Goal: Task Accomplishment & Management: Use online tool/utility

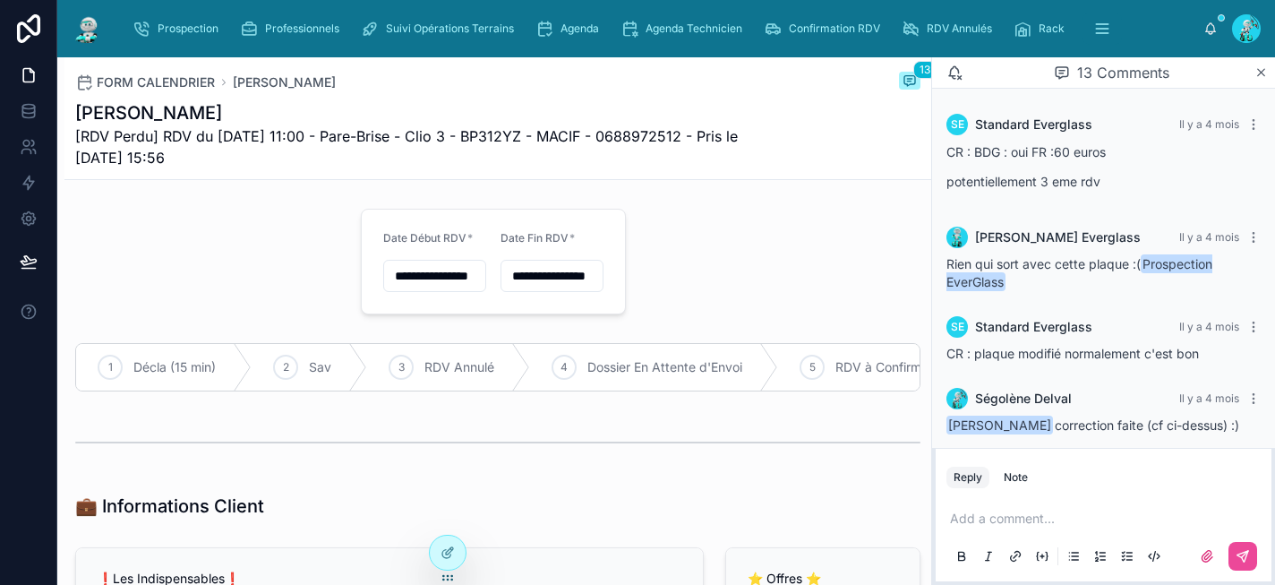
scroll to position [1007, 0]
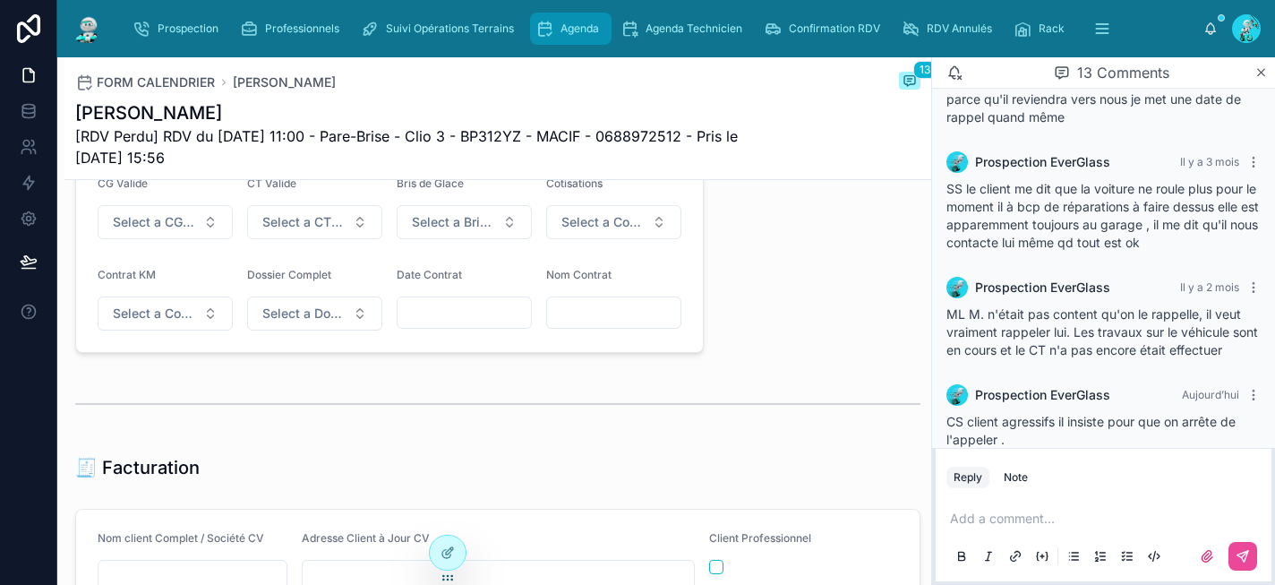
click at [590, 27] on span "Agenda" at bounding box center [580, 28] width 39 height 14
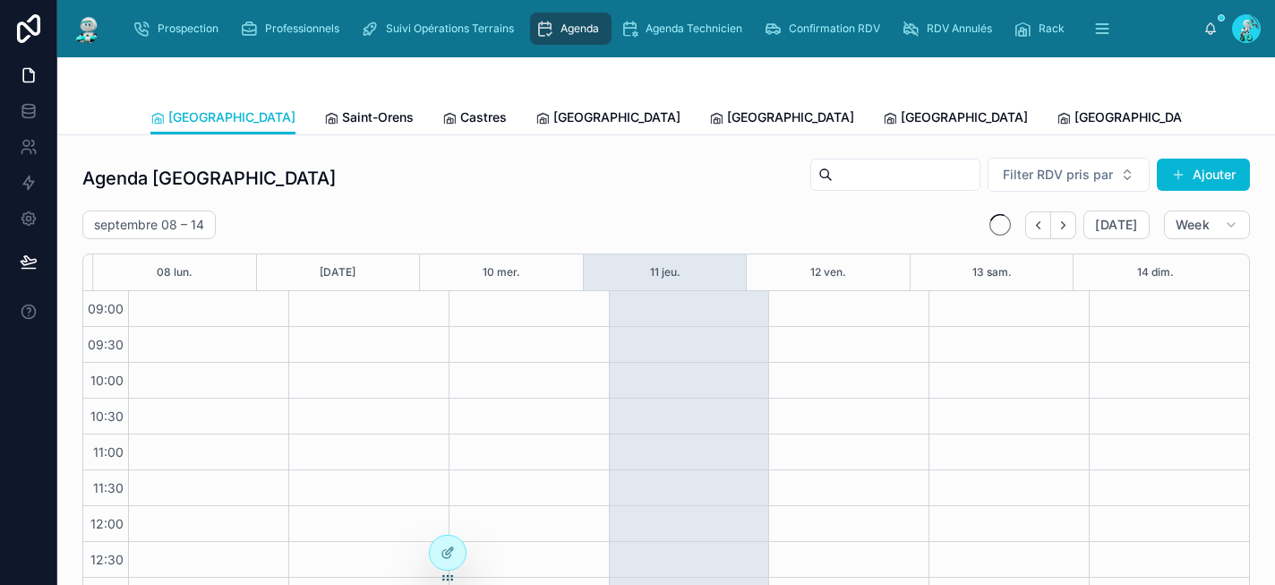
scroll to position [295, 0]
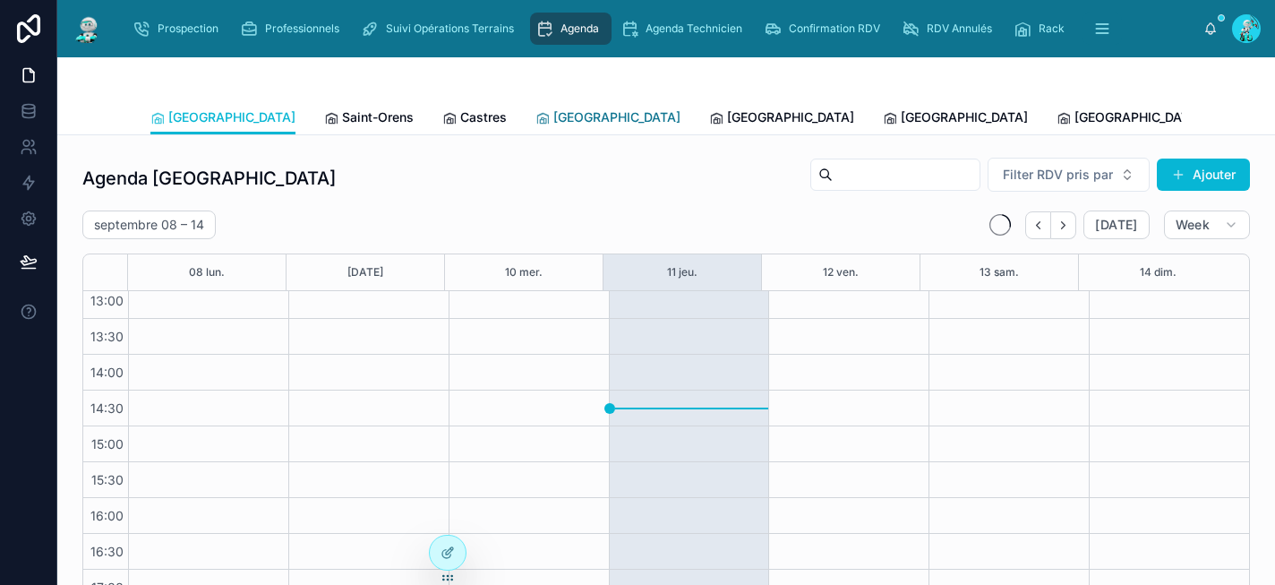
click at [553, 116] on span "[GEOGRAPHIC_DATA]" at bounding box center [616, 117] width 127 height 18
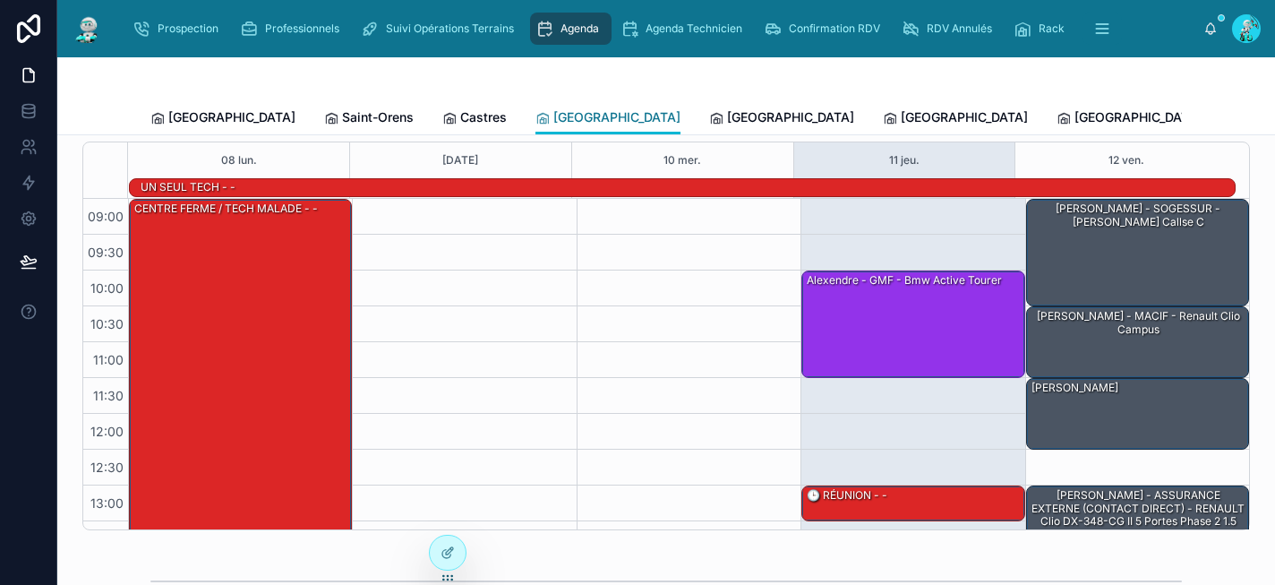
scroll to position [109, 0]
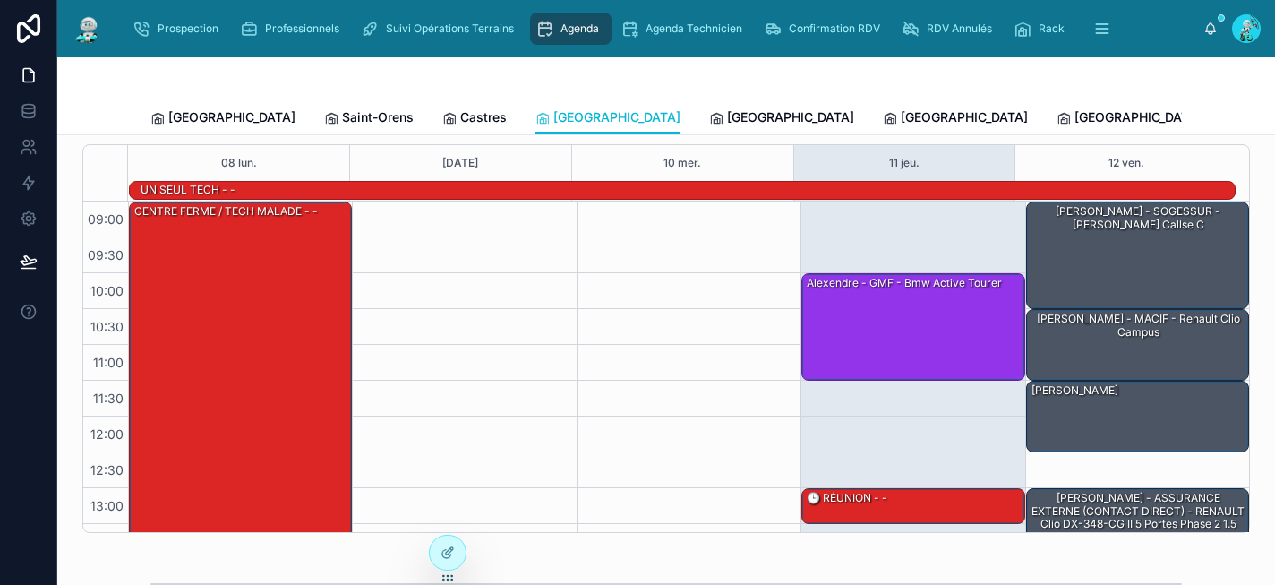
click at [684, 230] on div "15:00 – 16:30 ARBRE DE VIE - ALLIANZ - Nissan primastar 16:00 – 17:30 POULET BE…" at bounding box center [689, 523] width 224 height 645
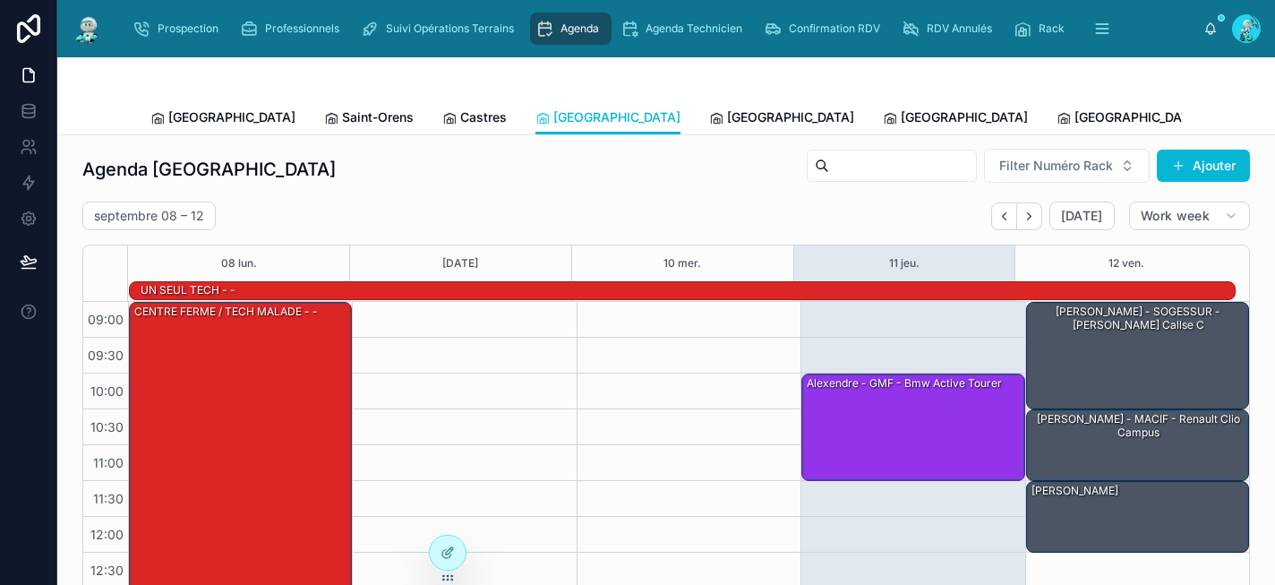
scroll to position [0, 0]
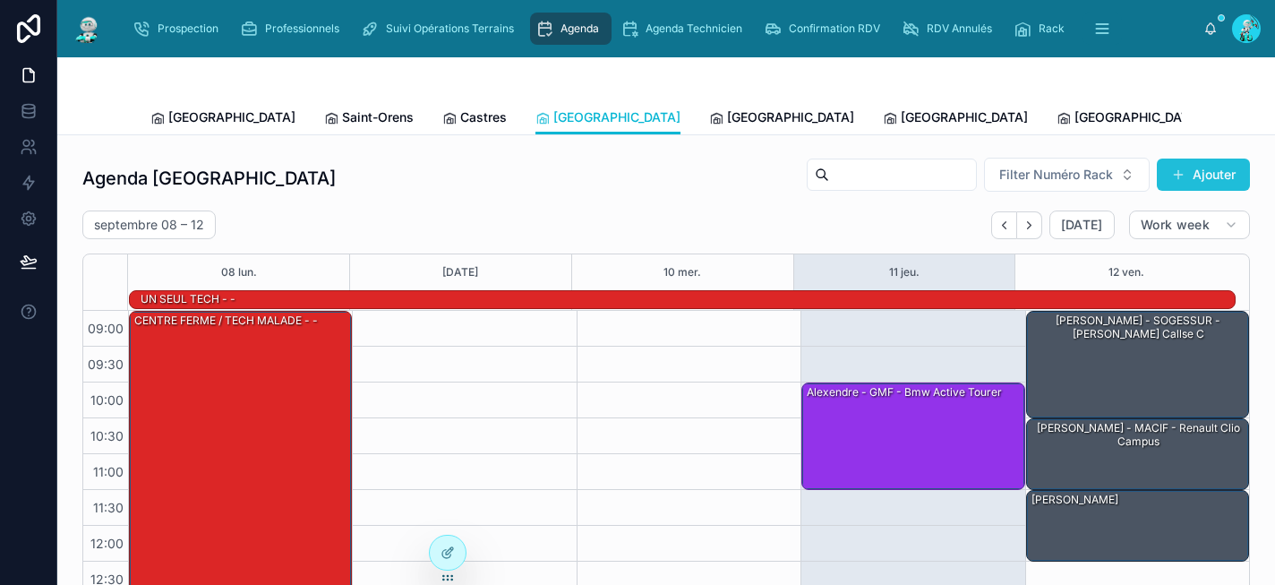
click at [1196, 175] on button "Ajouter" at bounding box center [1203, 174] width 93 height 32
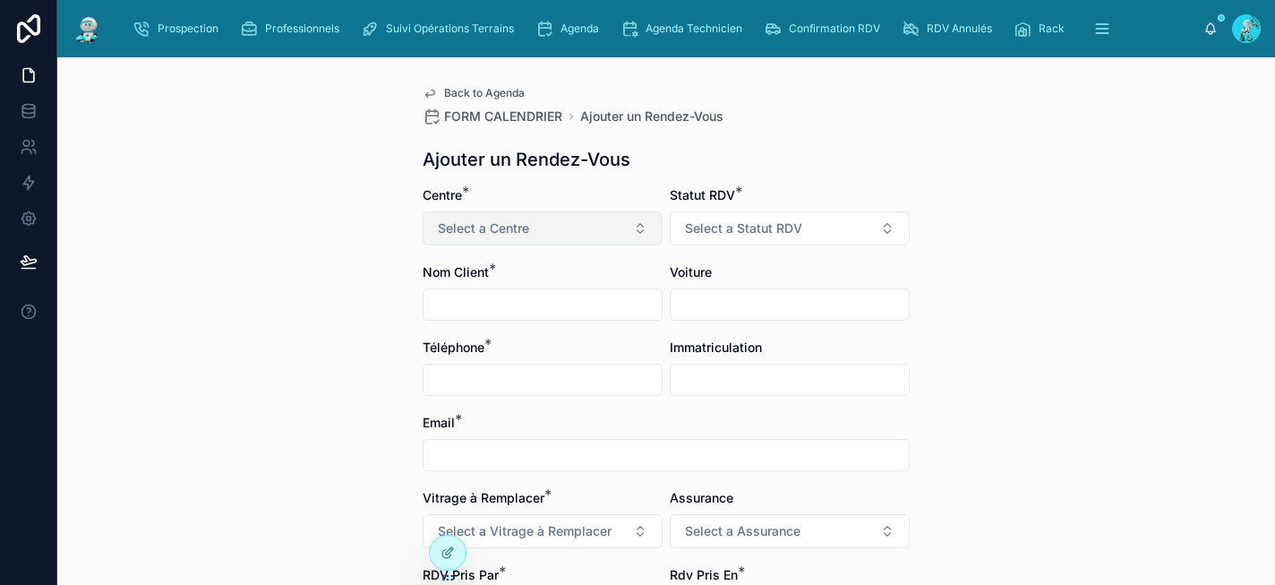
click at [553, 224] on button "Select a Centre" at bounding box center [543, 228] width 240 height 34
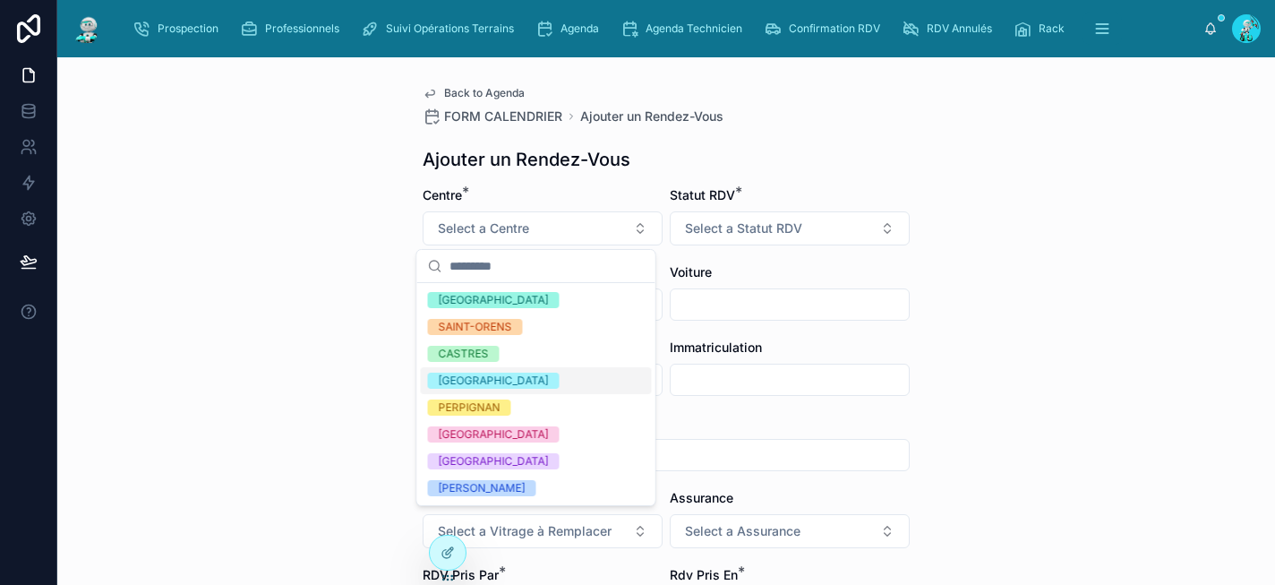
click at [544, 373] on div "CARCASSONNE" at bounding box center [536, 380] width 231 height 27
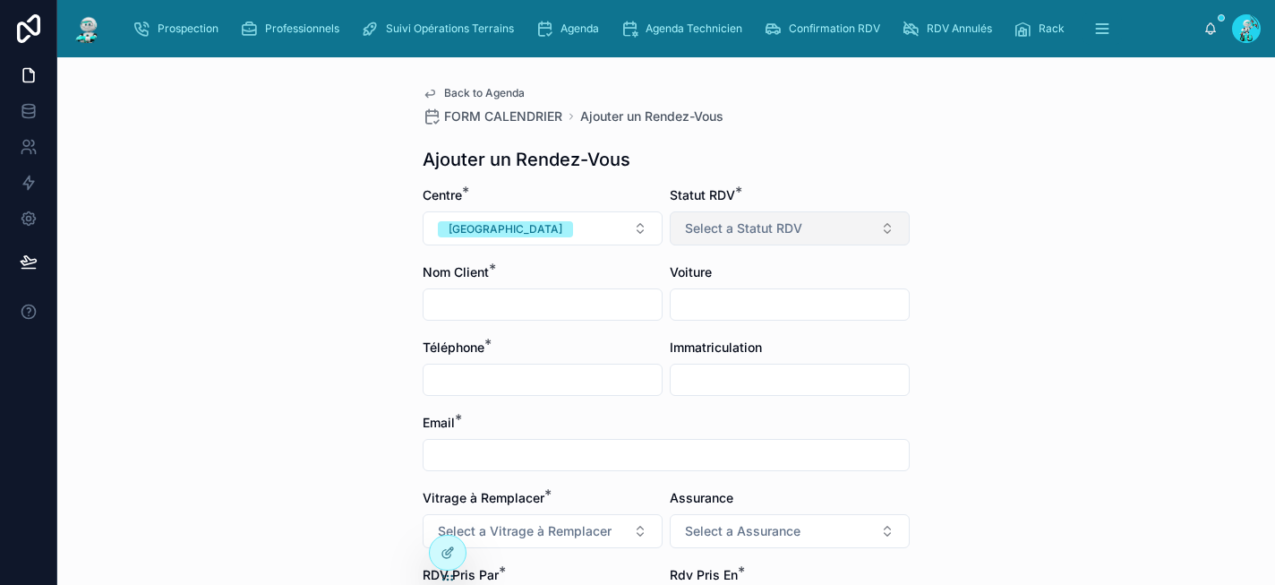
click at [703, 230] on span "Select a Statut RDV" at bounding box center [743, 228] width 117 height 18
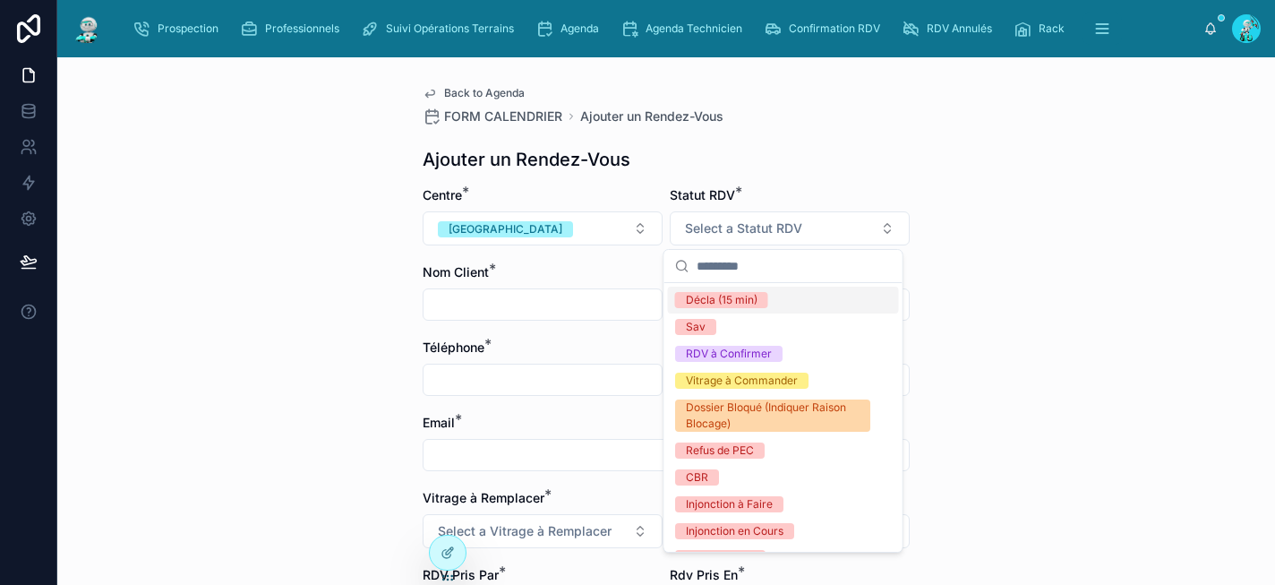
click at [737, 291] on div "Décla (15 min)" at bounding box center [783, 300] width 231 height 27
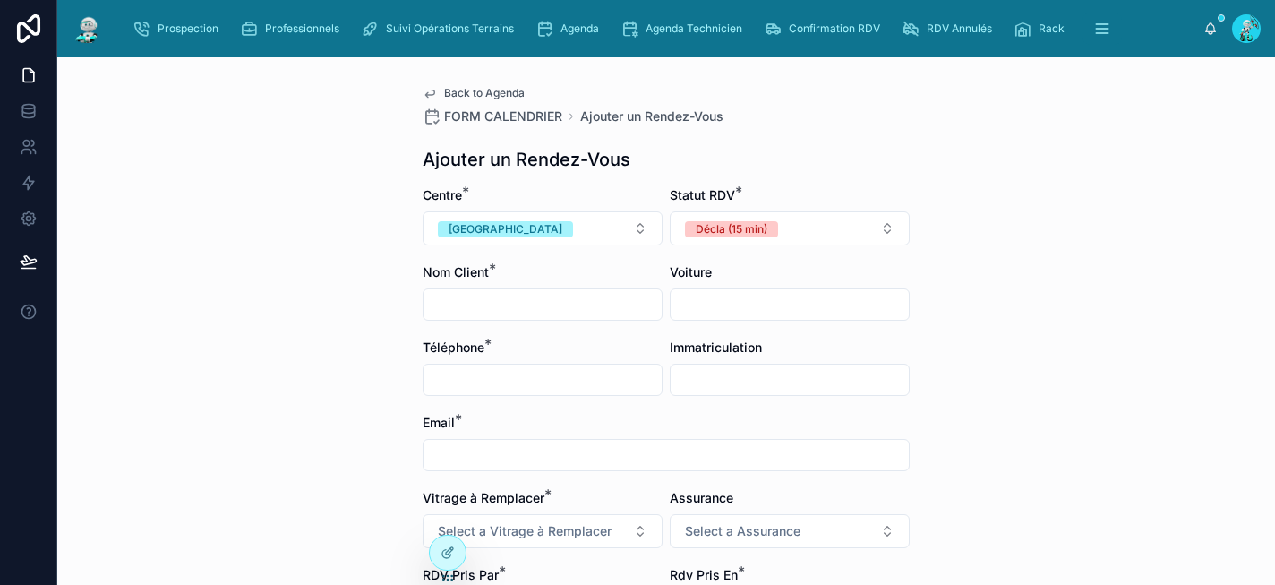
click at [471, 296] on input "text" at bounding box center [543, 304] width 238 height 25
type input "**********"
click at [548, 393] on div at bounding box center [543, 380] width 240 height 32
click at [547, 389] on input "text" at bounding box center [543, 379] width 238 height 25
type input "**********"
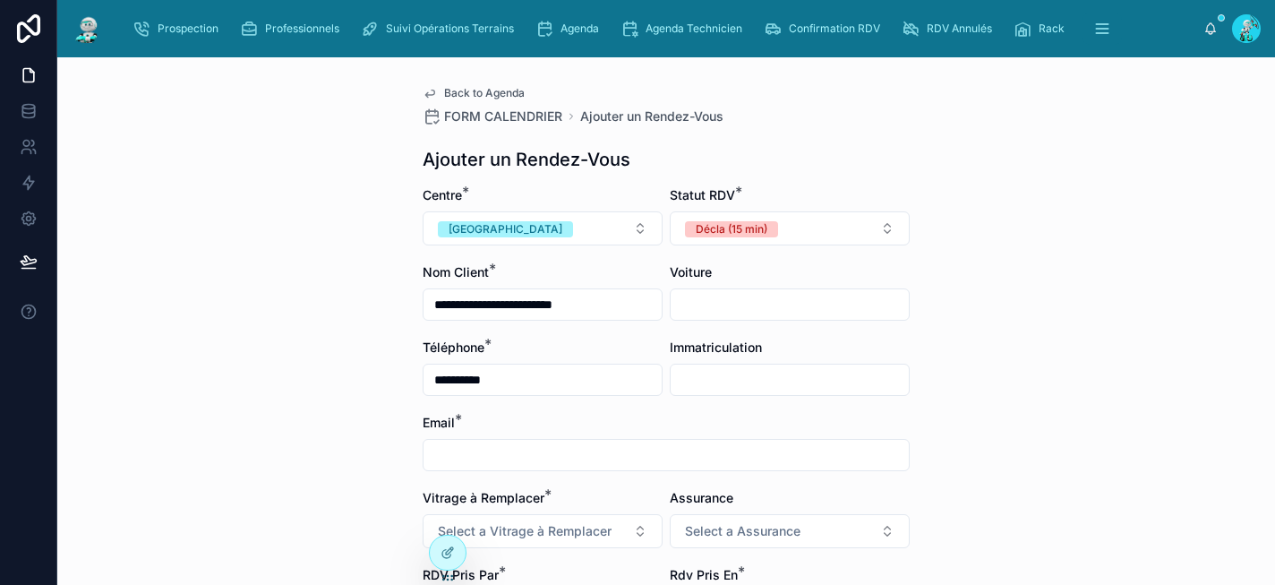
click at [557, 455] on input "text" at bounding box center [666, 454] width 485 height 25
type input "**********"
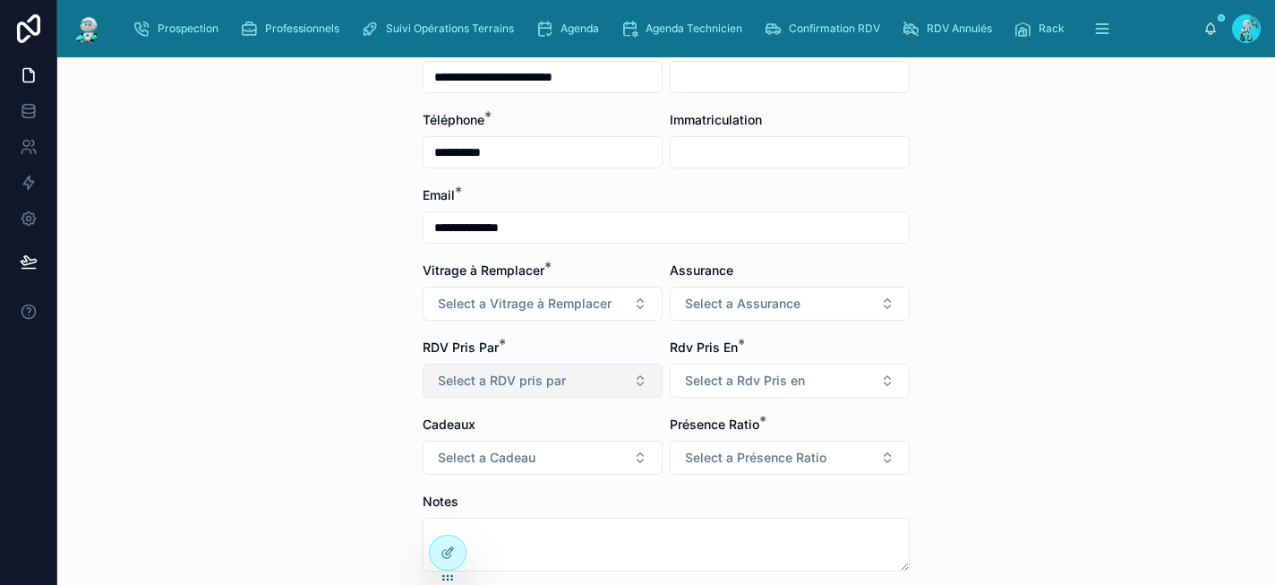
scroll to position [251, 0]
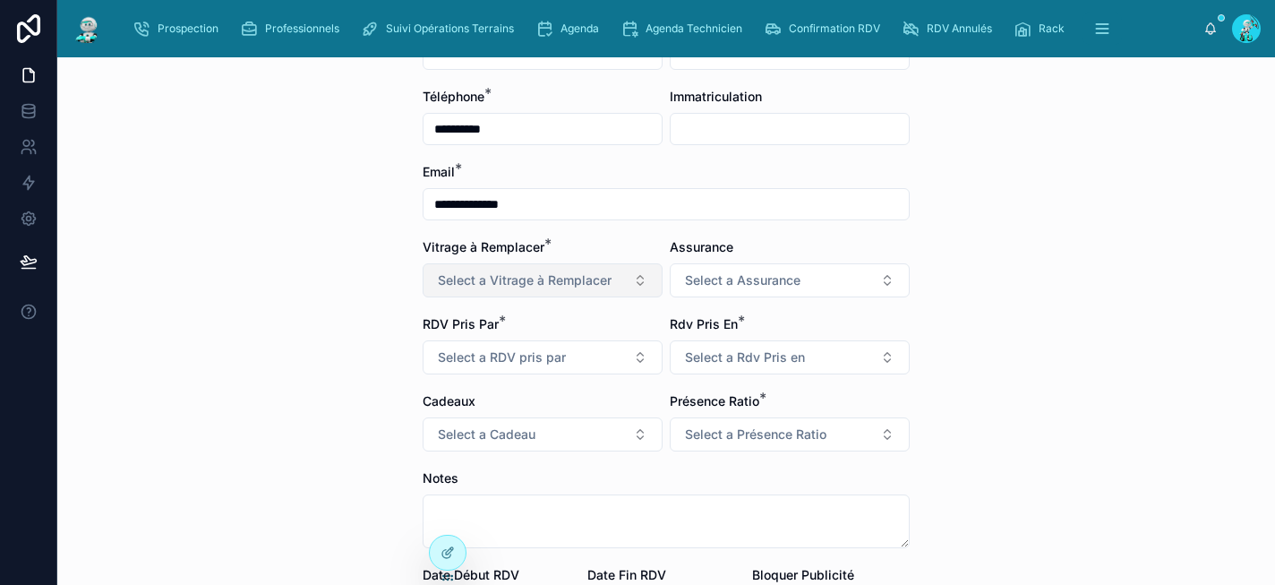
click at [519, 283] on span "Select a Vitrage à Remplacer" at bounding box center [525, 280] width 174 height 18
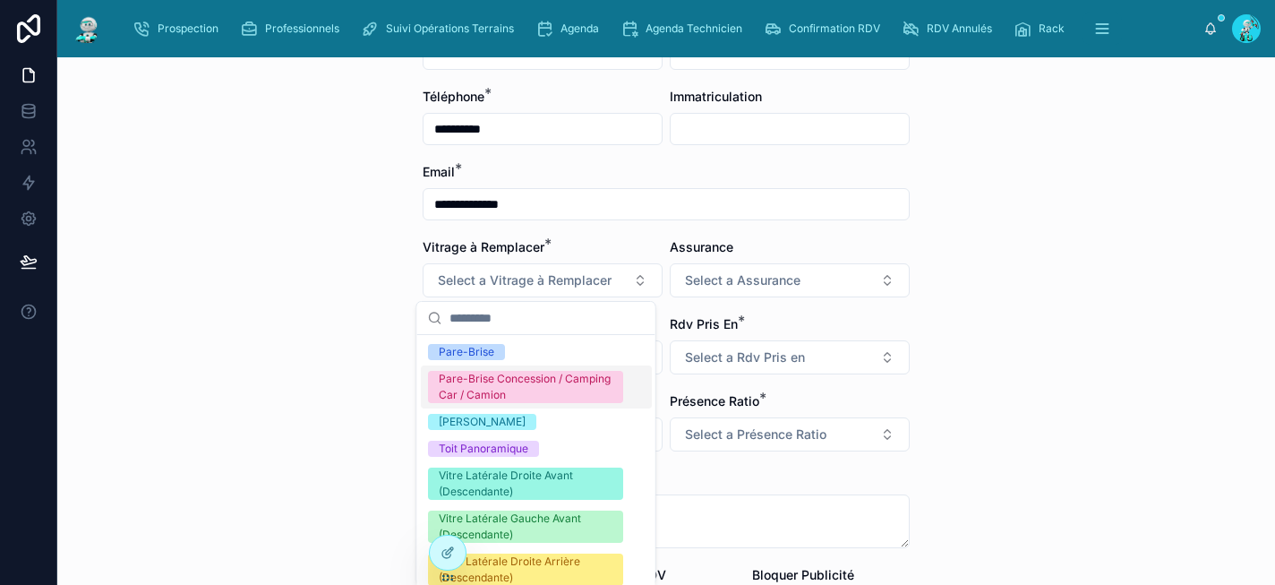
click at [531, 390] on div "Pare-Brise Concession / Camping Car / Camion" at bounding box center [526, 387] width 174 height 32
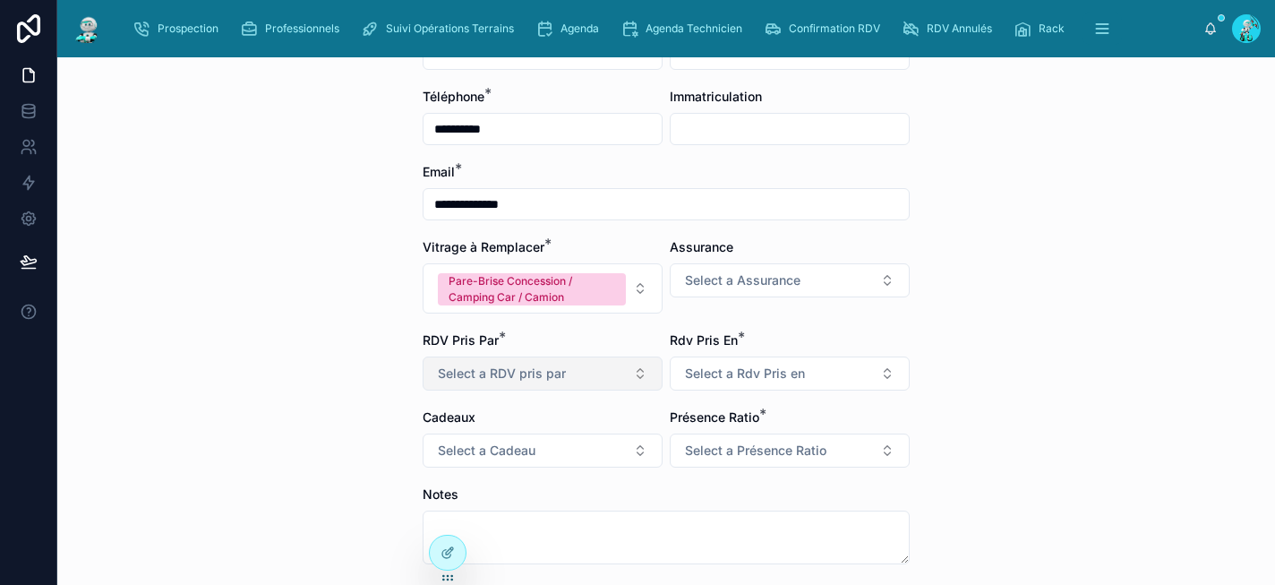
click at [539, 367] on span "Select a RDV pris par" at bounding box center [502, 373] width 128 height 18
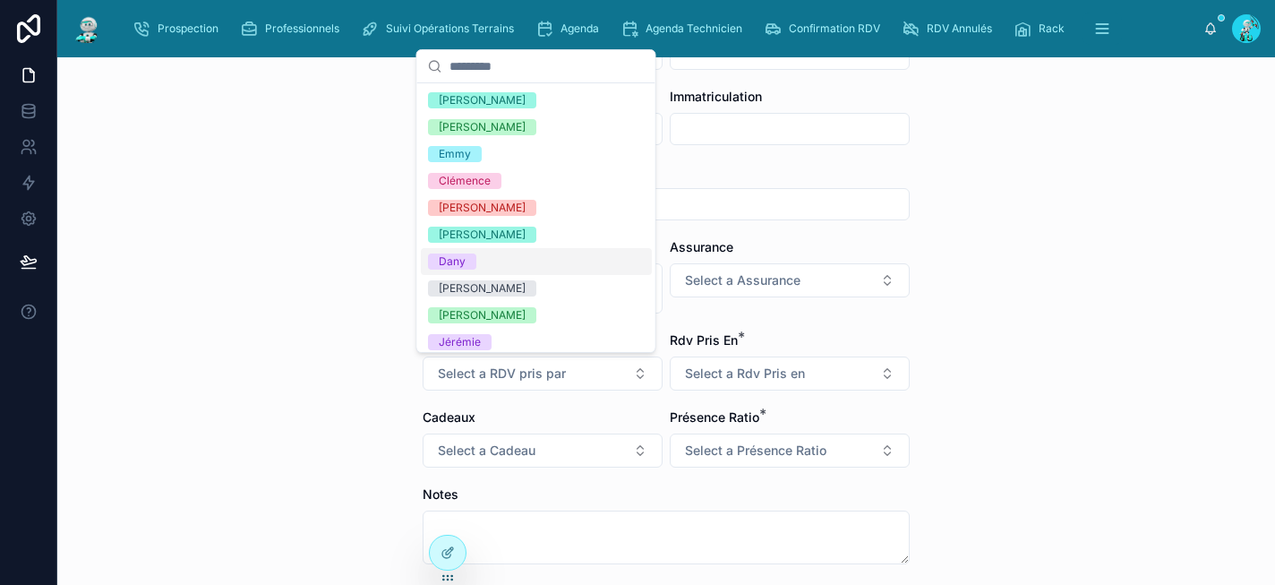
click at [539, 263] on div "Dany" at bounding box center [536, 261] width 231 height 27
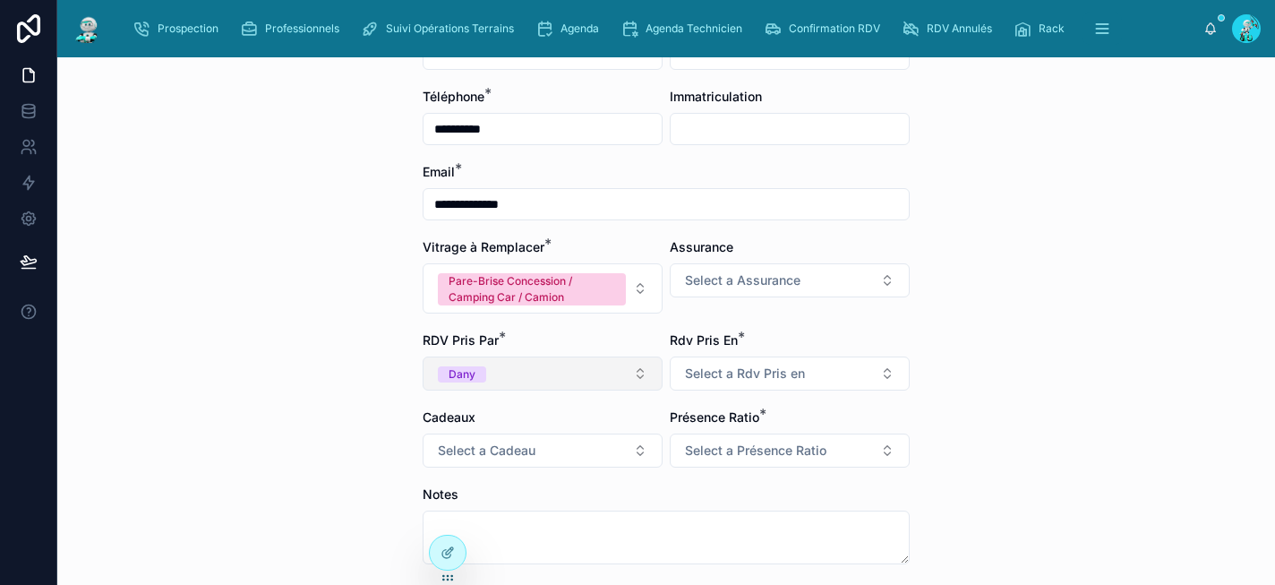
click at [577, 379] on button "Dany" at bounding box center [543, 373] width 240 height 34
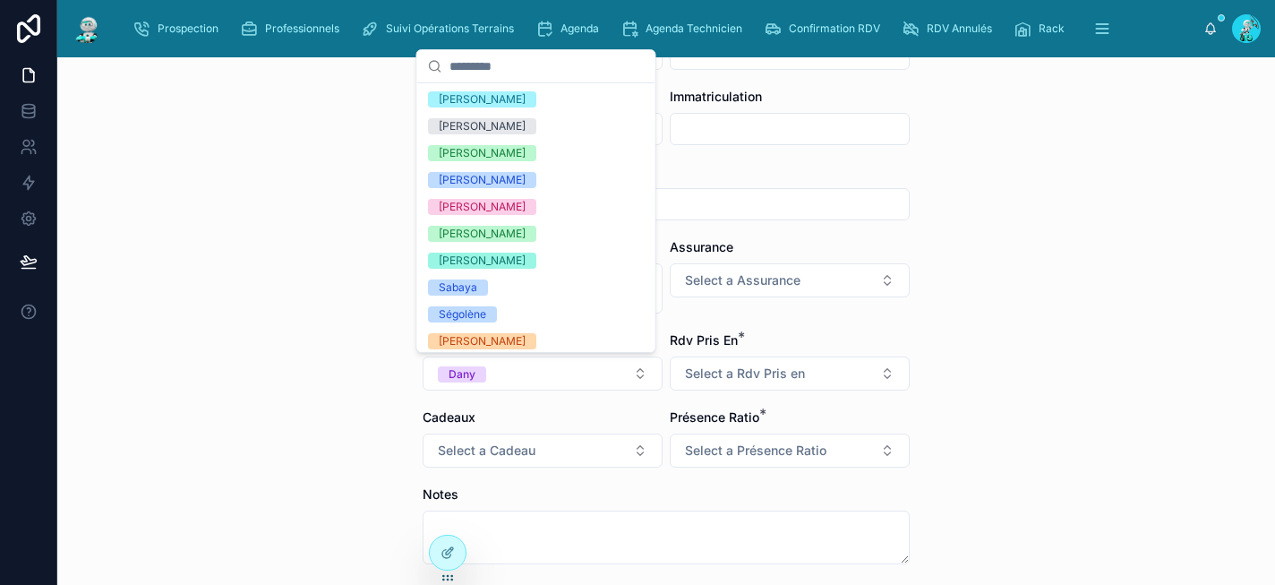
scroll to position [266, 0]
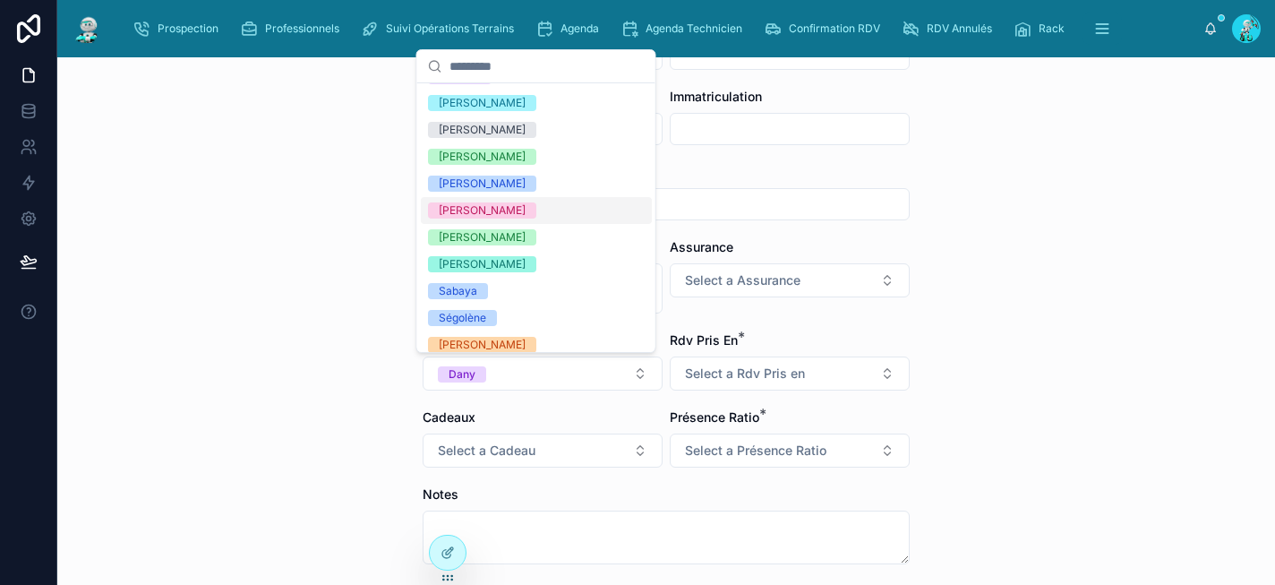
click at [561, 218] on div "[PERSON_NAME]" at bounding box center [536, 210] width 231 height 27
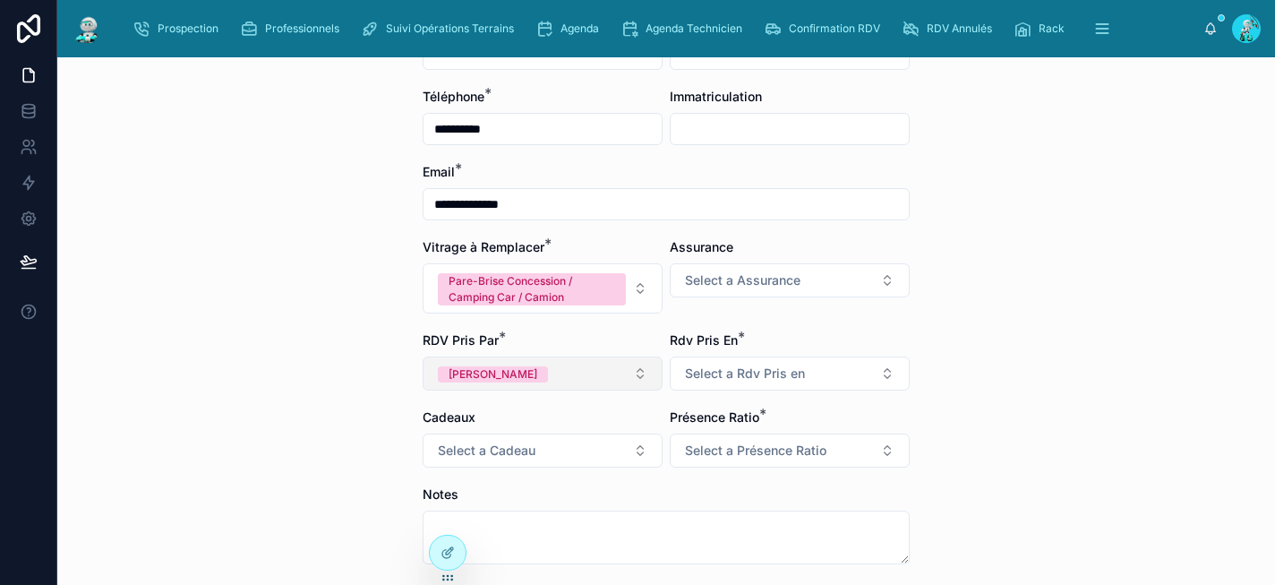
click at [540, 387] on button "[PERSON_NAME]" at bounding box center [543, 373] width 240 height 34
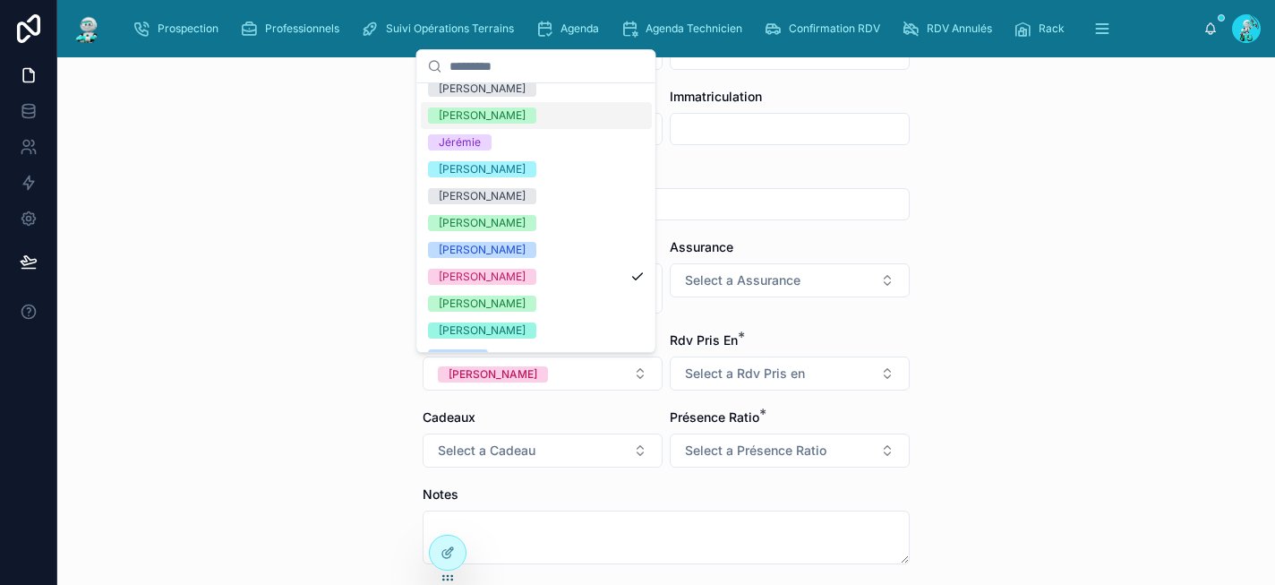
scroll to position [351, 0]
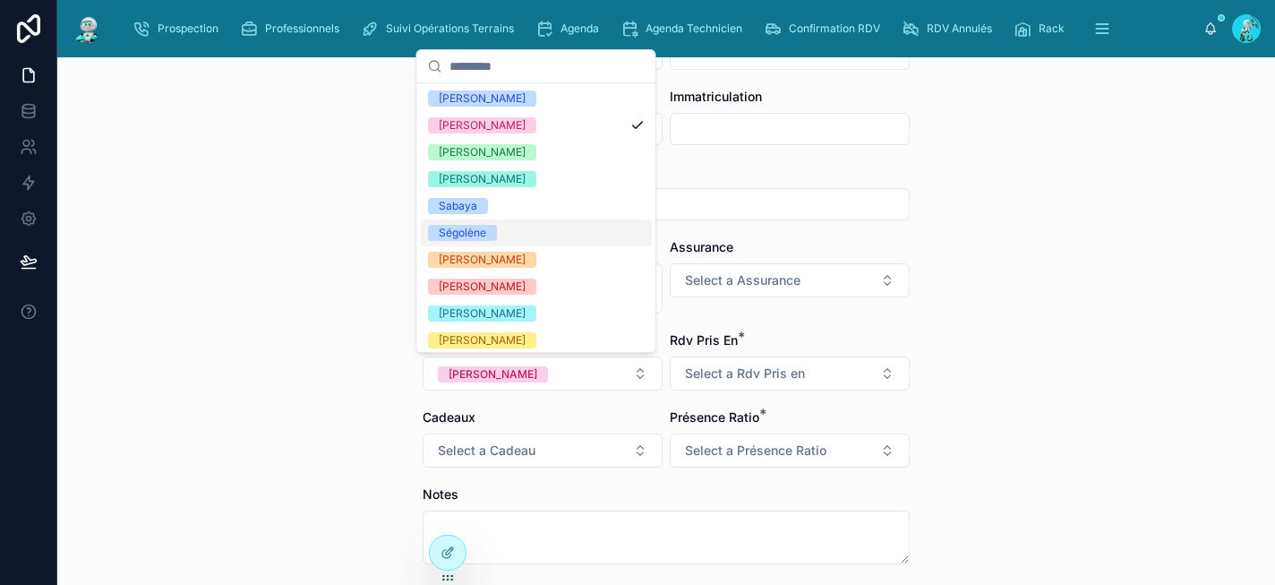
click at [566, 243] on div "Ségolène" at bounding box center [536, 232] width 231 height 27
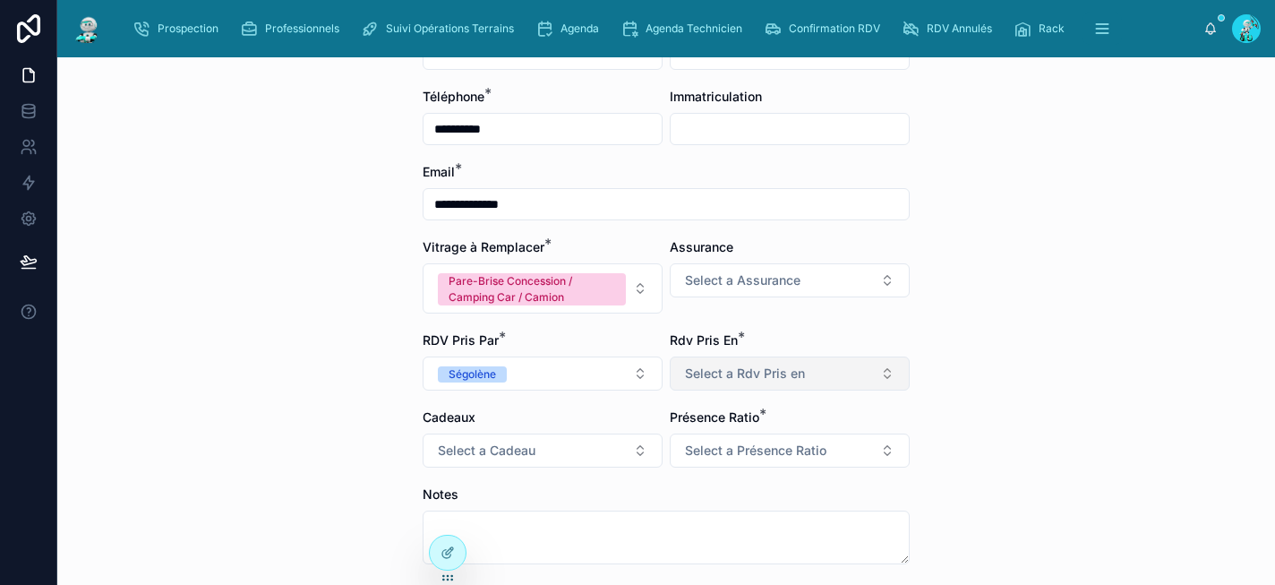
click at [758, 366] on span "Select a Rdv Pris en" at bounding box center [745, 373] width 120 height 18
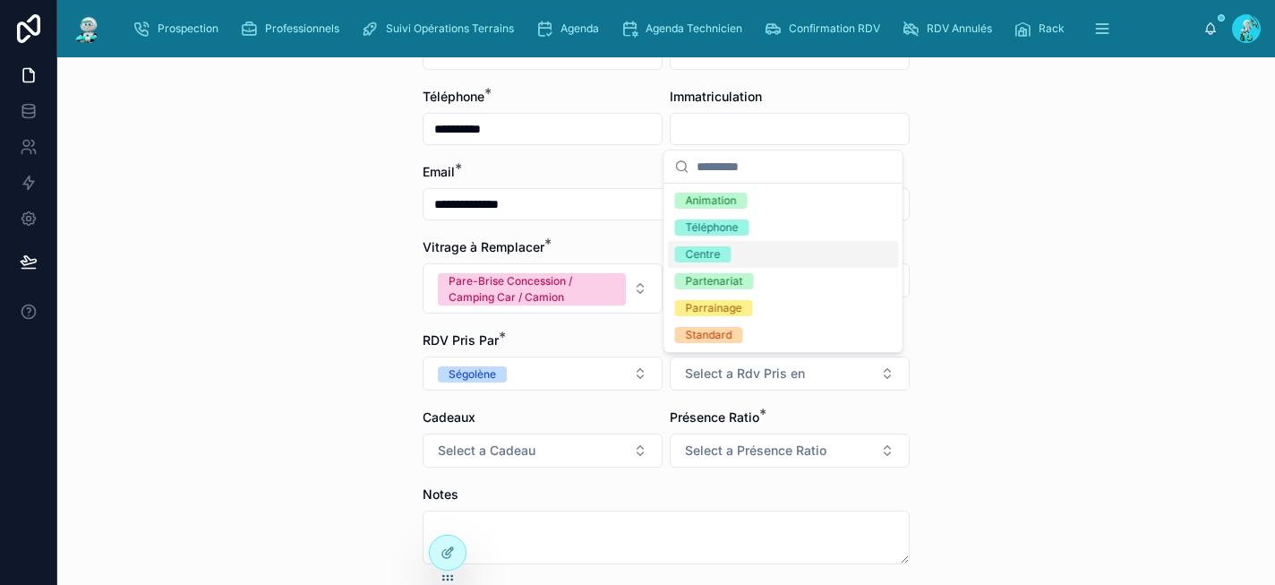
click at [797, 259] on div "Centre" at bounding box center [783, 254] width 231 height 27
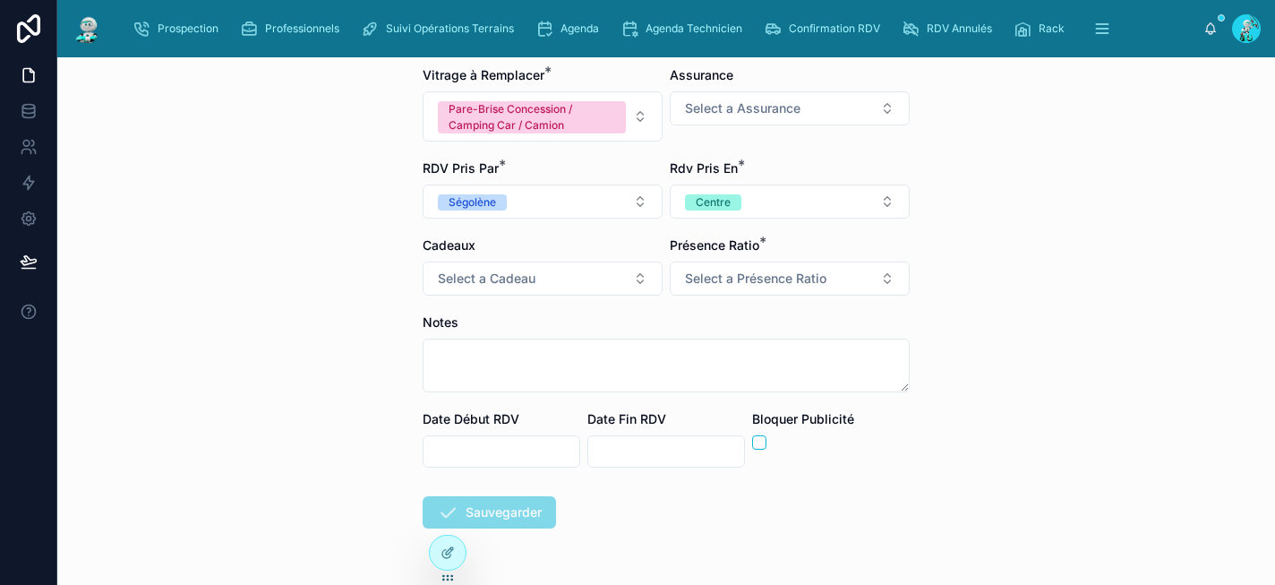
scroll to position [427, 0]
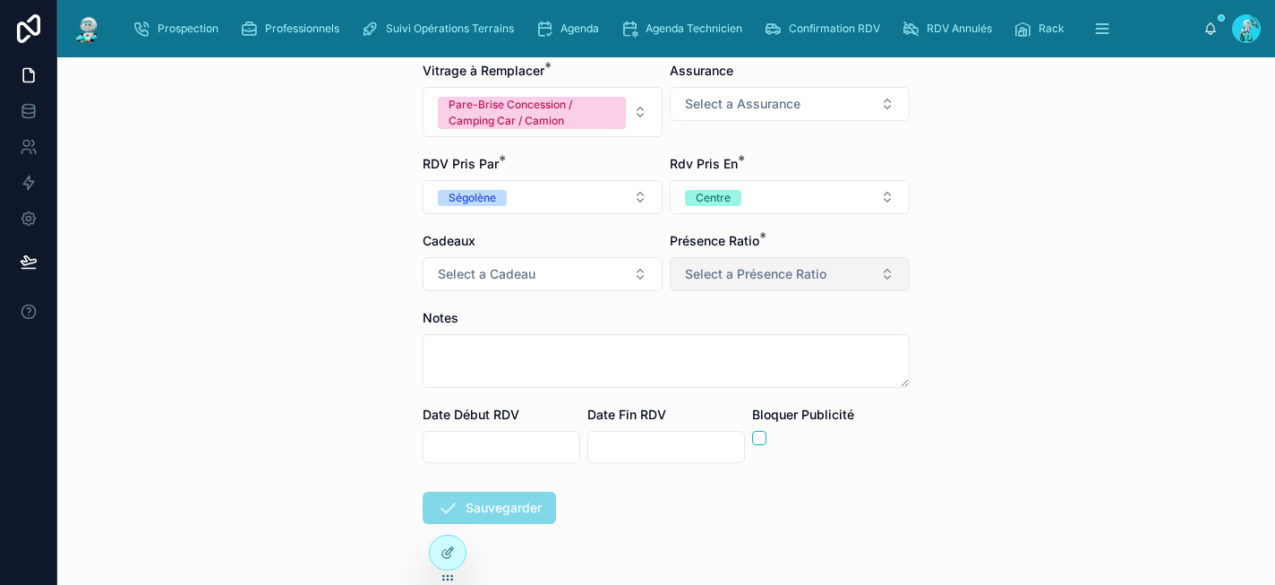
click at [696, 268] on span "Select a Présence Ratio" at bounding box center [755, 274] width 141 height 18
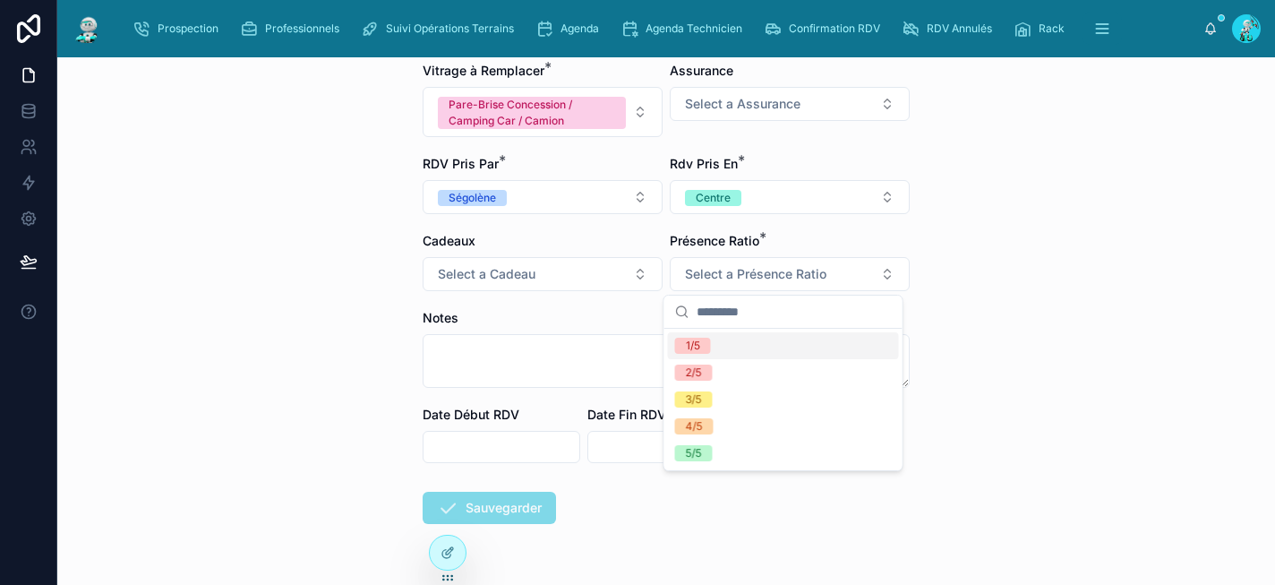
click at [706, 345] on span "1/5" at bounding box center [693, 346] width 36 height 16
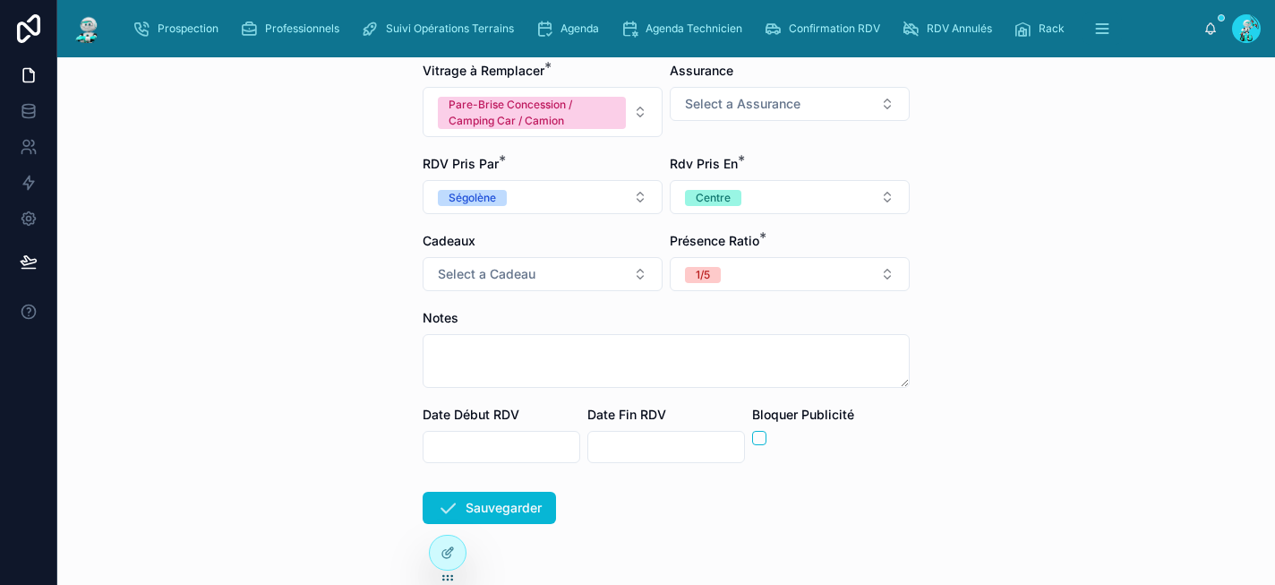
click at [446, 453] on input "text" at bounding box center [502, 446] width 156 height 25
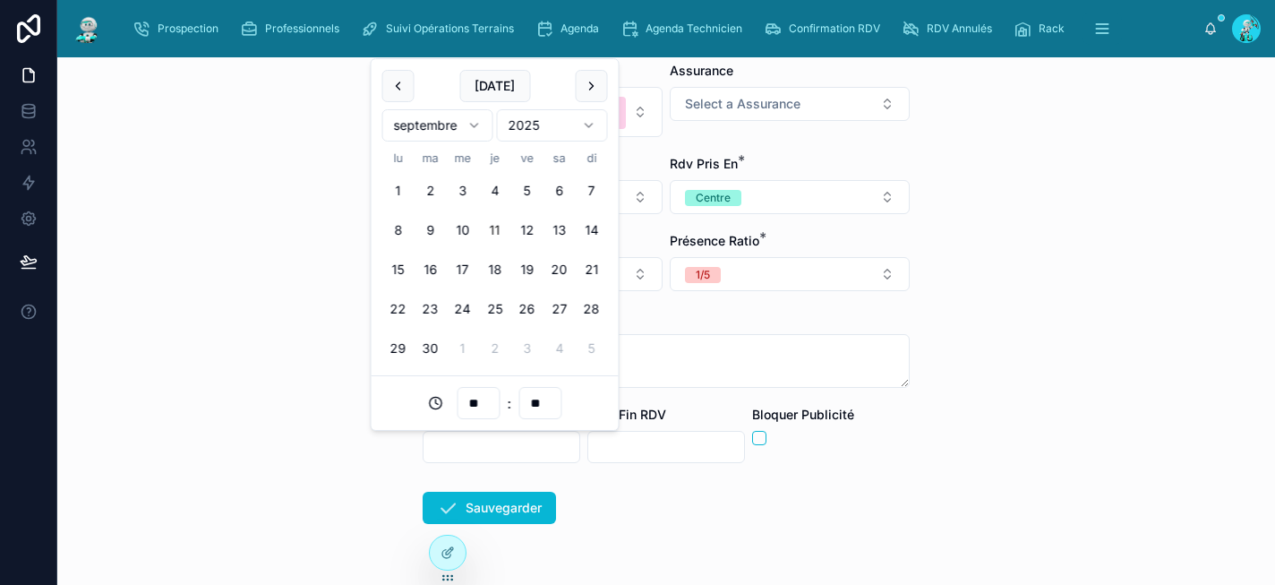
click at [497, 228] on button "11" at bounding box center [495, 230] width 32 height 32
click at [483, 395] on input "**" at bounding box center [478, 402] width 41 height 25
click at [486, 353] on div "08" at bounding box center [478, 366] width 81 height 29
type input "**********"
type input "**"
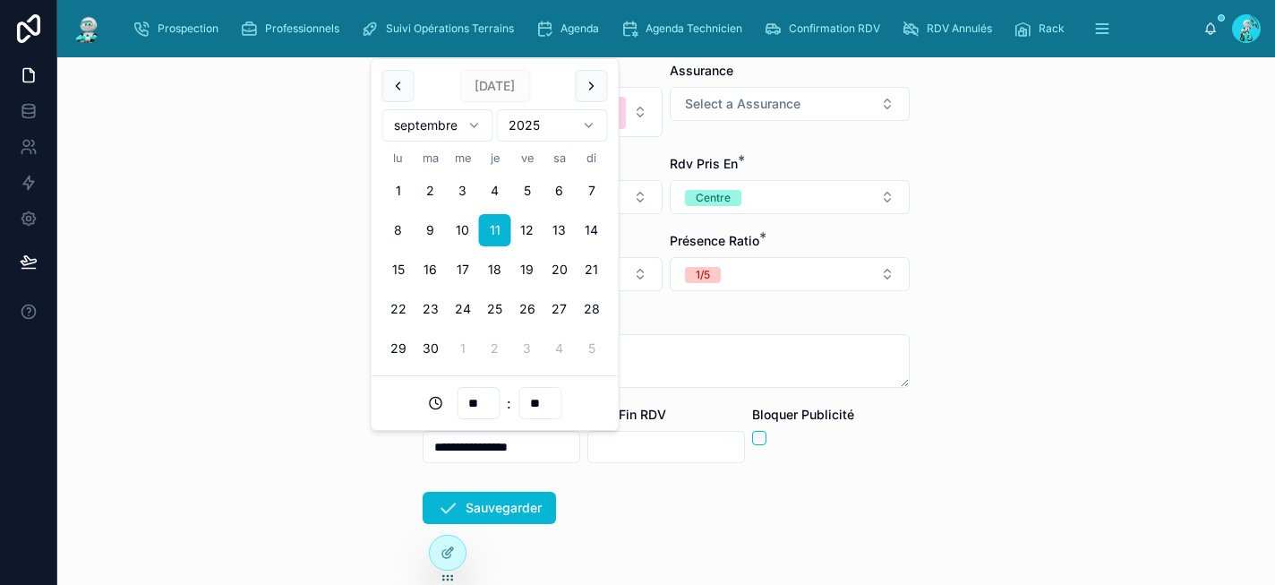
click at [633, 437] on input "text" at bounding box center [666, 446] width 156 height 25
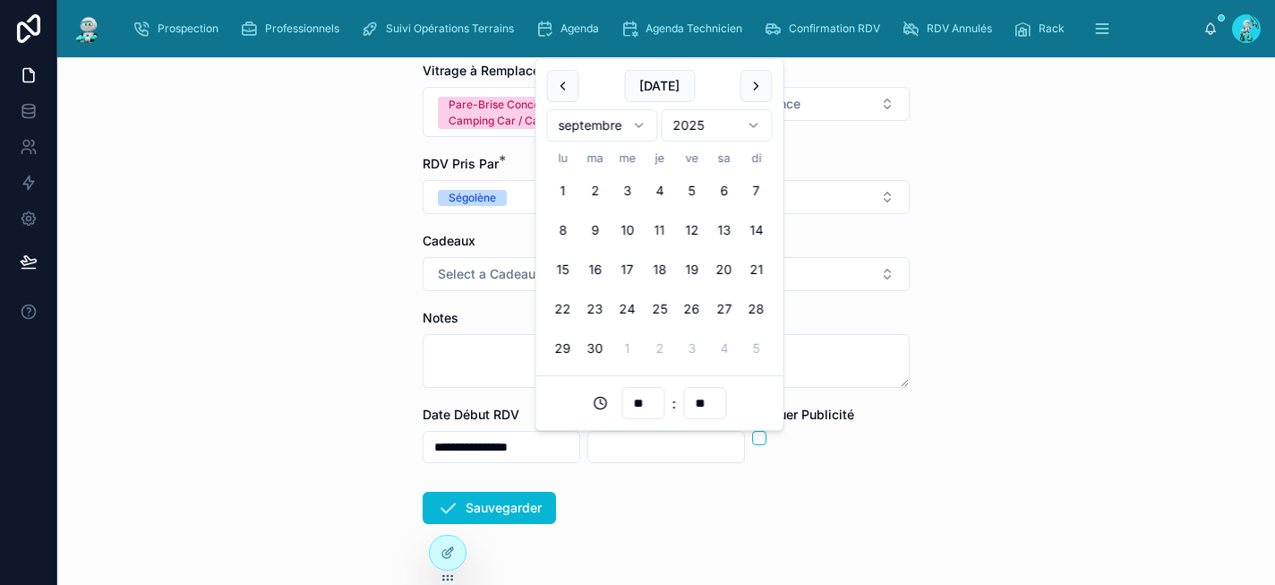
click at [658, 229] on button "11" at bounding box center [660, 230] width 32 height 32
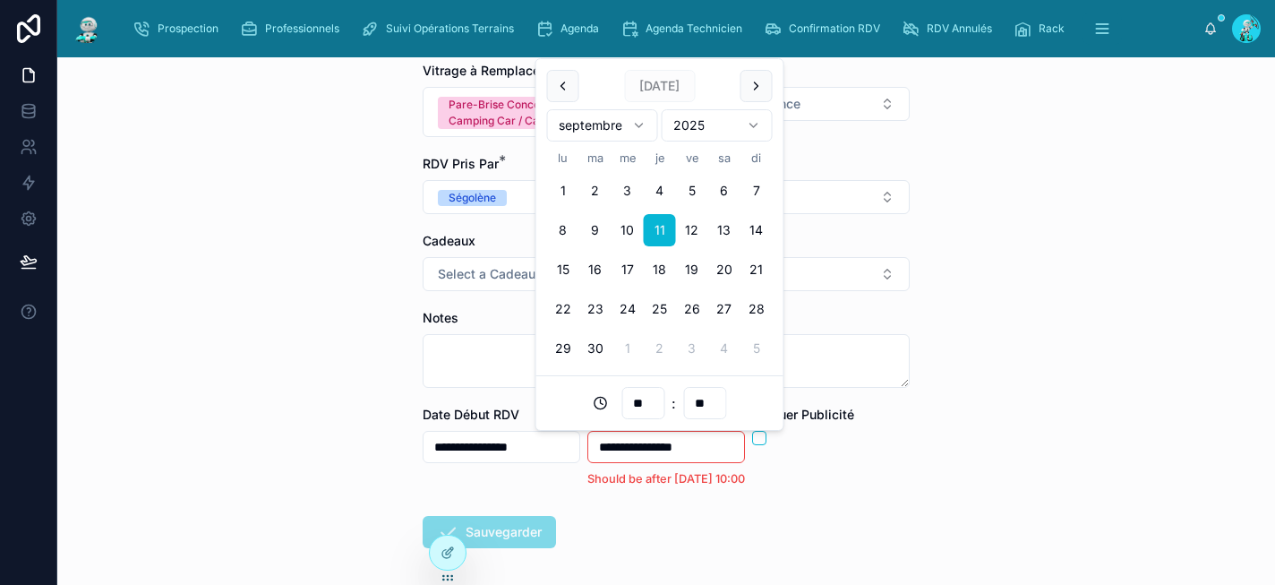
click at [634, 404] on input "**" at bounding box center [642, 402] width 41 height 25
click at [637, 244] on div "19" at bounding box center [643, 257] width 81 height 29
type input "**********"
type input "**"
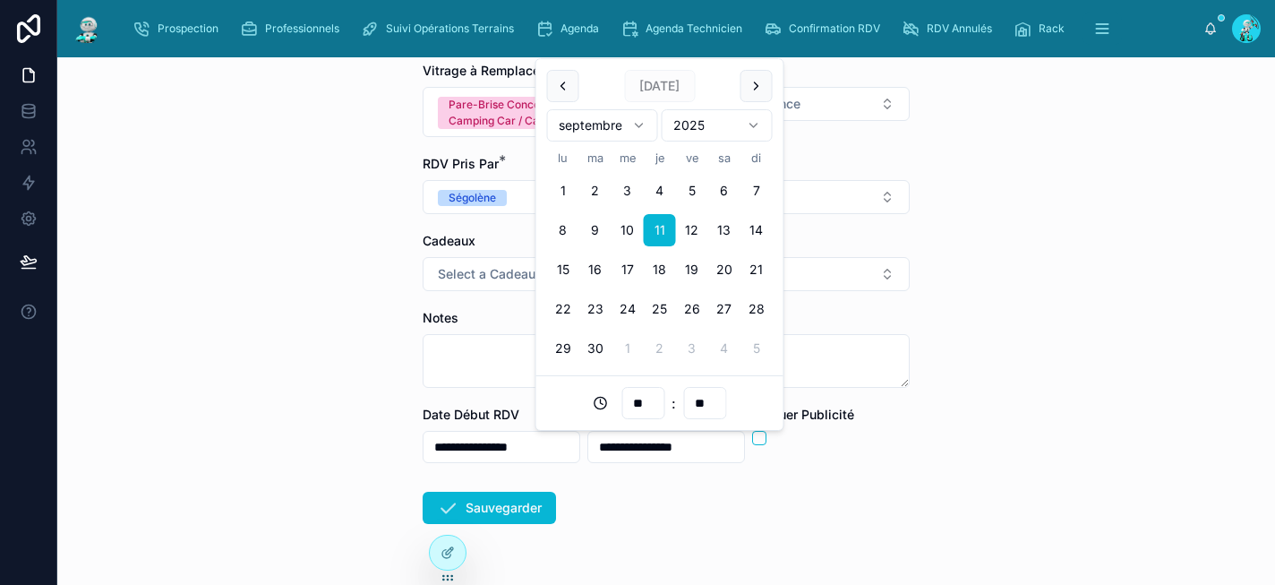
click at [639, 506] on form "**********" at bounding box center [666, 198] width 487 height 879
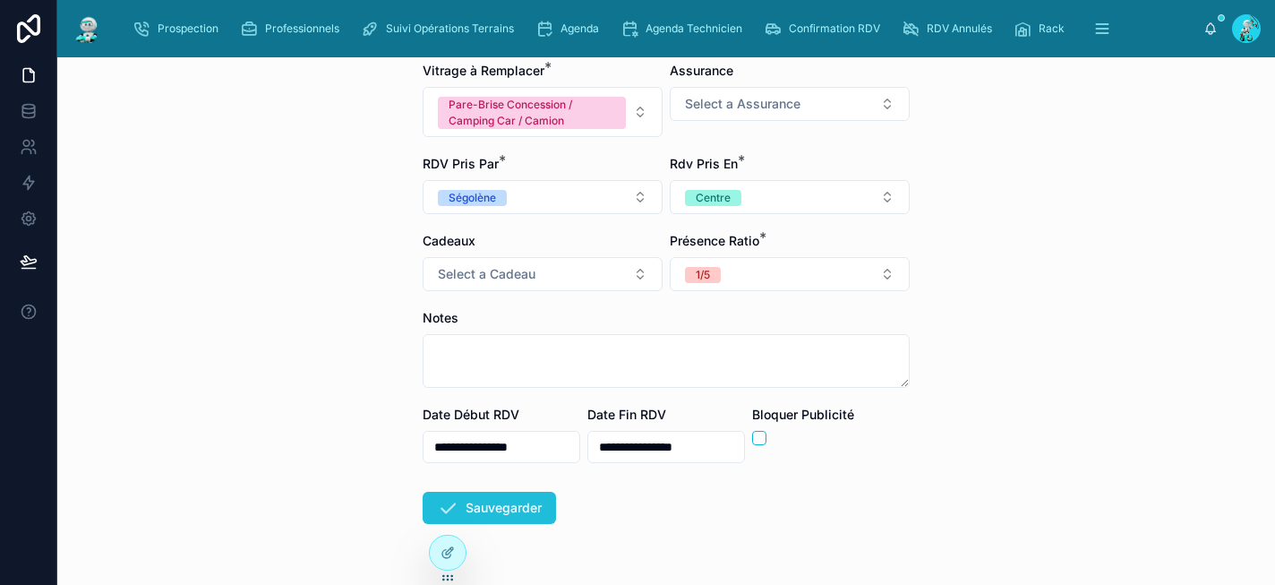
click at [543, 499] on button "Sauvegarder" at bounding box center [489, 508] width 133 height 32
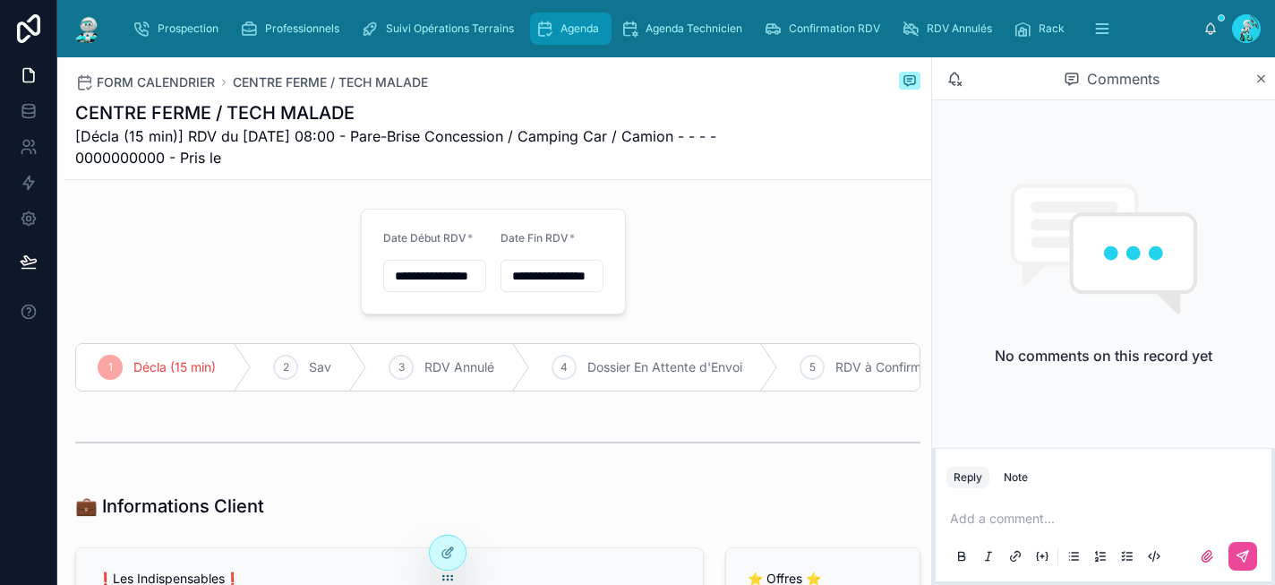
click at [561, 30] on span "Agenda" at bounding box center [580, 28] width 39 height 14
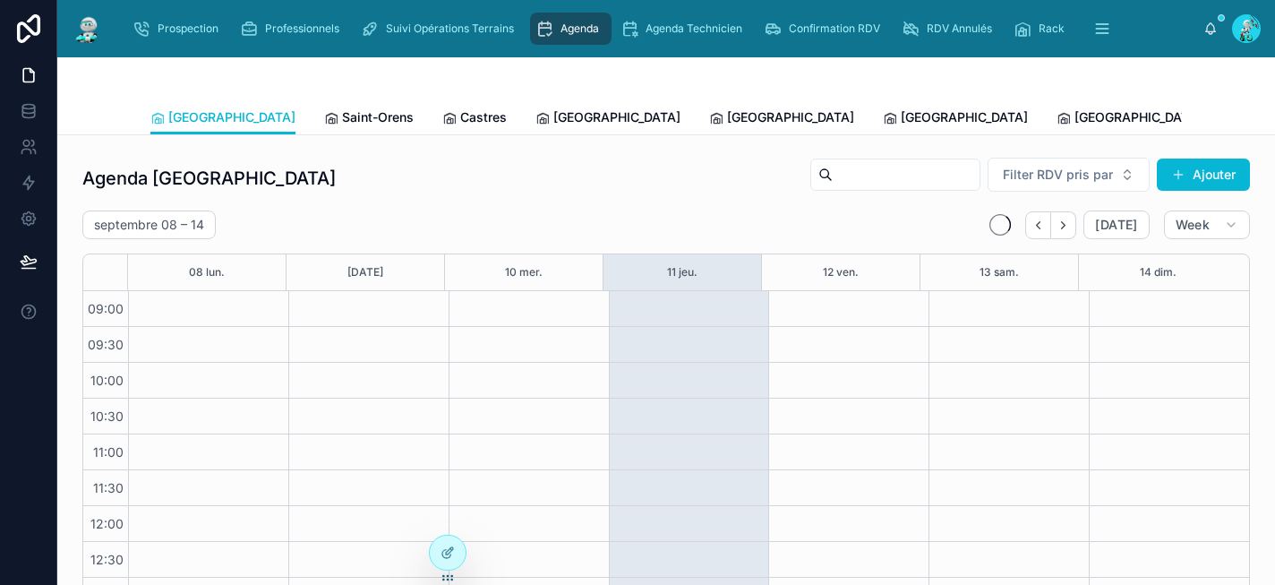
scroll to position [295, 0]
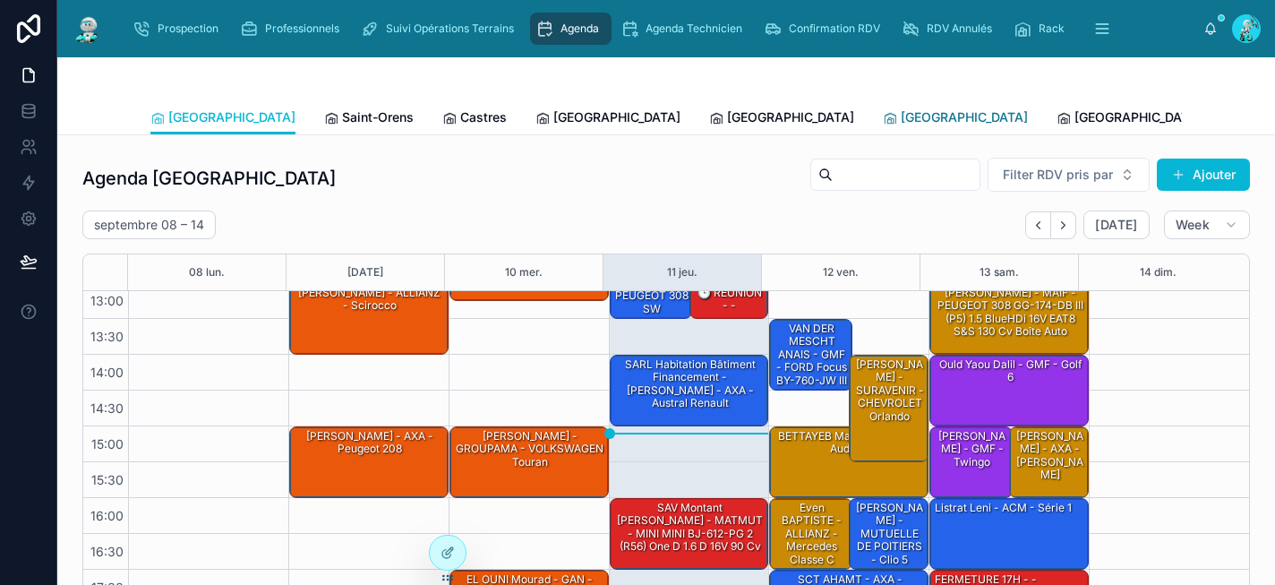
click at [901, 118] on span "[GEOGRAPHIC_DATA]" at bounding box center [964, 117] width 127 height 18
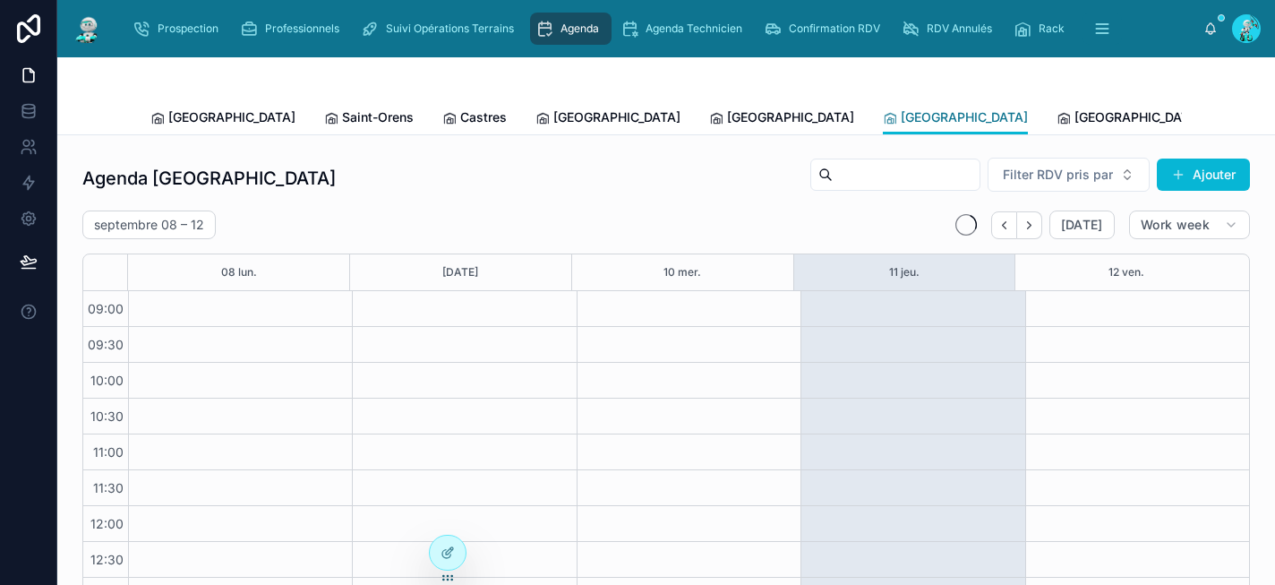
scroll to position [295, 0]
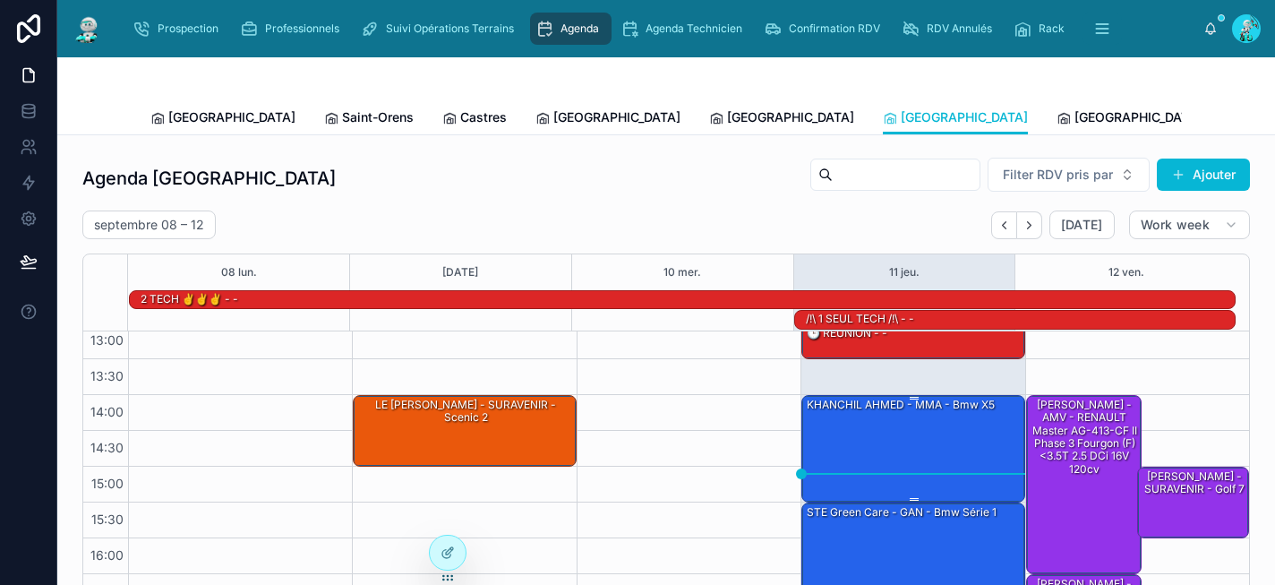
click at [887, 437] on div "KHANCHIL AHMED - MMA - Bmw x5" at bounding box center [914, 448] width 218 height 104
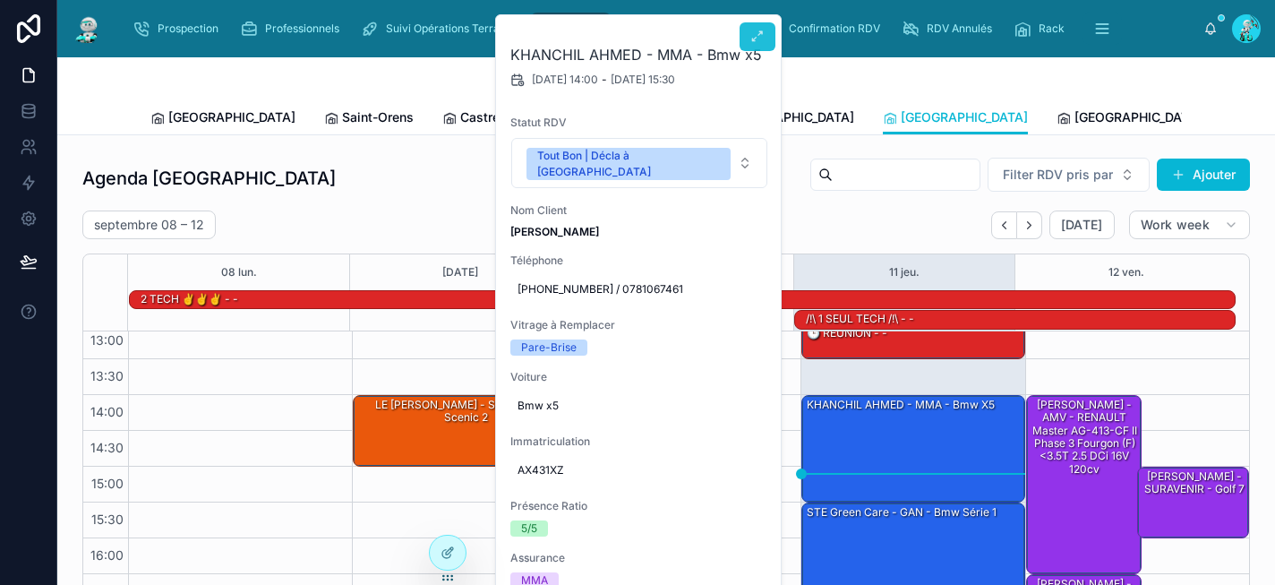
click at [750, 38] on icon at bounding box center [757, 37] width 14 height 14
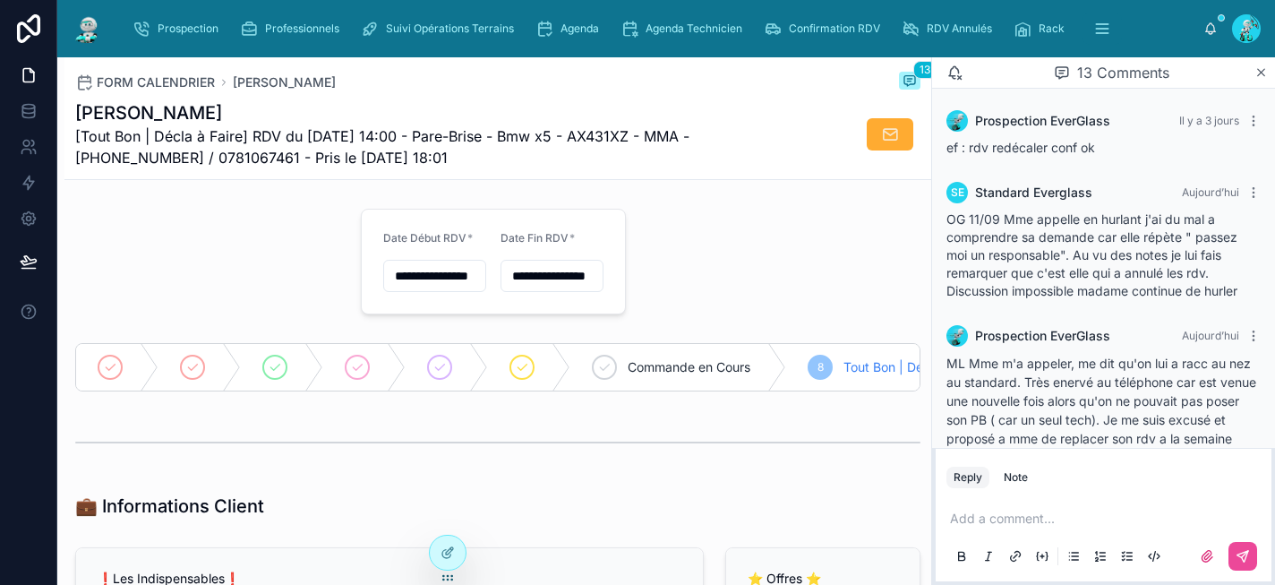
scroll to position [1378, 0]
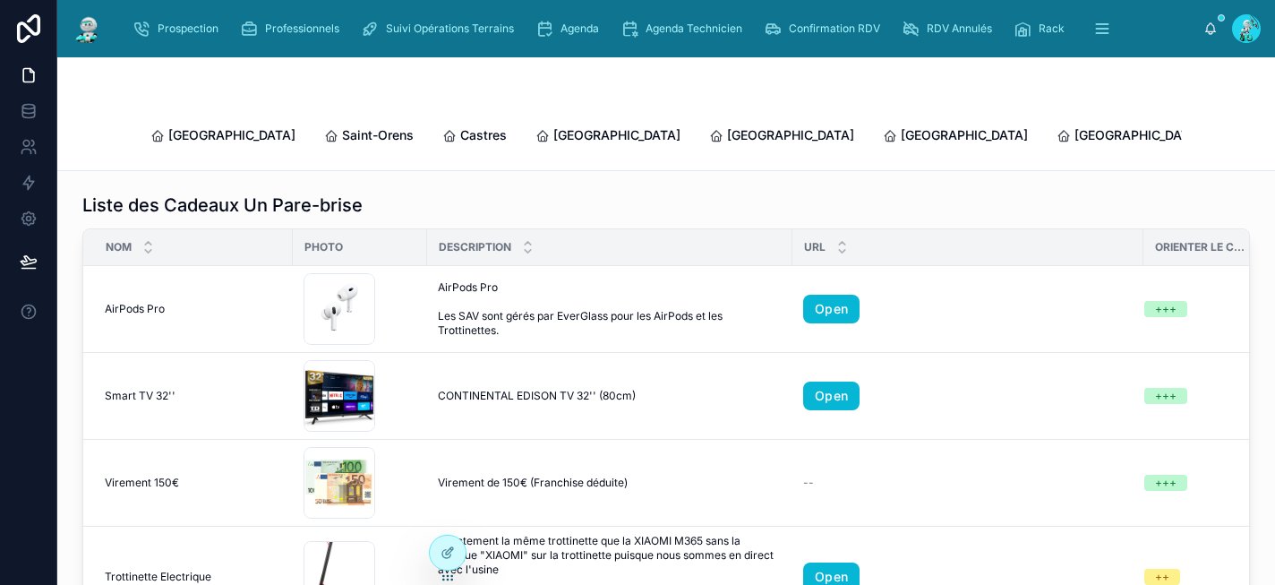
scroll to position [608, 0]
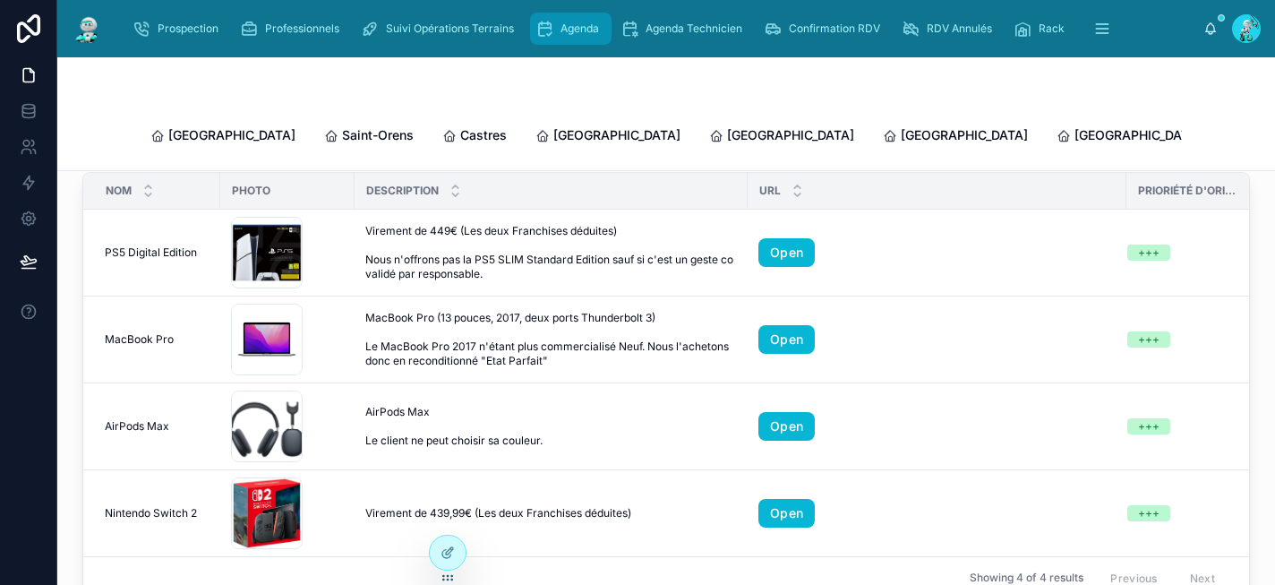
click at [559, 32] on div "Agenda" at bounding box center [570, 28] width 71 height 29
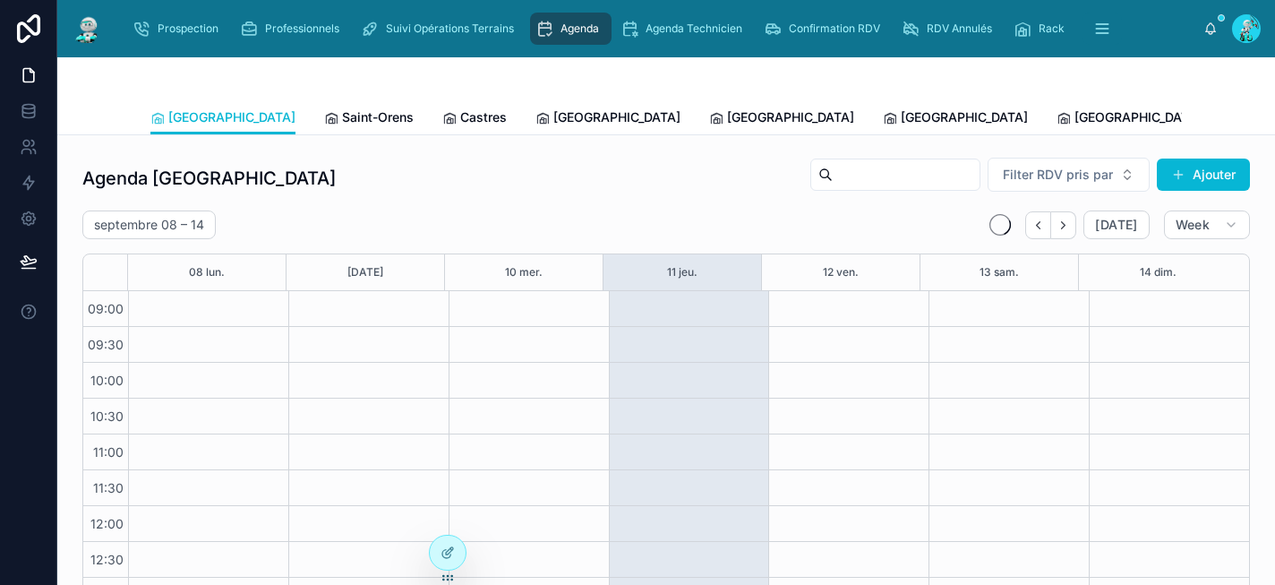
scroll to position [295, 0]
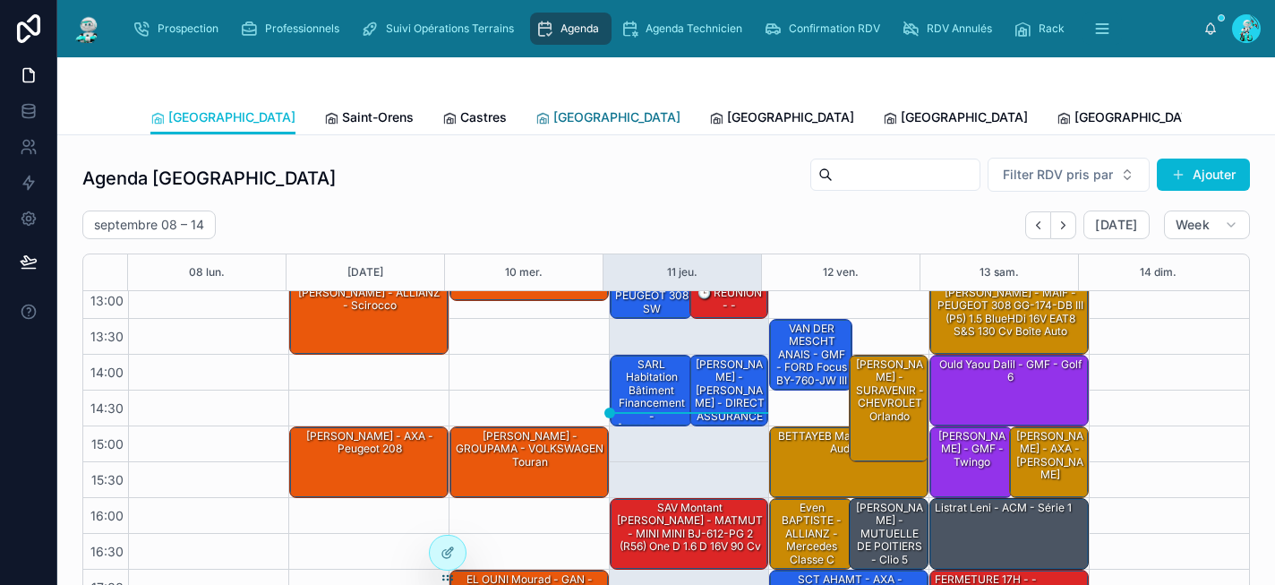
click at [553, 115] on span "[GEOGRAPHIC_DATA]" at bounding box center [616, 117] width 127 height 18
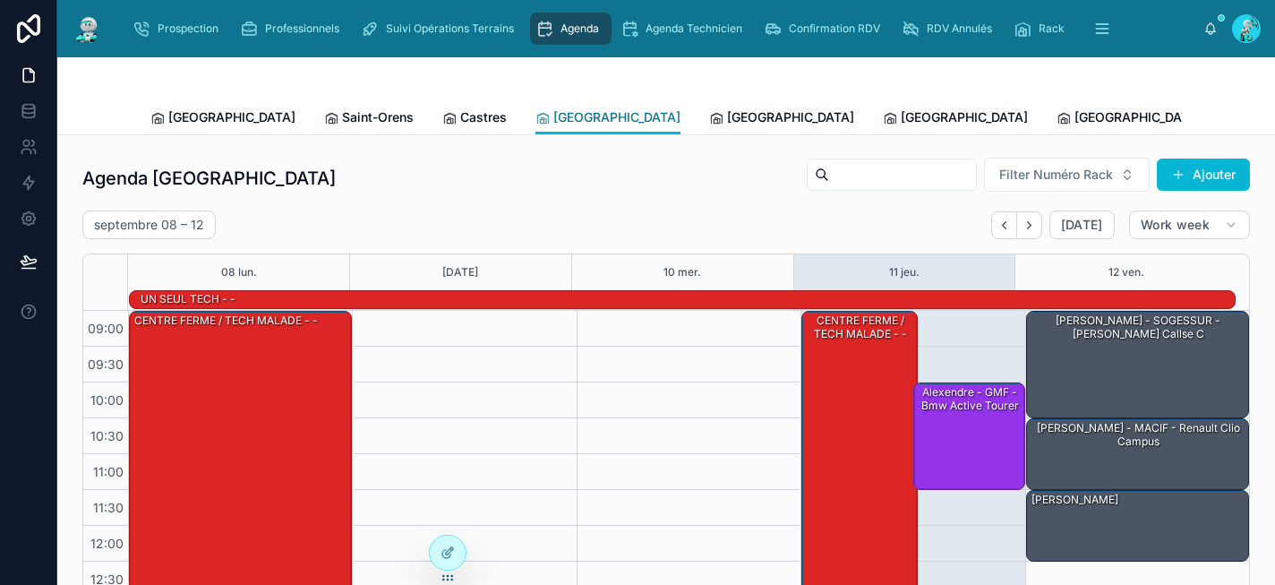
scroll to position [314, 0]
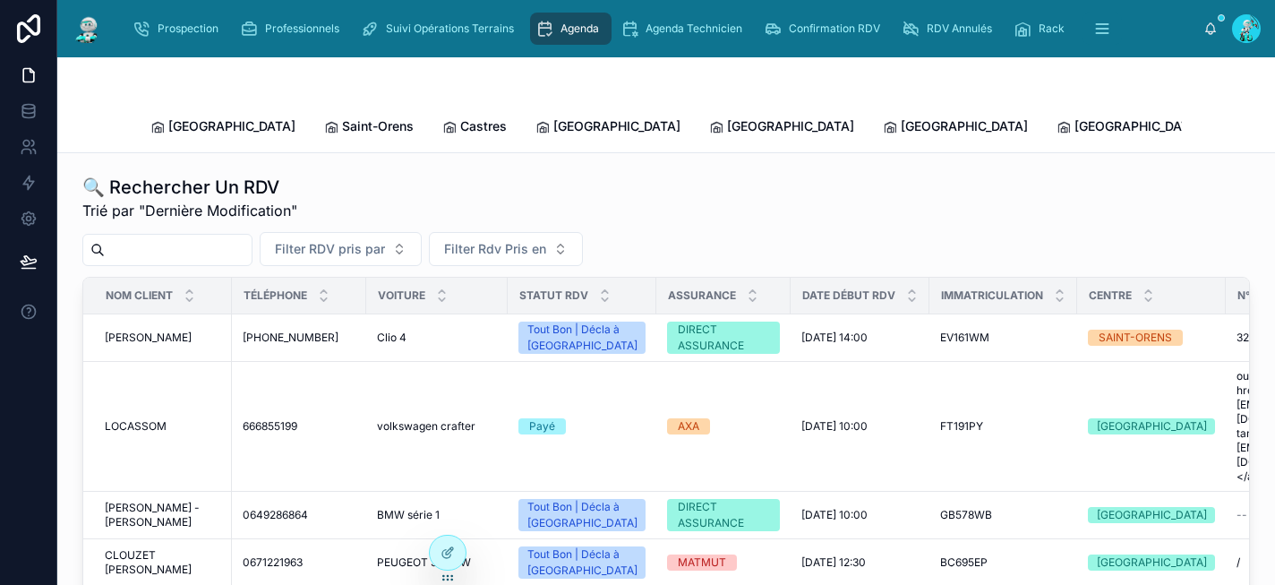
click at [203, 237] on input "text" at bounding box center [178, 249] width 147 height 25
paste input "**********"
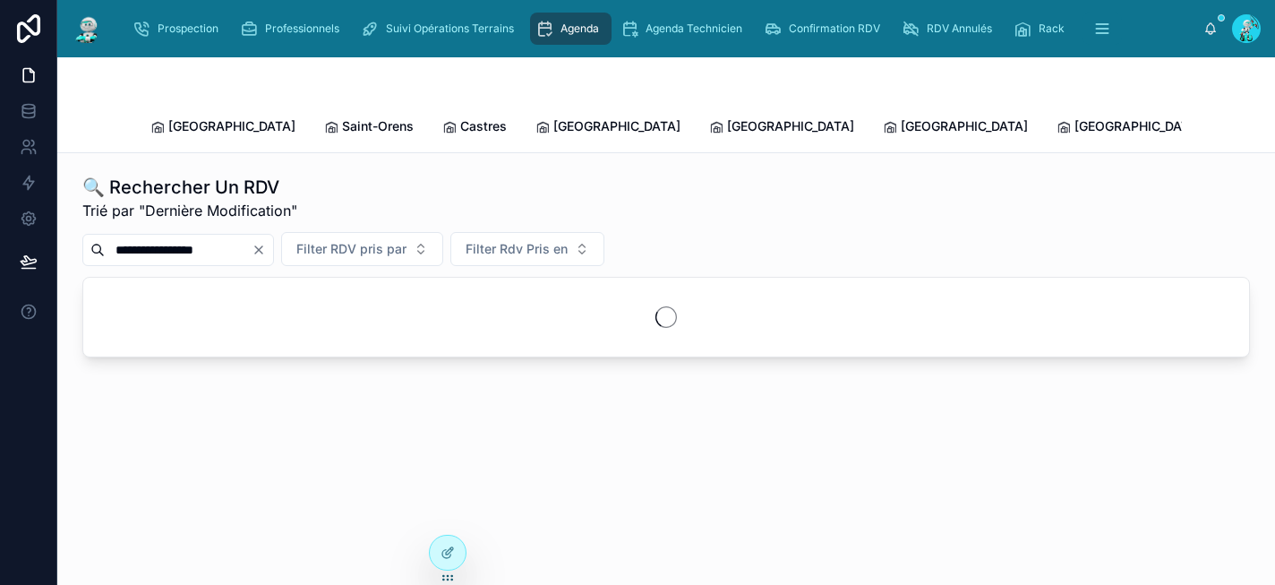
drag, startPoint x: 203, startPoint y: 227, endPoint x: 64, endPoint y: 201, distance: 141.9
click at [64, 201] on div "**********" at bounding box center [666, 316] width 1218 height 326
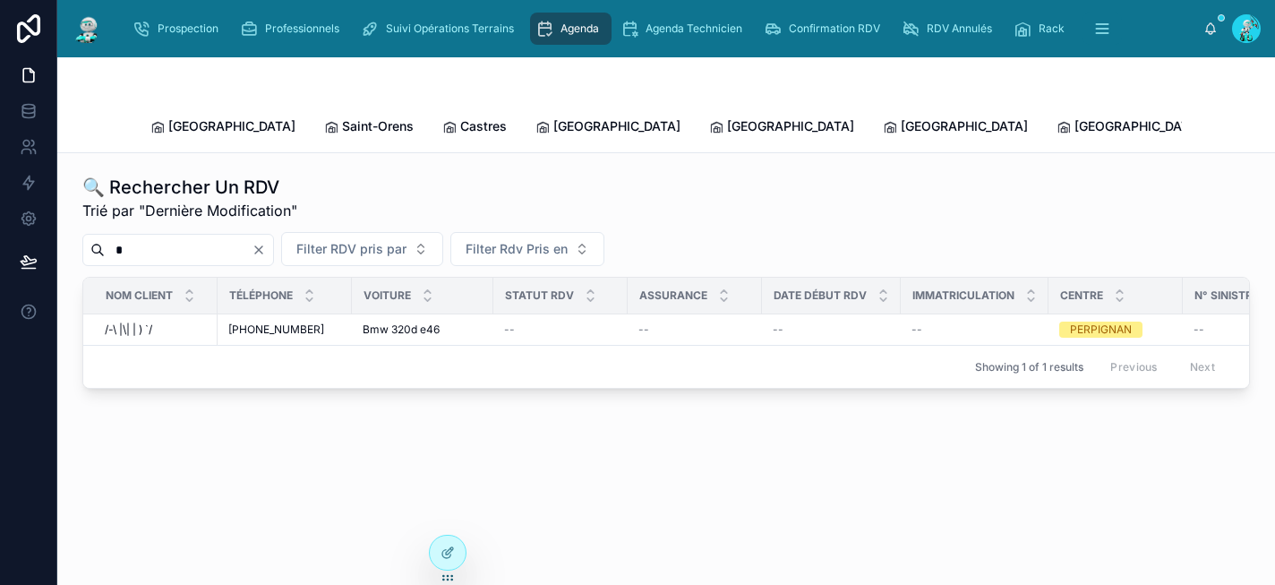
paste input "*******"
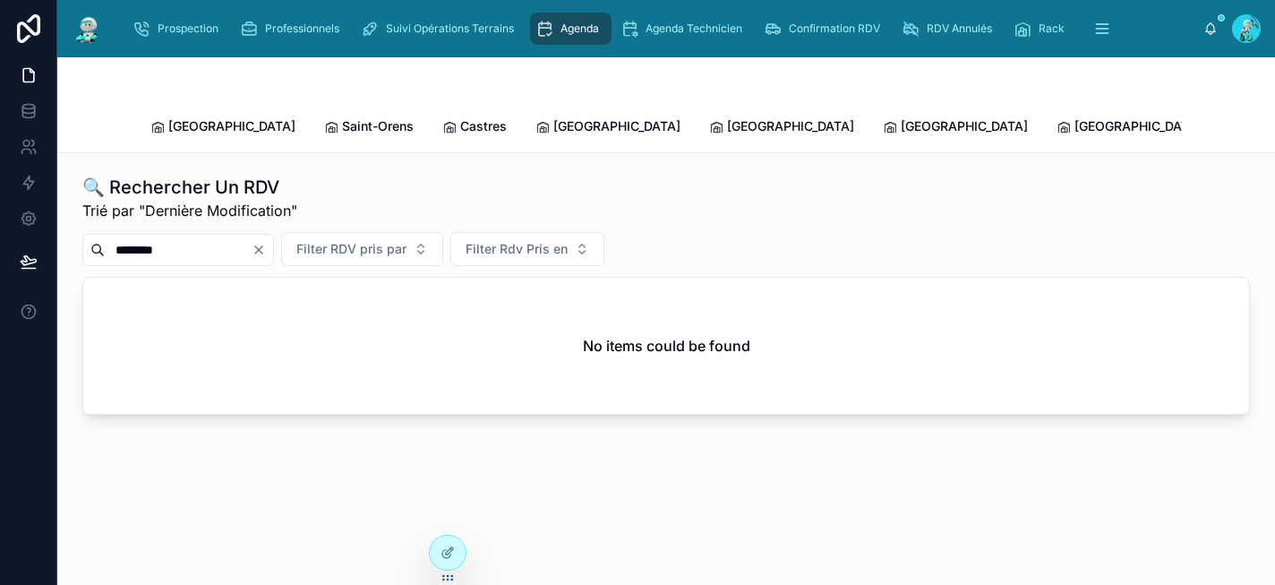
drag, startPoint x: 207, startPoint y: 228, endPoint x: 83, endPoint y: 211, distance: 124.7
click at [83, 211] on div "🔍 Rechercher Un RDV Trié par "Dernière Modification" ******** Filter RDV pris p…" at bounding box center [666, 295] width 1168 height 240
paste input "text"
type input "********"
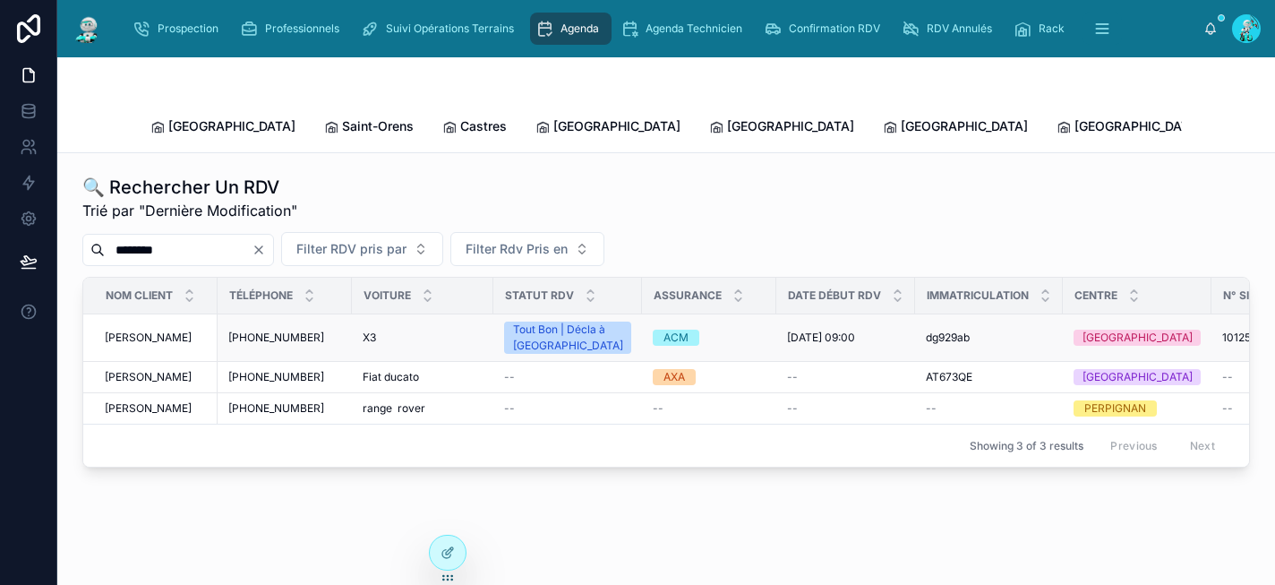
click at [973, 330] on div "dg929ab dg929ab" at bounding box center [989, 337] width 126 height 14
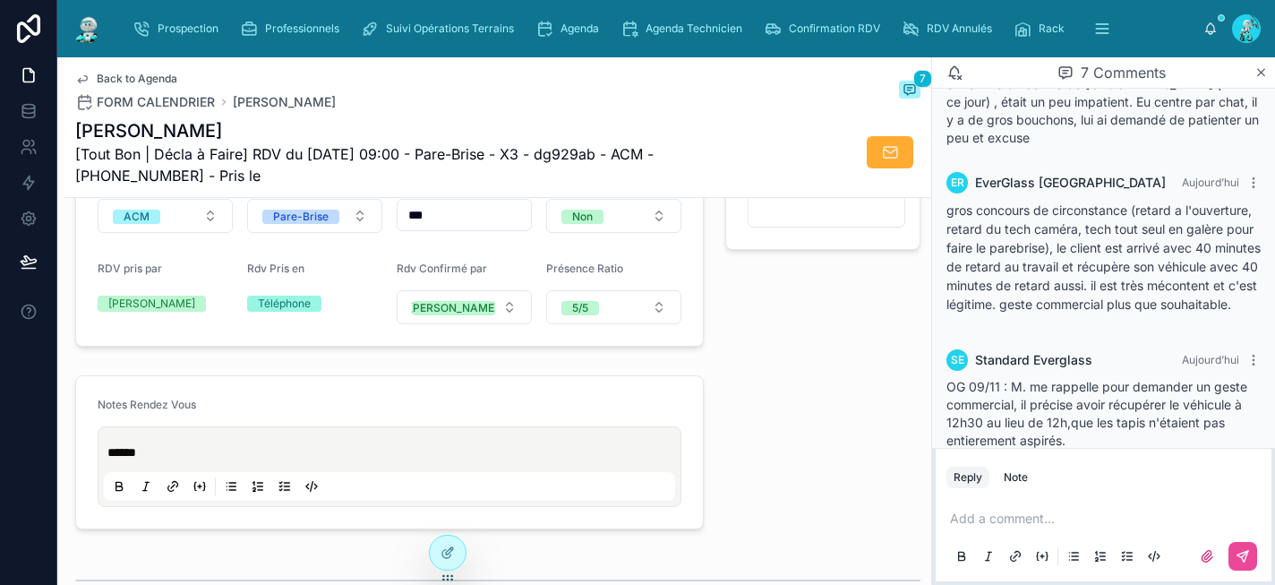
scroll to position [463, 0]
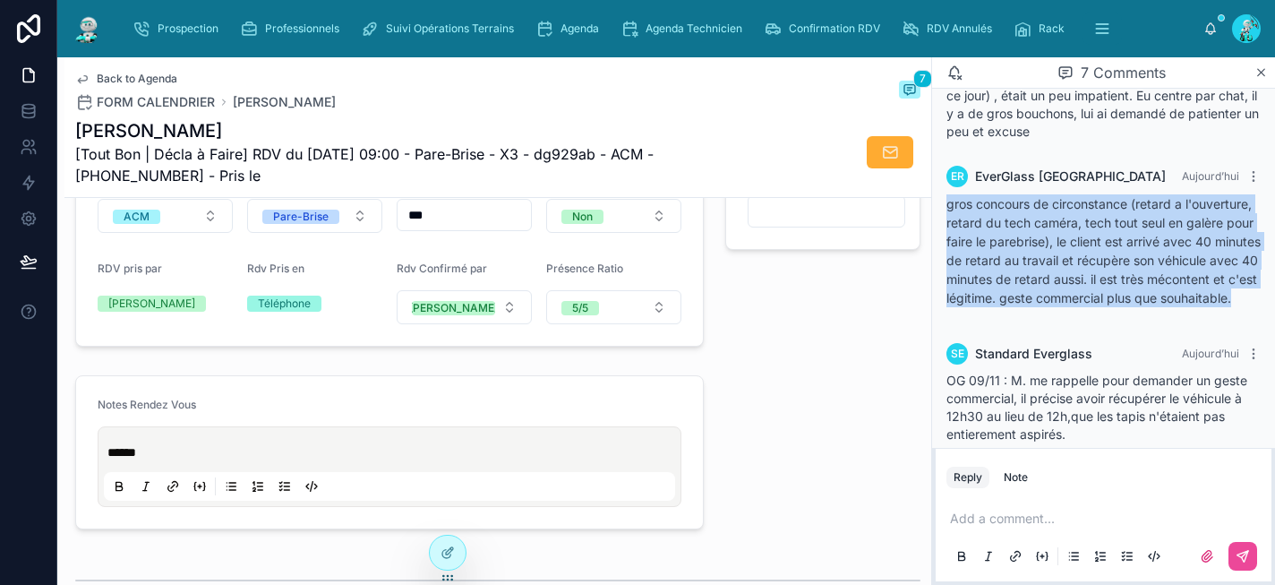
drag, startPoint x: 1182, startPoint y: 313, endPoint x: 946, endPoint y: 203, distance: 260.8
click at [946, 203] on div "ER EverGlass Rennes Aujourd’hui gros concours de circonstance (retard a l'ouver…" at bounding box center [1104, 242] width 336 height 174
copy p "gros concours de circonstance (retard a l'ouverture, retard du tech caméra, tec…"
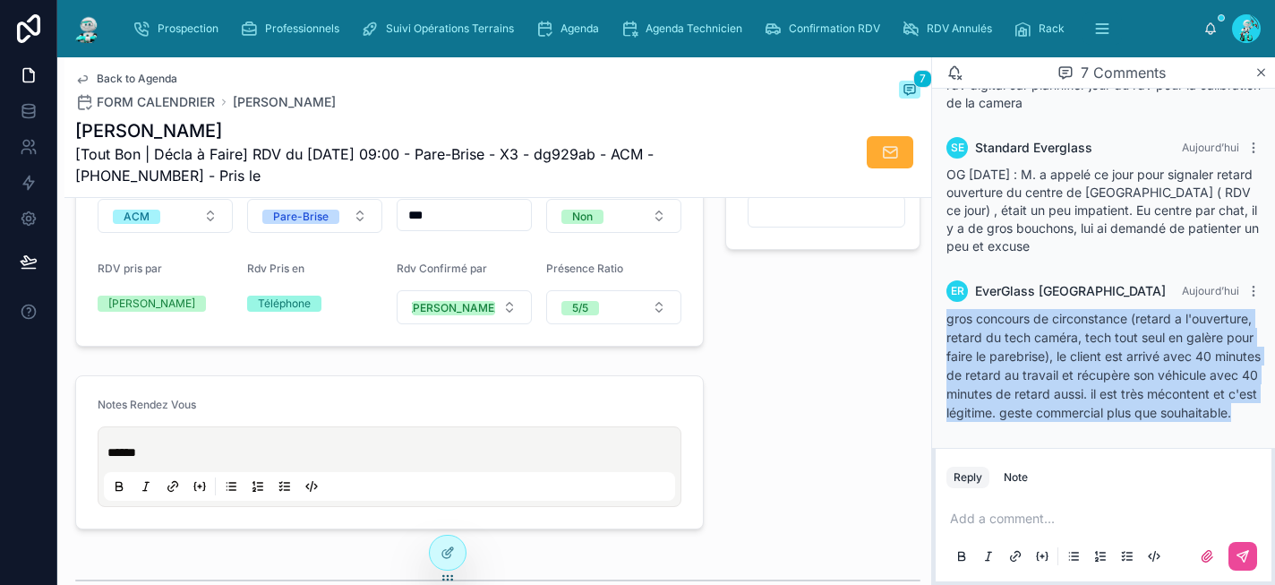
scroll to position [347, 0]
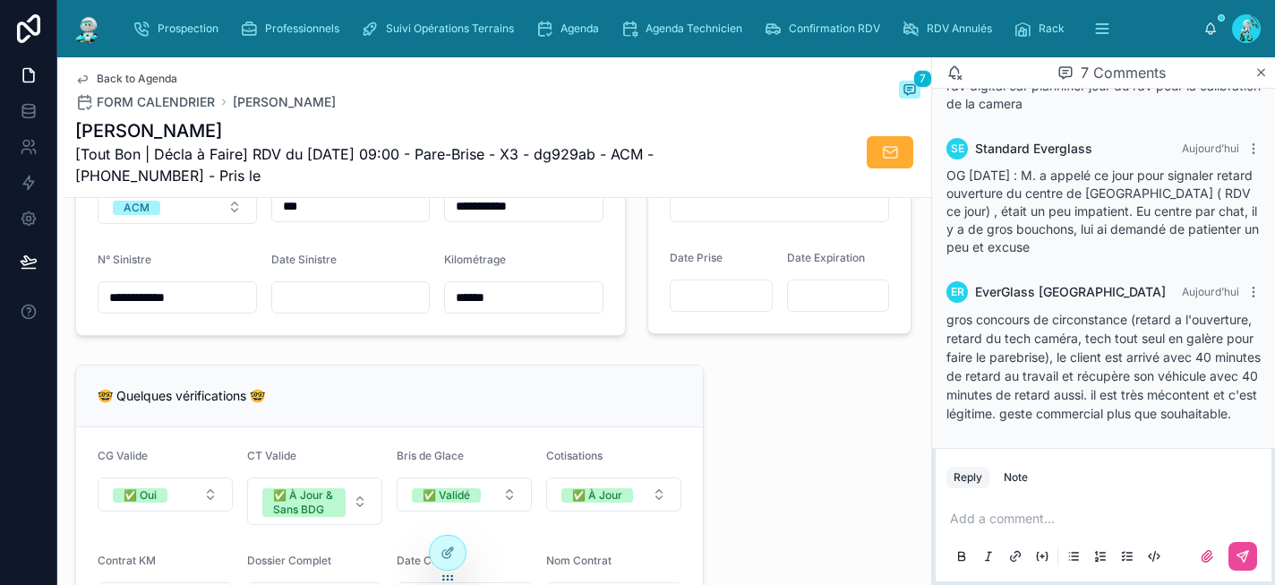
scroll to position [1269, 0]
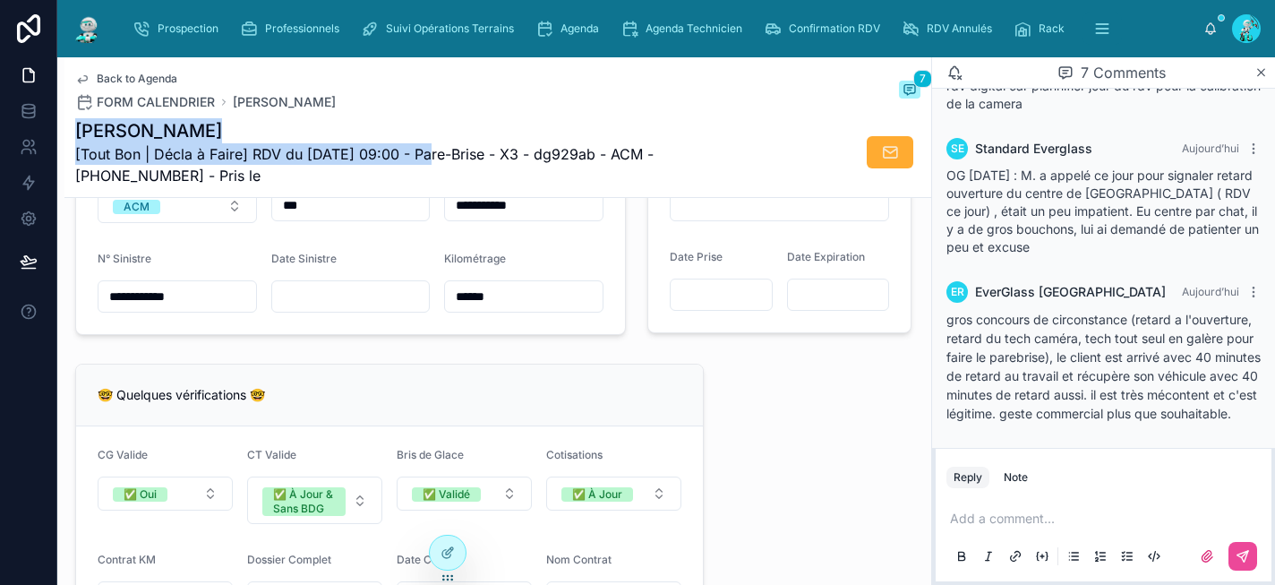
drag, startPoint x: 427, startPoint y: 157, endPoint x: 76, endPoint y: 124, distance: 352.5
click at [76, 124] on div "THEBAULT Dimitri [Tout Bon | Décla à Faire] RDV du 11/09/2025 09:00 - Pare-Bris…" at bounding box center [430, 152] width 711 height 68
copy div "THEBAULT Dimitri [Tout Bon | Décla à Faire] RDV du 11/09/2025 09:00"
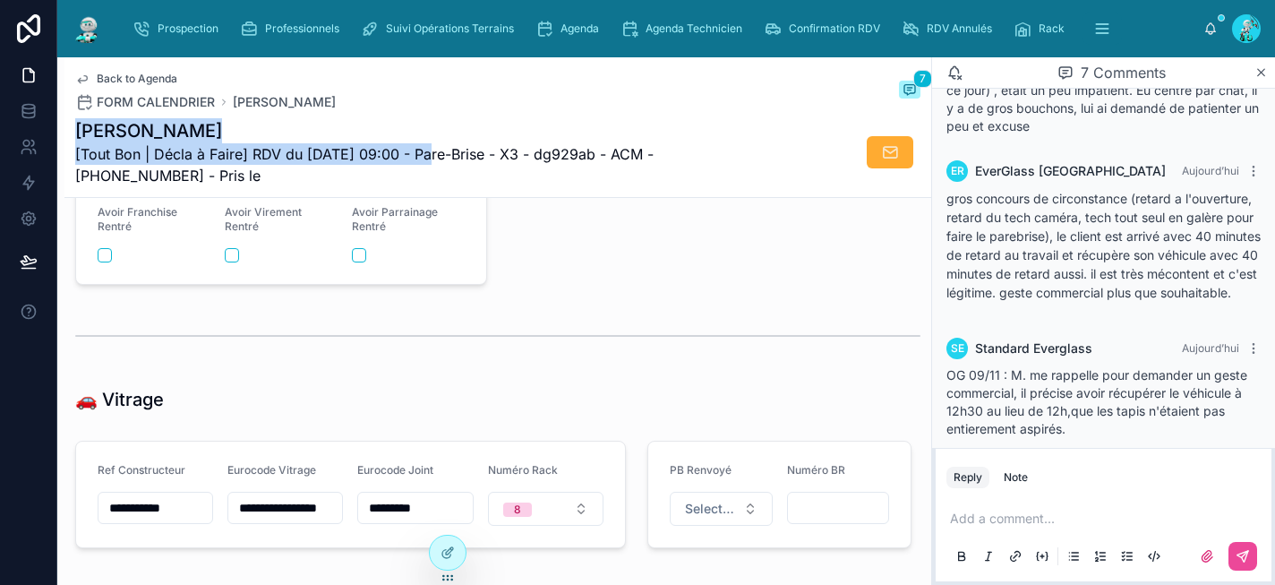
scroll to position [502, 0]
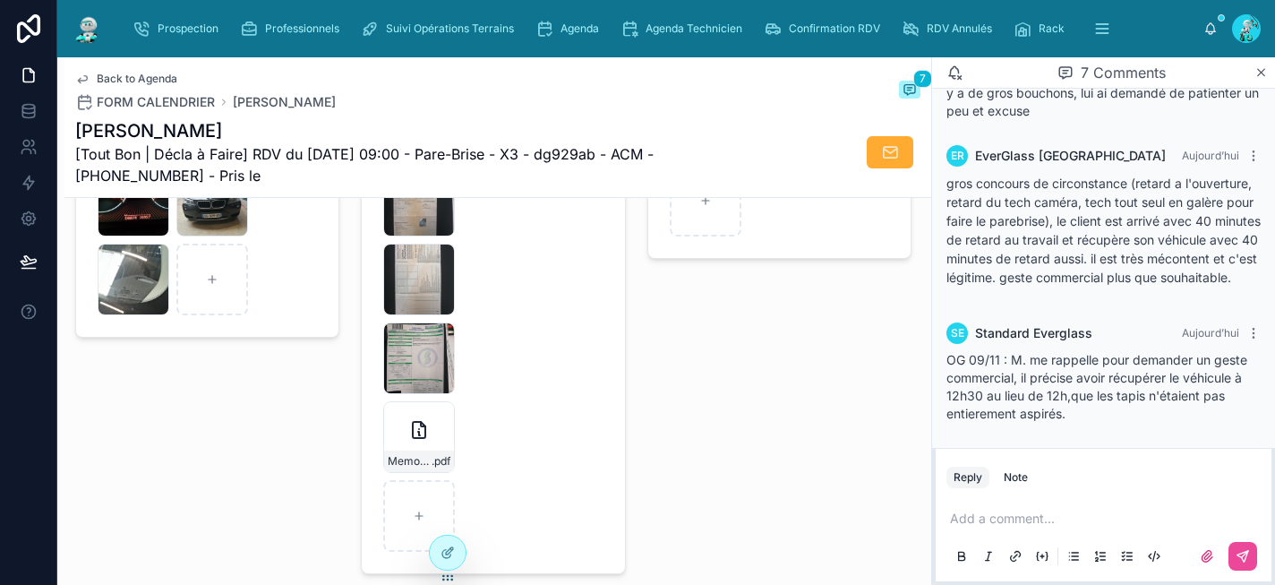
scroll to position [3139, 0]
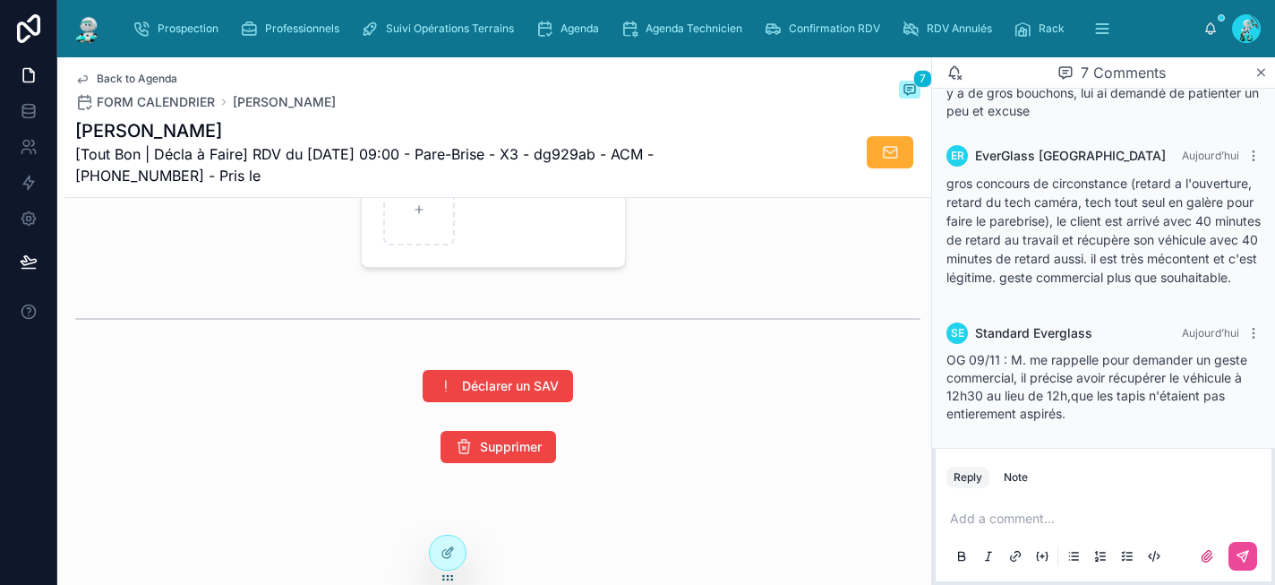
drag, startPoint x: 236, startPoint y: 174, endPoint x: 74, endPoint y: 138, distance: 165.1
click at [75, 138] on div "THEBAULT Dimitri [Tout Bon | Décla à Faire] RDV du 11/09/2025 09:00 - Pare-Bris…" at bounding box center [430, 152] width 711 height 68
copy div "THEBAULT Dimitri [Tout Bon | Décla à Faire] RDV du 11/09/2025 09:00 - Pare-Bris…"
click at [899, 386] on div "Déclarer un SAV" at bounding box center [497, 386] width 845 height 32
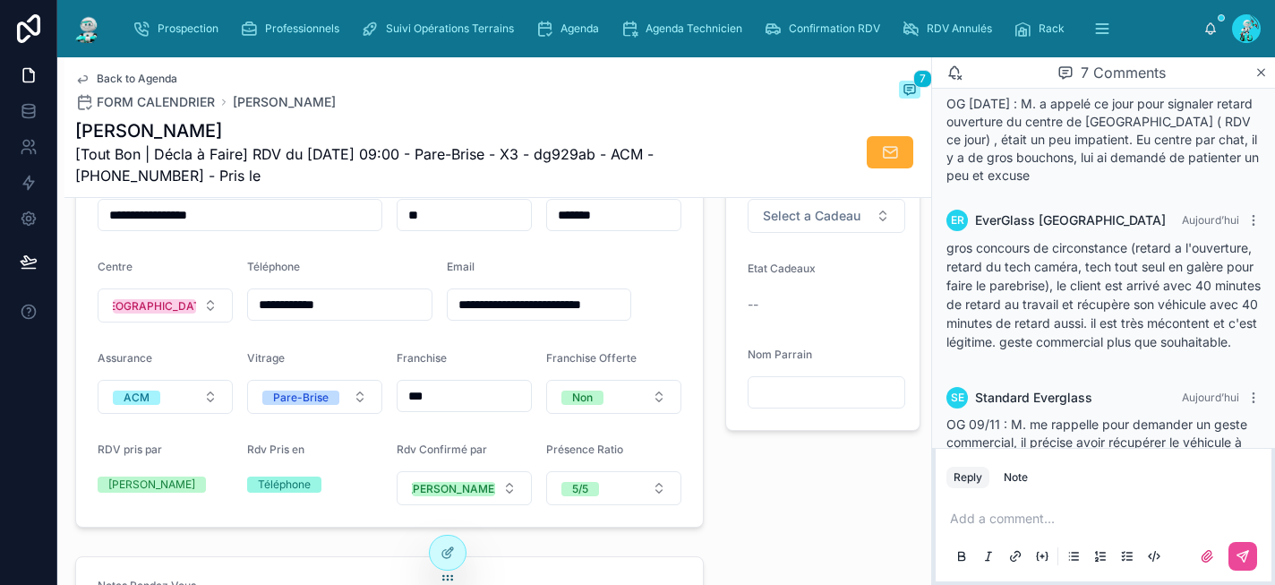
scroll to position [502, 0]
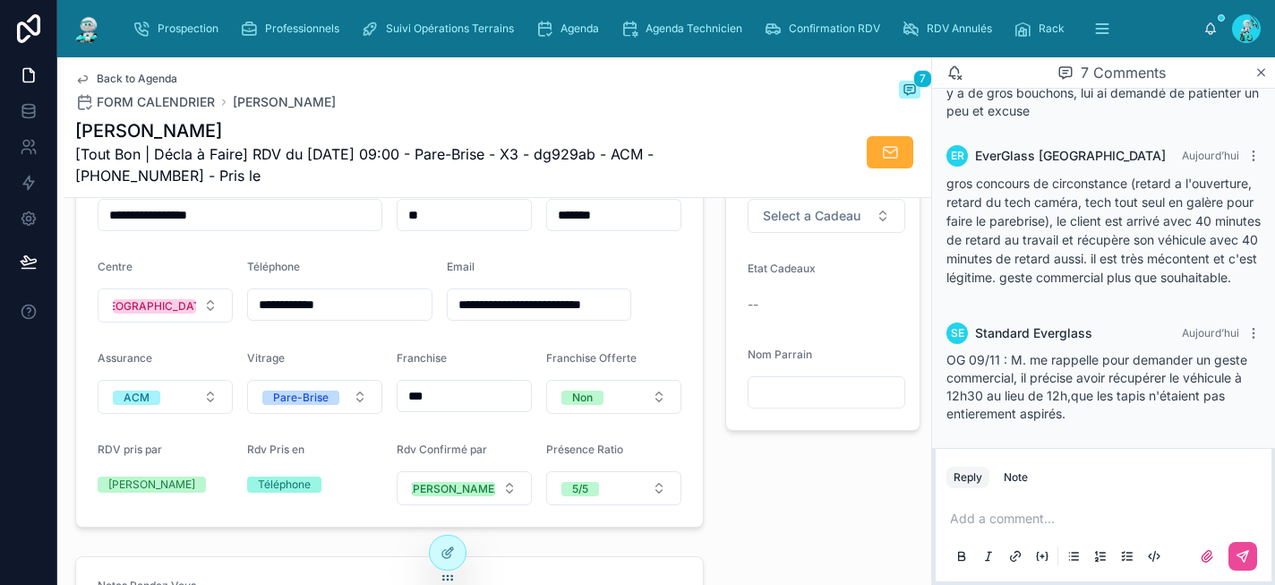
click at [989, 518] on p at bounding box center [1107, 519] width 314 height 18
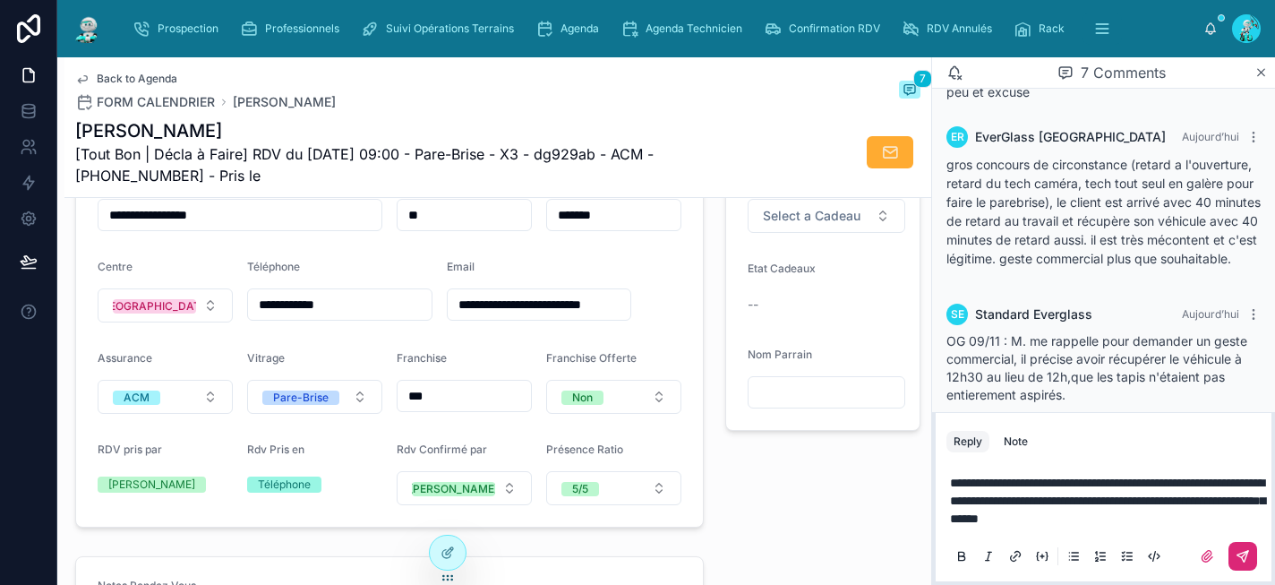
click at [1245, 554] on icon at bounding box center [1243, 556] width 14 height 14
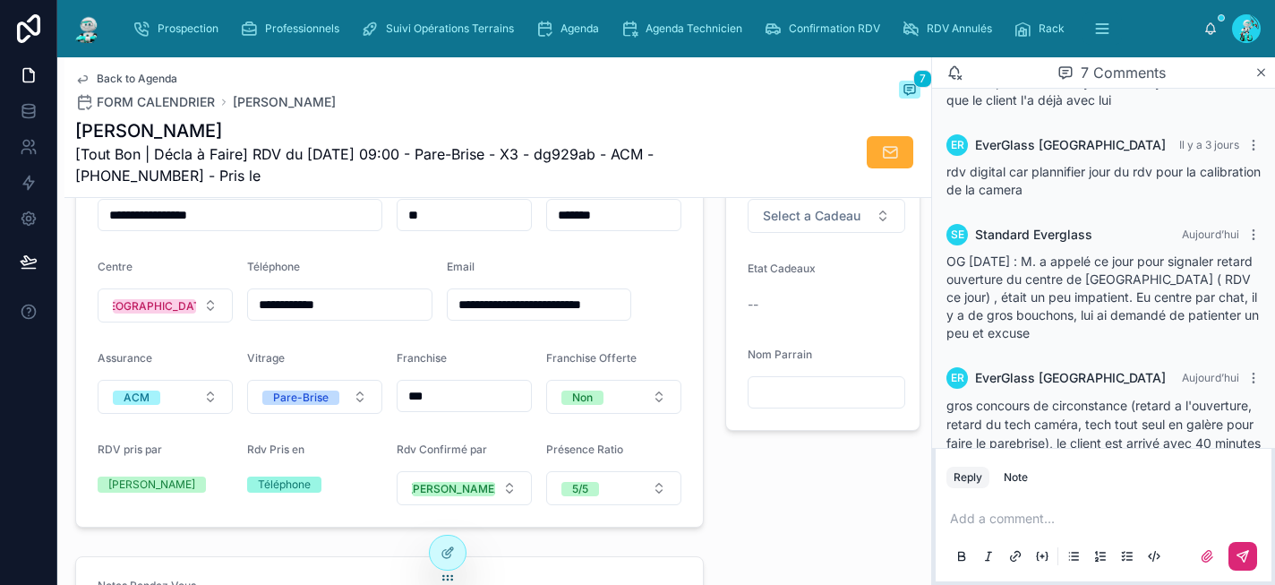
scroll to position [0, 0]
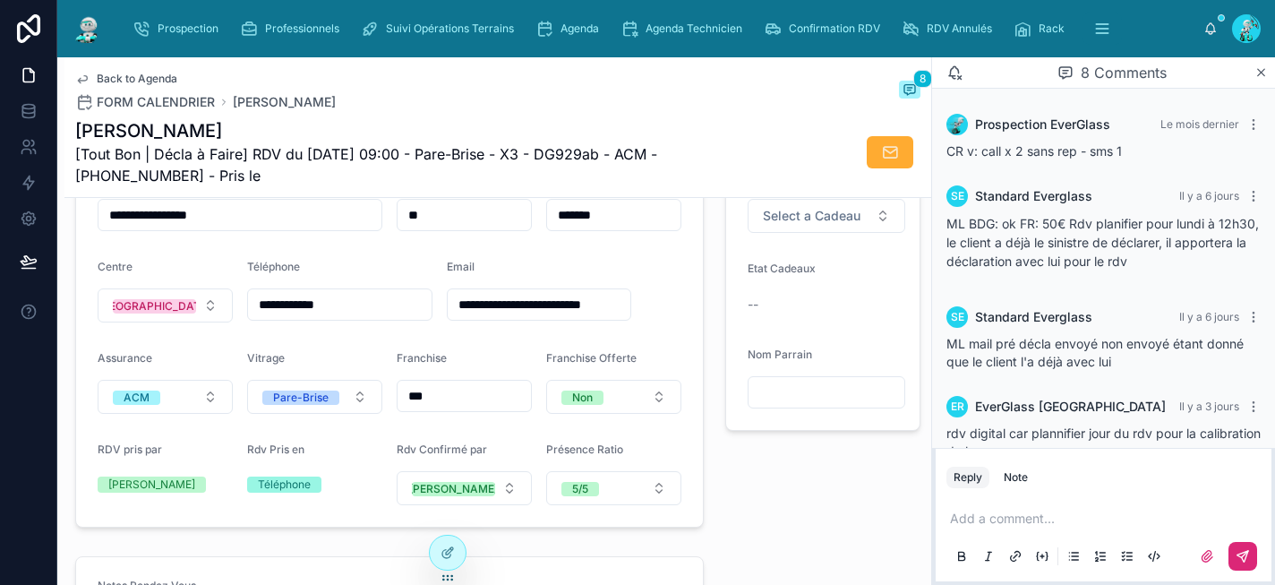
type input "*******"
click at [599, 34] on div "Agenda" at bounding box center [570, 28] width 71 height 29
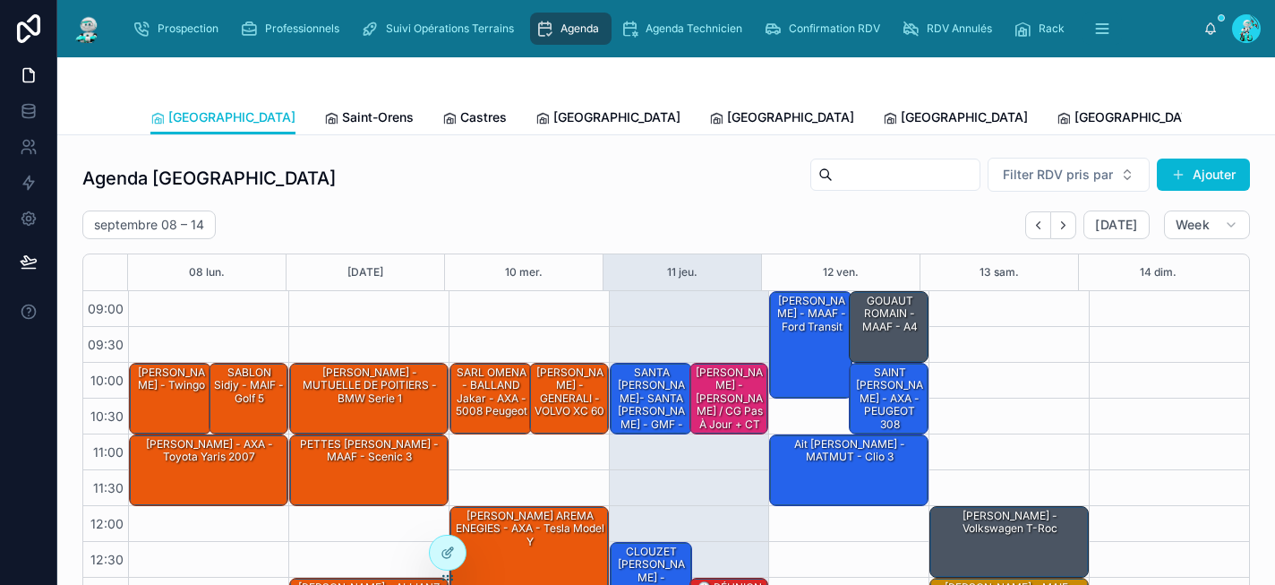
scroll to position [295, 0]
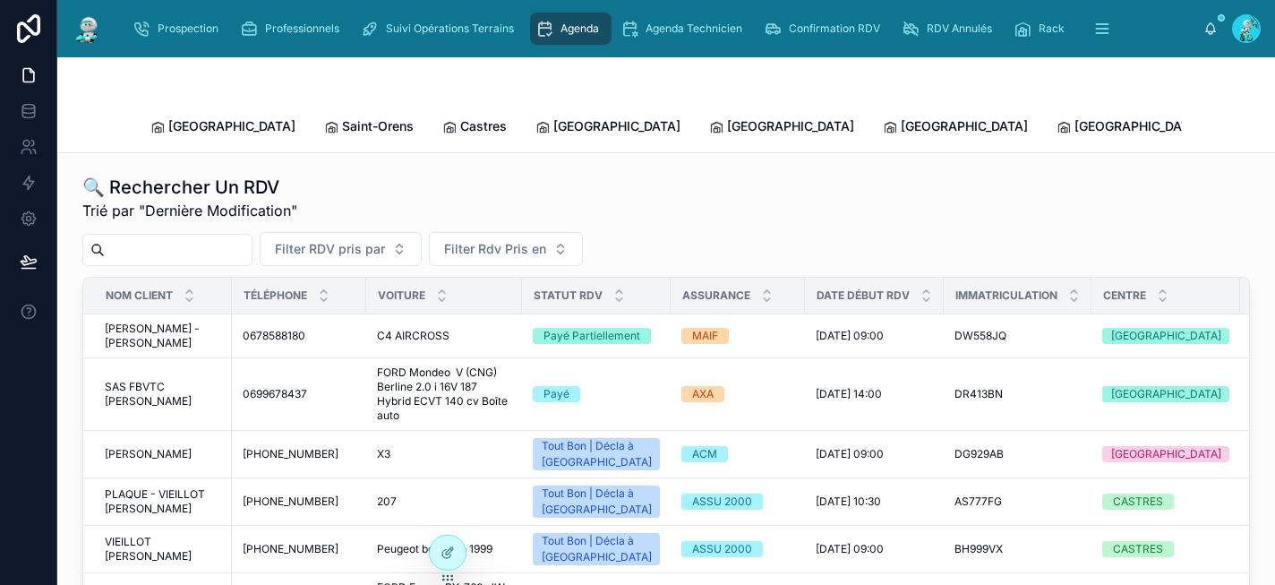
click at [201, 237] on input "text" at bounding box center [178, 249] width 147 height 25
paste input "*******"
type input "*******"
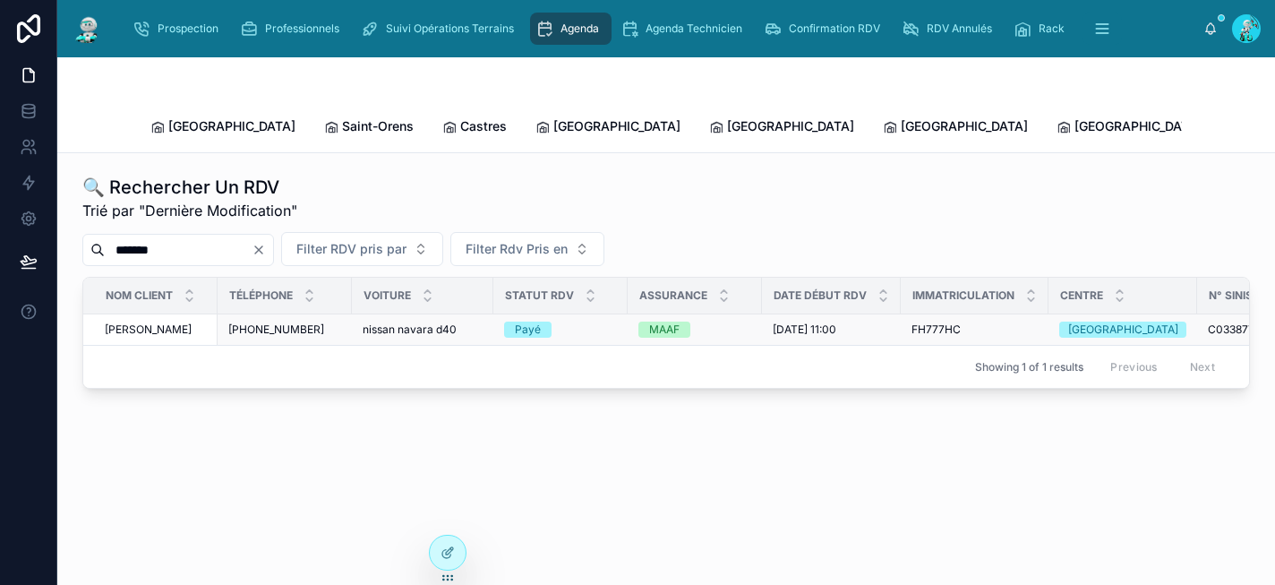
click at [391, 322] on span "nissan navara d40" at bounding box center [410, 329] width 94 height 14
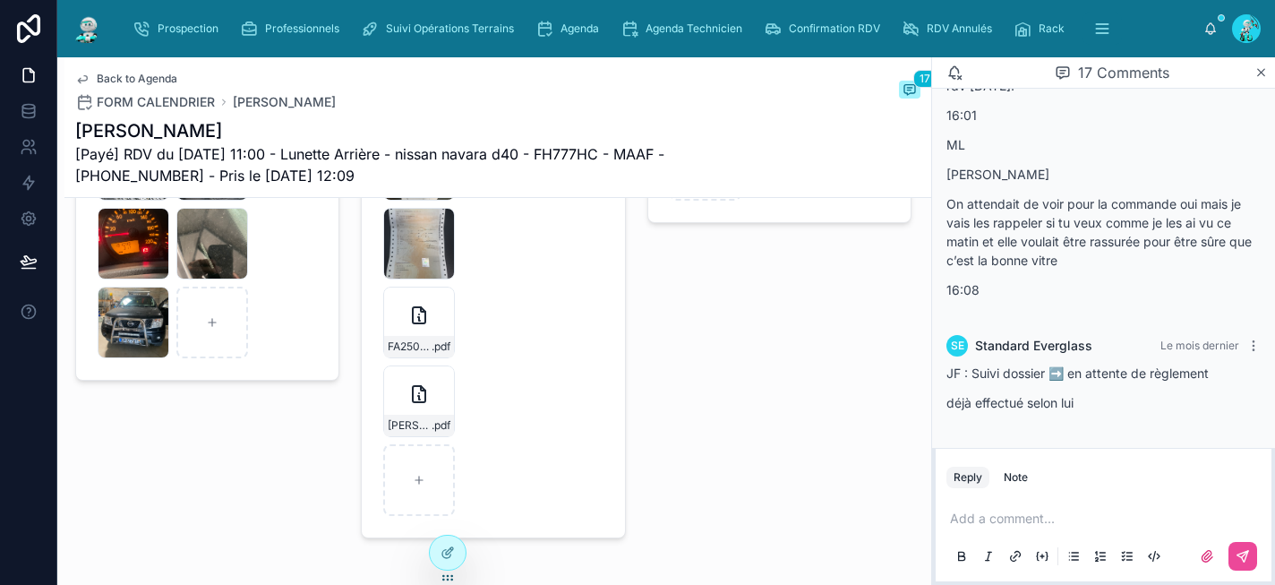
scroll to position [3088, 0]
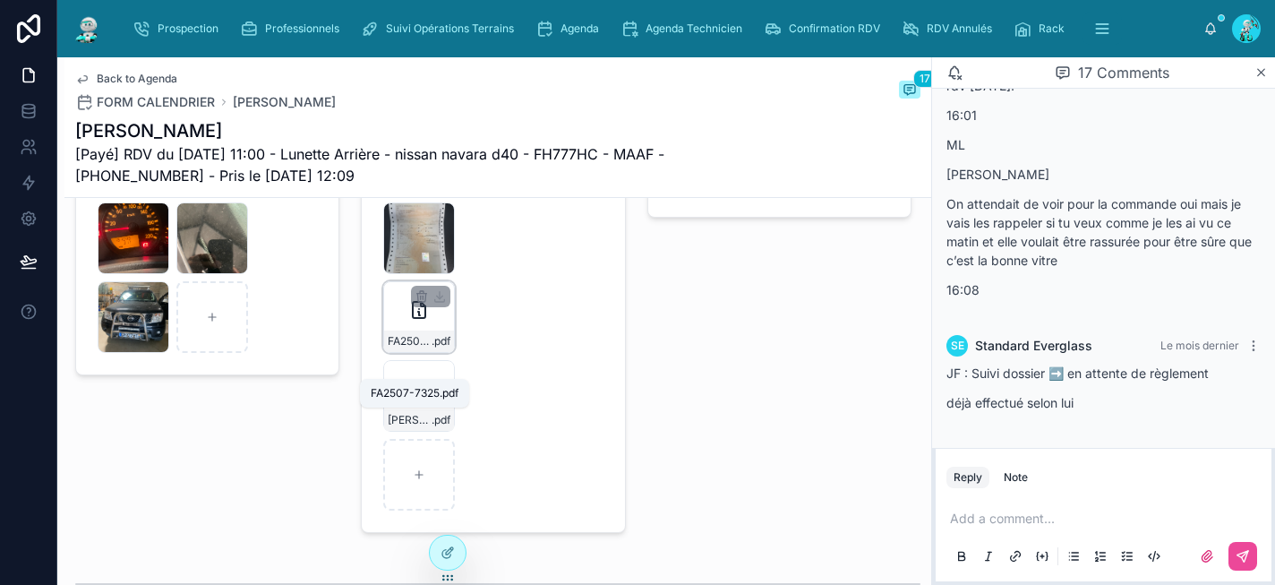
click at [406, 348] on span "FA2507-7325" at bounding box center [410, 341] width 44 height 14
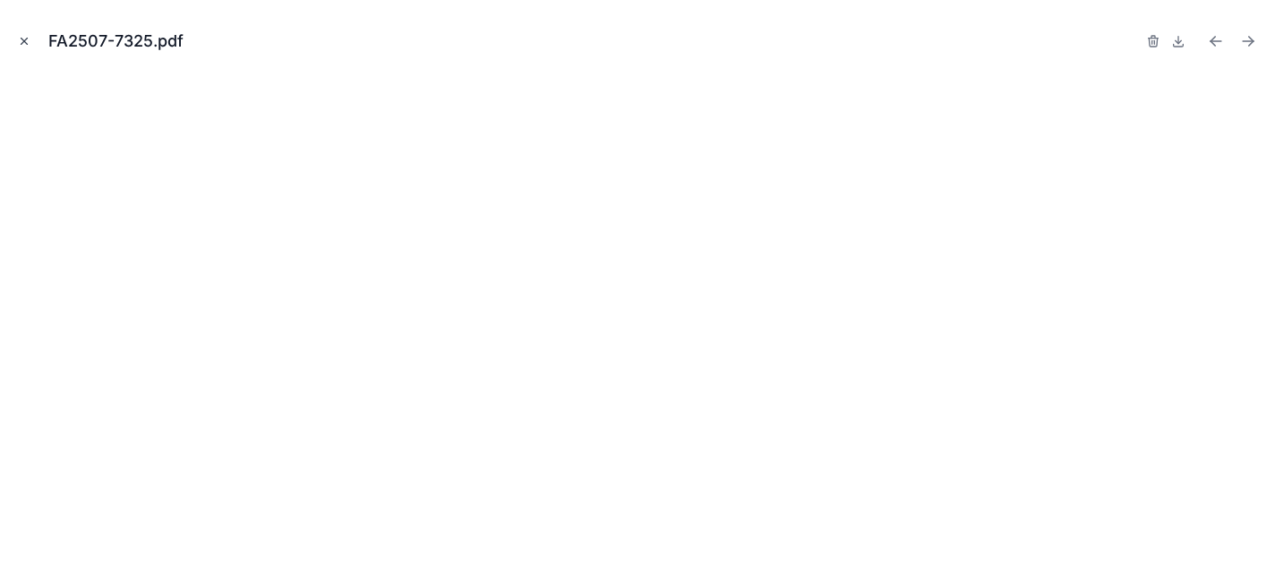
click at [32, 34] on button "Close modal" at bounding box center [24, 41] width 20 height 20
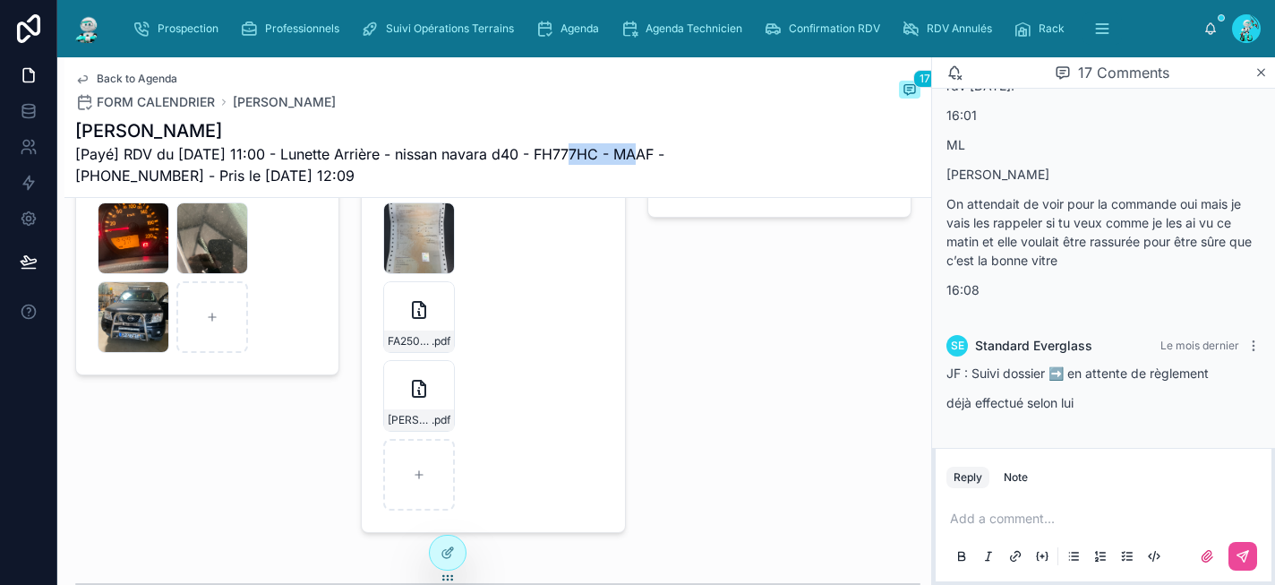
drag, startPoint x: 629, startPoint y: 151, endPoint x: 562, endPoint y: 150, distance: 66.3
click at [562, 150] on span "[Payé] RDV du 31/07/2025 11:00 - Lunette Arrière - nissan navara d40 - FH777HC …" at bounding box center [430, 164] width 711 height 43
copy span "FH777HC"
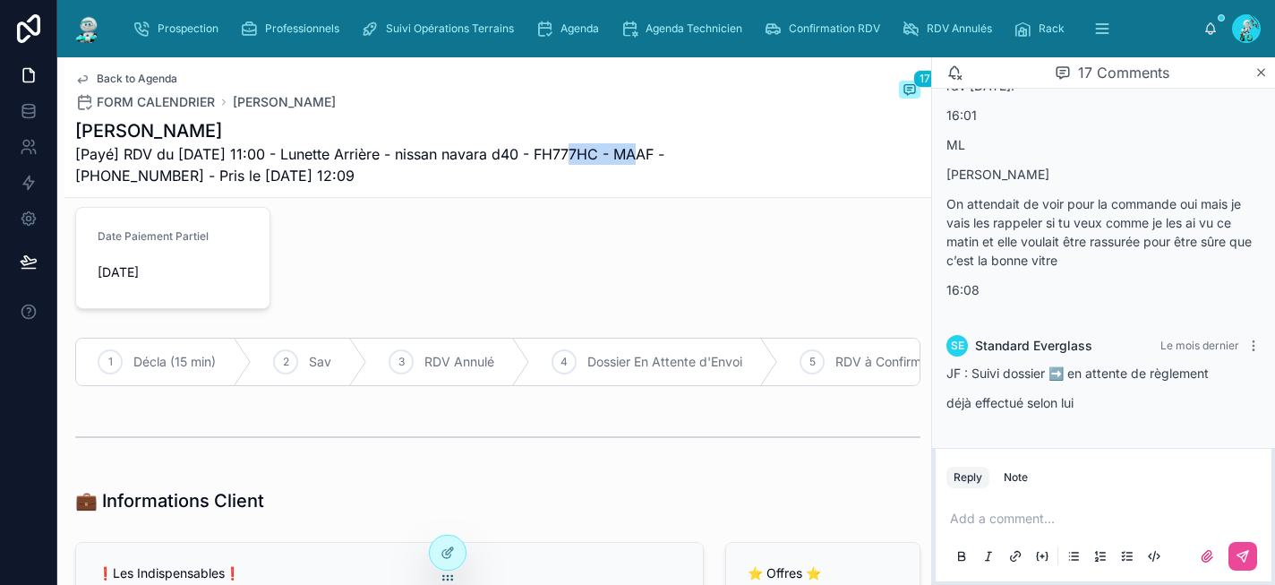
scroll to position [155, 0]
click at [1024, 511] on p at bounding box center [1107, 519] width 314 height 18
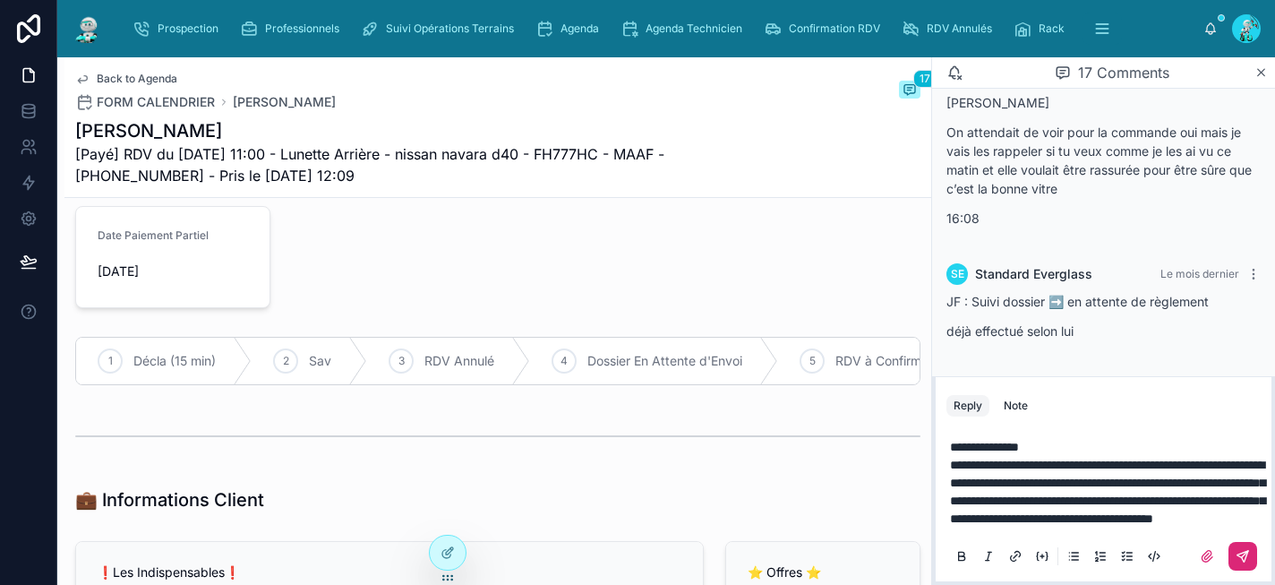
click at [1248, 558] on icon at bounding box center [1243, 556] width 14 height 14
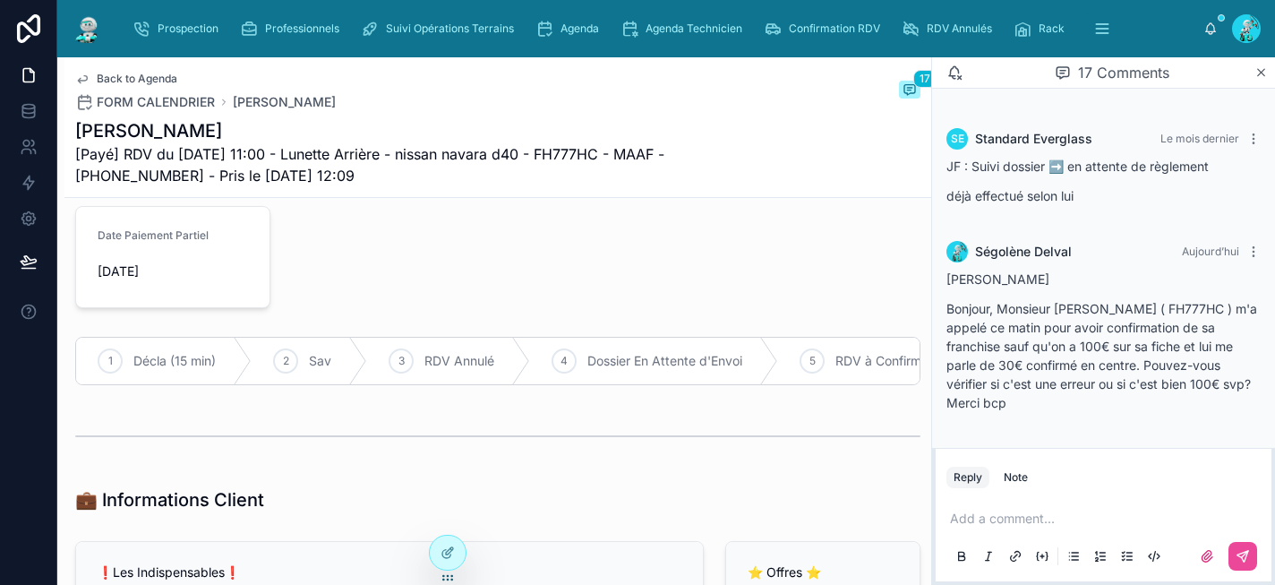
scroll to position [2559, 0]
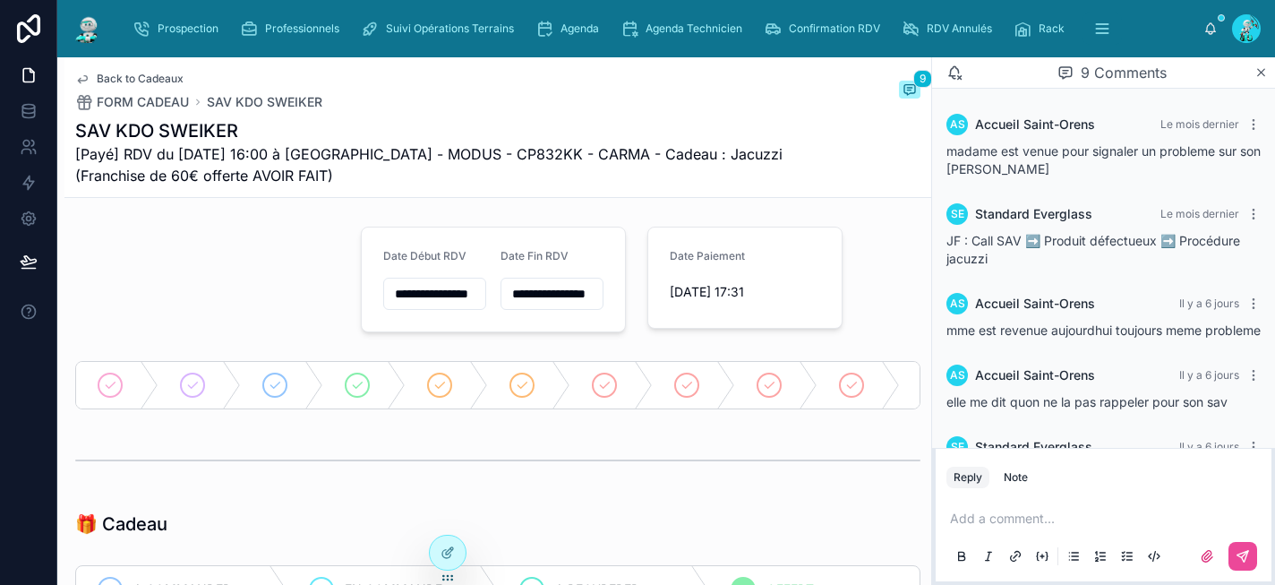
scroll to position [288, 0]
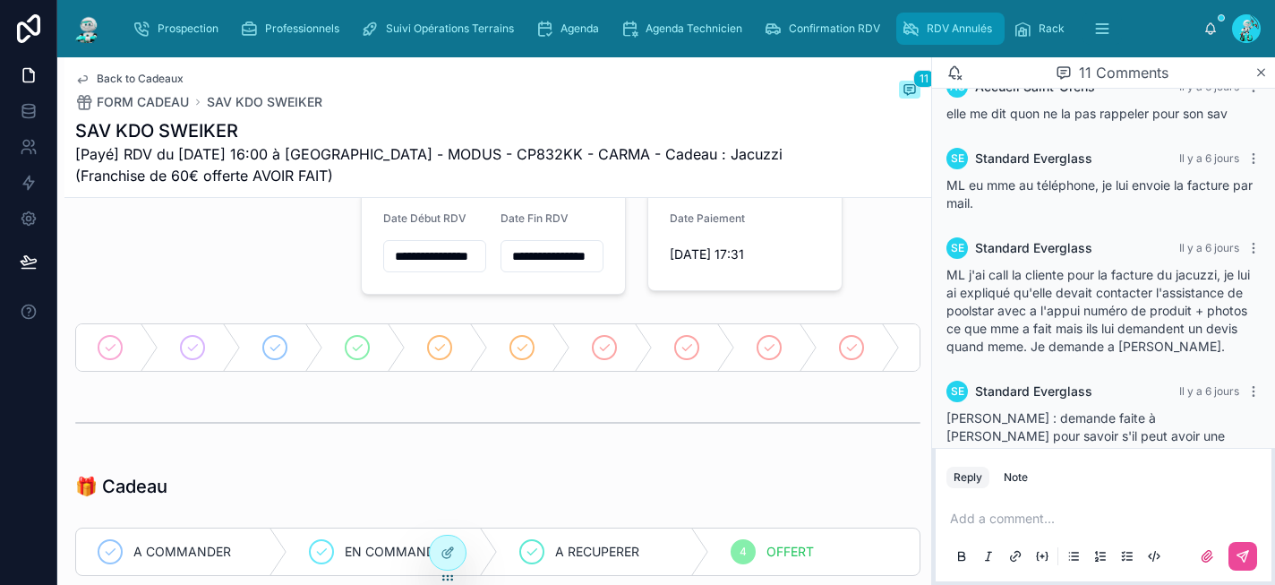
click at [934, 33] on span "RDV Annulés" at bounding box center [959, 28] width 65 height 14
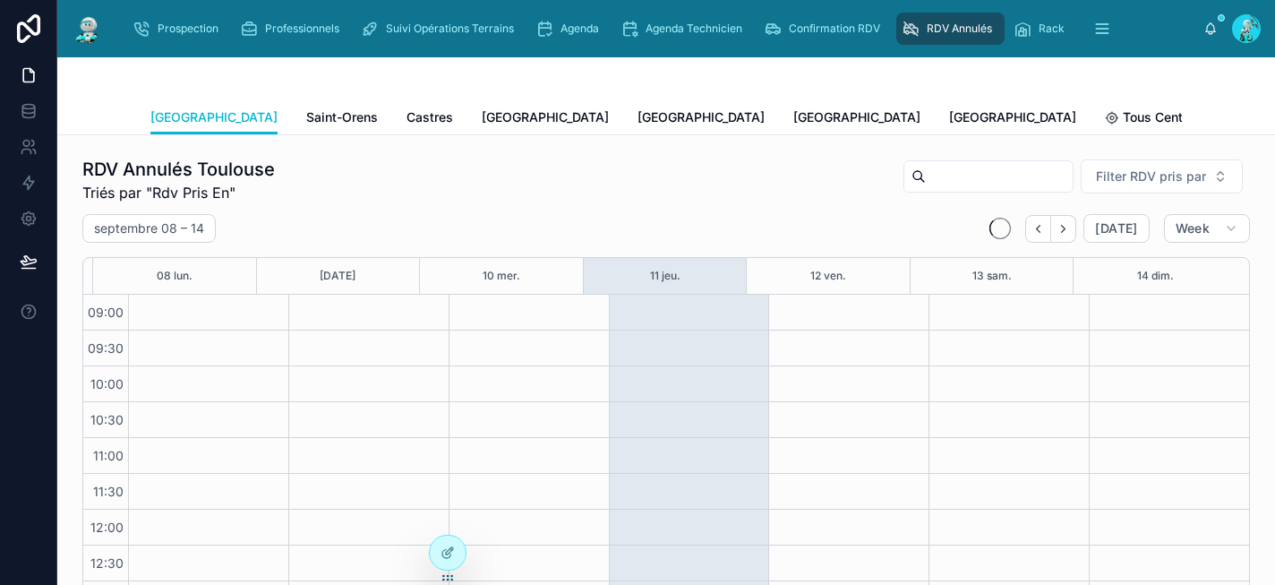
scroll to position [298, 0]
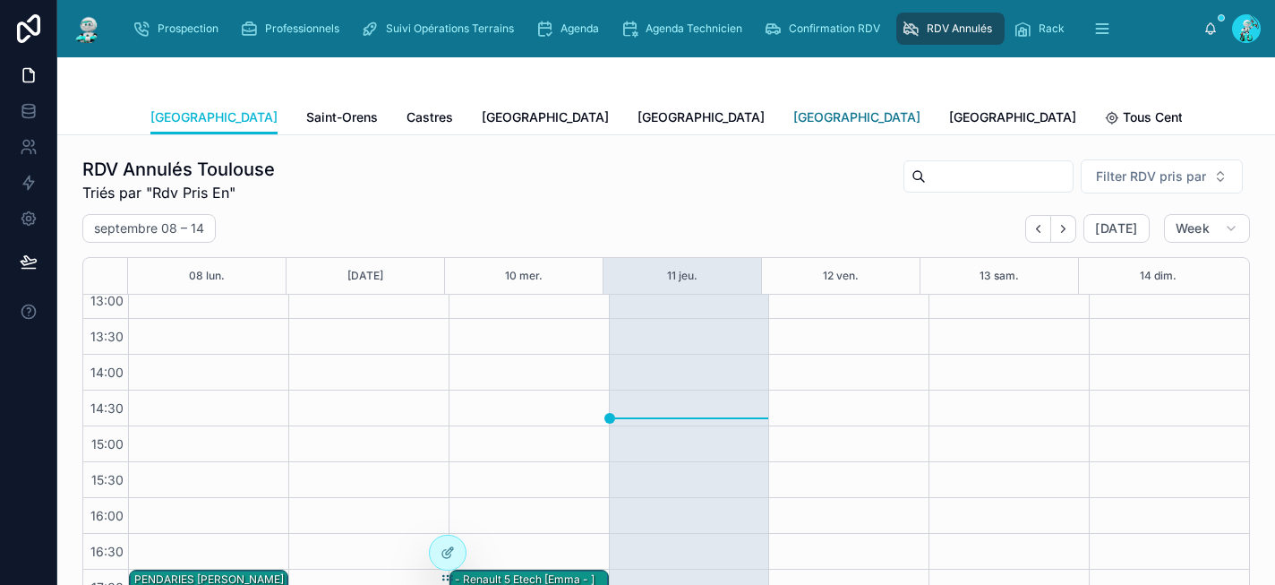
click at [793, 119] on span "[GEOGRAPHIC_DATA]" at bounding box center [856, 117] width 127 height 18
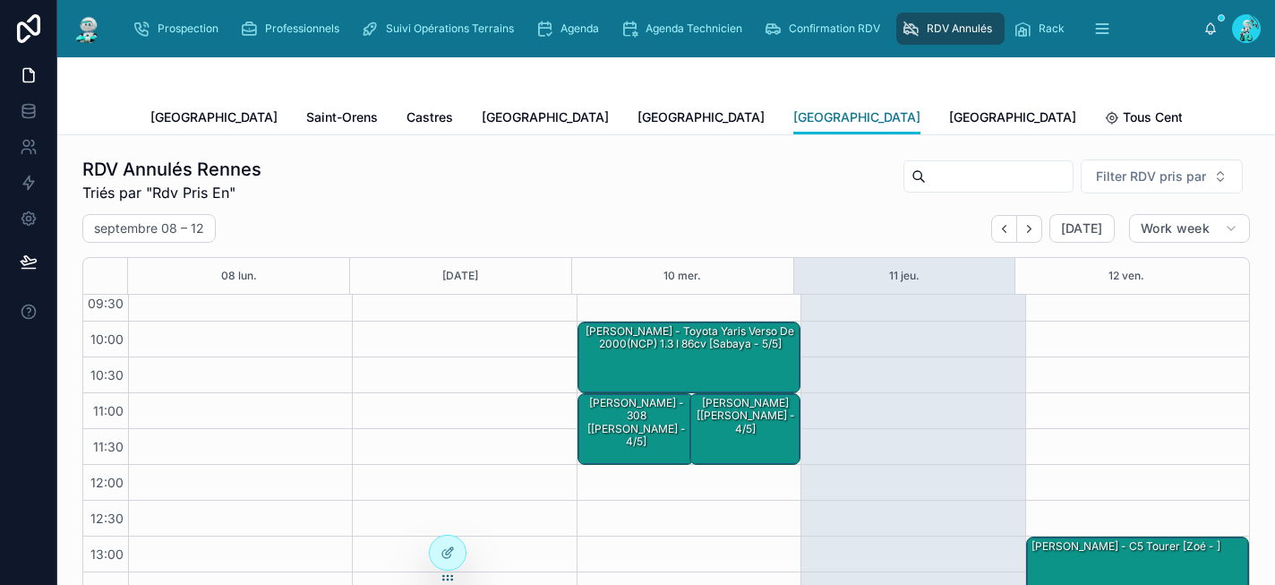
scroll to position [44, 0]
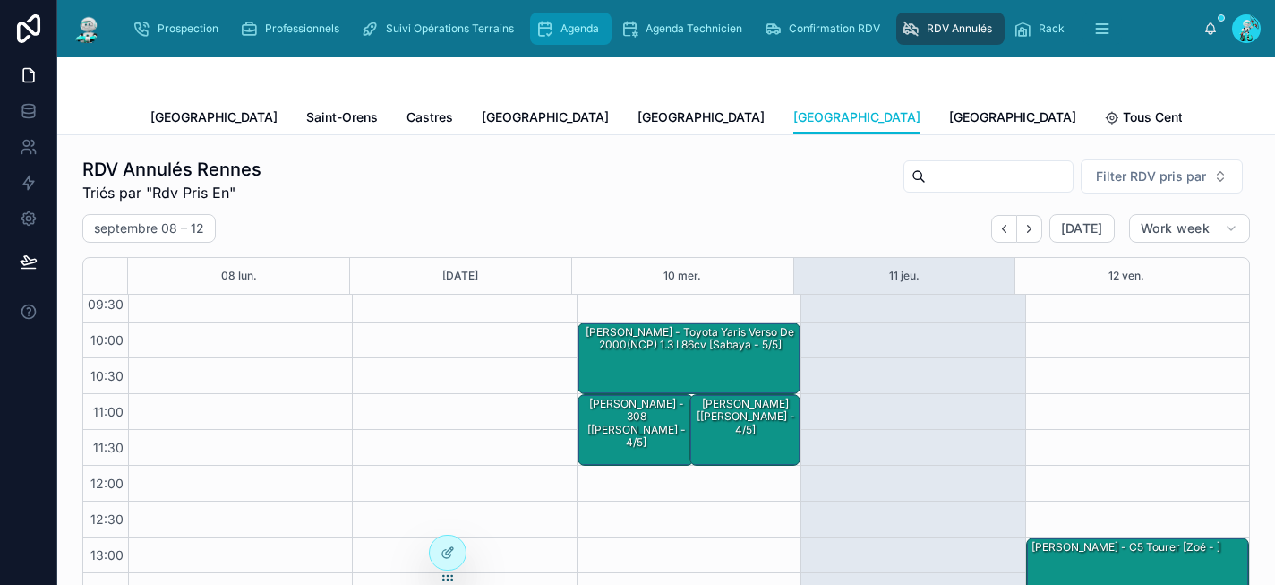
click at [578, 35] on span "Agenda" at bounding box center [580, 28] width 39 height 14
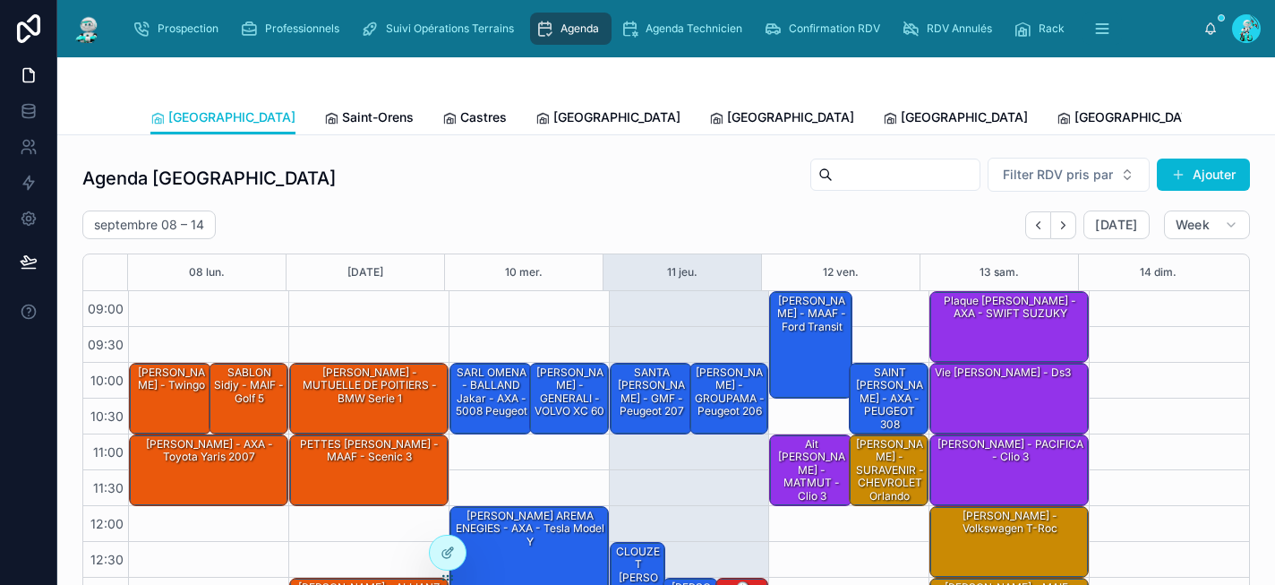
scroll to position [295, 0]
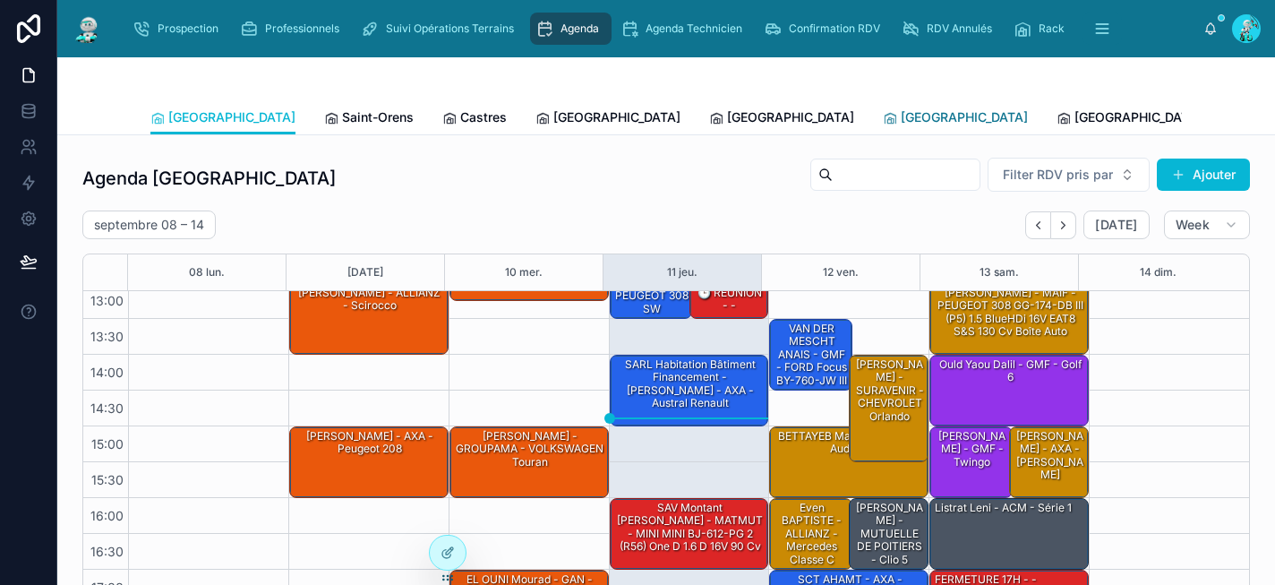
click at [901, 116] on span "[GEOGRAPHIC_DATA]" at bounding box center [964, 117] width 127 height 18
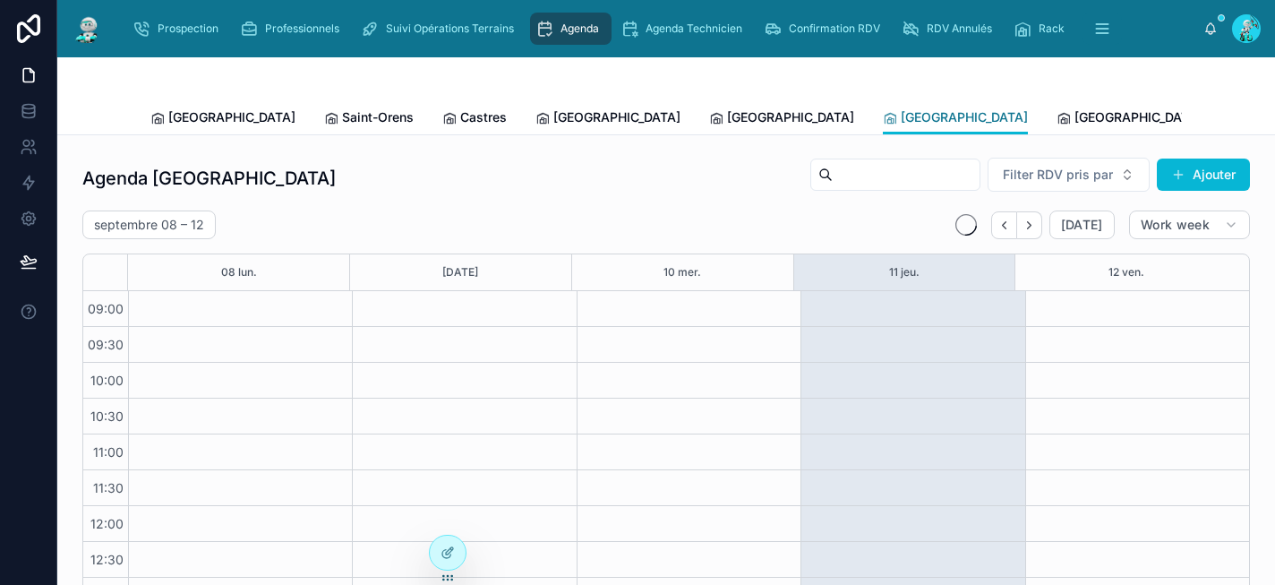
scroll to position [295, 0]
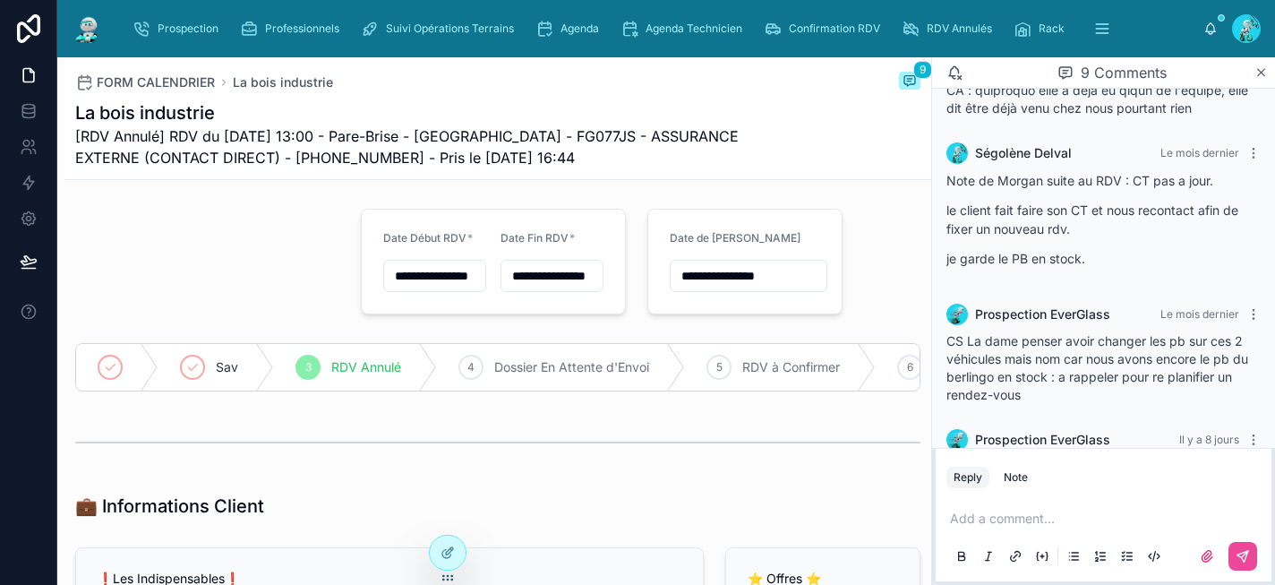
scroll to position [605, 0]
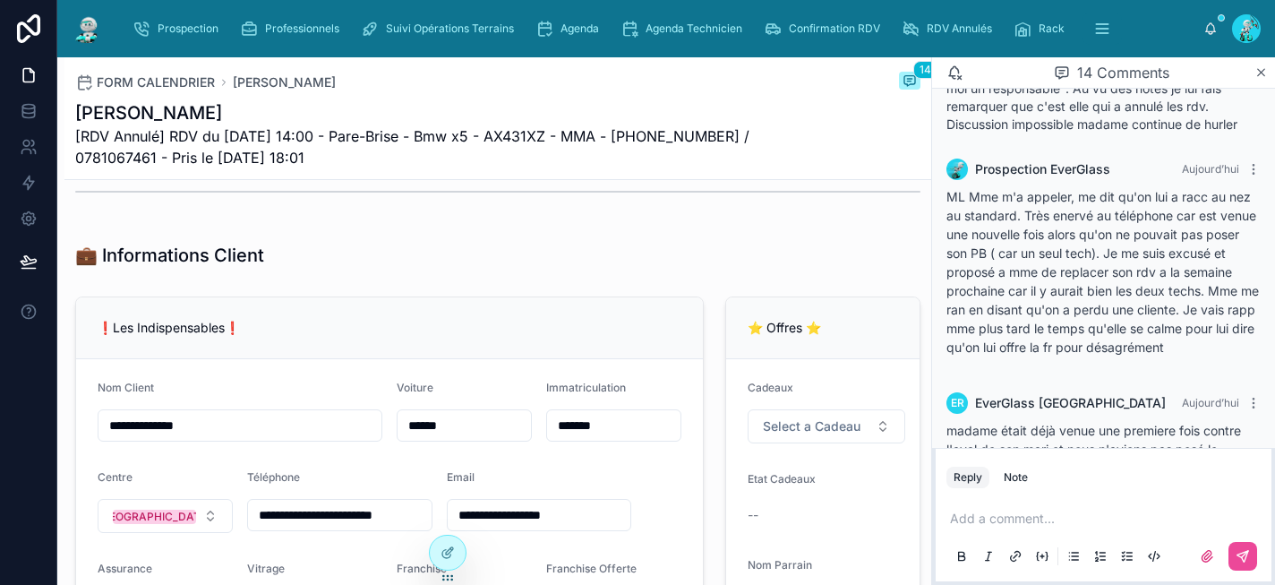
scroll to position [1649, 0]
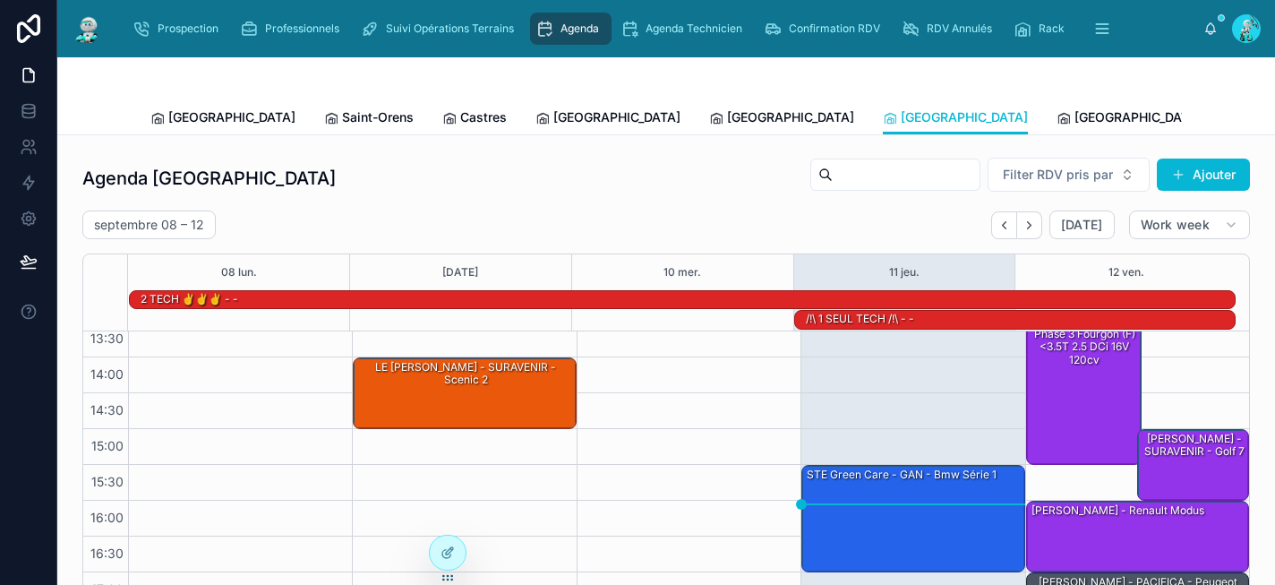
scroll to position [335, 0]
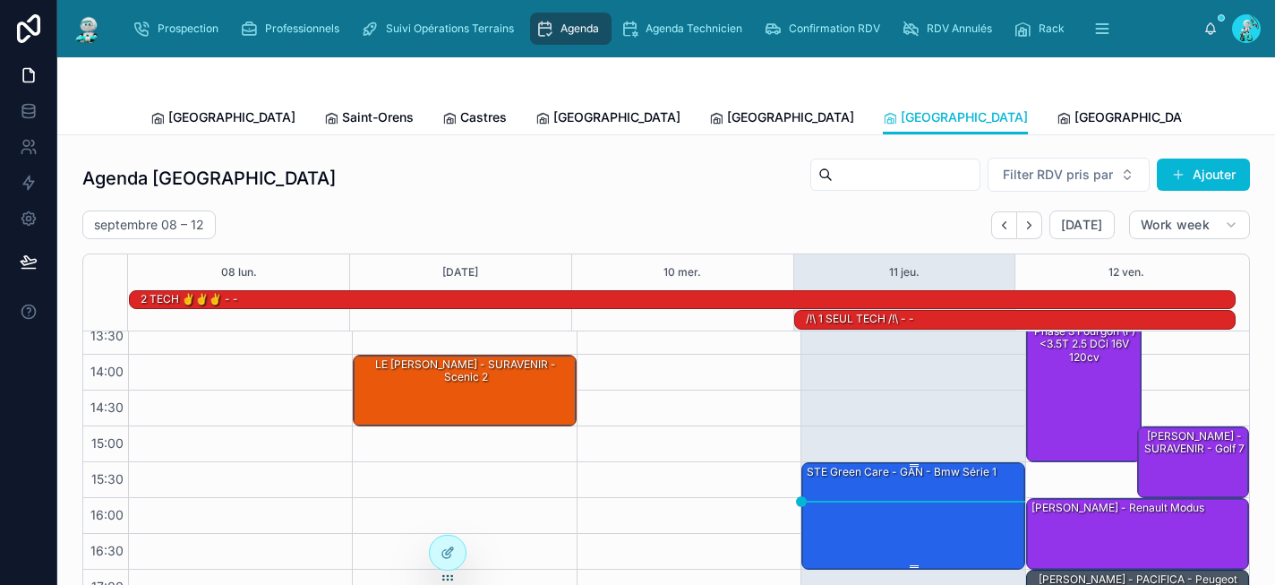
click at [893, 493] on div "STE Green Care - GAN - Bmw série 1" at bounding box center [914, 515] width 218 height 104
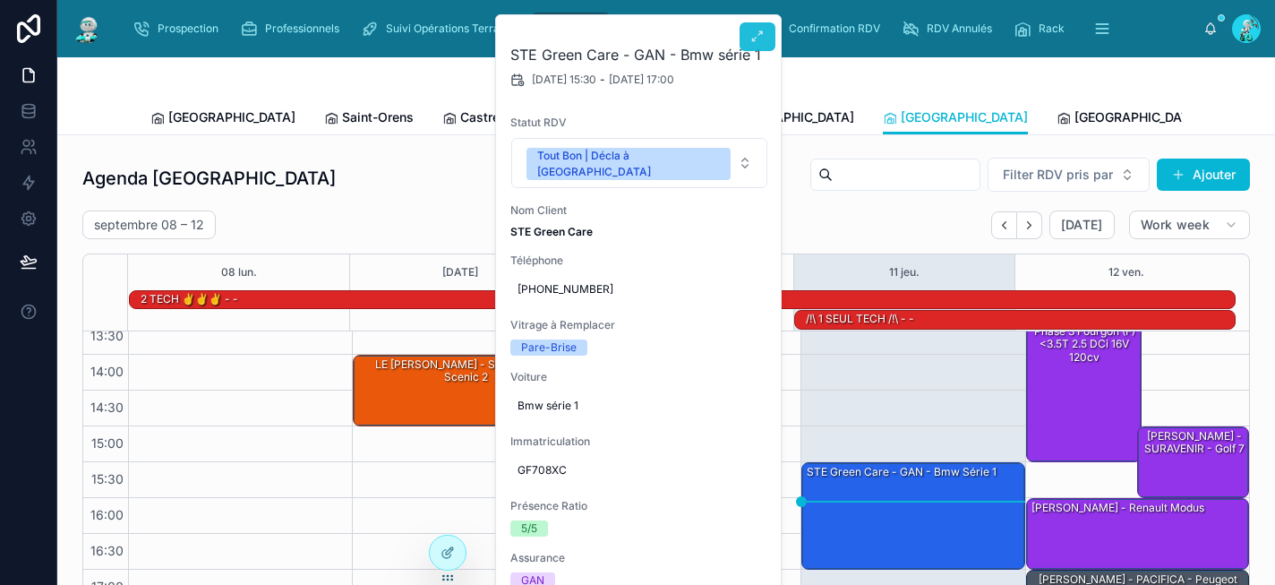
click at [761, 37] on icon at bounding box center [757, 37] width 14 height 14
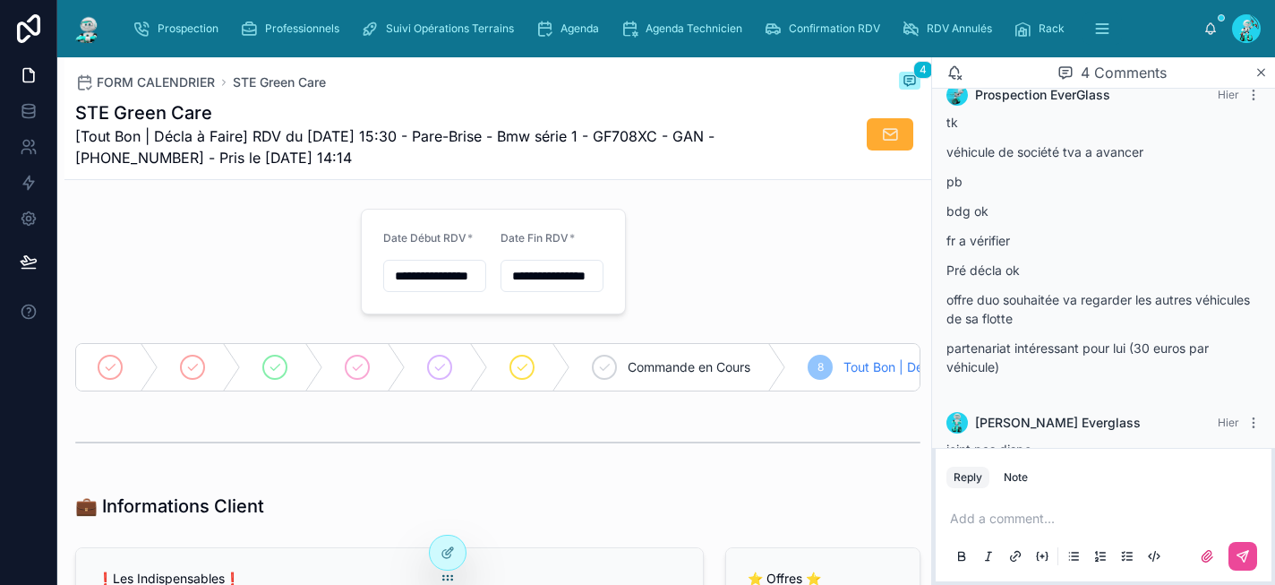
scroll to position [227, 0]
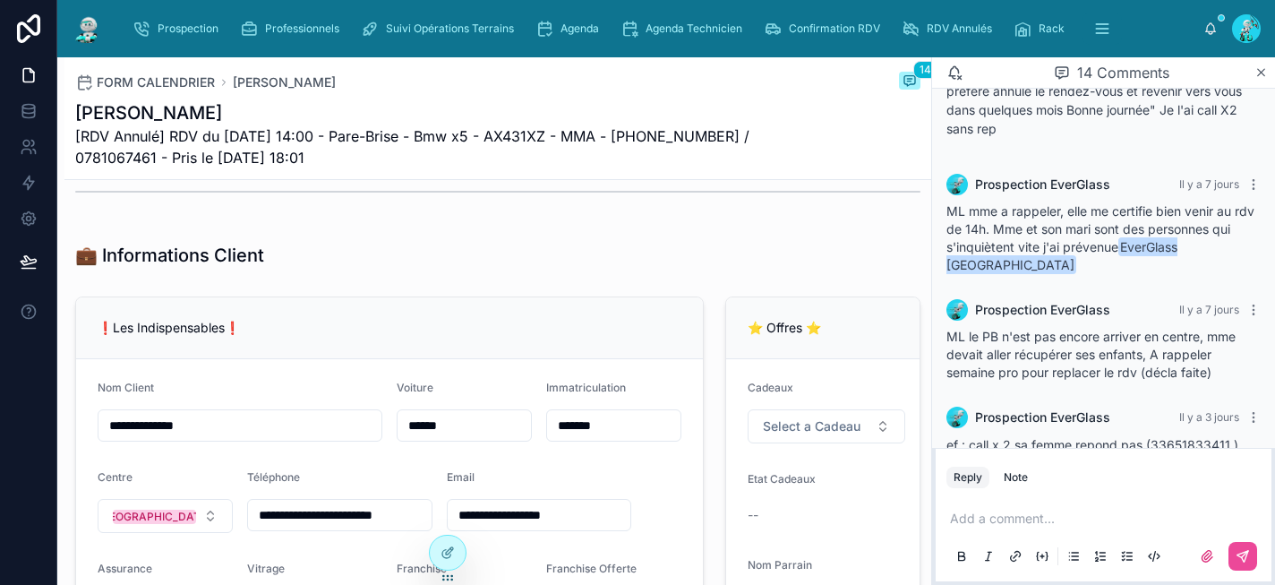
scroll to position [818, 0]
click at [571, 28] on span "Agenda" at bounding box center [580, 28] width 39 height 14
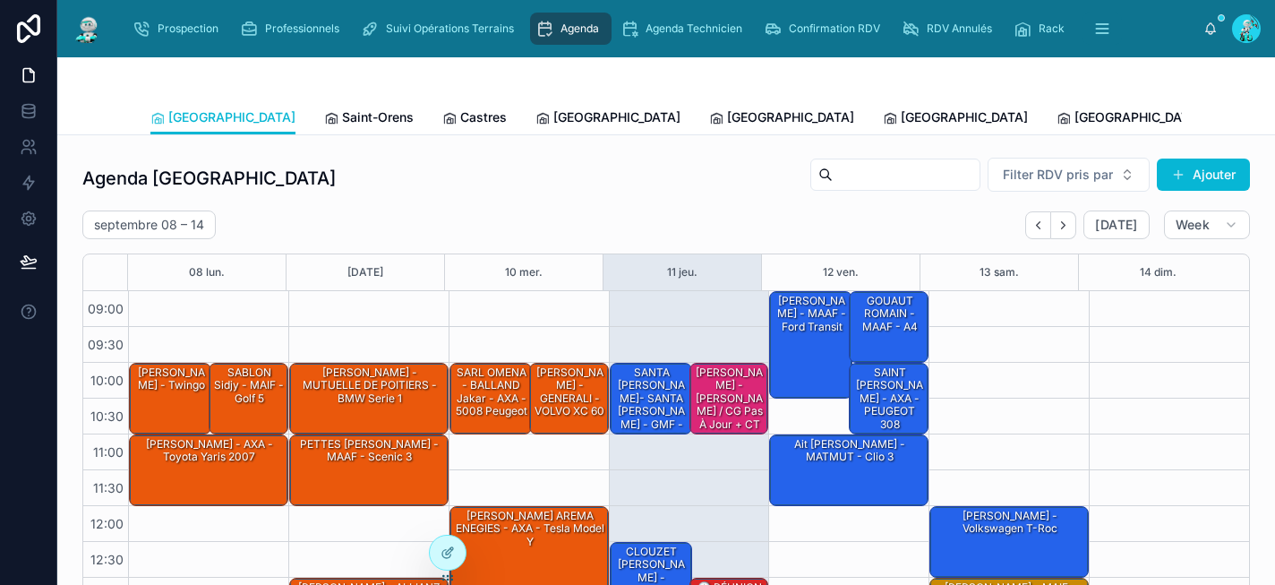
scroll to position [295, 0]
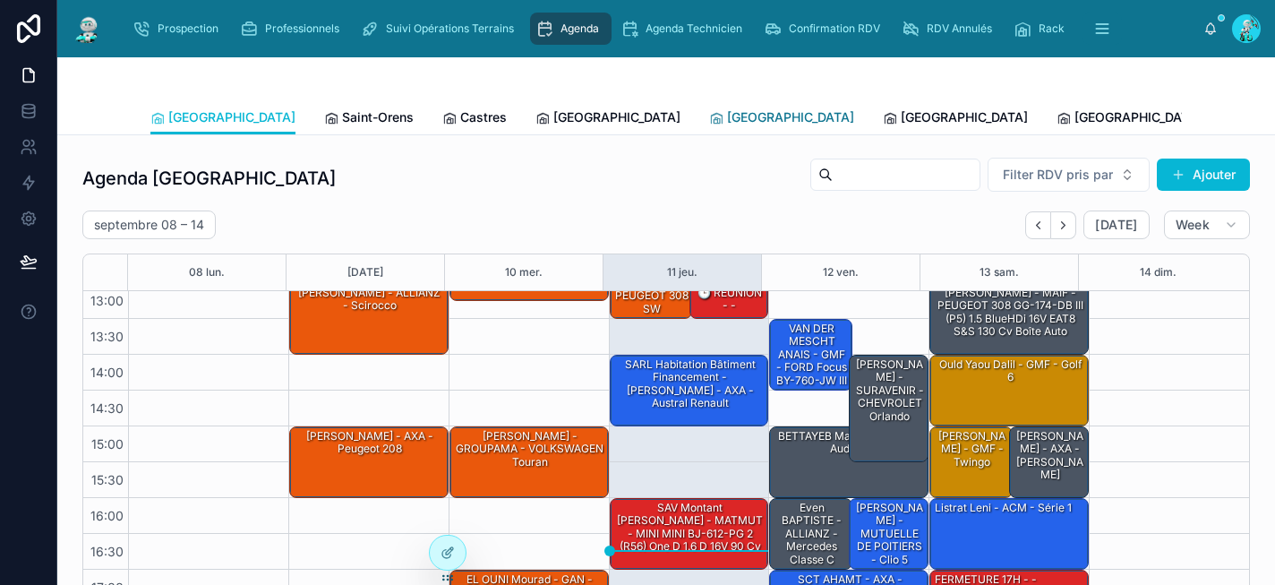
click at [727, 116] on span "[GEOGRAPHIC_DATA]" at bounding box center [790, 117] width 127 height 18
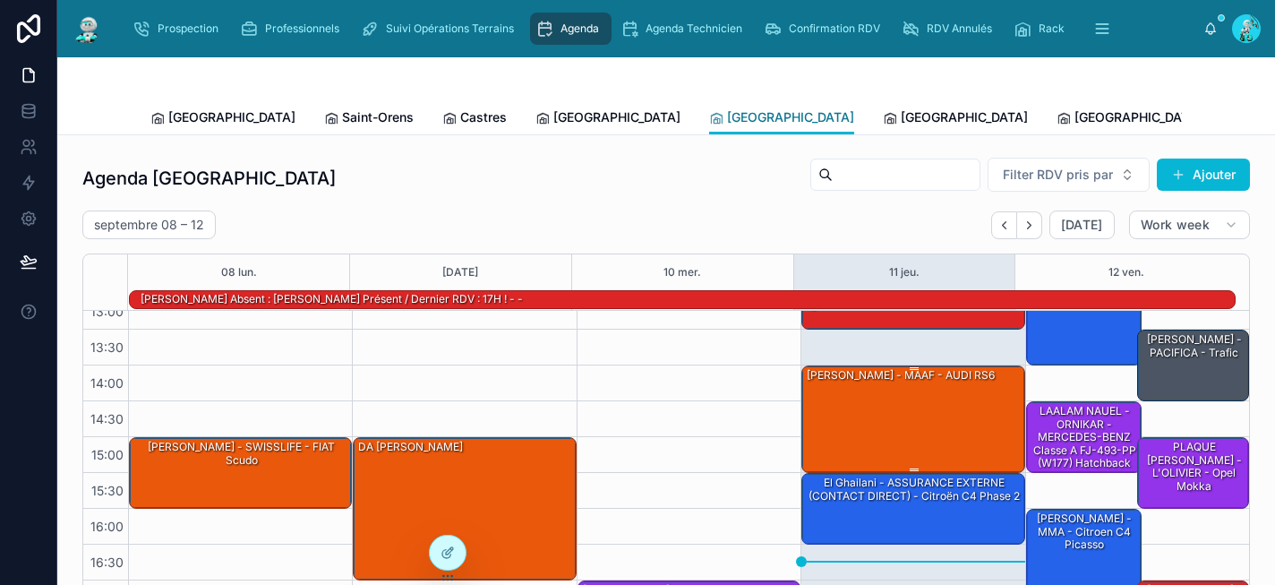
scroll to position [314, 0]
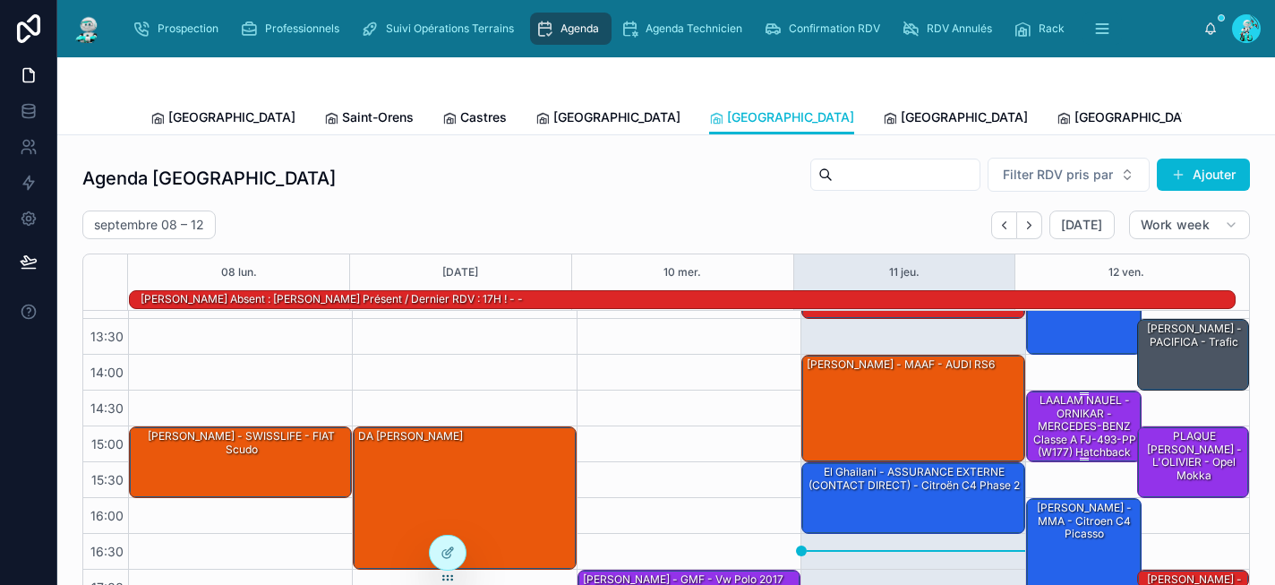
click at [1072, 429] on div "LAALAM NAUEL - ORNIKAR - MERCEDES-BENZ Classe A FJ-493-PP (W177) Hatchback 180 …" at bounding box center [1085, 445] width 111 height 107
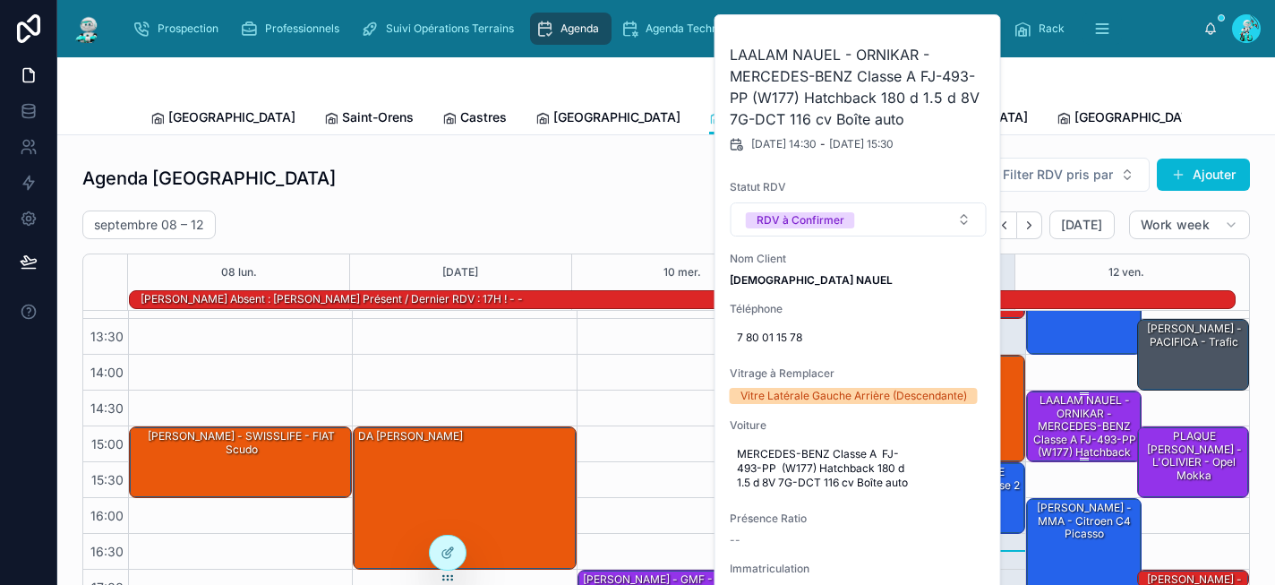
click at [1072, 429] on div "LAALAM NAUEL - ORNIKAR - MERCEDES-BENZ Classe A FJ-493-PP (W177) Hatchback 180 …" at bounding box center [1085, 445] width 111 height 107
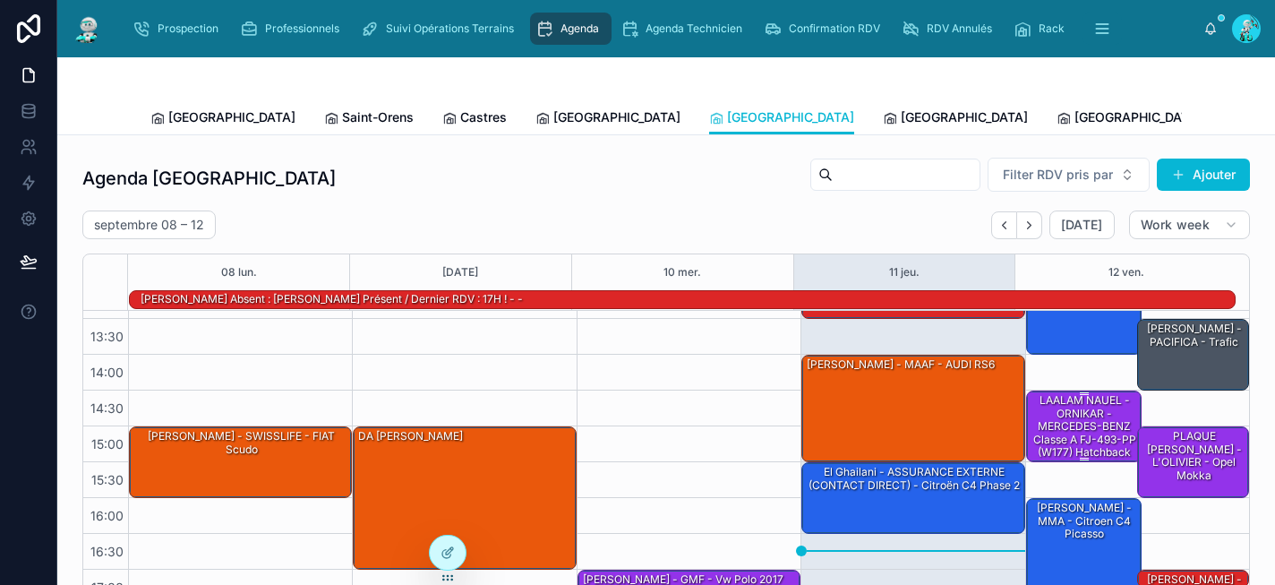
click at [1072, 429] on div "LAALAM NAUEL - ORNIKAR - MERCEDES-BENZ Classe A FJ-493-PP (W177) Hatchback 180 …" at bounding box center [1085, 445] width 111 height 107
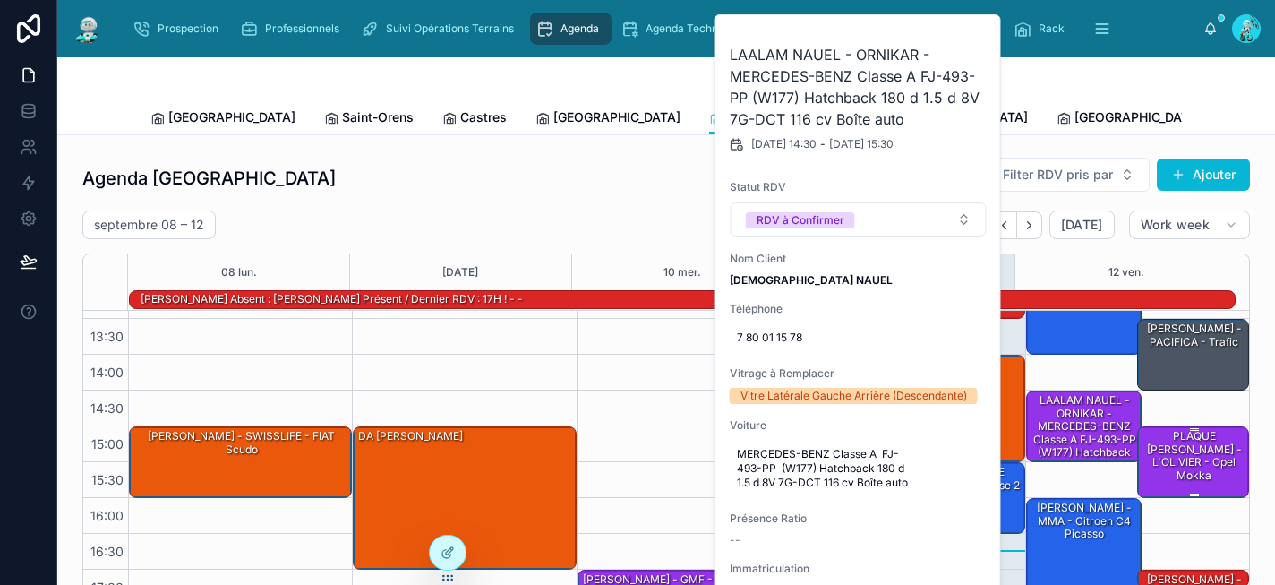
click at [1180, 456] on div "PLAQUE FERNANDEZ Emeline - L'OLIVIER - Opel Mokka" at bounding box center [1194, 456] width 107 height 56
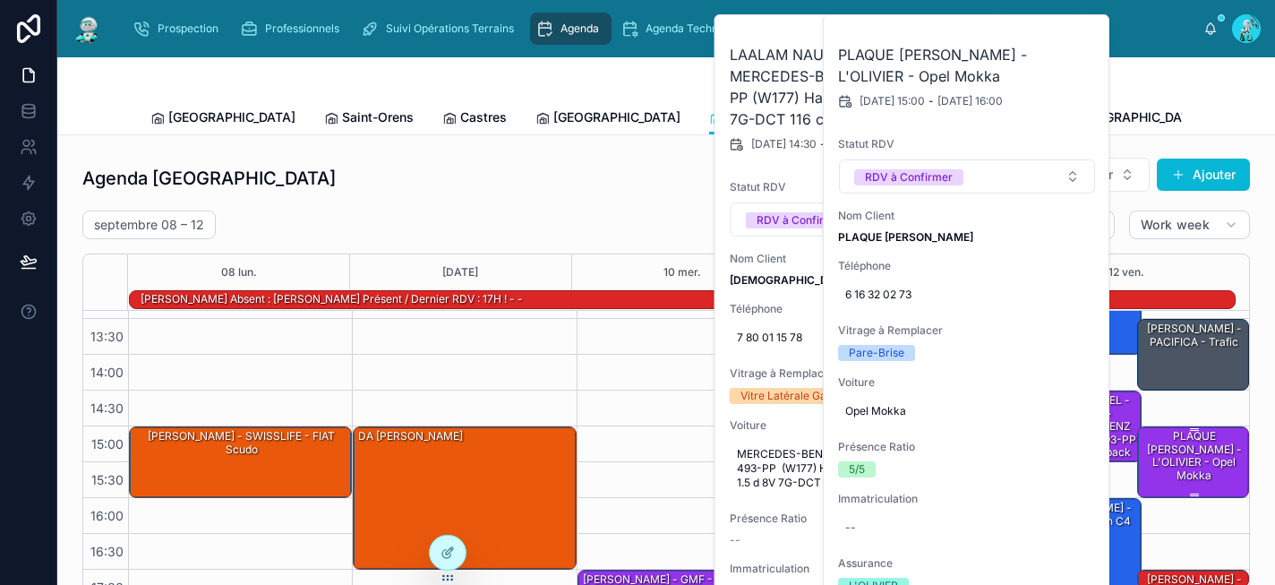
click at [1180, 456] on div "PLAQUE FERNANDEZ Emeline - L'OLIVIER - Opel Mokka" at bounding box center [1194, 456] width 107 height 56
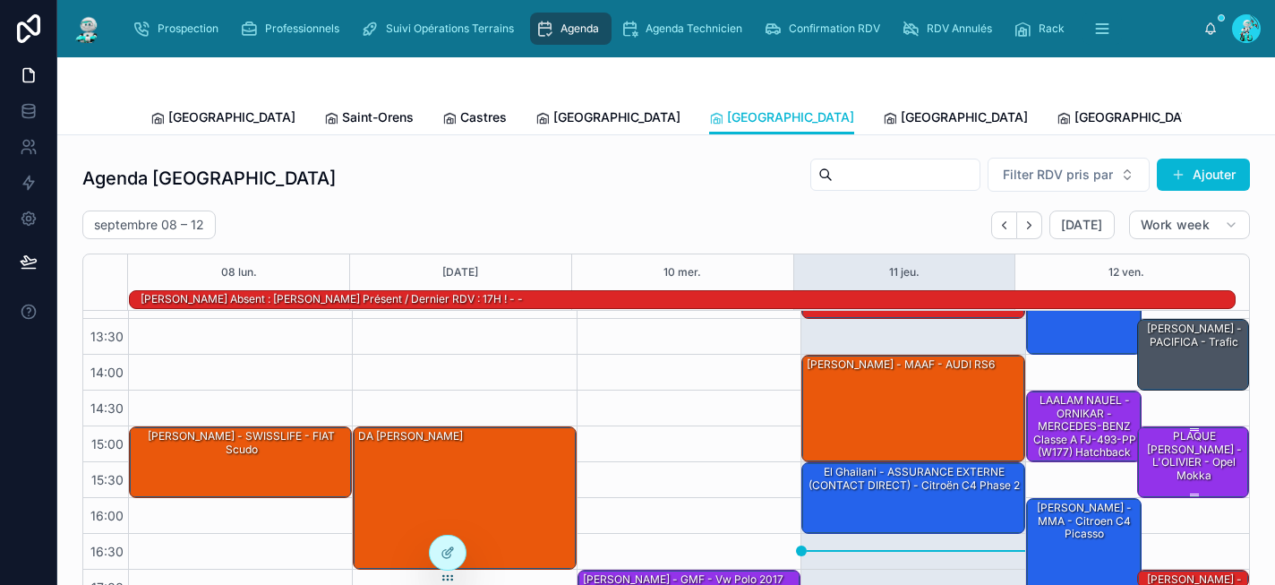
click at [1180, 456] on div "PLAQUE FERNANDEZ Emeline - L'OLIVIER - Opel Mokka" at bounding box center [1194, 456] width 107 height 56
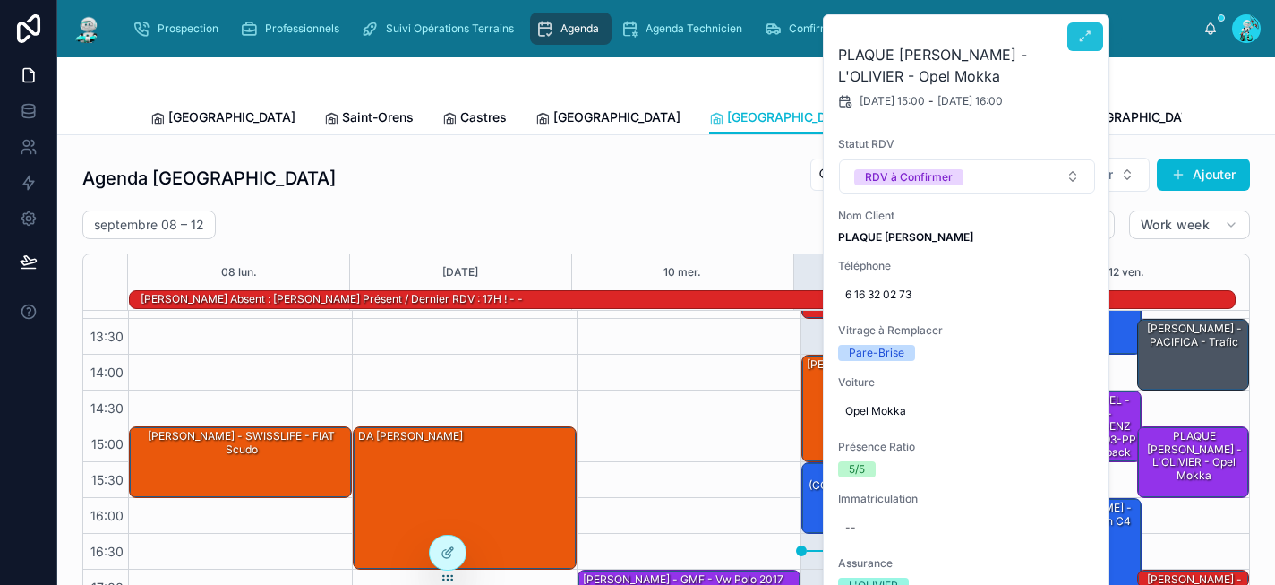
click at [1093, 42] on button at bounding box center [1085, 36] width 36 height 29
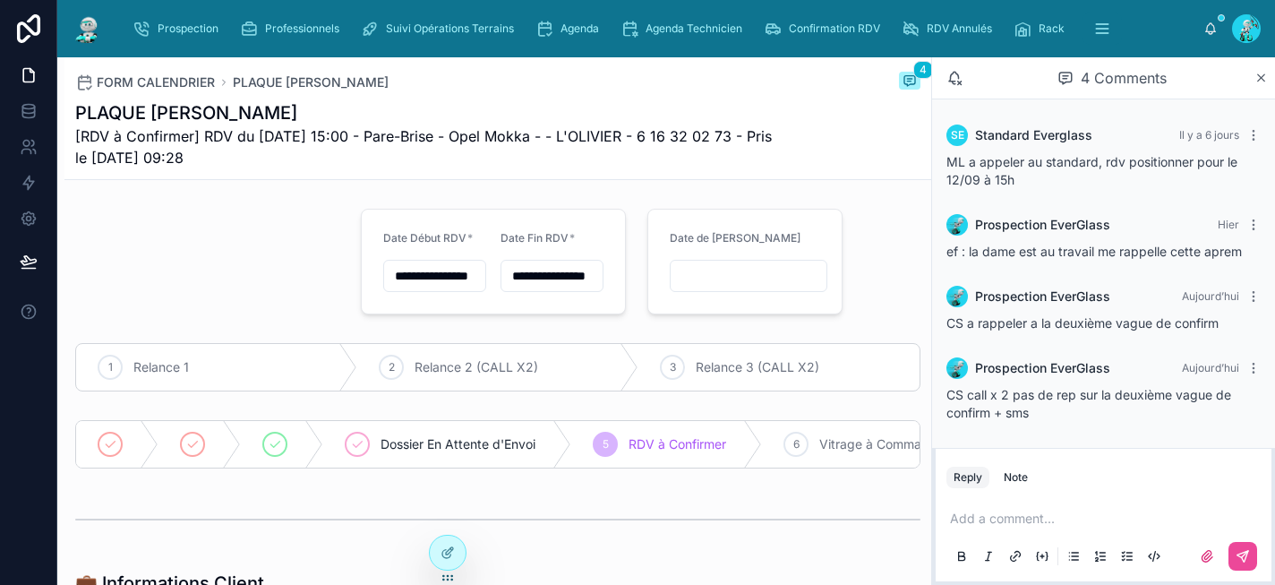
drag, startPoint x: 274, startPoint y: 154, endPoint x: 72, endPoint y: 102, distance: 208.9
click at [72, 102] on div "FORM CALENDRIER PLAQUE FERNANDEZ Emeline 4 PLAQUE FERNANDEZ Emeline [RDV à Conf…" at bounding box center [497, 118] width 867 height 123
copy div "PLAQUE FERNANDEZ Emeline [RDV à Confirmer] RDV du 12/09/2025 15:00 - Pare-Brise…"
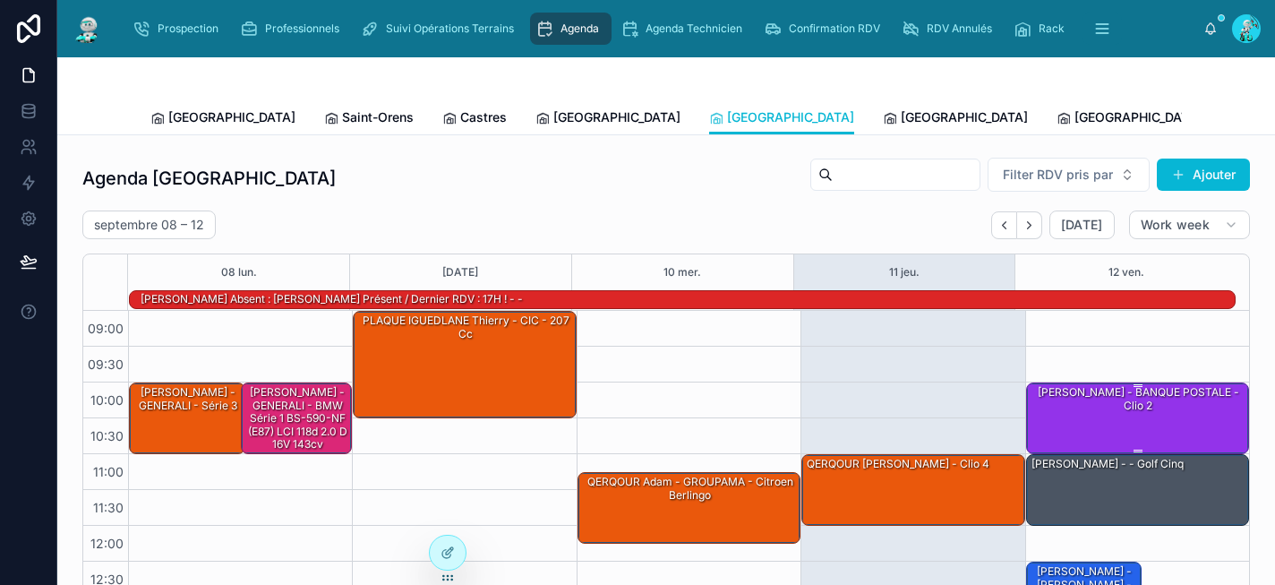
click at [1055, 416] on div "Romain Garau - BANQUE POSTALE - clio 2" at bounding box center [1139, 417] width 218 height 68
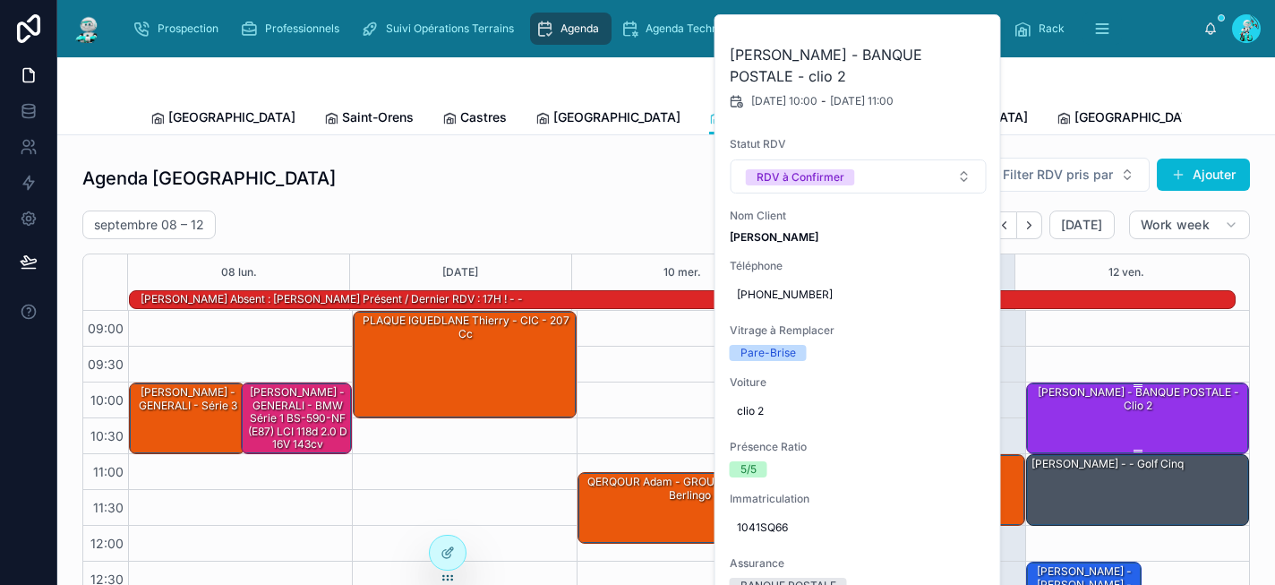
click at [1055, 416] on div "Romain Garau - BANQUE POSTALE - clio 2" at bounding box center [1139, 417] width 218 height 68
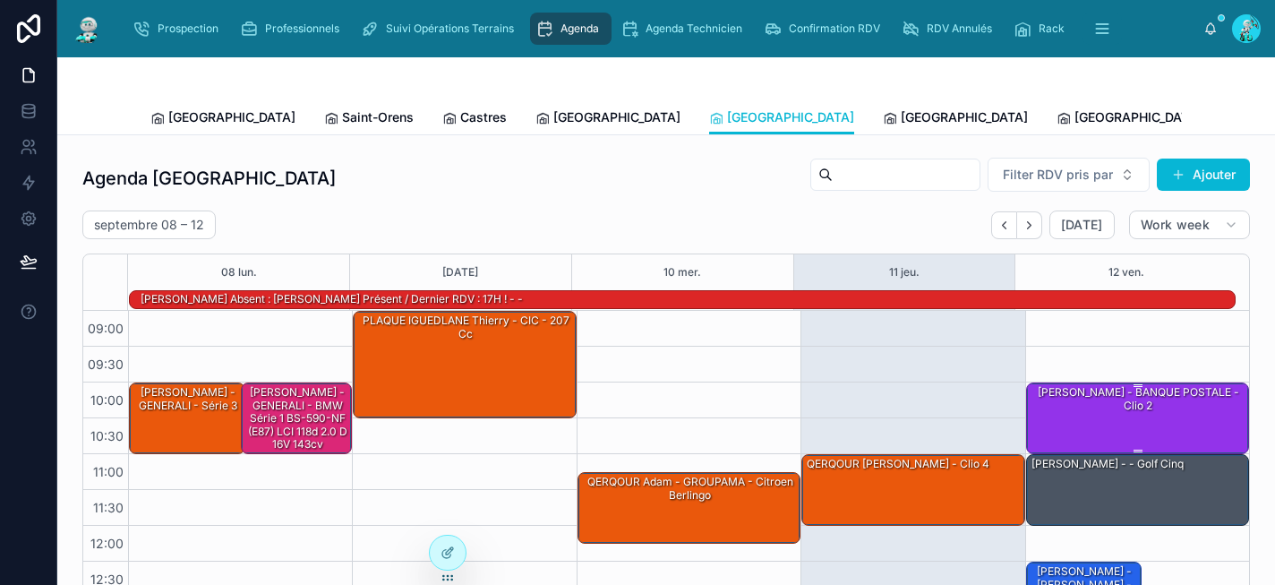
click at [1055, 416] on div "Romain Garau - BANQUE POSTALE - clio 2" at bounding box center [1139, 417] width 218 height 68
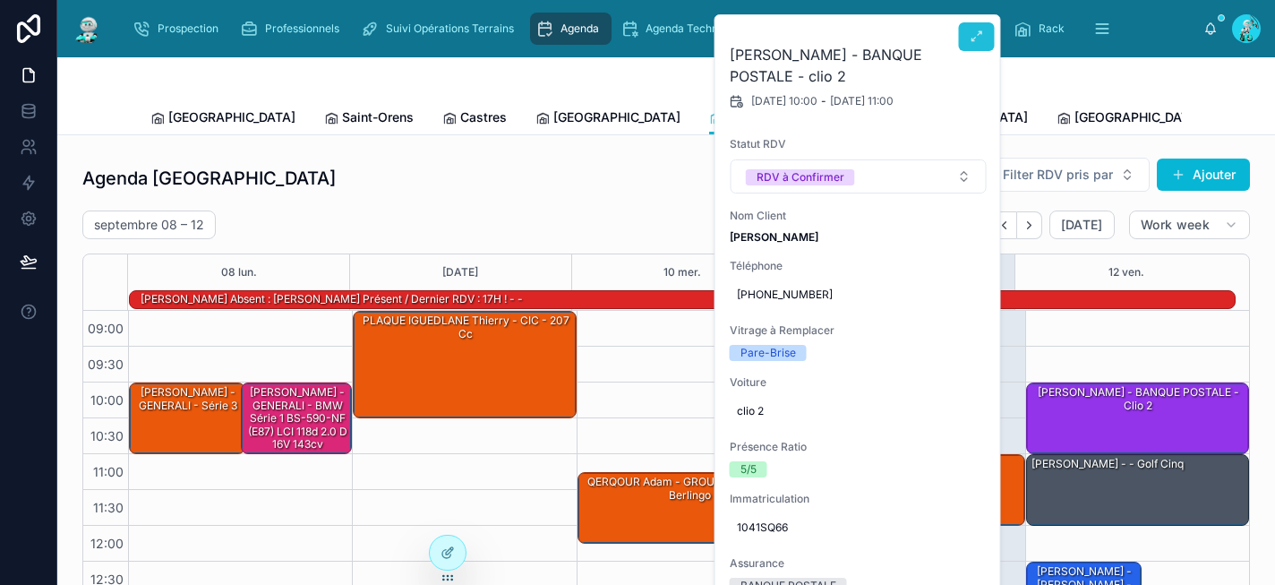
click at [977, 30] on icon at bounding box center [977, 37] width 14 height 14
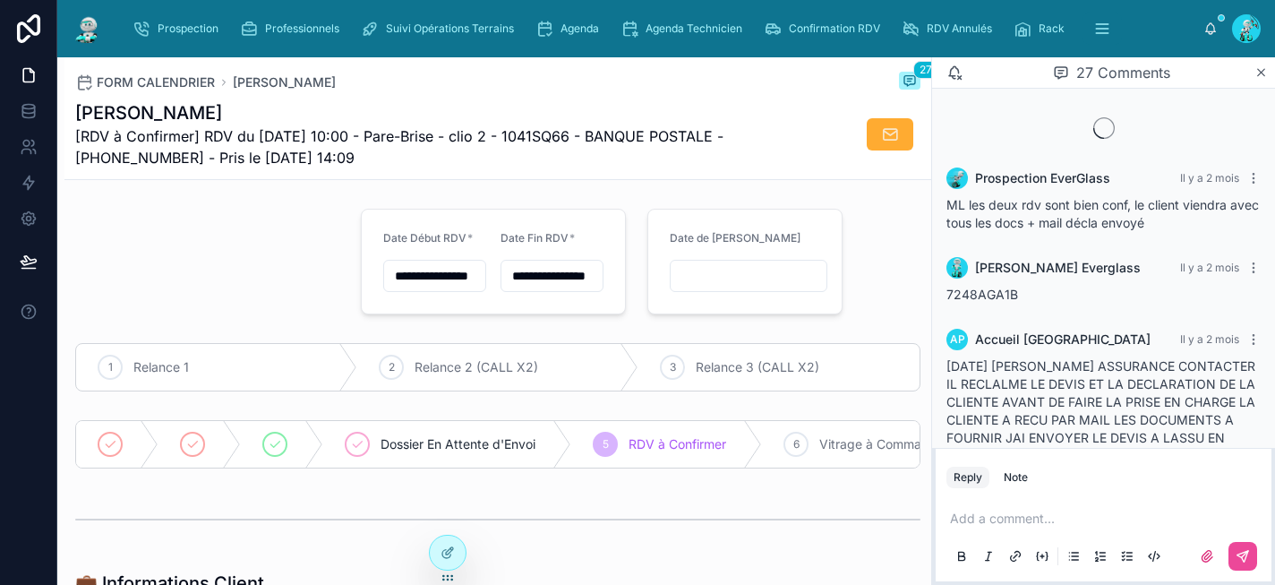
scroll to position [2111, 0]
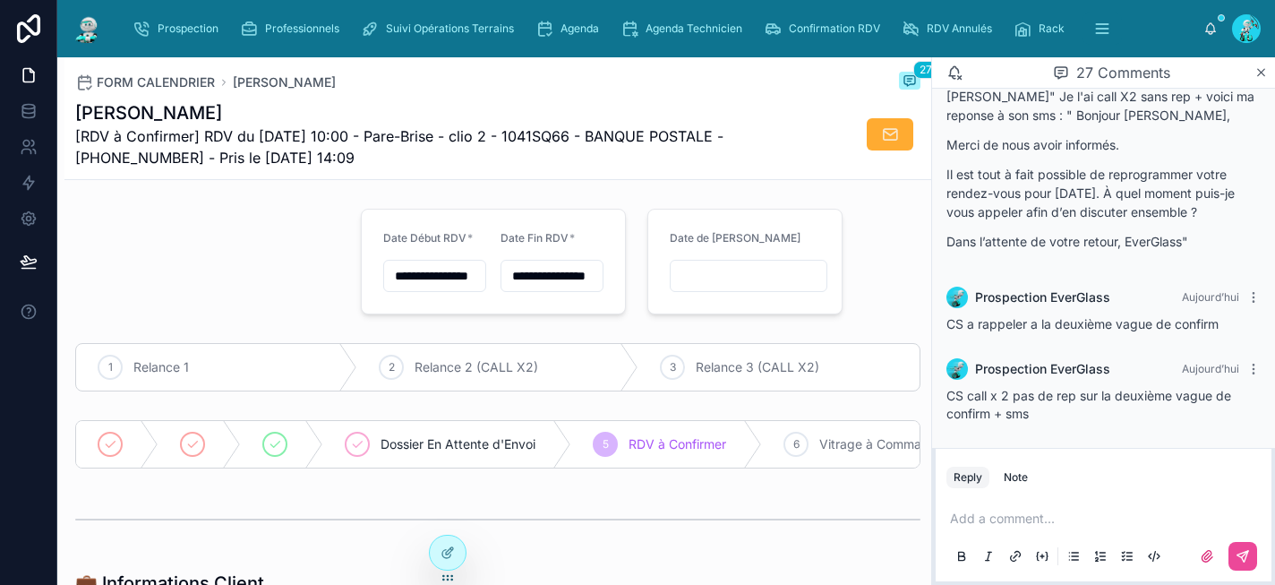
drag, startPoint x: 374, startPoint y: 154, endPoint x: 56, endPoint y: 116, distance: 320.2
click at [356, 167] on span "[RDV à Confirmer] RDV du 12/09/2025 10:00 - Pare-Brise - clio 2 - 1041SQ66 - BA…" at bounding box center [430, 146] width 711 height 43
drag, startPoint x: 381, startPoint y: 154, endPoint x: 72, endPoint y: 116, distance: 312.2
click at [72, 116] on div "FORM CALENDRIER Romain Garau 27 Romain Garau [RDV à Confirmer] RDV du 12/09/202…" at bounding box center [497, 118] width 867 height 123
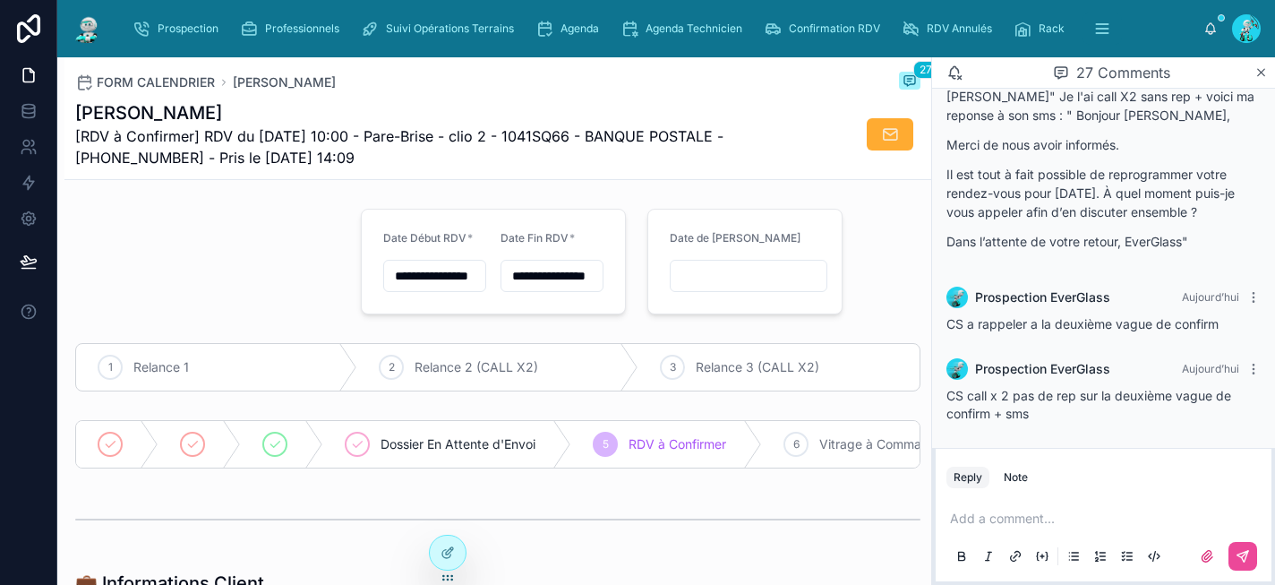
copy div "Romain Garau [RDV à Confirmer] RDV du 12/09/2025 10:00 - Pare-Brise - clio 2 - …"
click at [1015, 511] on p at bounding box center [1107, 519] width 314 height 18
click at [1241, 557] on icon at bounding box center [1243, 556] width 11 height 11
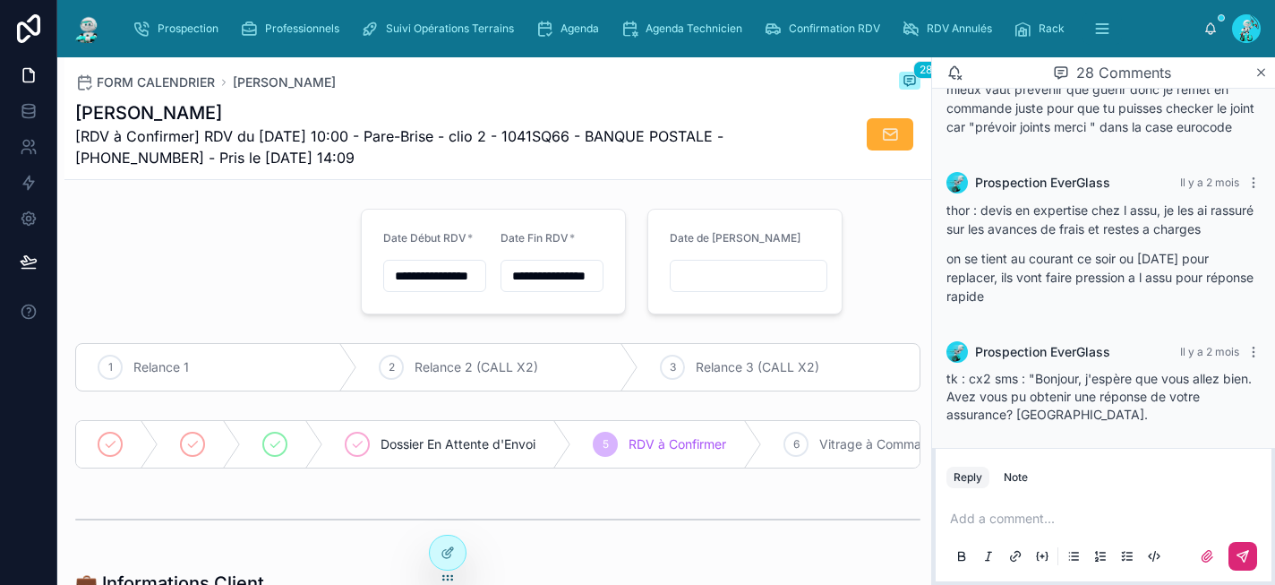
scroll to position [3333, 0]
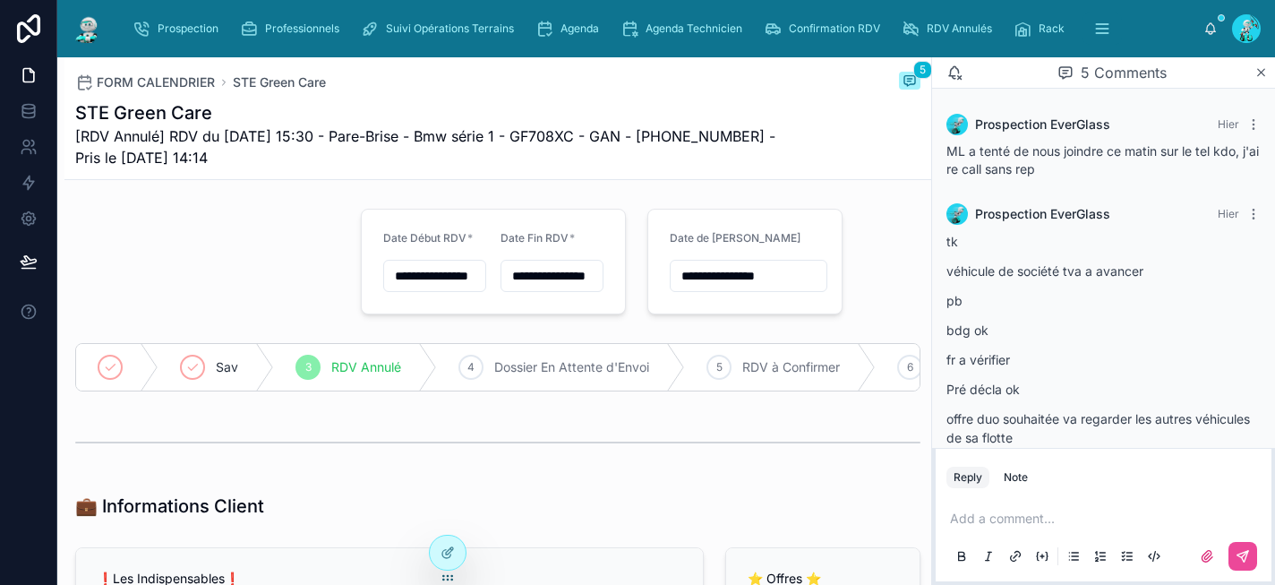
scroll to position [298, 0]
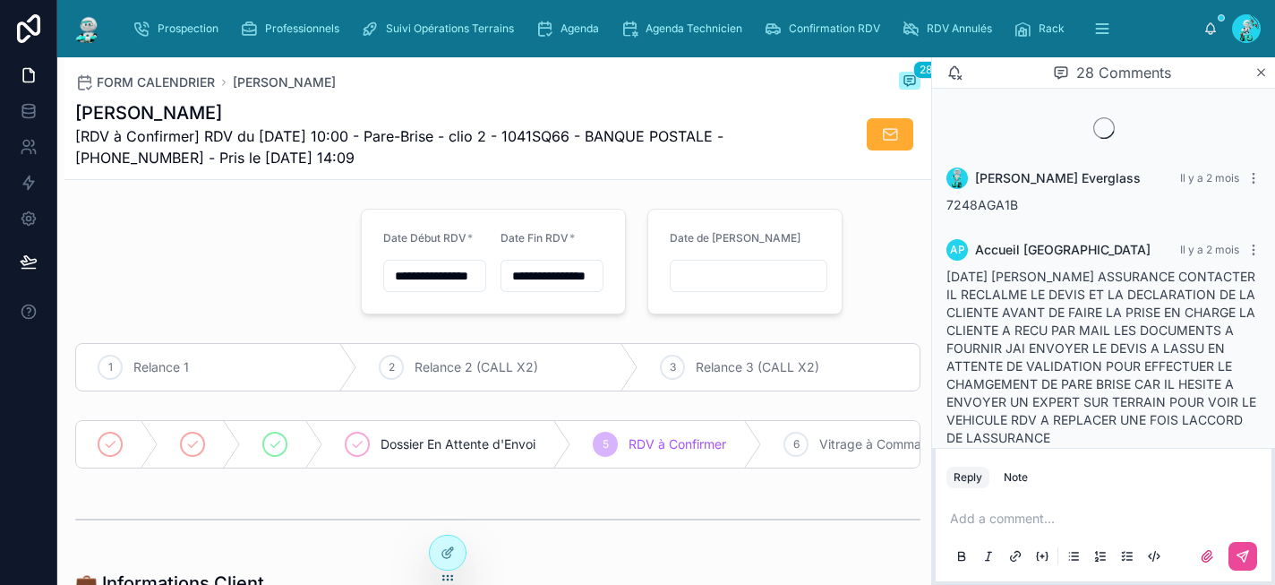
scroll to position [2111, 0]
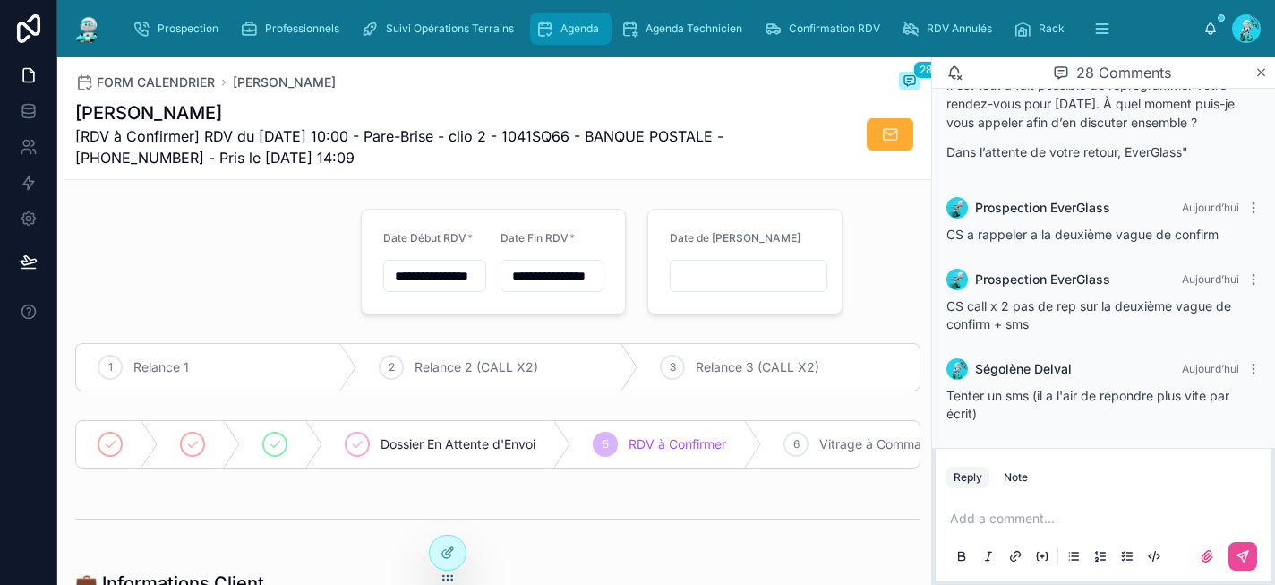
click at [544, 31] on icon "scrollable content" at bounding box center [544, 29] width 18 height 18
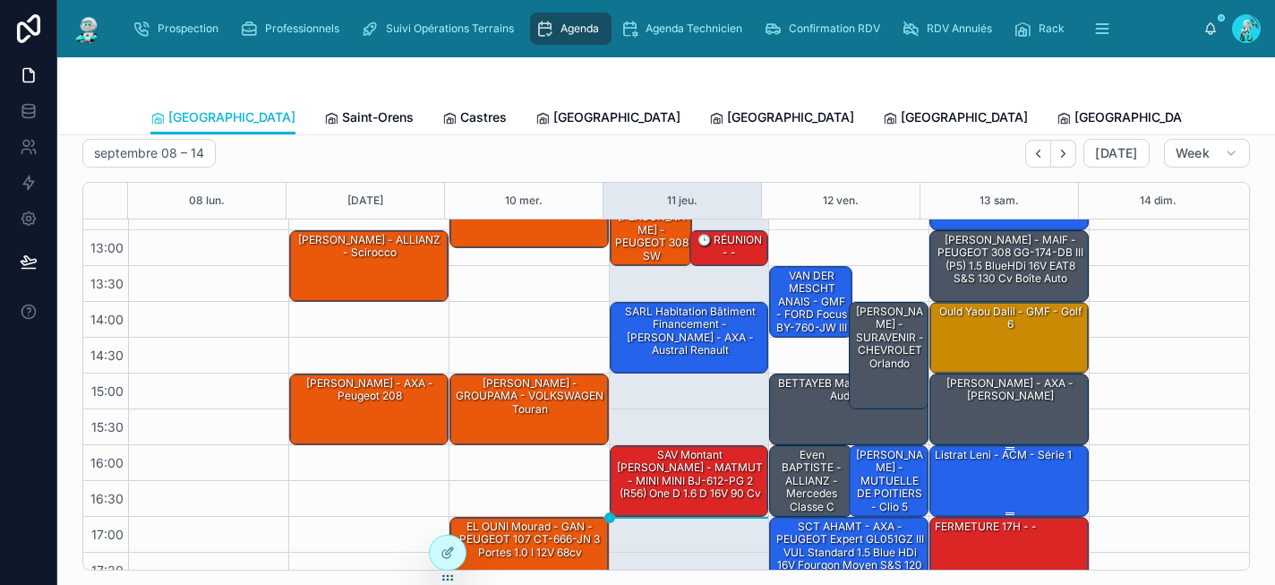
scroll to position [295, 0]
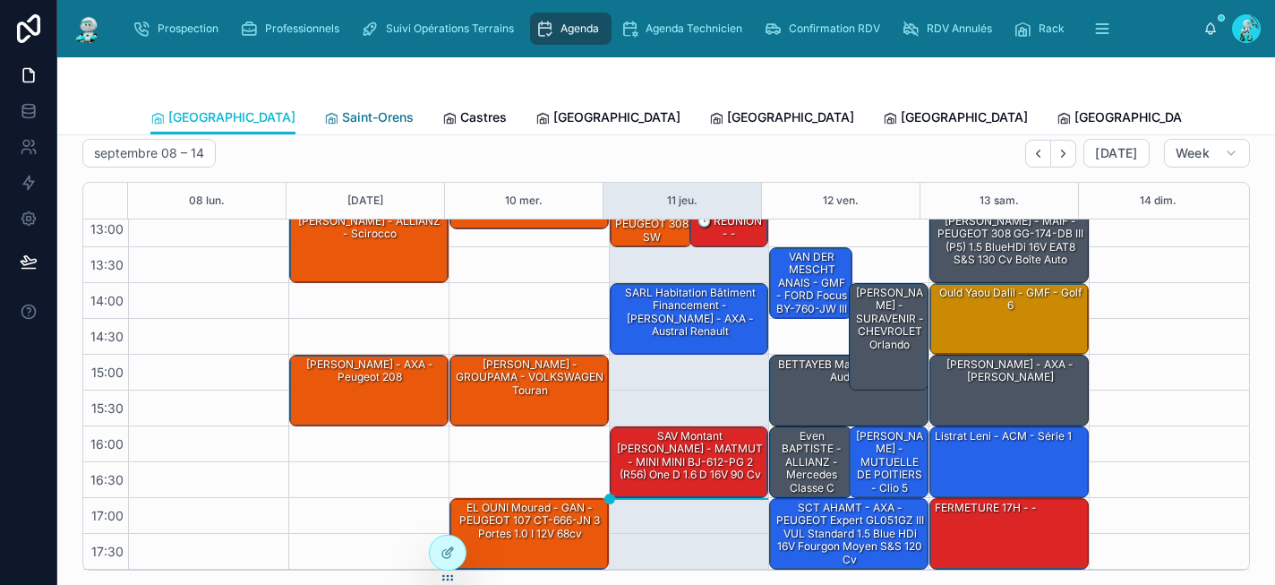
click at [342, 116] on span "Saint-Orens" at bounding box center [378, 117] width 72 height 18
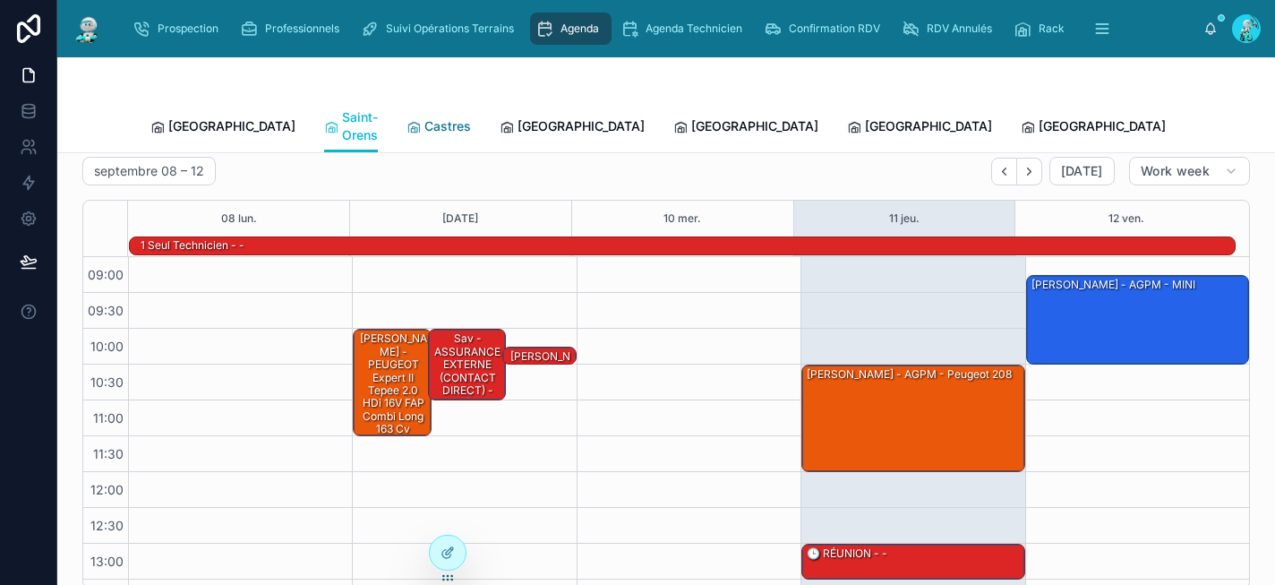
click at [424, 117] on span "Castres" at bounding box center [447, 126] width 47 height 18
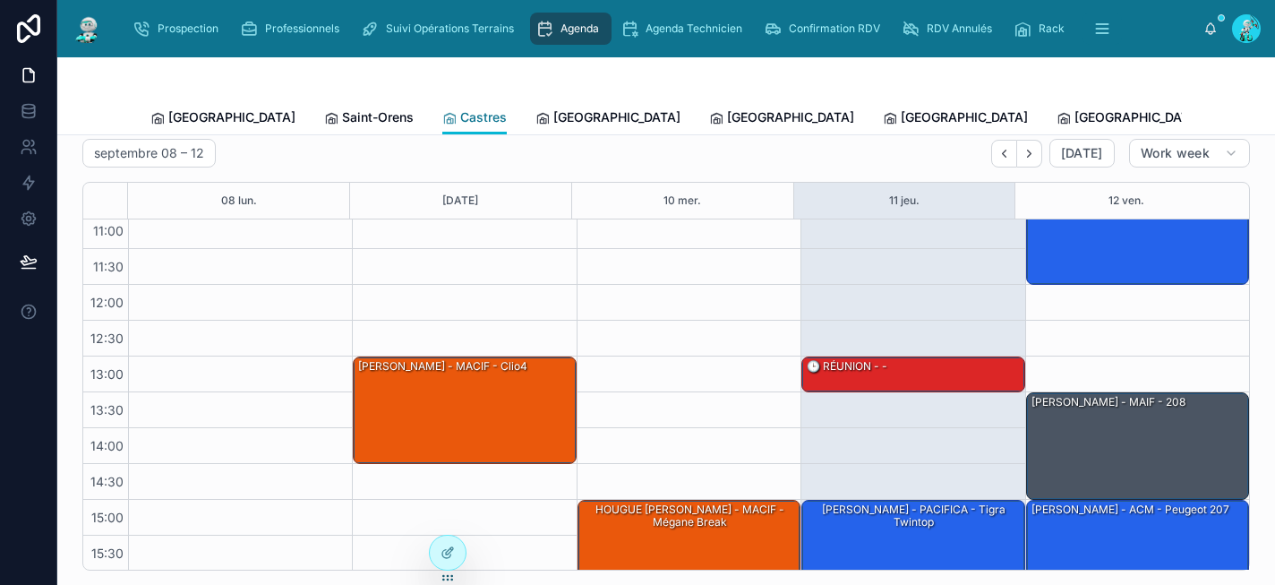
scroll to position [295, 0]
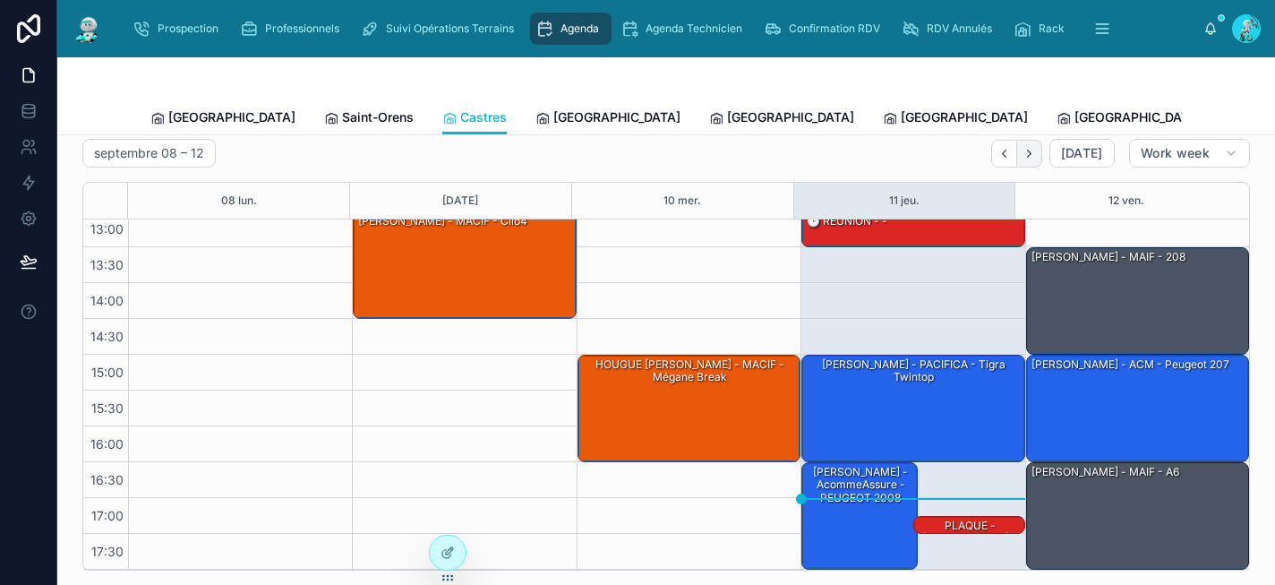
click at [1024, 158] on icon "Next" at bounding box center [1029, 153] width 13 height 13
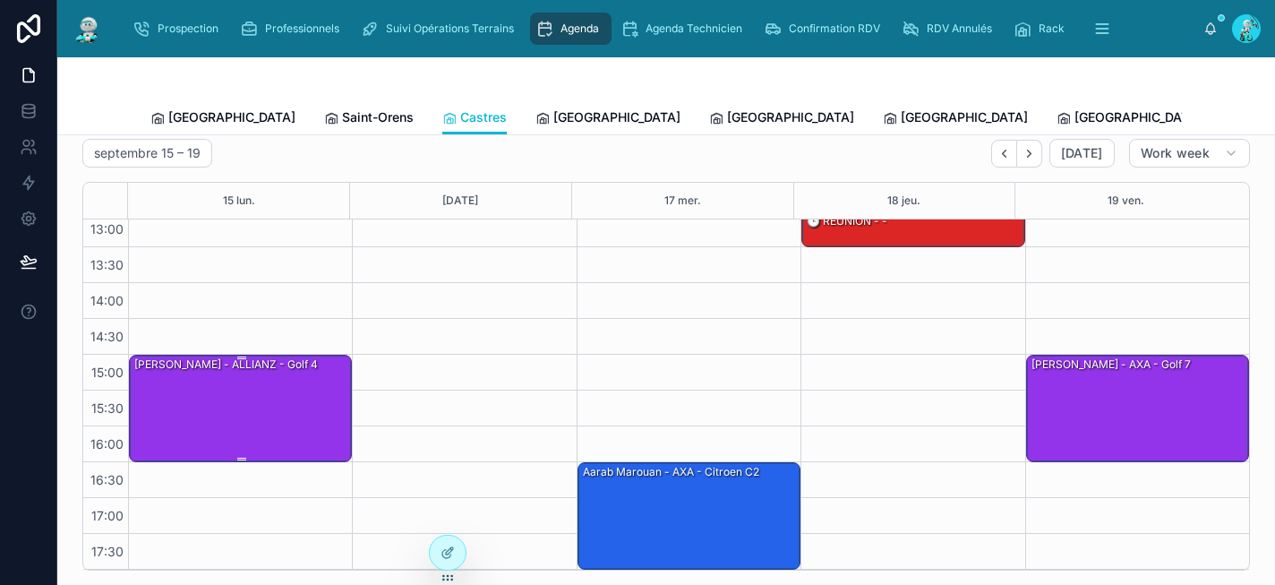
click at [275, 421] on div "[PERSON_NAME] - ALLIANZ - golf 4" at bounding box center [242, 407] width 218 height 104
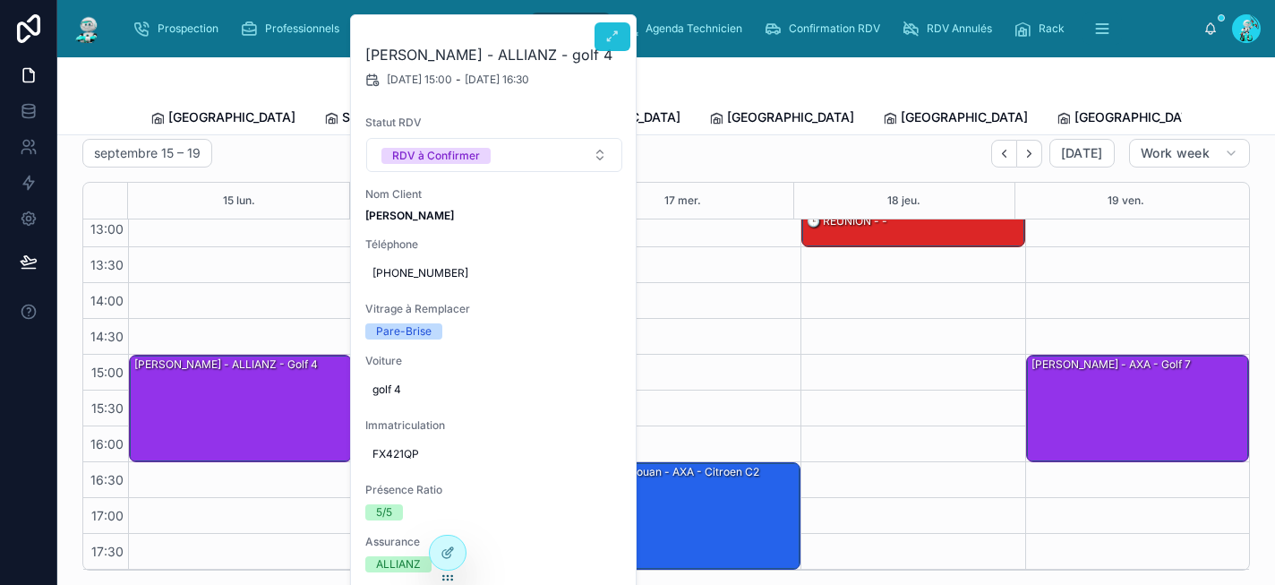
click at [608, 45] on button at bounding box center [613, 36] width 36 height 29
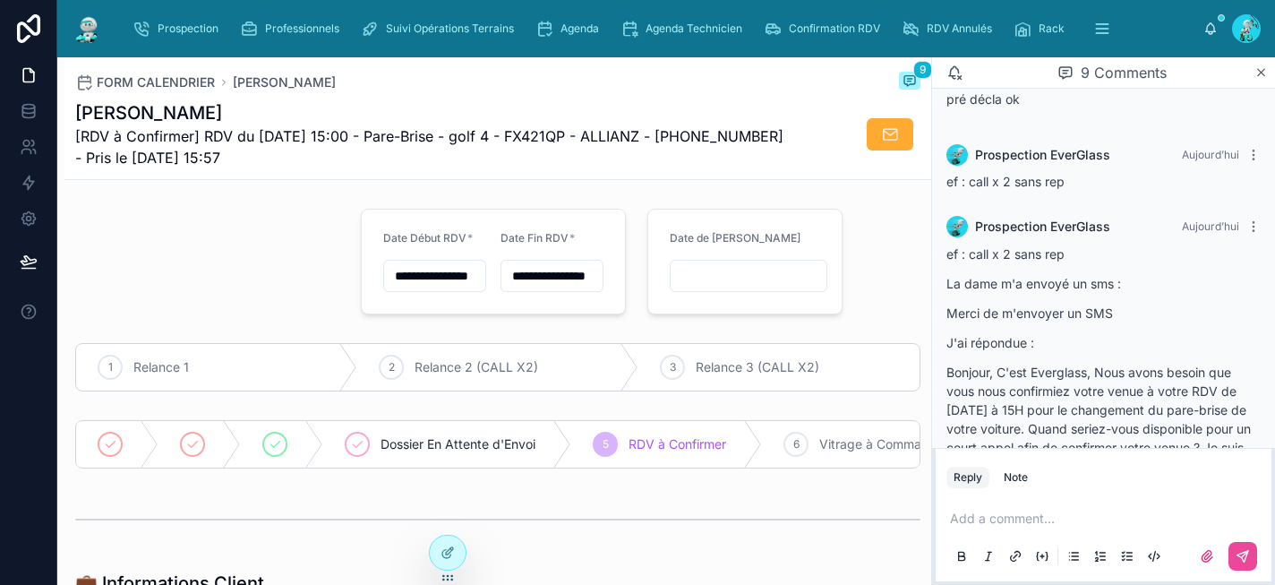
scroll to position [898, 0]
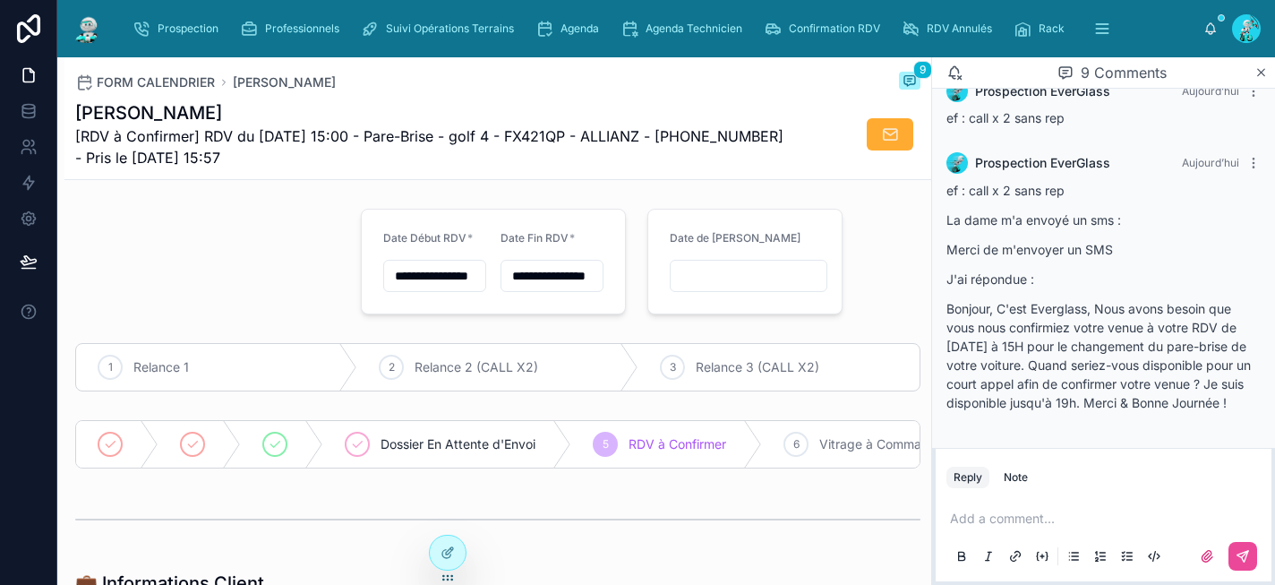
click at [988, 521] on p at bounding box center [1107, 519] width 314 height 18
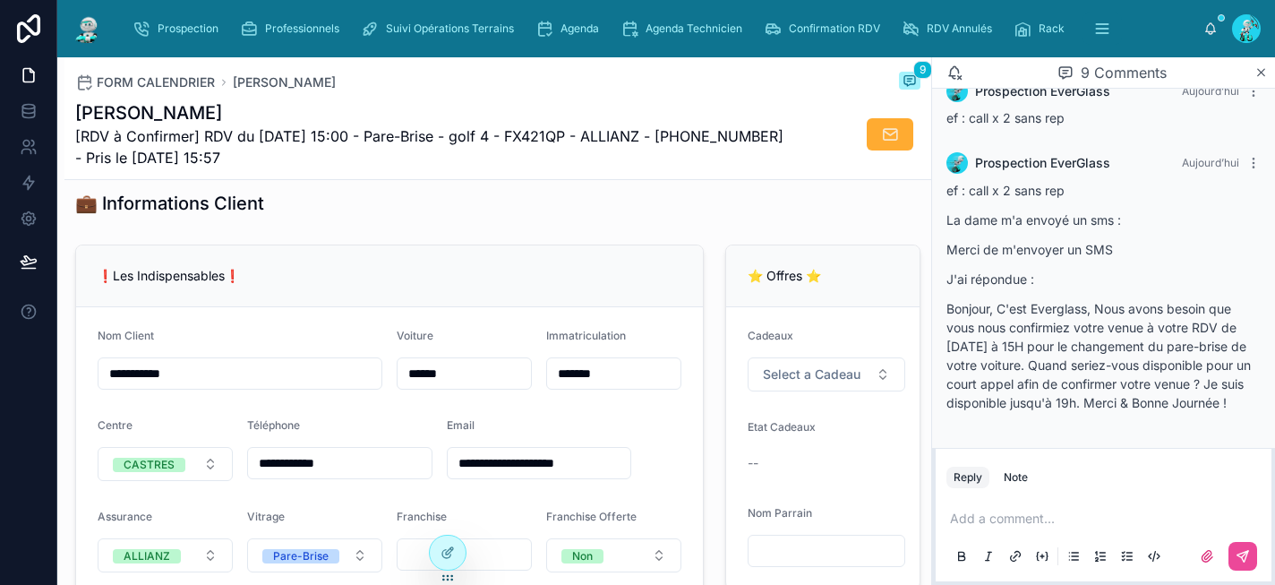
scroll to position [371, 0]
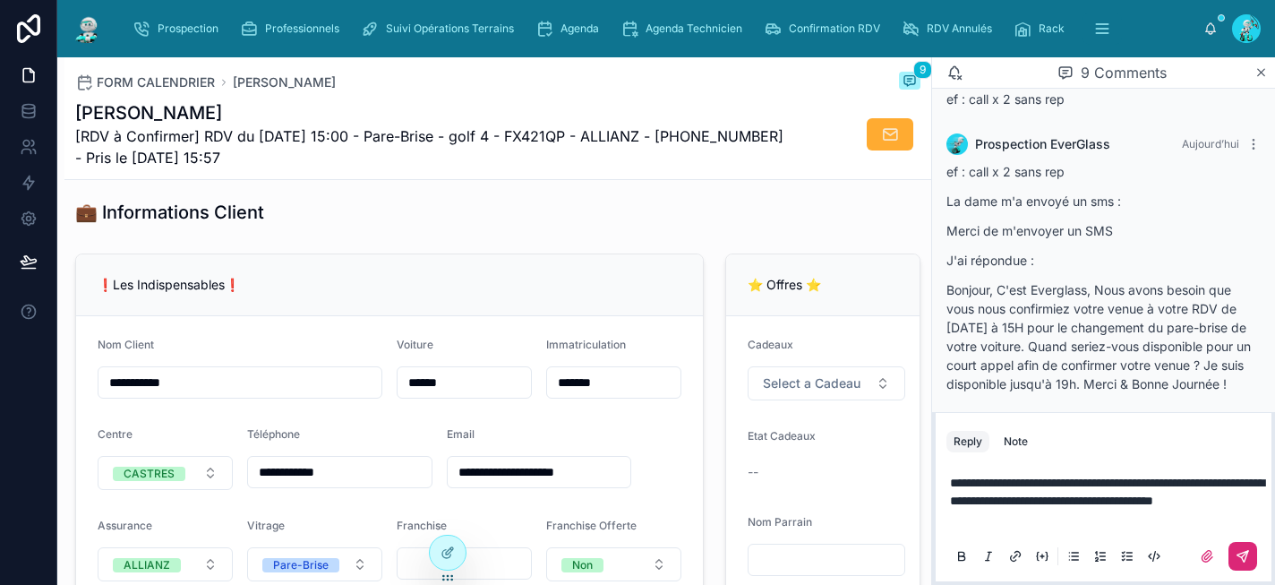
click at [1249, 553] on icon at bounding box center [1243, 556] width 14 height 14
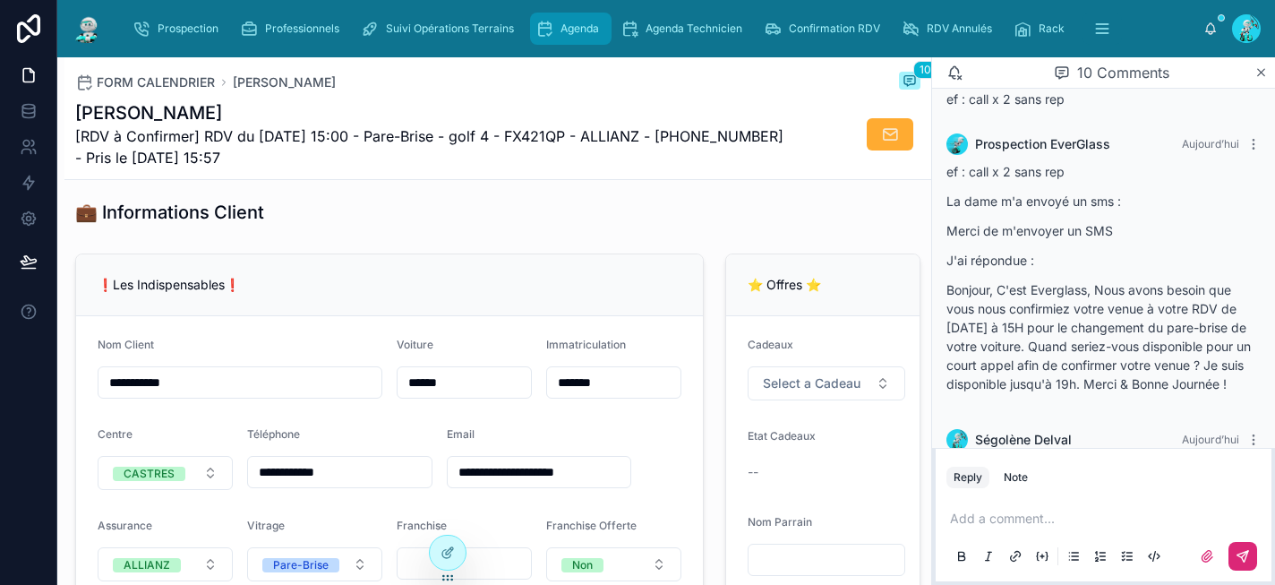
click at [561, 21] on span "Agenda" at bounding box center [580, 28] width 39 height 14
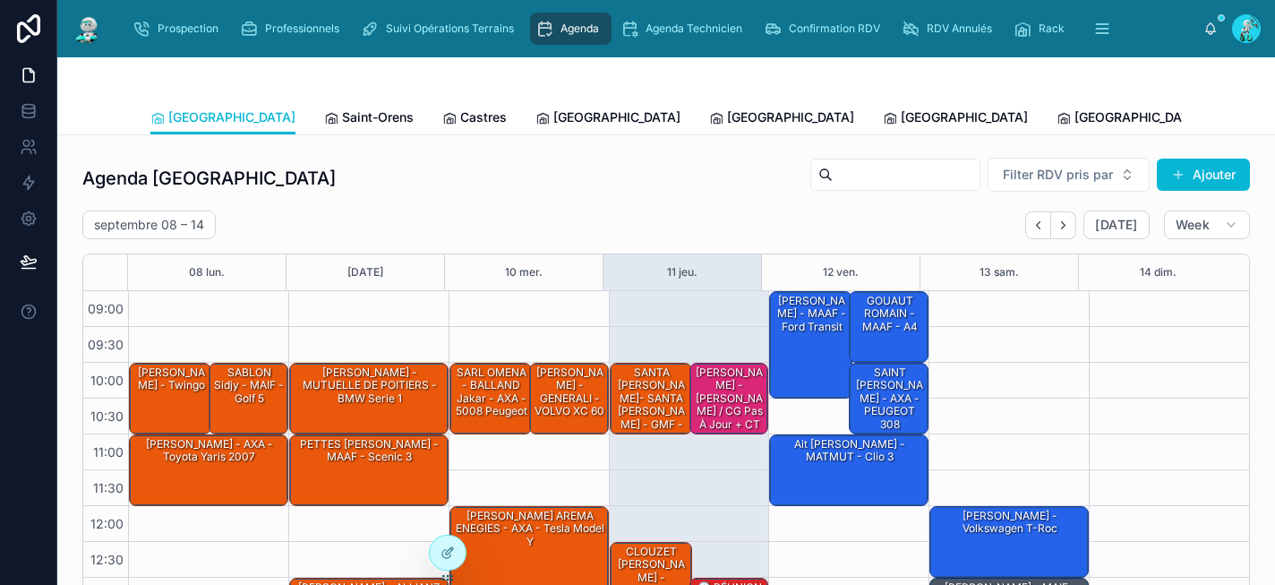
scroll to position [295, 0]
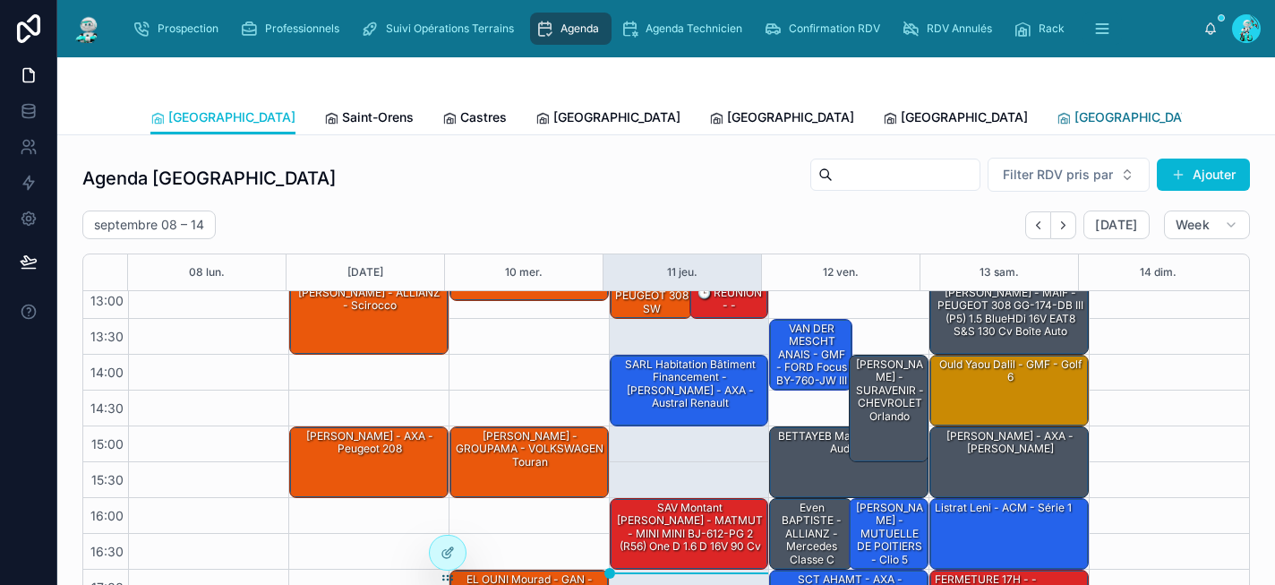
click at [1075, 119] on span "[GEOGRAPHIC_DATA]" at bounding box center [1138, 117] width 127 height 18
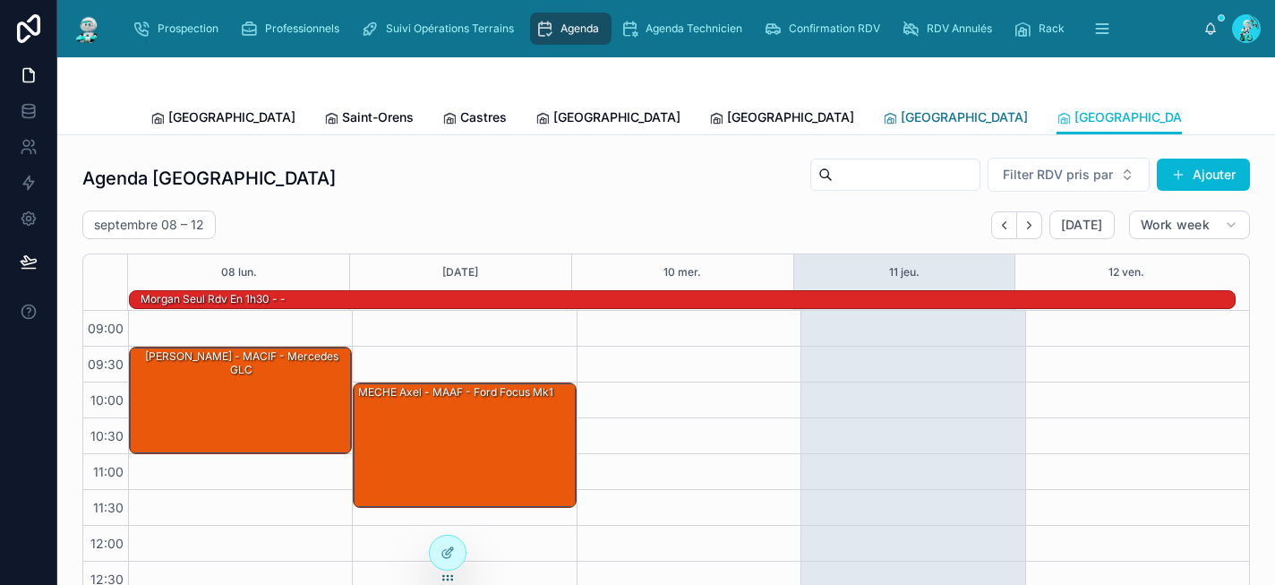
click at [901, 124] on span "[GEOGRAPHIC_DATA]" at bounding box center [964, 117] width 127 height 18
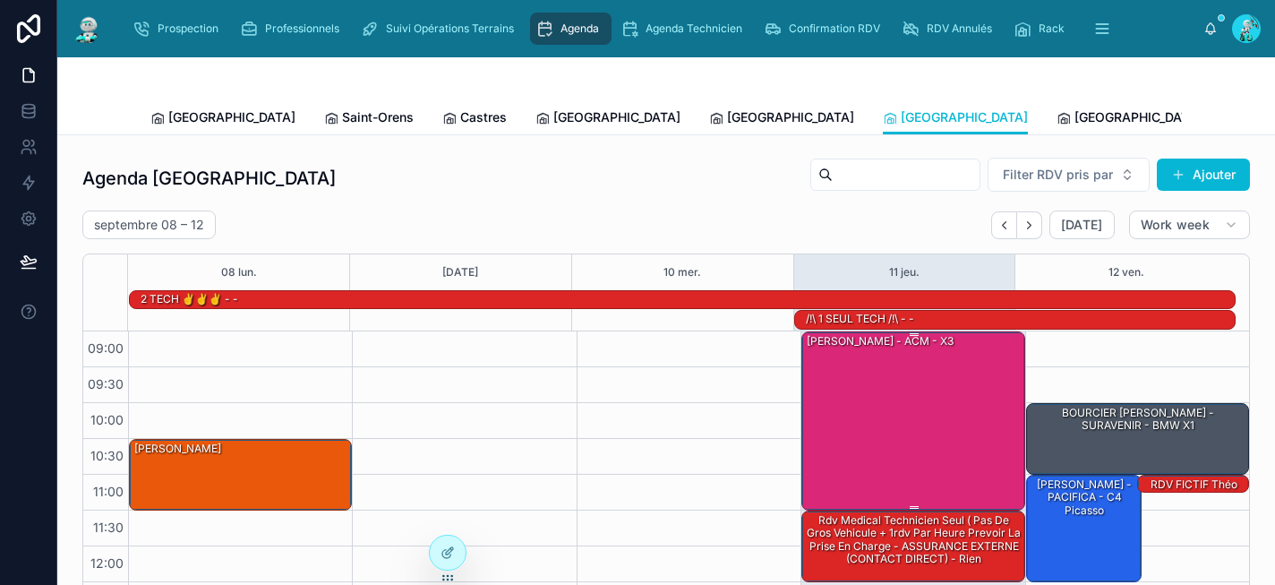
click at [896, 509] on div "09:00 – 11:30 [PERSON_NAME] - ACM - X3" at bounding box center [912, 420] width 221 height 177
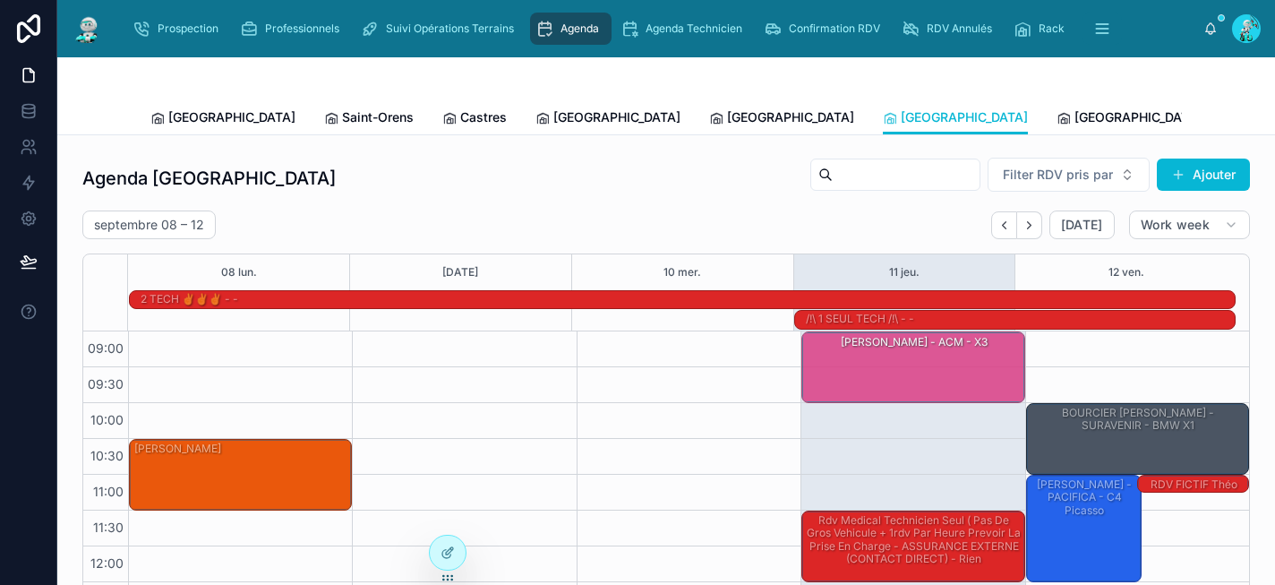
drag, startPoint x: 892, startPoint y: 505, endPoint x: 893, endPoint y: 409, distance: 95.8
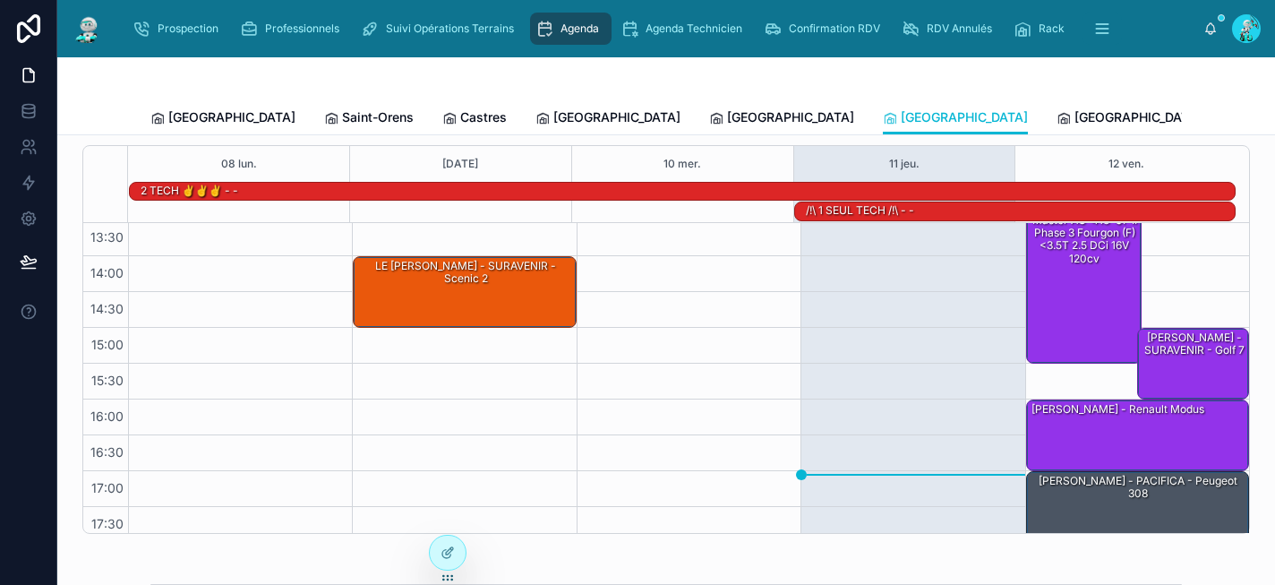
scroll to position [335, 0]
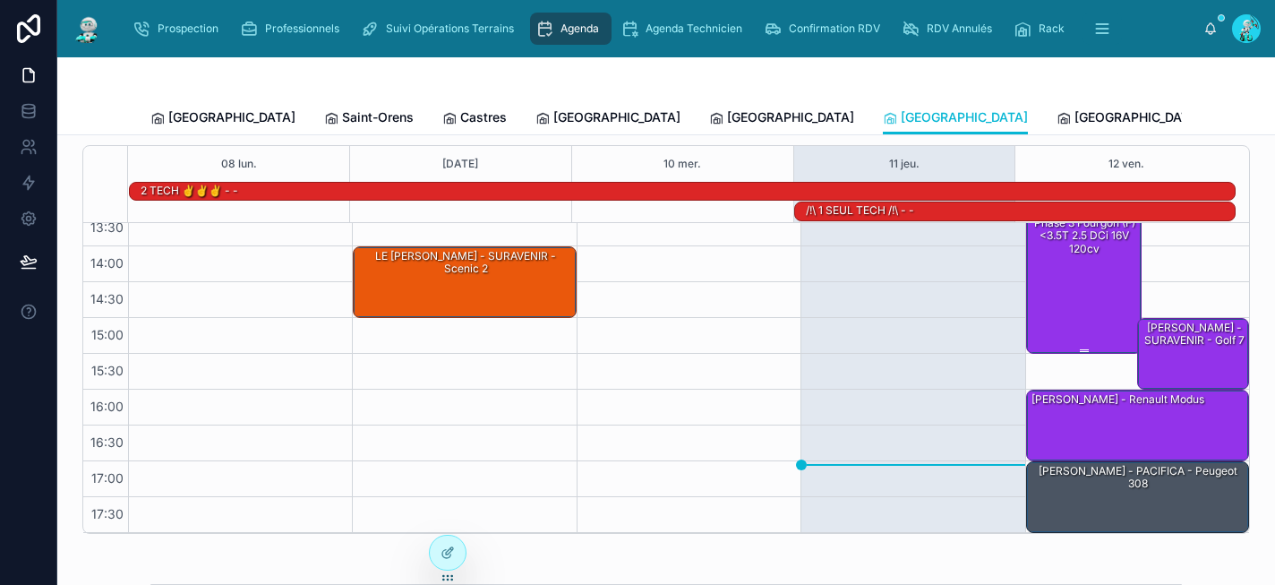
click at [1037, 318] on div "Mr Tanguy - AMV - RENAULT Master AG-413-CF II Phase 3 Fourgon (F) <3.5T 2.5 dCi…" at bounding box center [1085, 264] width 111 height 176
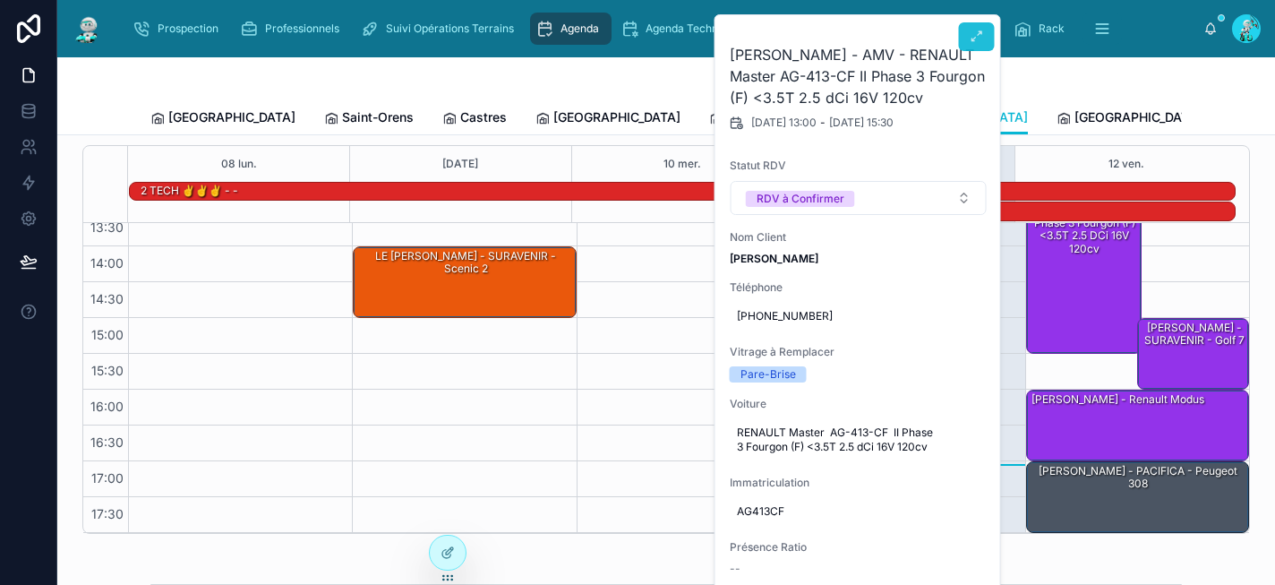
click at [968, 29] on button at bounding box center [977, 36] width 36 height 29
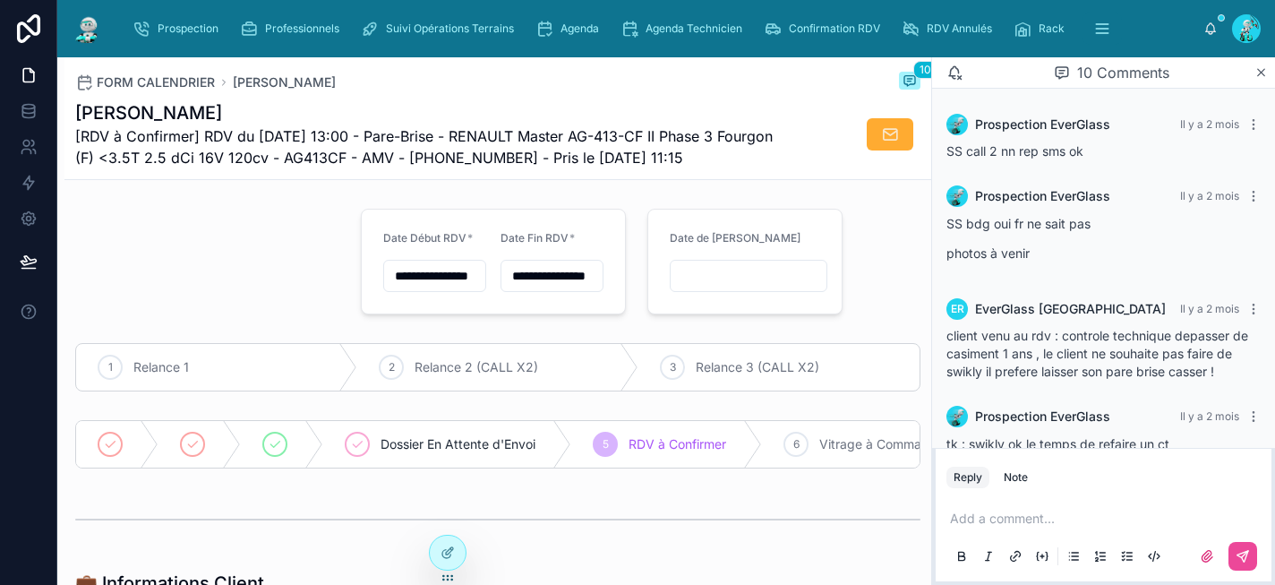
scroll to position [518, 0]
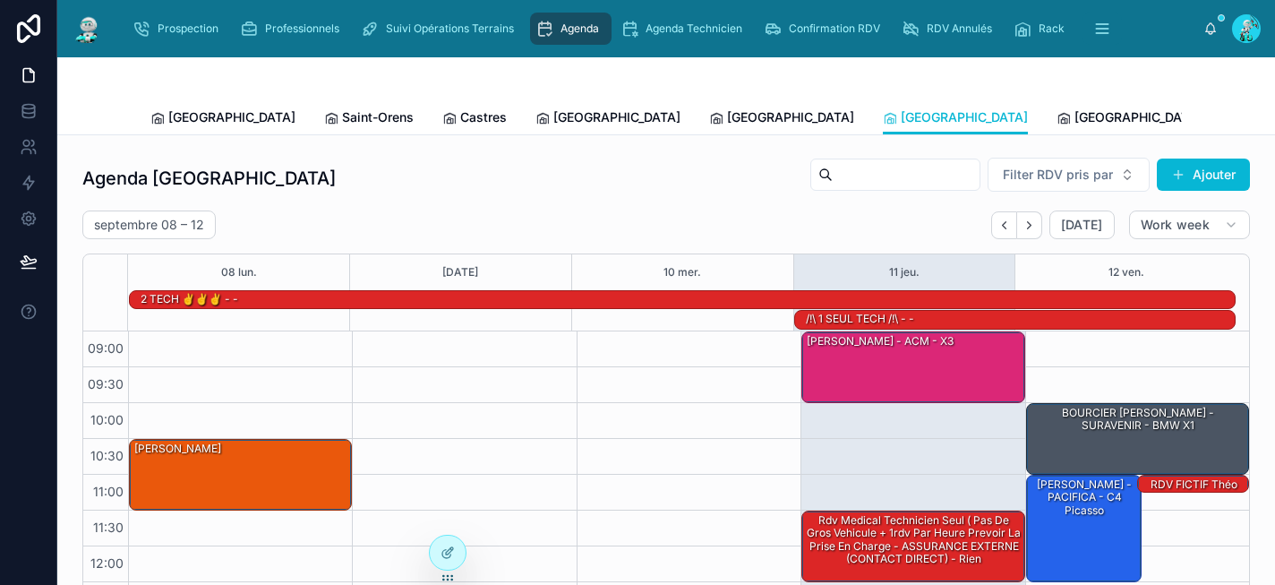
scroll to position [335, 0]
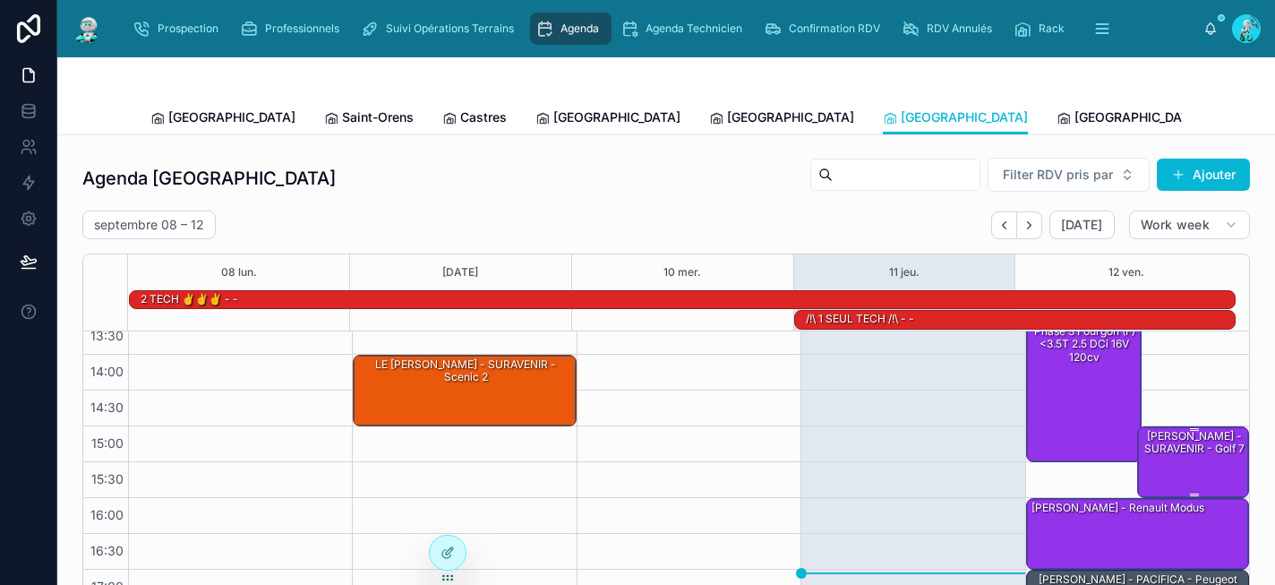
click at [1155, 446] on div "BARBIER Diego - SURAVENIR - Golf 7" at bounding box center [1194, 443] width 107 height 30
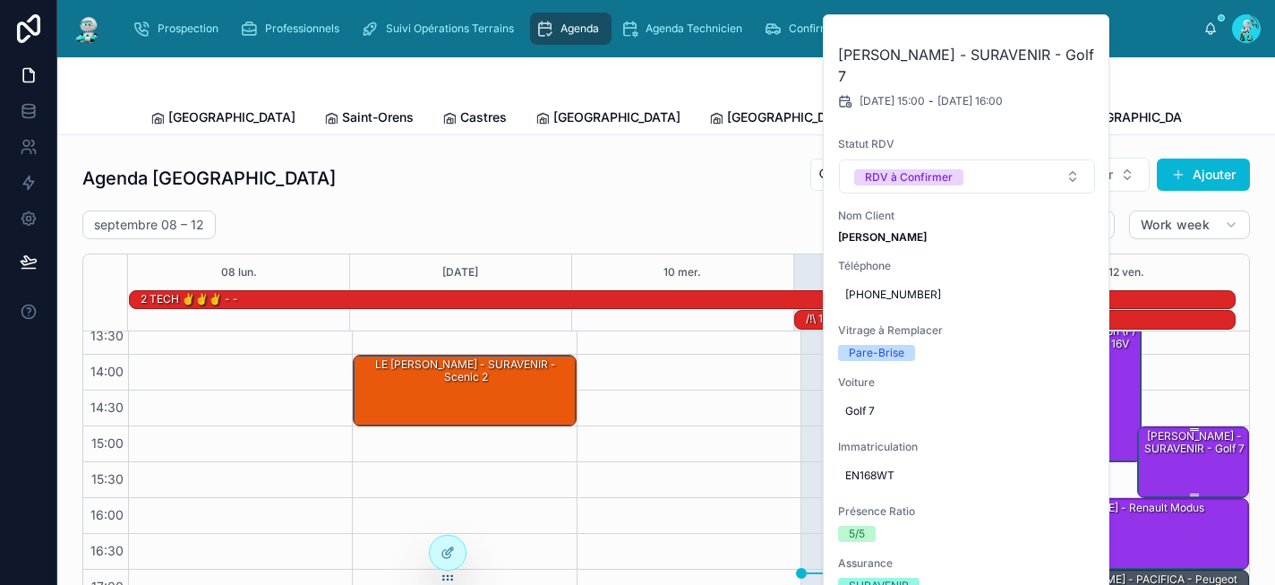
click at [1155, 446] on div "BARBIER Diego - SURAVENIR - Golf 7" at bounding box center [1194, 443] width 107 height 30
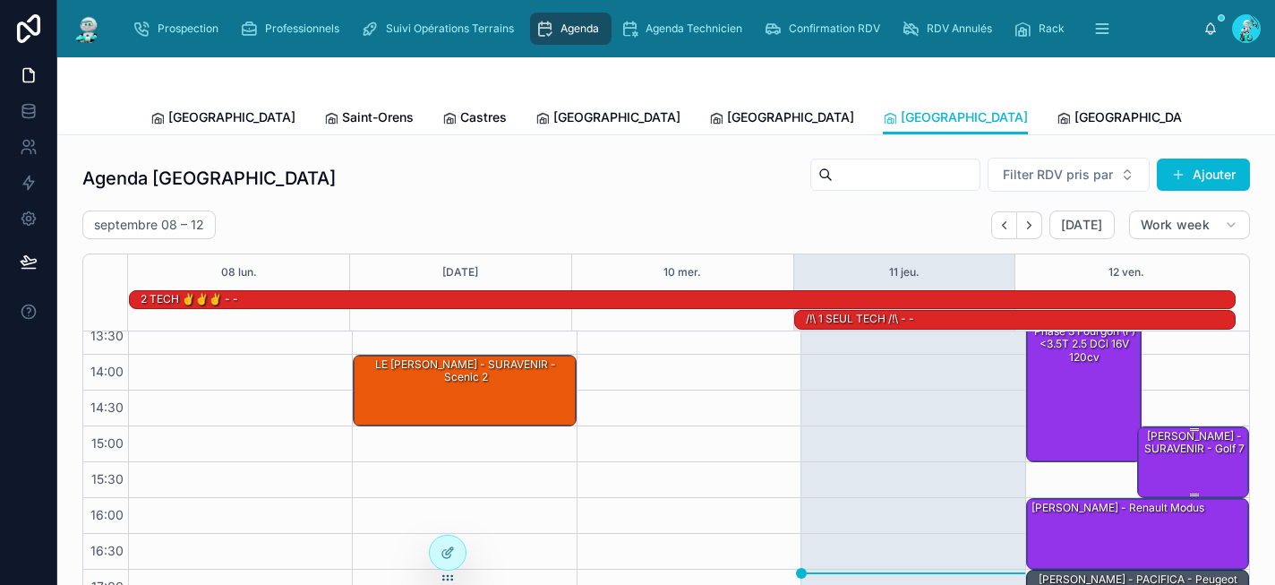
click at [1155, 446] on div "BARBIER Diego - SURAVENIR - Golf 7" at bounding box center [1194, 443] width 107 height 30
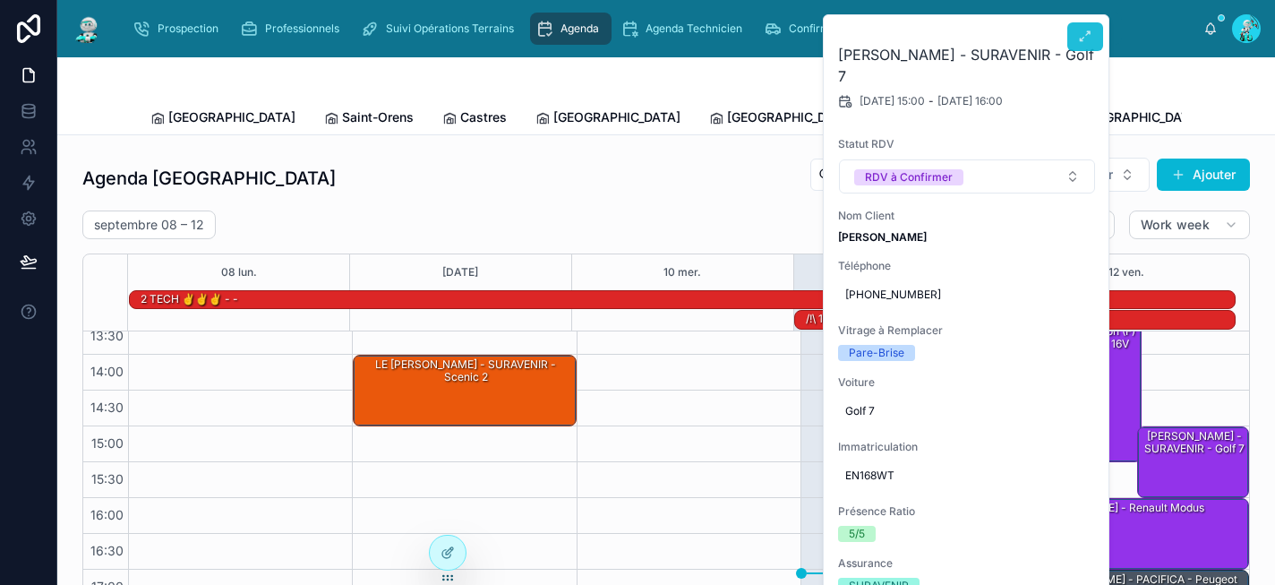
click at [1082, 36] on icon at bounding box center [1085, 37] width 14 height 14
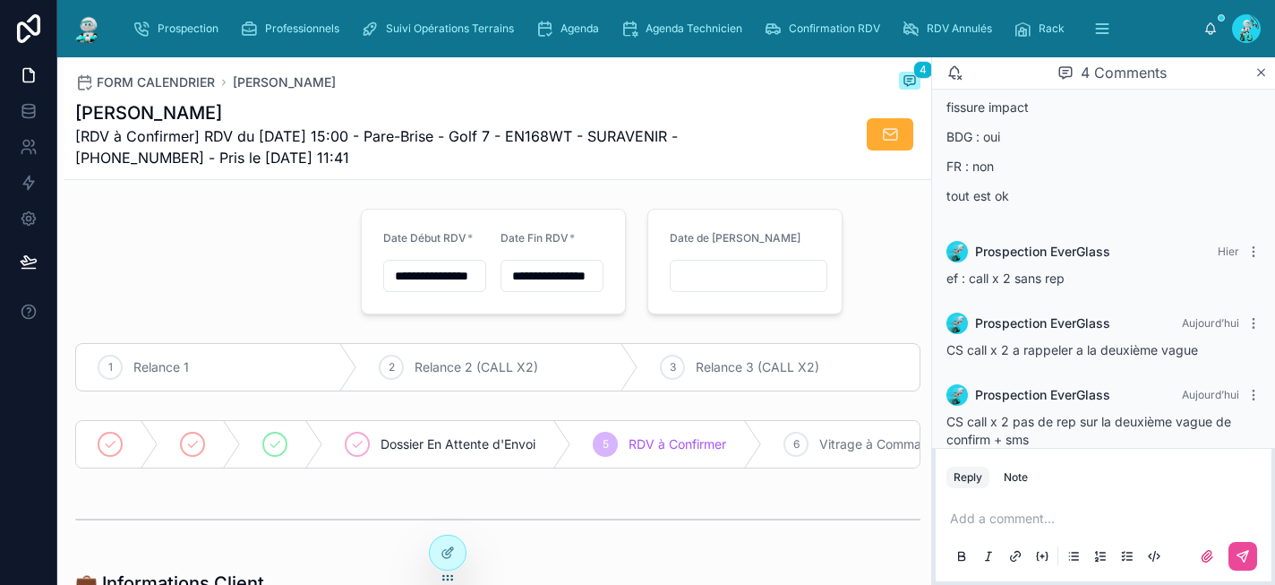
scroll to position [102, 0]
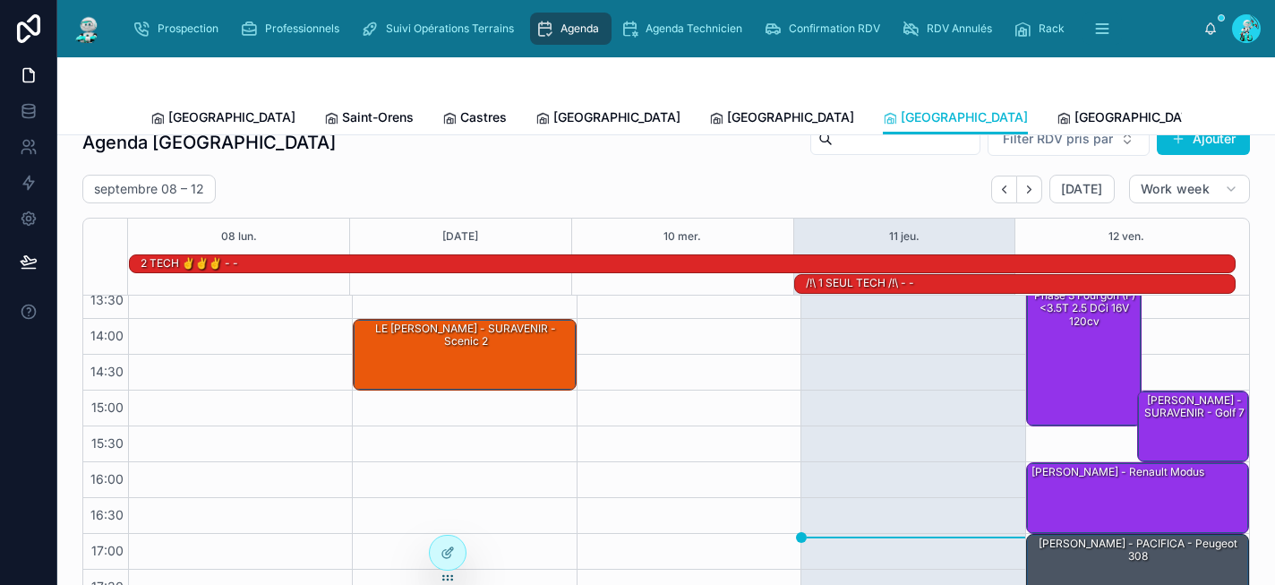
scroll to position [42, 0]
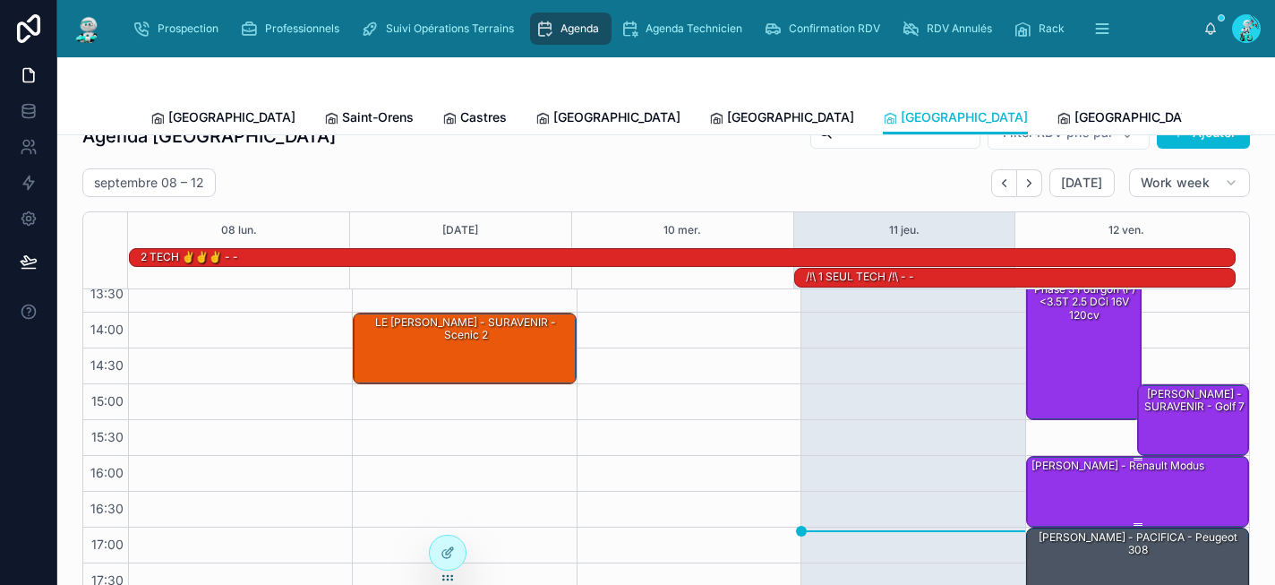
click at [1075, 471] on div "BERNARD Jules - MACIF - Renault modus" at bounding box center [1118, 466] width 176 height 16
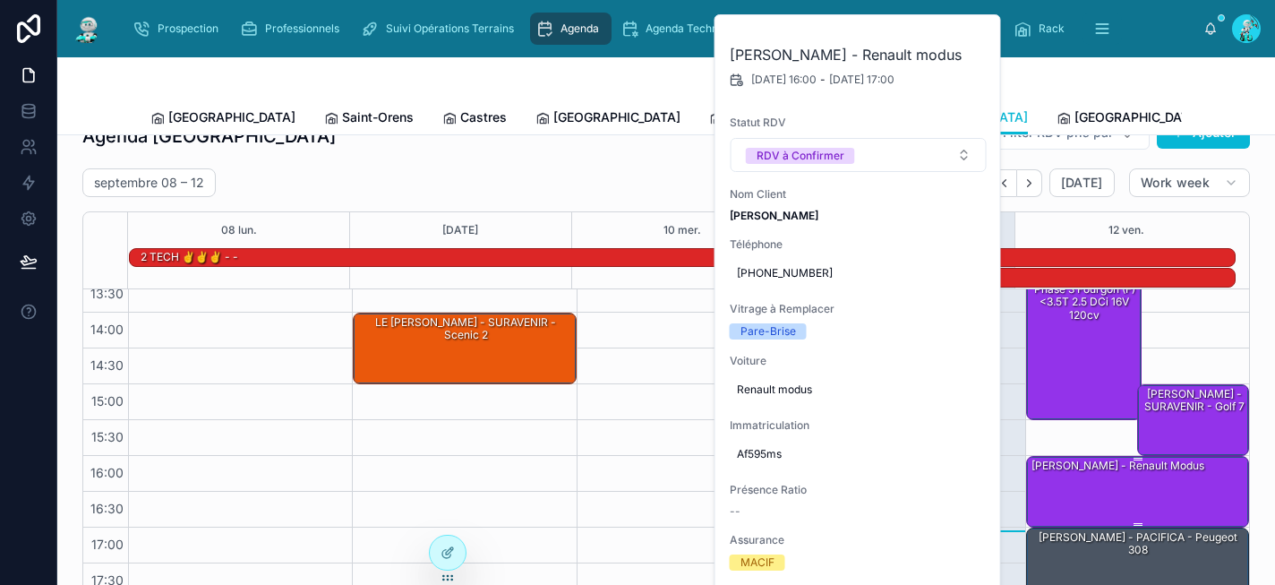
click at [1075, 471] on div "BERNARD Jules - MACIF - Renault modus" at bounding box center [1118, 466] width 176 height 16
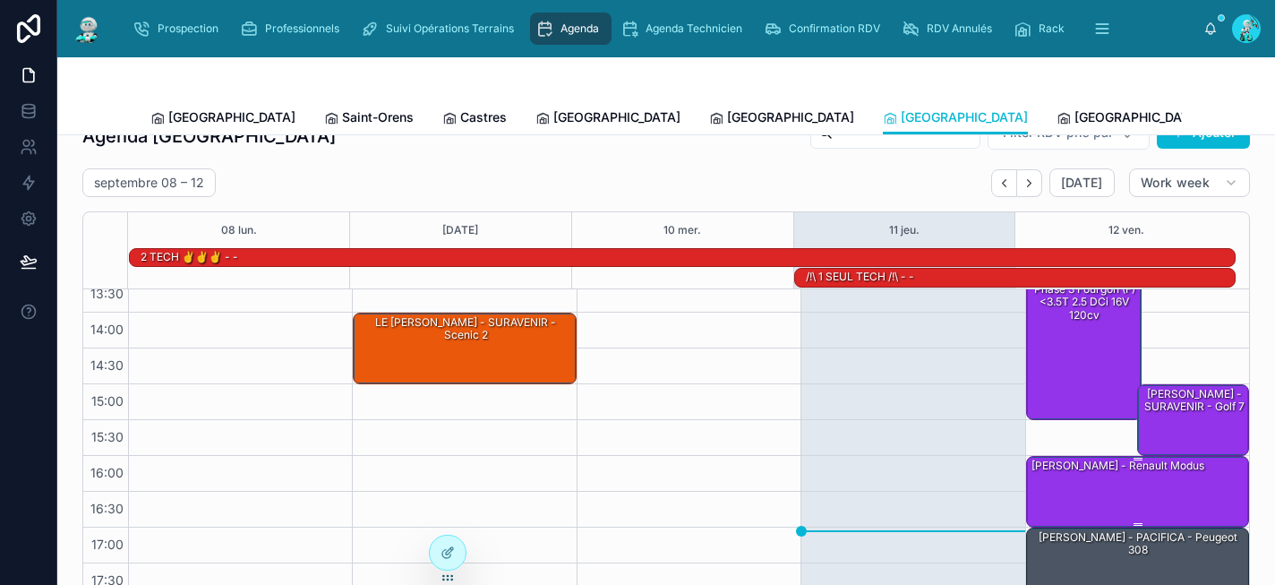
click at [1075, 471] on div "BERNARD Jules - MACIF - Renault modus" at bounding box center [1118, 466] width 176 height 16
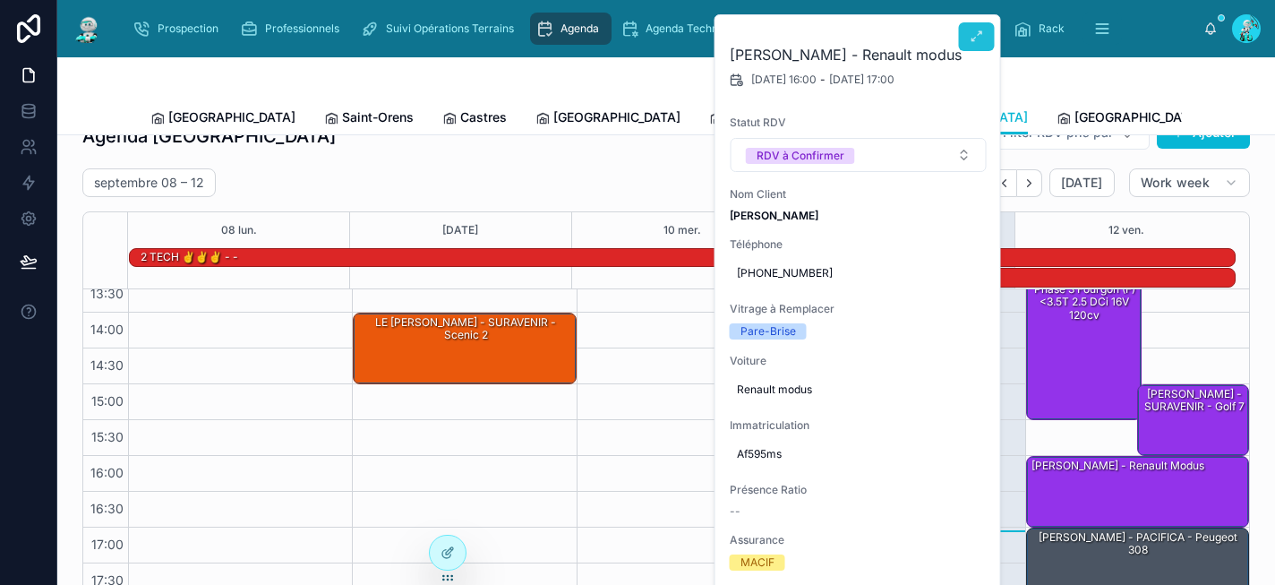
click at [977, 39] on icon at bounding box center [977, 37] width 14 height 14
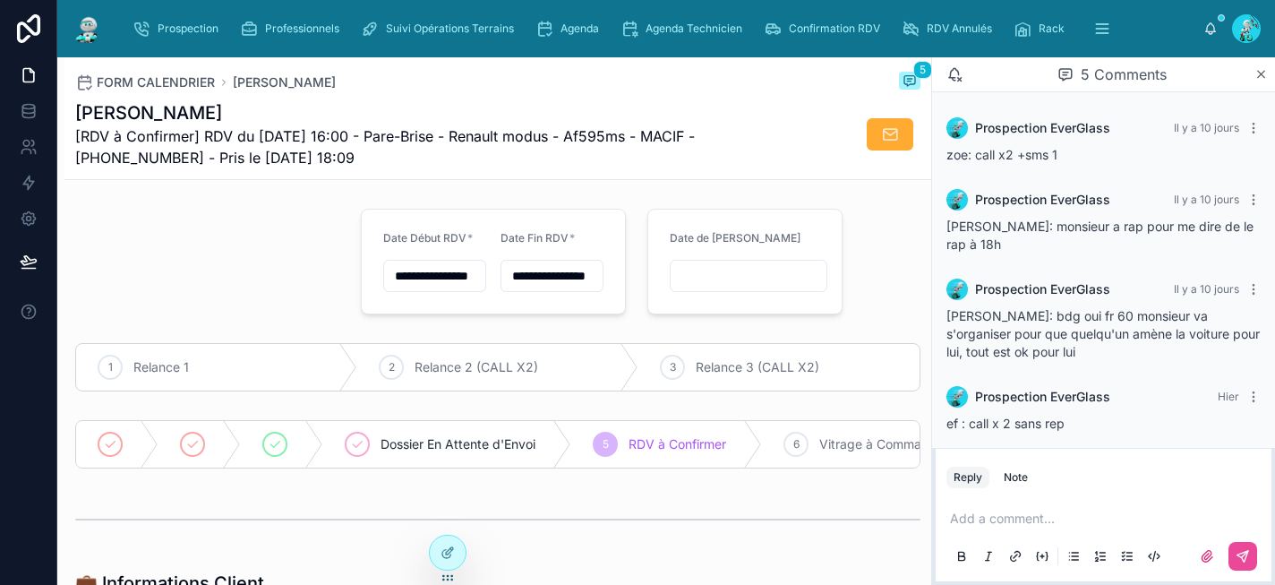
scroll to position [64, 0]
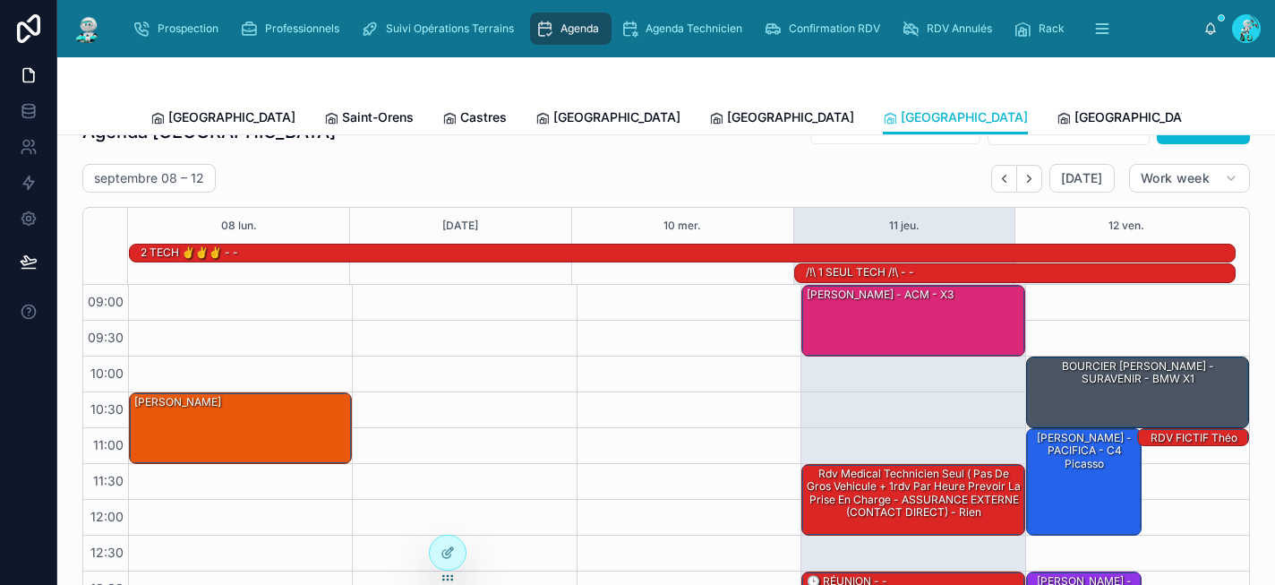
scroll to position [47, 0]
click at [209, 26] on span "Prospection" at bounding box center [188, 28] width 61 height 14
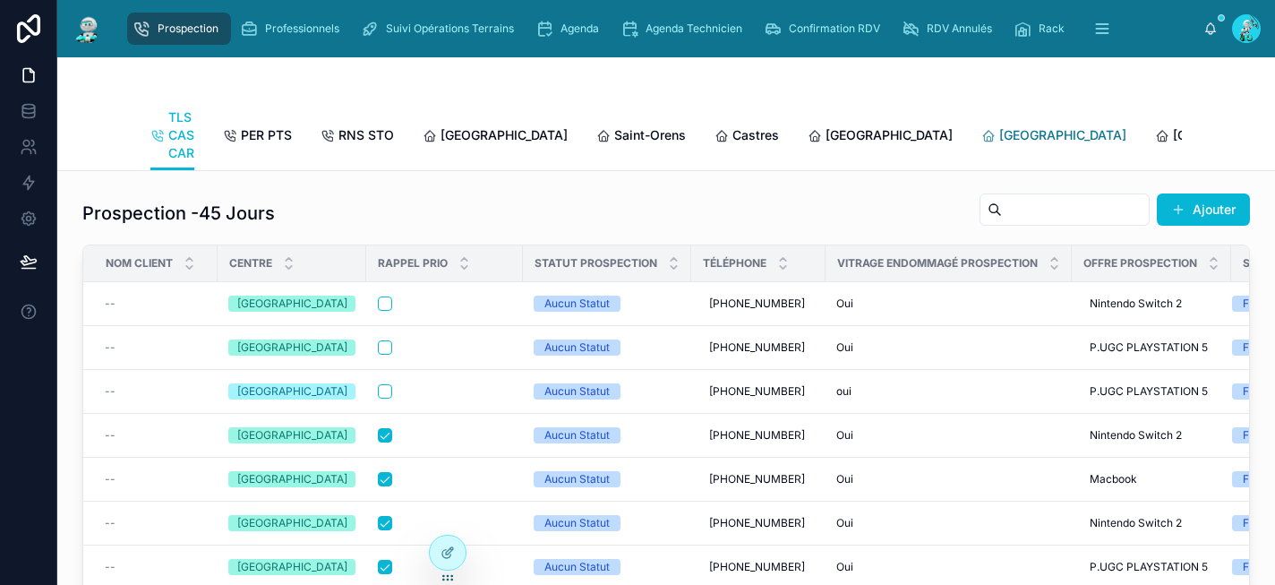
click at [999, 135] on span "[GEOGRAPHIC_DATA]" at bounding box center [1062, 135] width 127 height 18
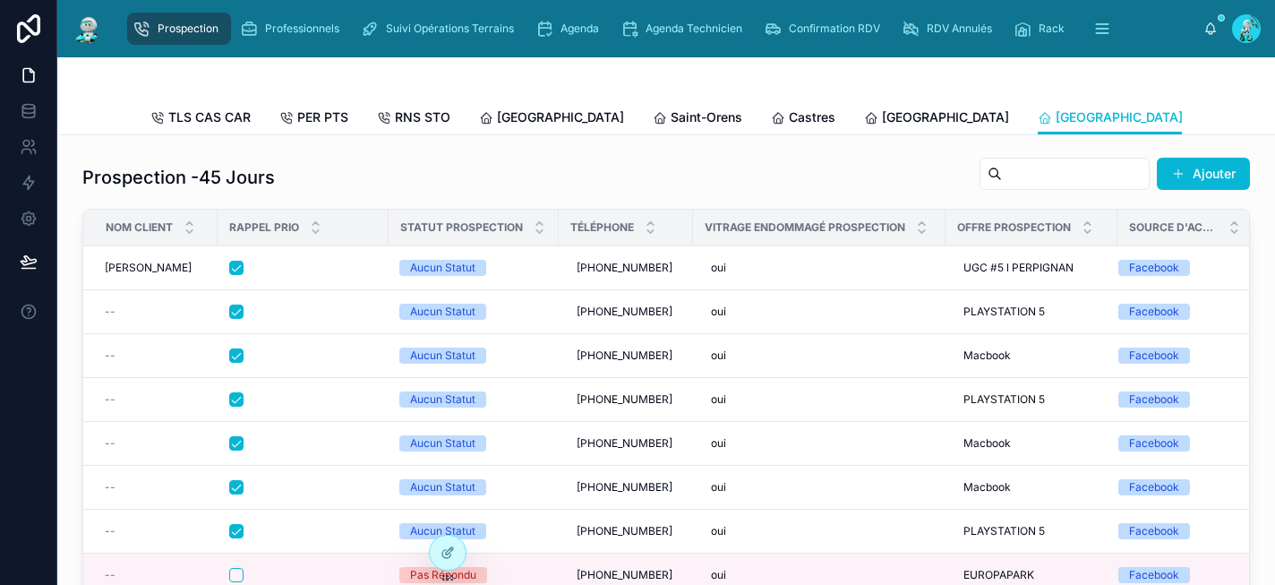
click at [1229, 112] on span "[GEOGRAPHIC_DATA]" at bounding box center [1292, 117] width 127 height 18
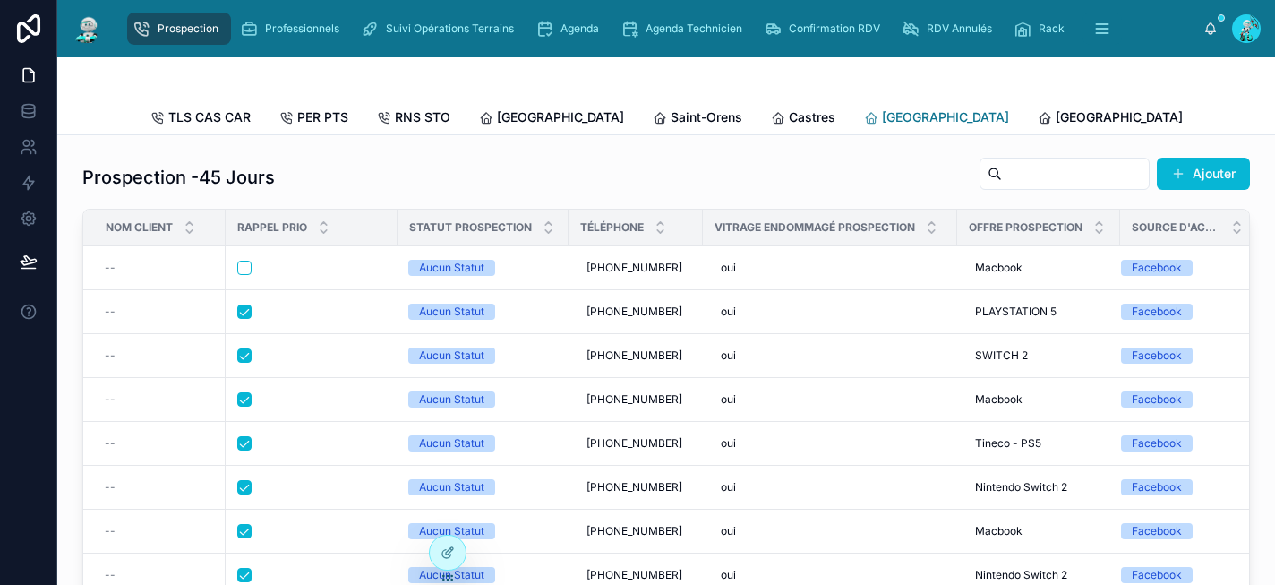
click at [882, 122] on span "[GEOGRAPHIC_DATA]" at bounding box center [945, 117] width 127 height 18
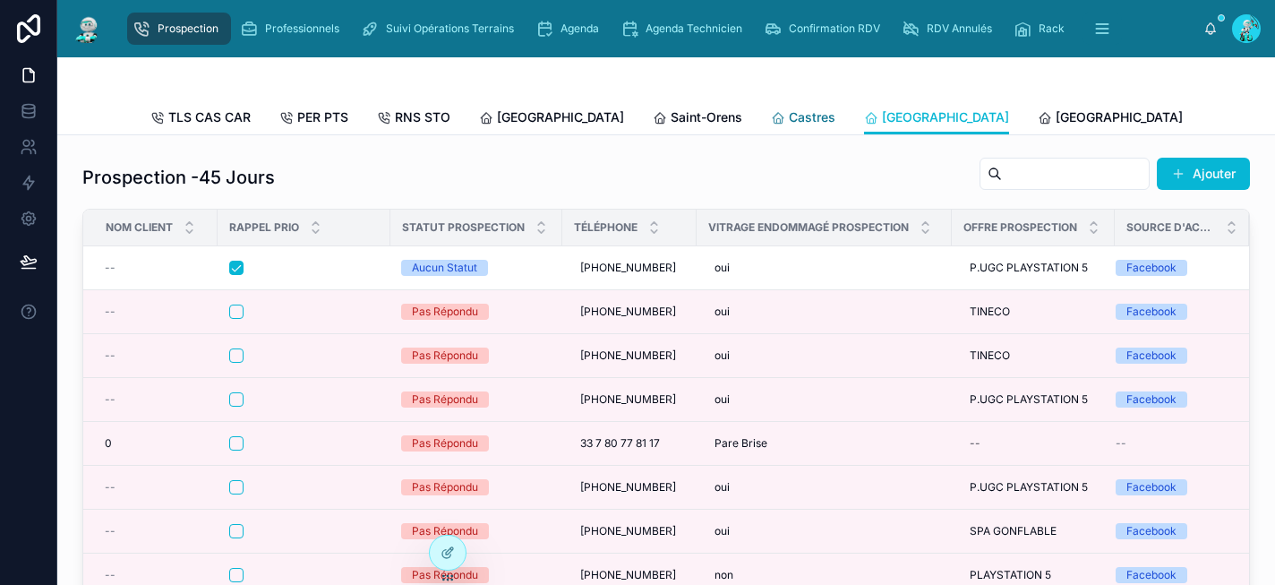
click at [789, 119] on span "Castres" at bounding box center [812, 117] width 47 height 18
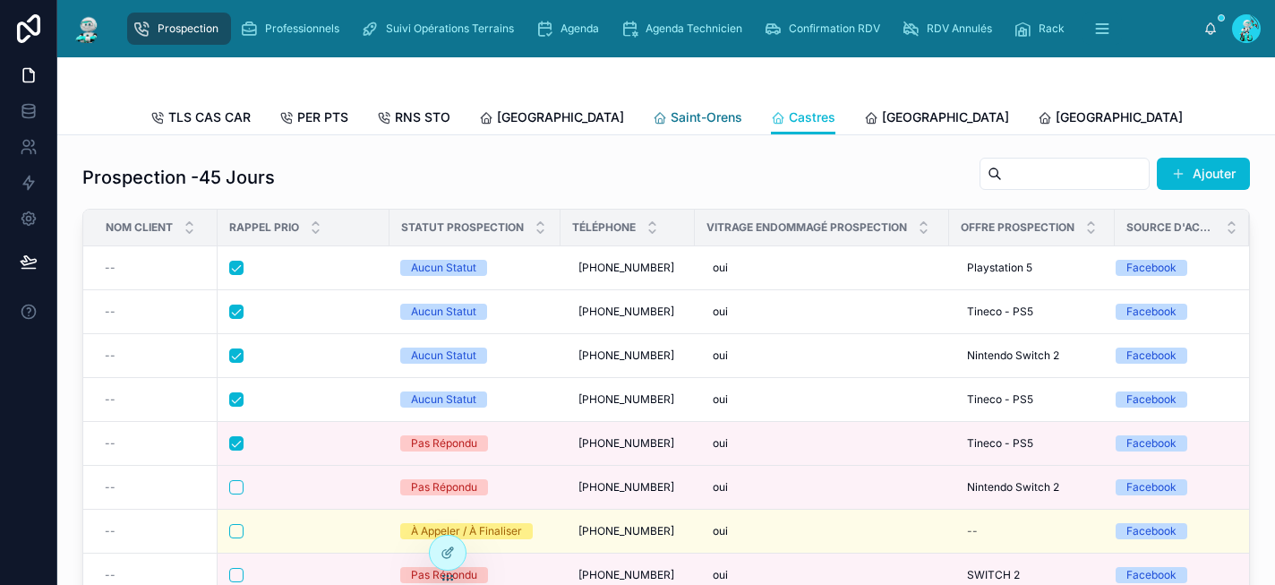
click at [671, 122] on span "Saint-Orens" at bounding box center [707, 117] width 72 height 18
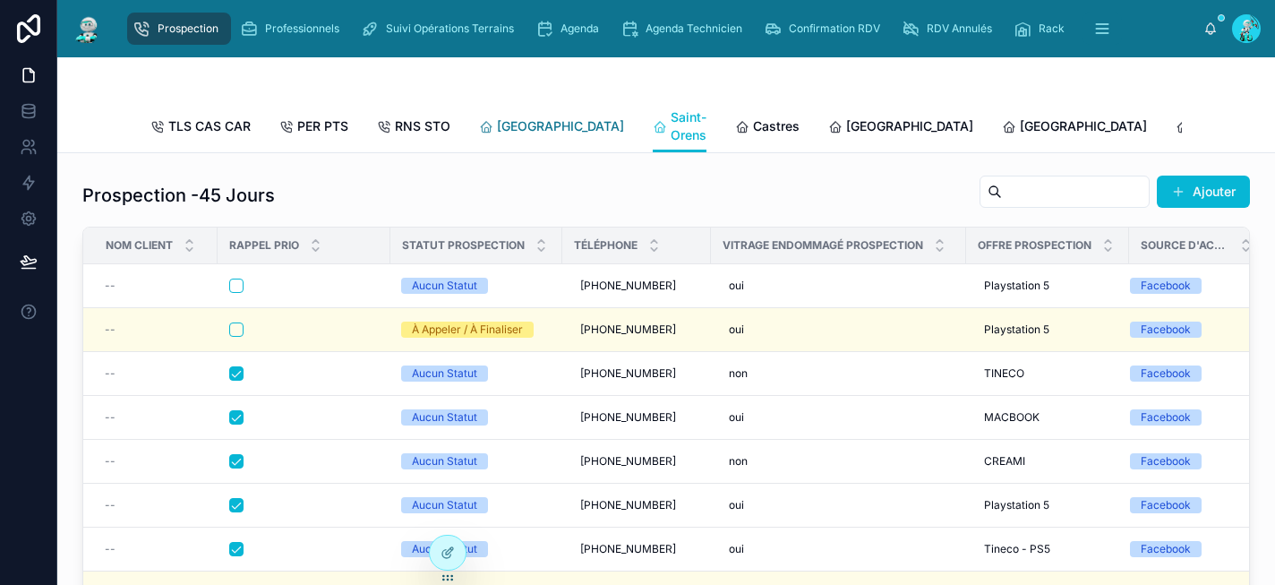
click at [514, 128] on span "[GEOGRAPHIC_DATA]" at bounding box center [560, 126] width 127 height 18
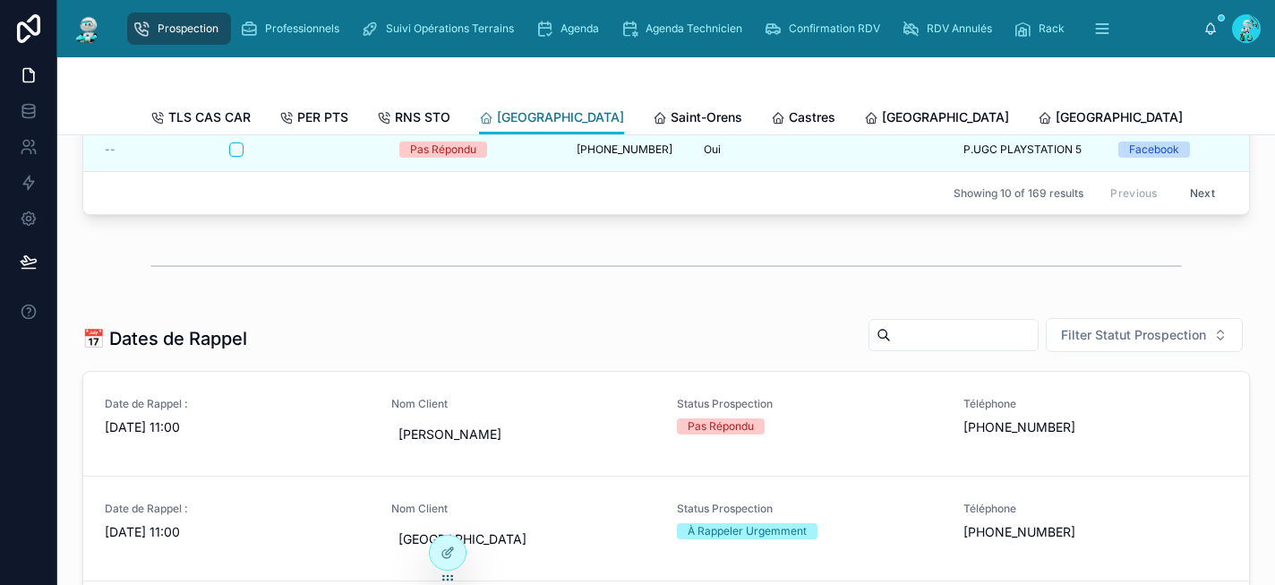
scroll to position [481, 0]
click at [671, 121] on span "Saint-Orens" at bounding box center [707, 117] width 72 height 18
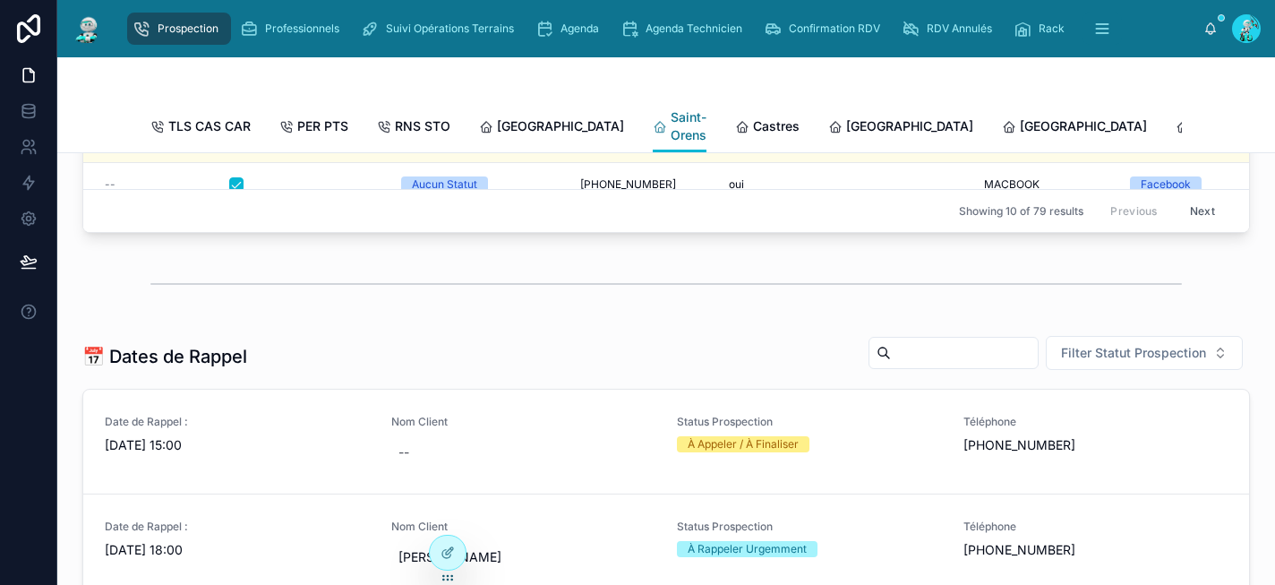
scroll to position [499, 0]
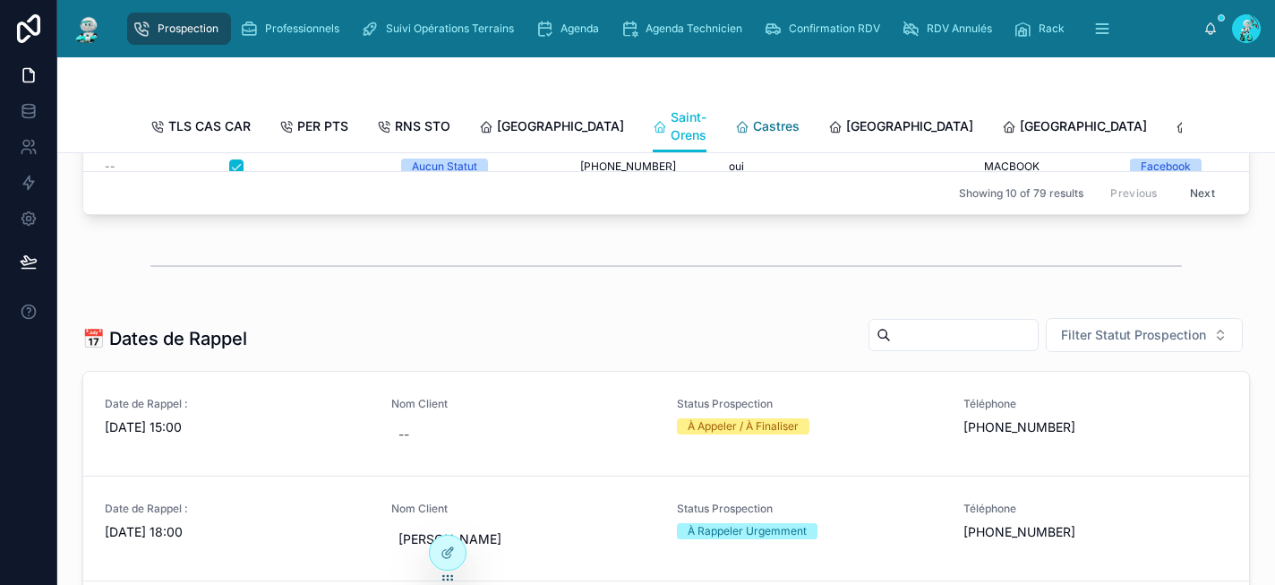
click at [753, 124] on span "Castres" at bounding box center [776, 126] width 47 height 18
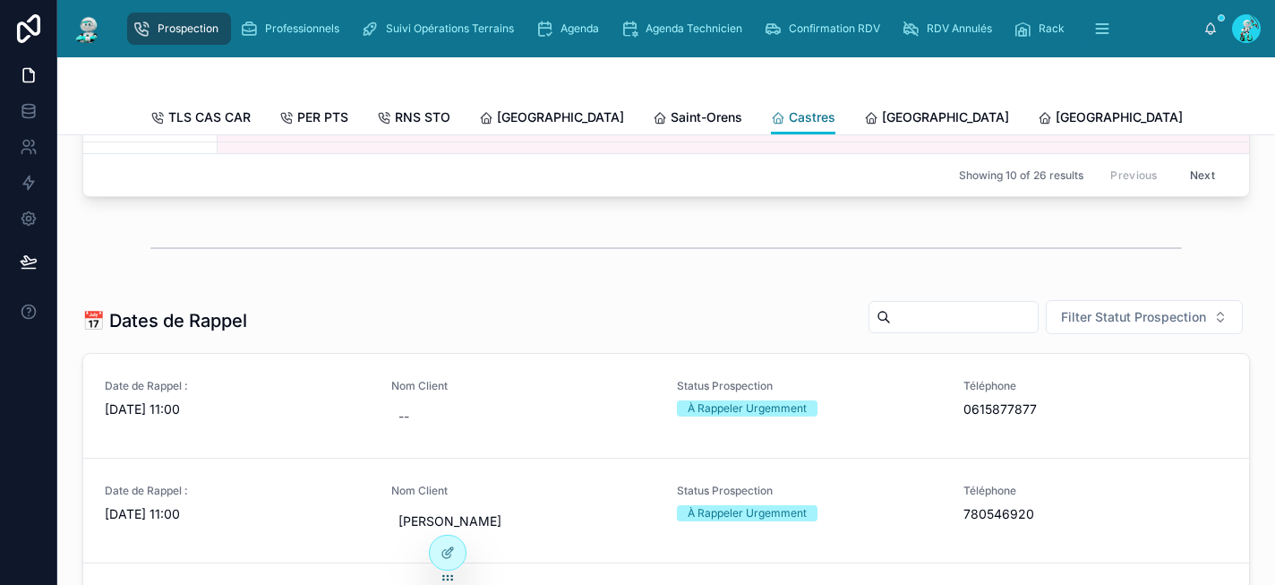
scroll to position [481, 0]
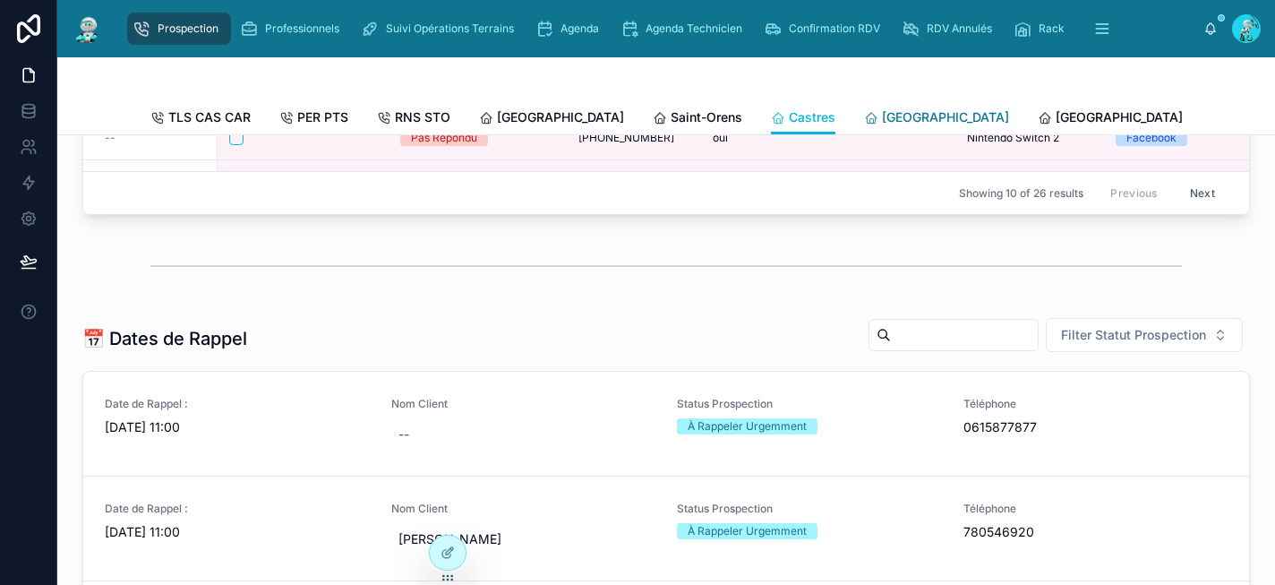
click at [882, 115] on span "[GEOGRAPHIC_DATA]" at bounding box center [945, 117] width 127 height 18
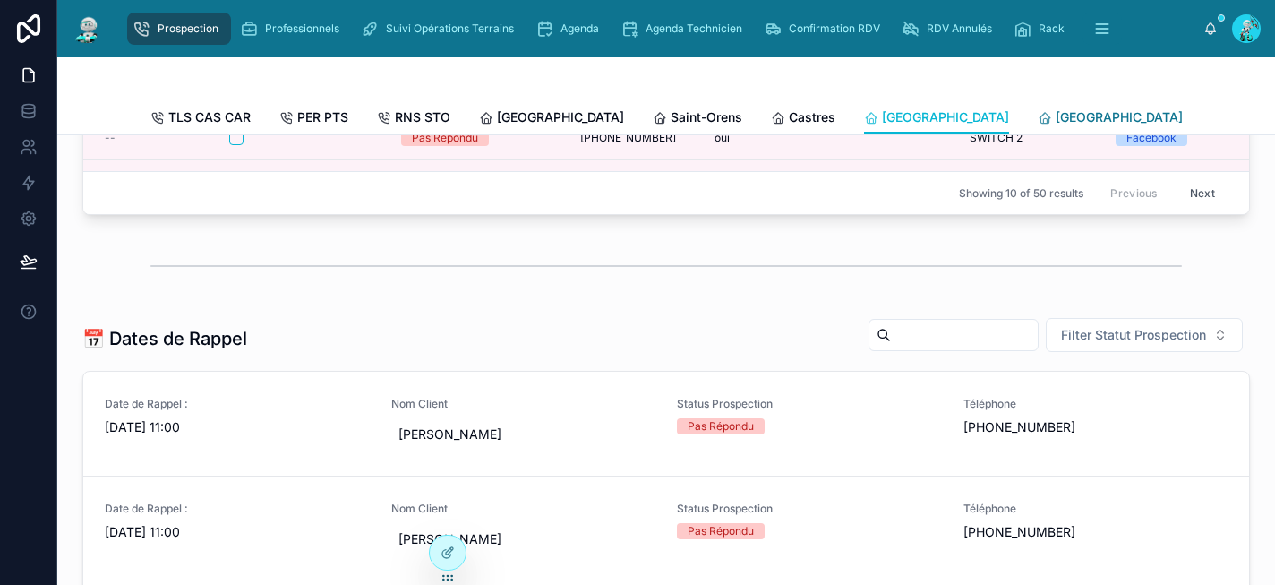
click at [1056, 114] on span "[GEOGRAPHIC_DATA]" at bounding box center [1119, 117] width 127 height 18
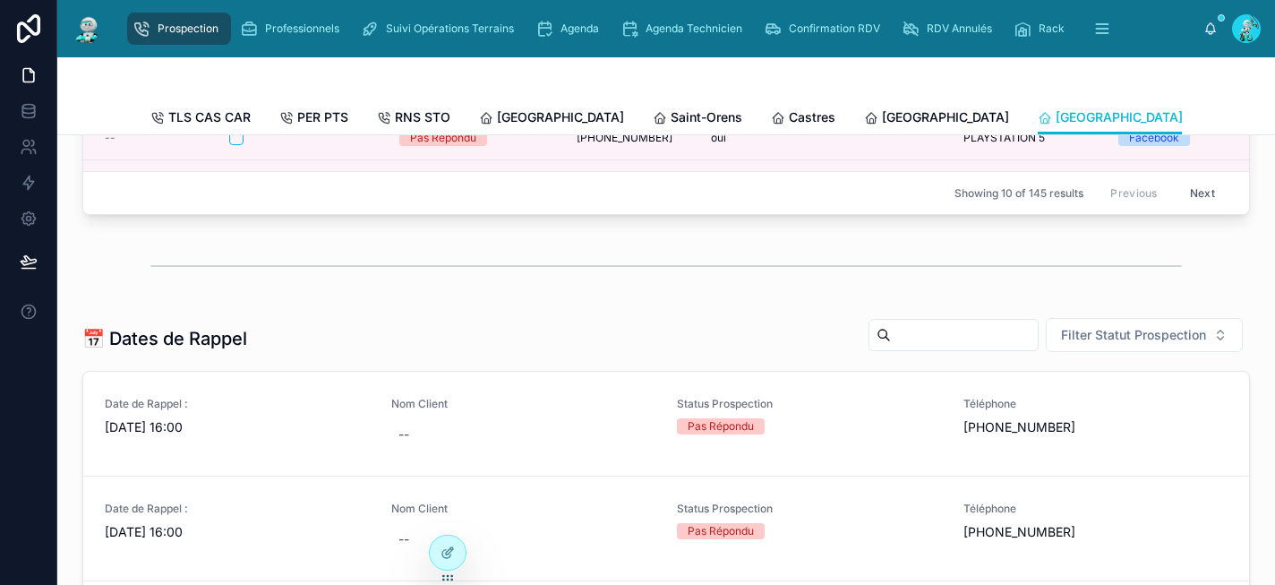
click at [1212, 114] on icon at bounding box center [1219, 118] width 14 height 14
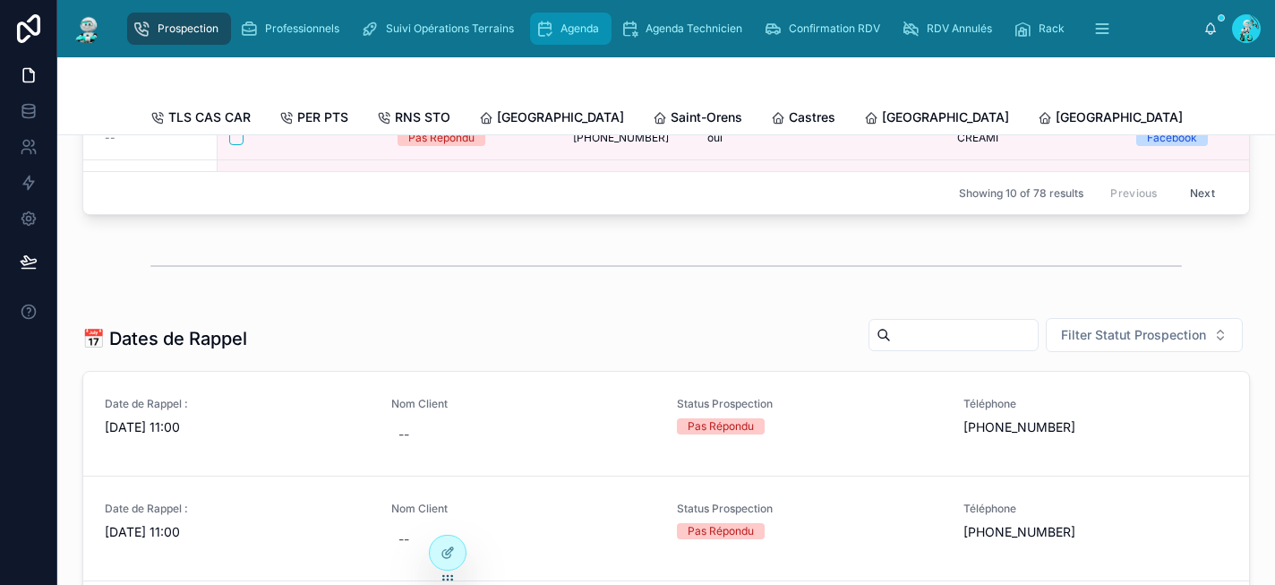
click at [592, 38] on div "Agenda" at bounding box center [570, 28] width 71 height 29
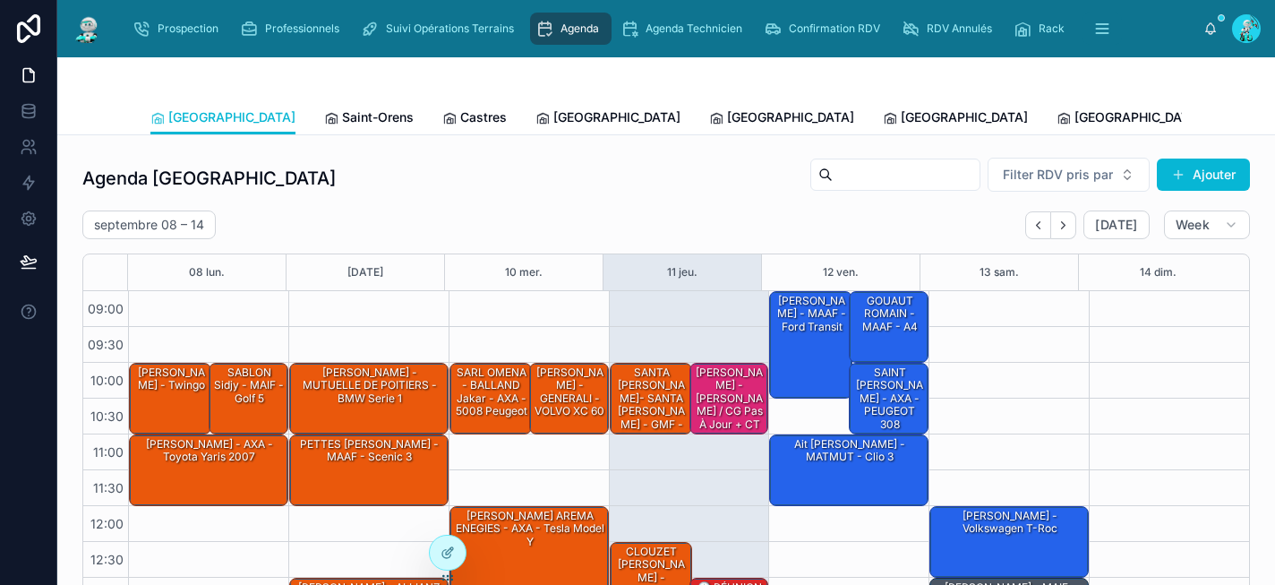
scroll to position [295, 0]
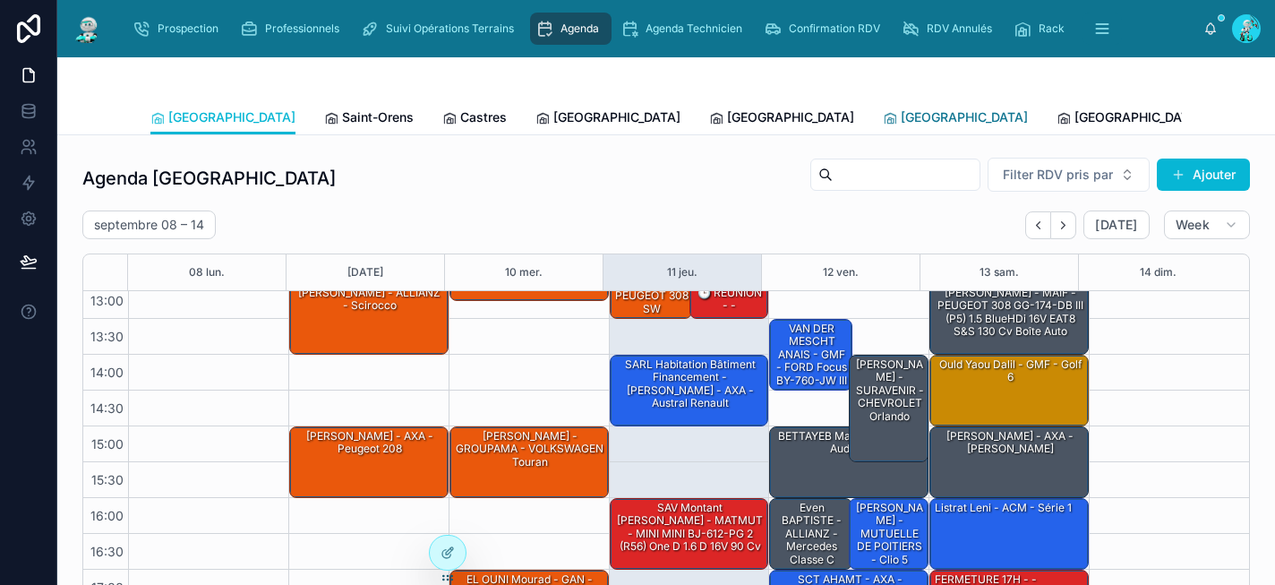
click at [901, 113] on span "[GEOGRAPHIC_DATA]" at bounding box center [964, 117] width 127 height 18
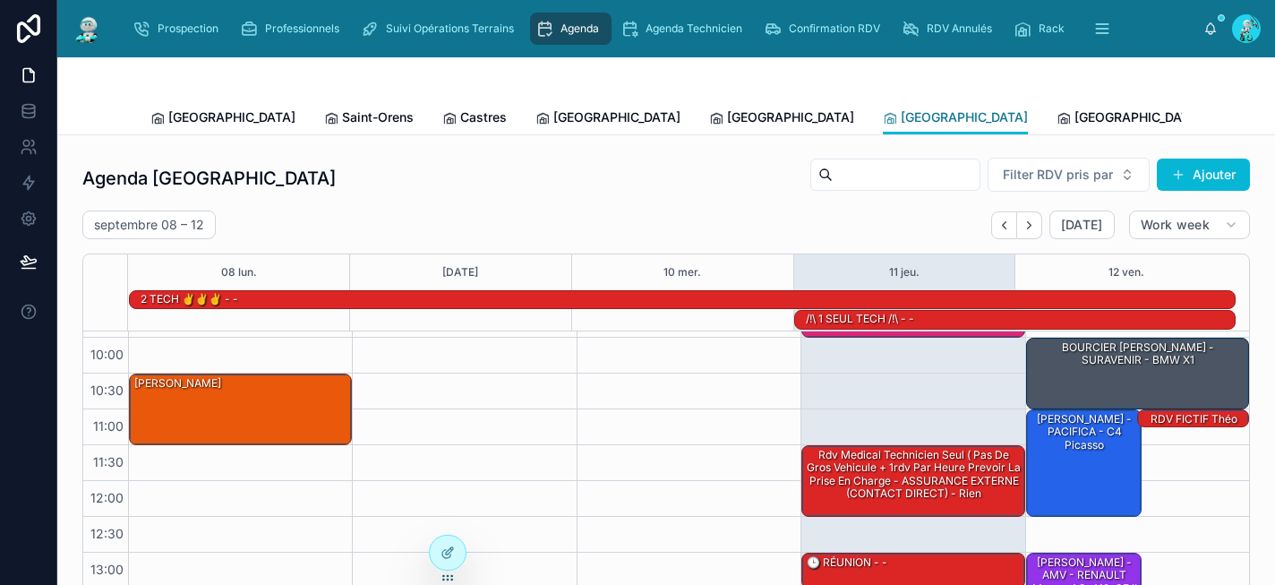
scroll to position [62, 0]
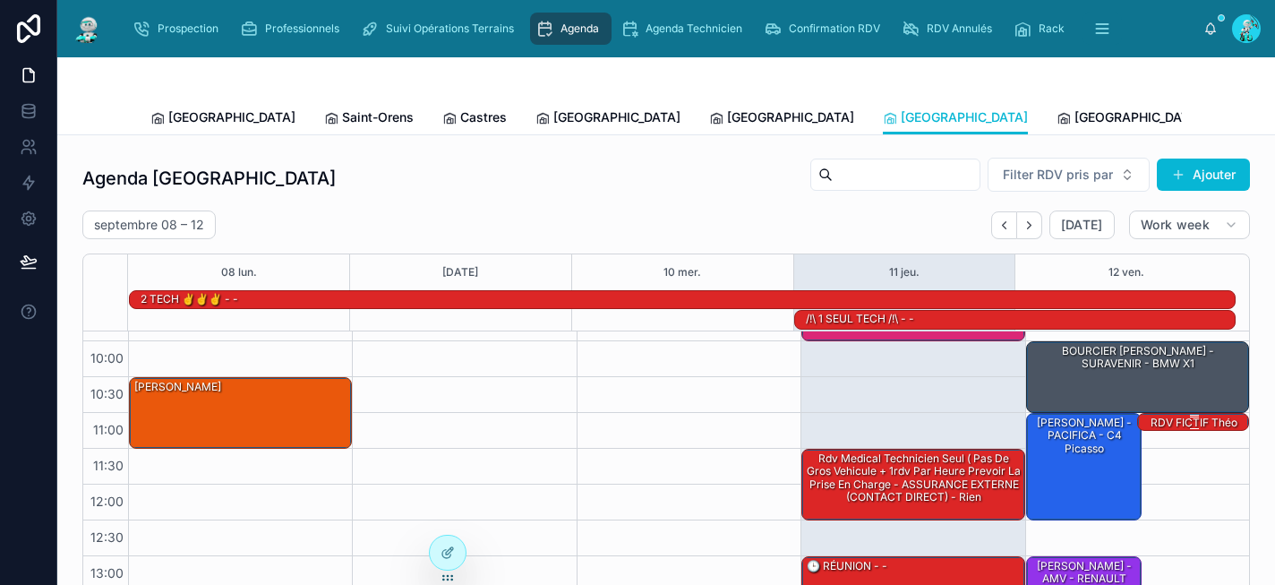
click at [1141, 421] on div "RDV FICTIF Théo PAGE - AXA - ford mustang" at bounding box center [1194, 436] width 107 height 42
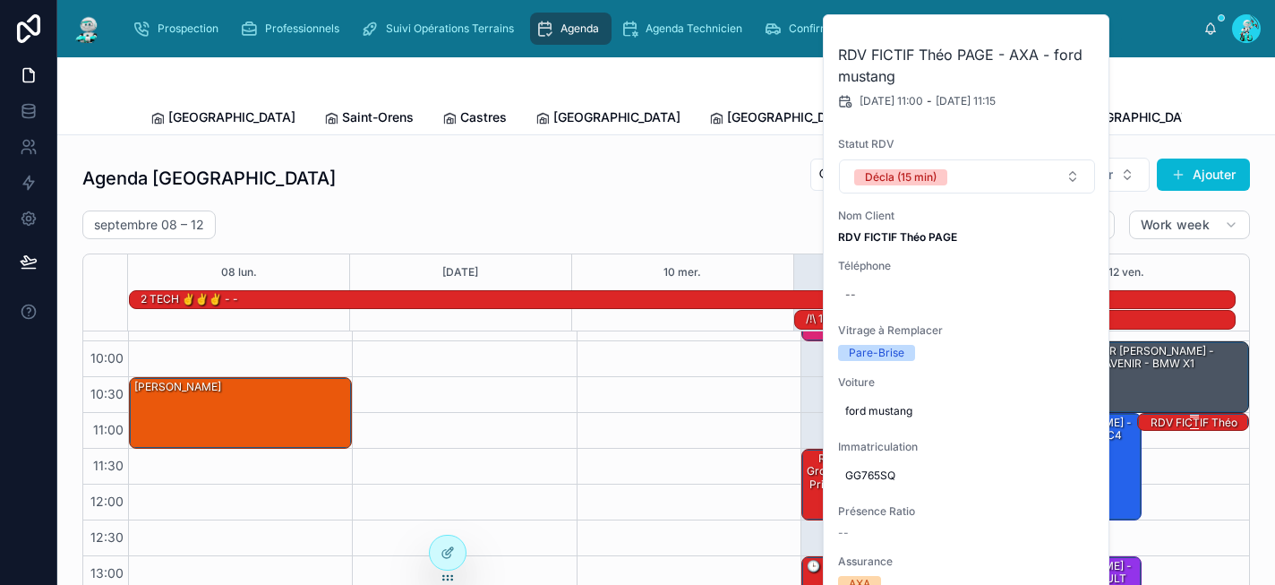
click at [1141, 421] on div "RDV FICTIF Théo PAGE - AXA - ford mustang" at bounding box center [1194, 436] width 107 height 42
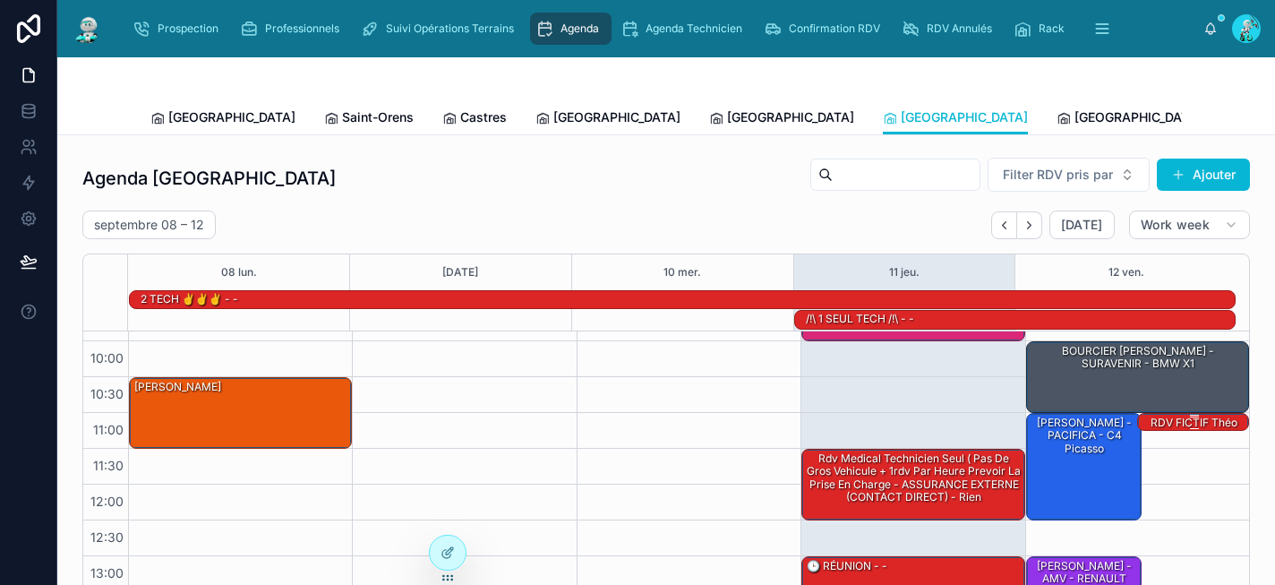
click at [1141, 421] on div "RDV FICTIF Théo PAGE - AXA - ford mustang" at bounding box center [1194, 436] width 107 height 42
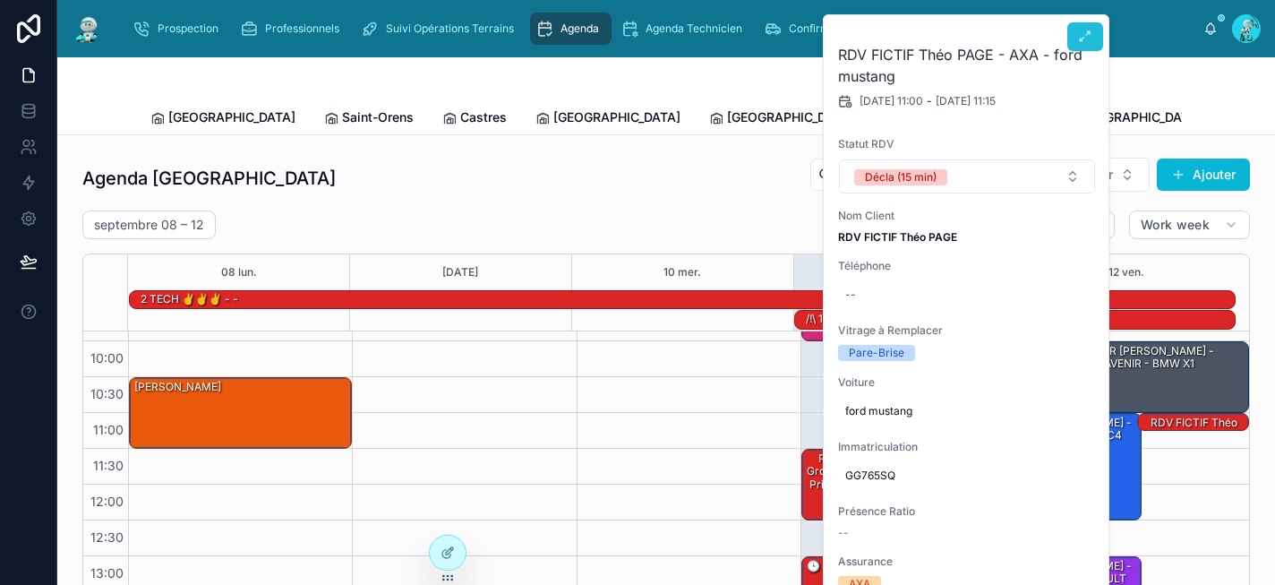
click at [1080, 45] on button at bounding box center [1085, 36] width 36 height 29
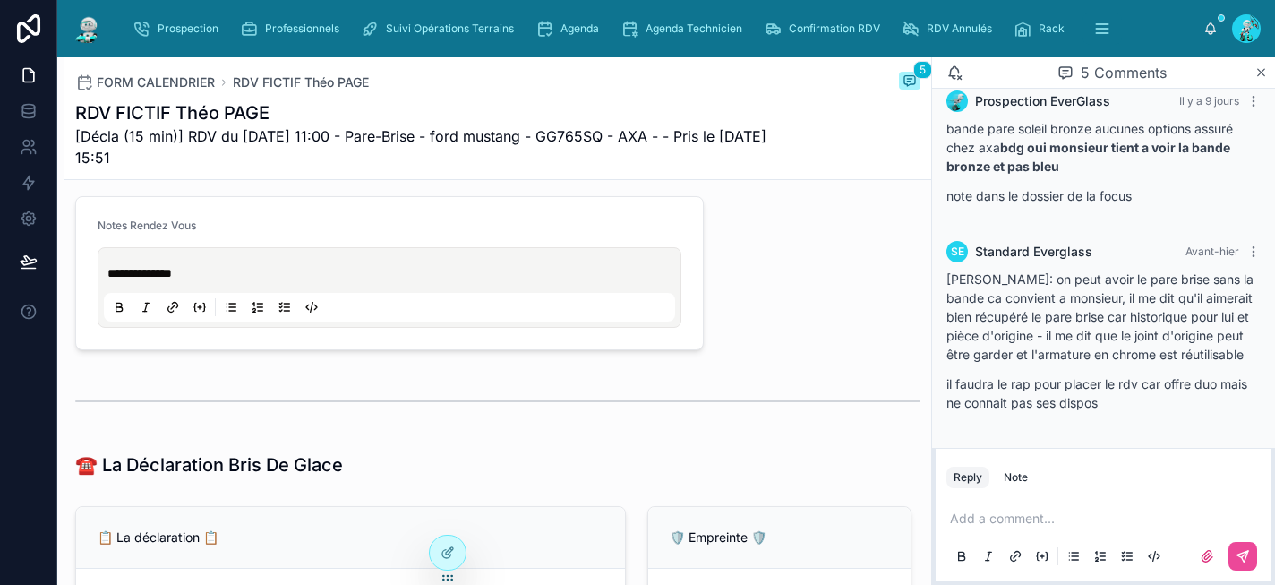
scroll to position [390, 0]
click at [966, 517] on p at bounding box center [1107, 519] width 314 height 18
click at [951, 512] on span "**********" at bounding box center [1078, 518] width 257 height 13
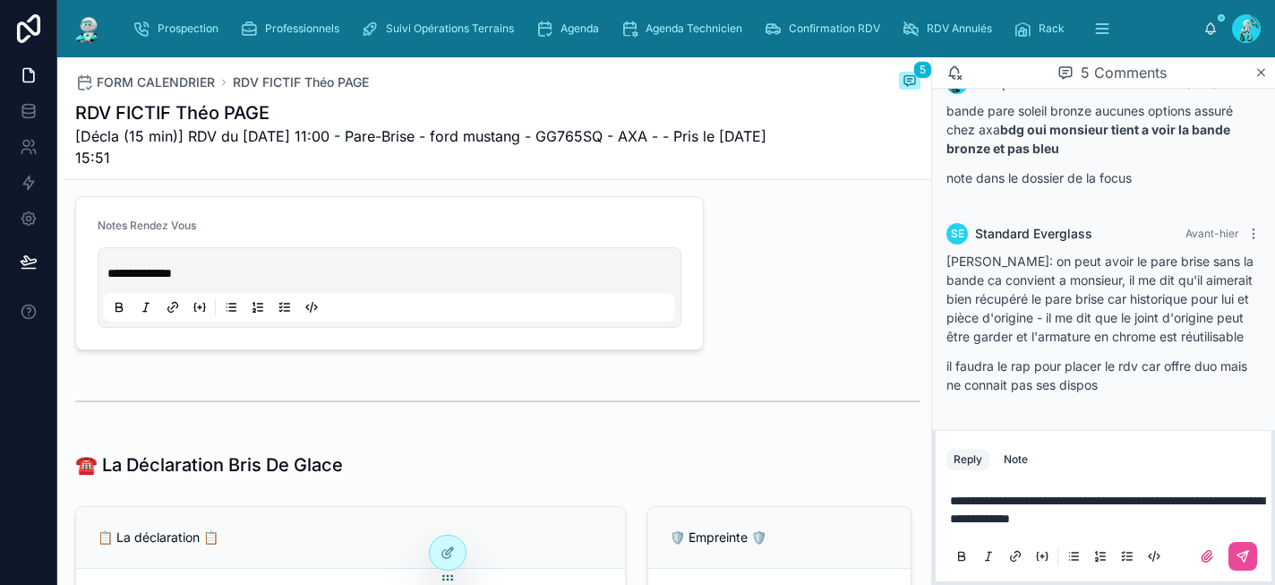
click at [1196, 526] on p "**********" at bounding box center [1107, 510] width 314 height 36
click at [1257, 559] on div at bounding box center [1104, 556] width 314 height 36
click at [1255, 558] on button at bounding box center [1243, 556] width 29 height 29
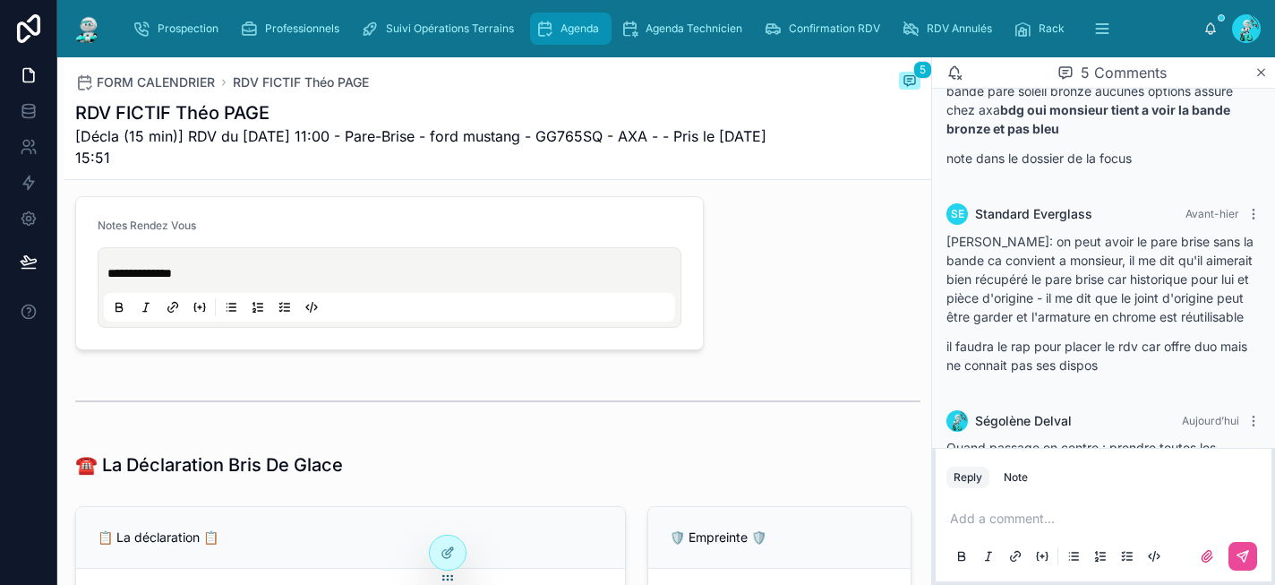
click at [570, 34] on span "Agenda" at bounding box center [580, 28] width 39 height 14
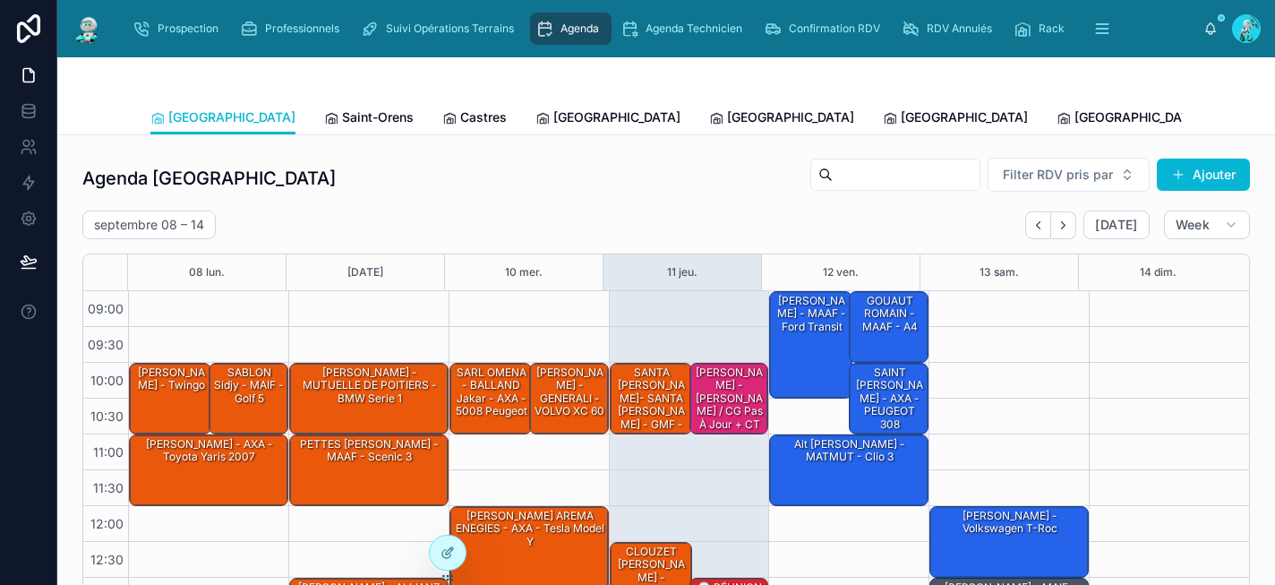
scroll to position [295, 0]
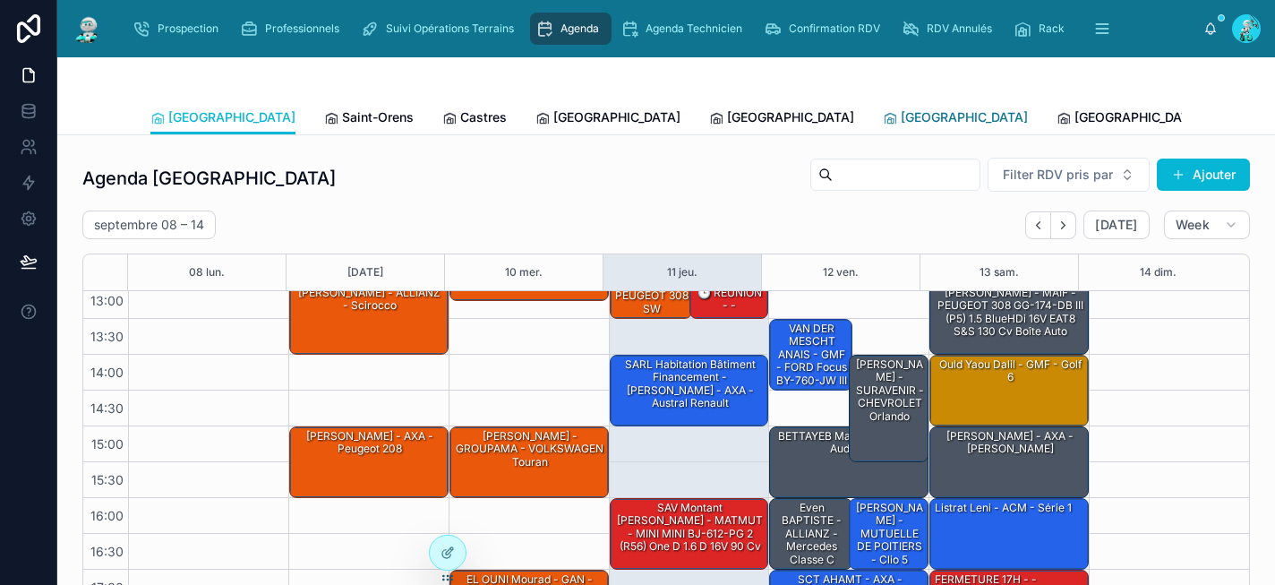
click at [883, 113] on div "[GEOGRAPHIC_DATA]" at bounding box center [955, 117] width 145 height 18
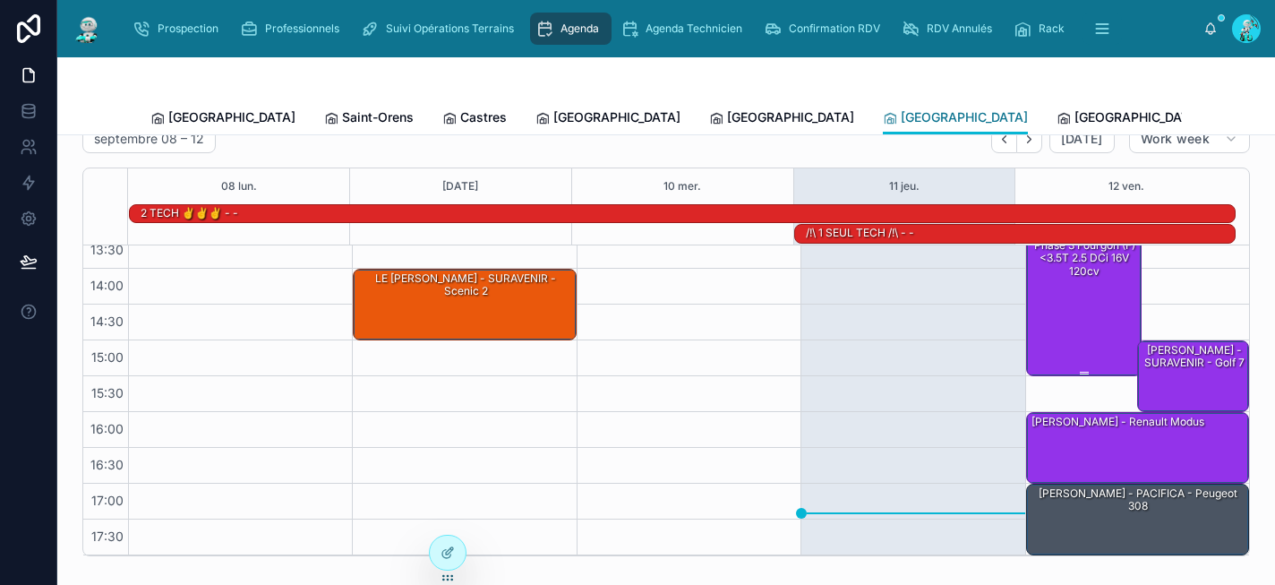
scroll to position [99, 0]
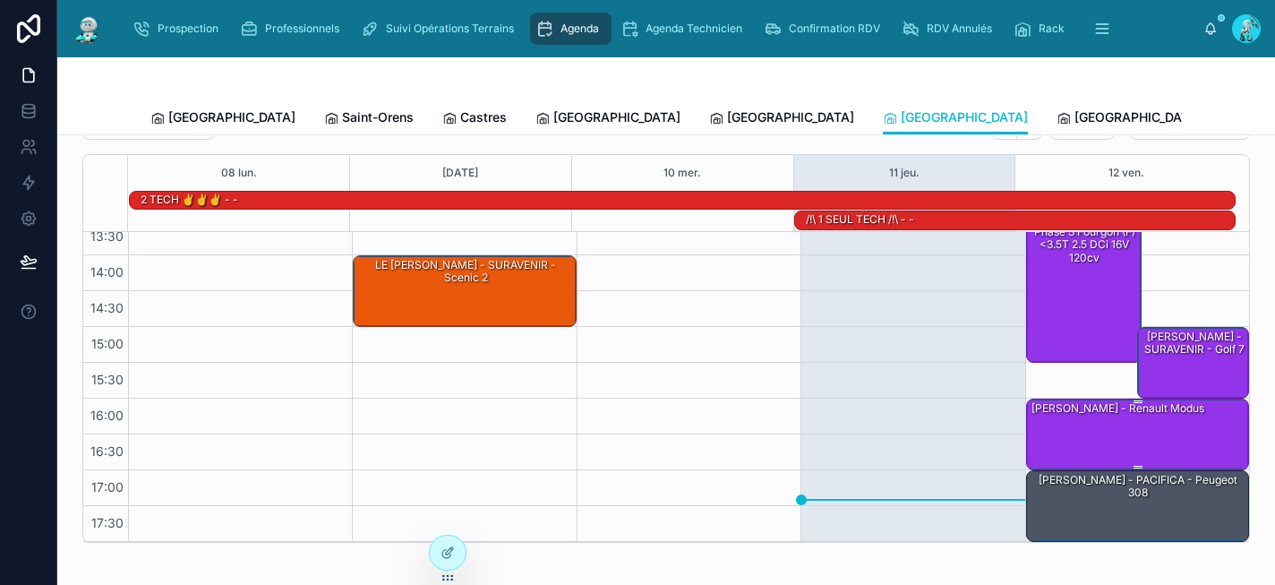
click at [1058, 430] on div "BERNARD Jules - MACIF - Renault modus" at bounding box center [1139, 433] width 218 height 68
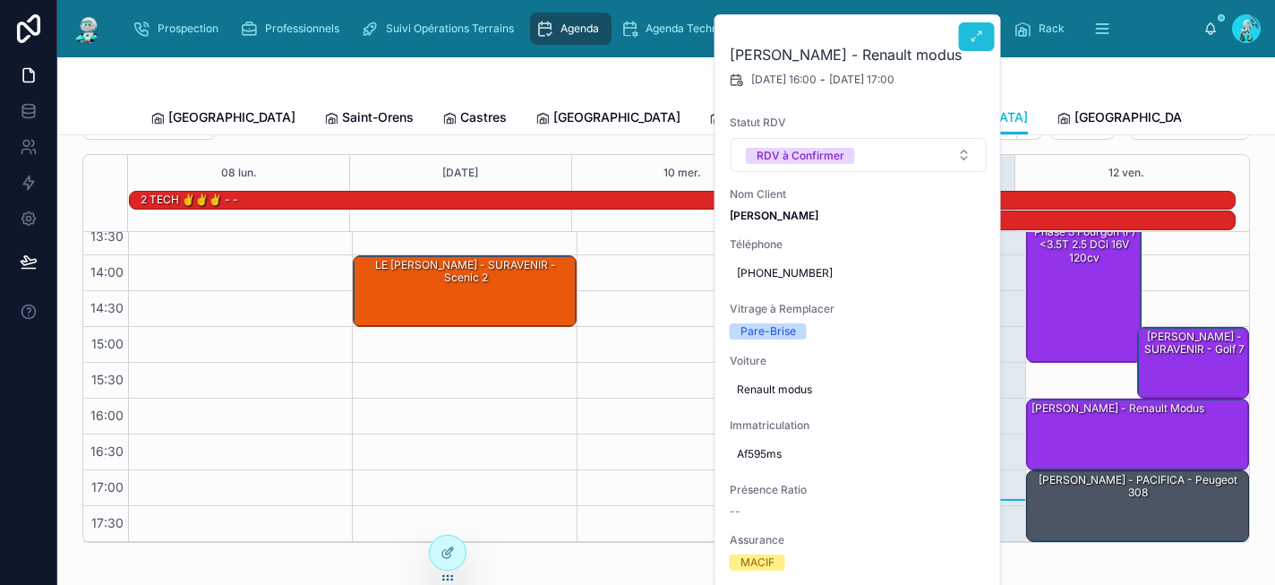
click at [972, 33] on icon at bounding box center [977, 37] width 14 height 14
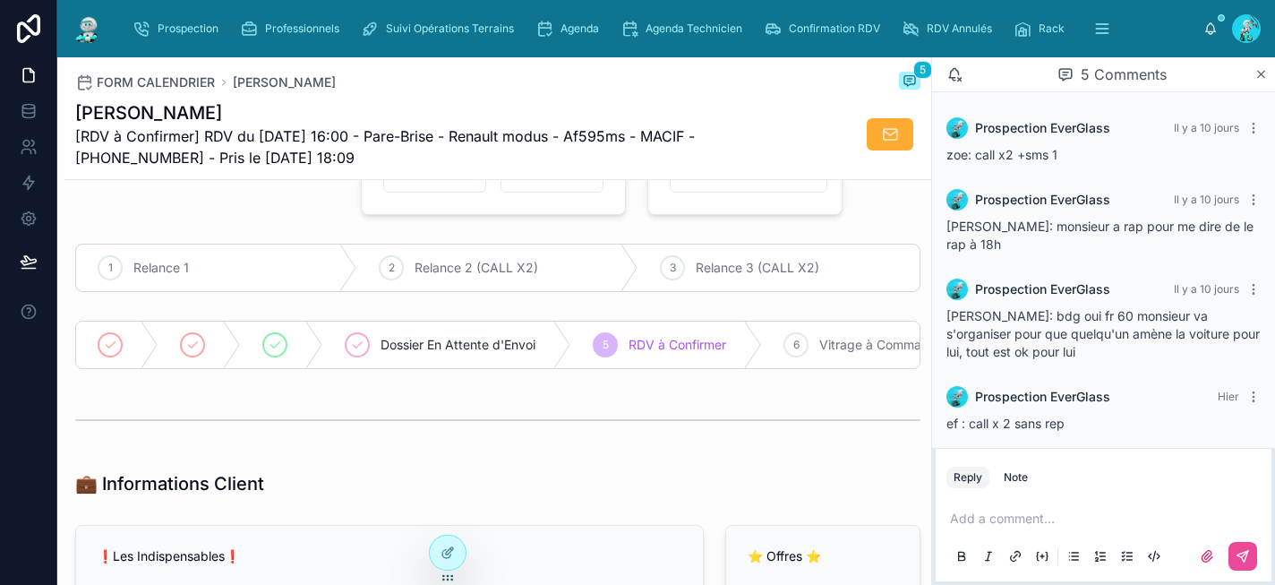
scroll to position [64, 0]
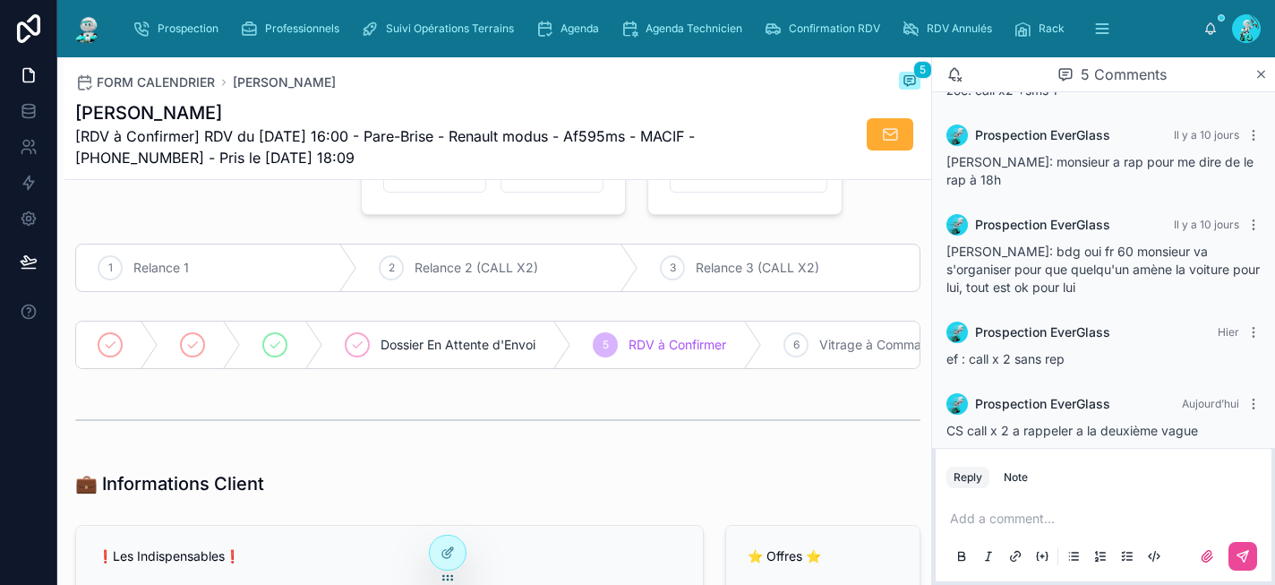
drag, startPoint x: 372, startPoint y: 151, endPoint x: 69, endPoint y: 120, distance: 304.3
click at [69, 120] on div "FORM CALENDRIER BERNARD Jules 5 BERNARD Jules [RDV à Confirmer] RDV du 12/09/20…" at bounding box center [497, 118] width 867 height 123
click at [245, 216] on div at bounding box center [207, 162] width 286 height 120
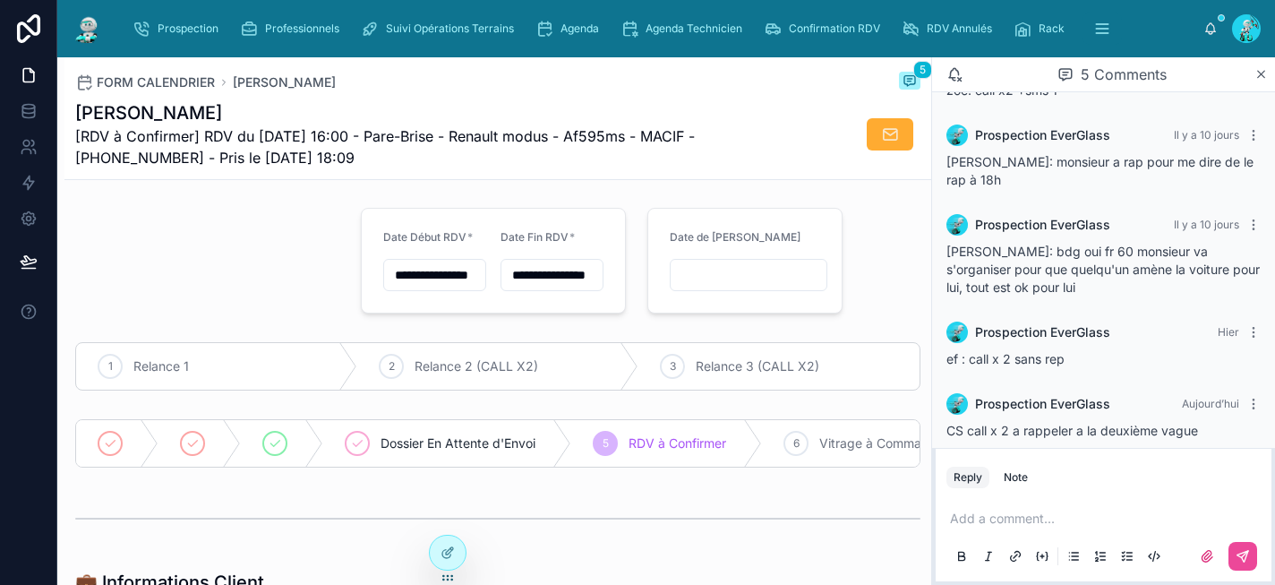
scroll to position [0, 0]
drag, startPoint x: 385, startPoint y: 153, endPoint x: 70, endPoint y: 118, distance: 317.1
click at [70, 118] on div "FORM CALENDRIER BERNARD Jules 5 BERNARD Jules [RDV à Confirmer] RDV du 12/09/20…" at bounding box center [497, 118] width 867 height 123
copy div "BERNARD Jules [RDV à Confirmer] RDV du 12/09/2025 16:00 - Pare-Brise - Renault …"
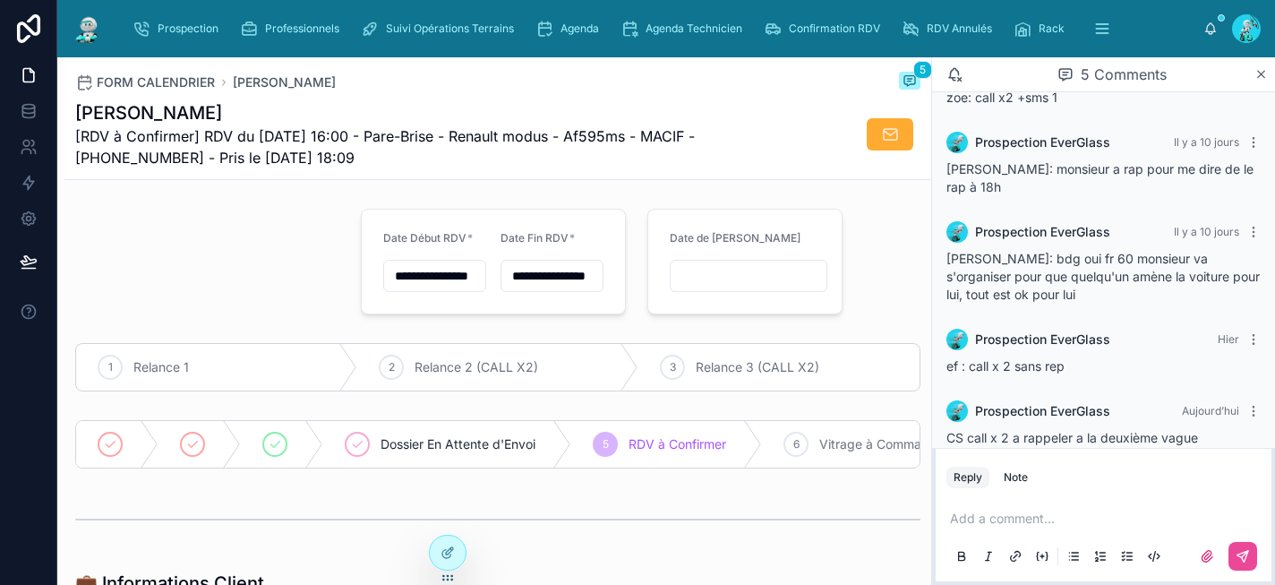
scroll to position [64, 0]
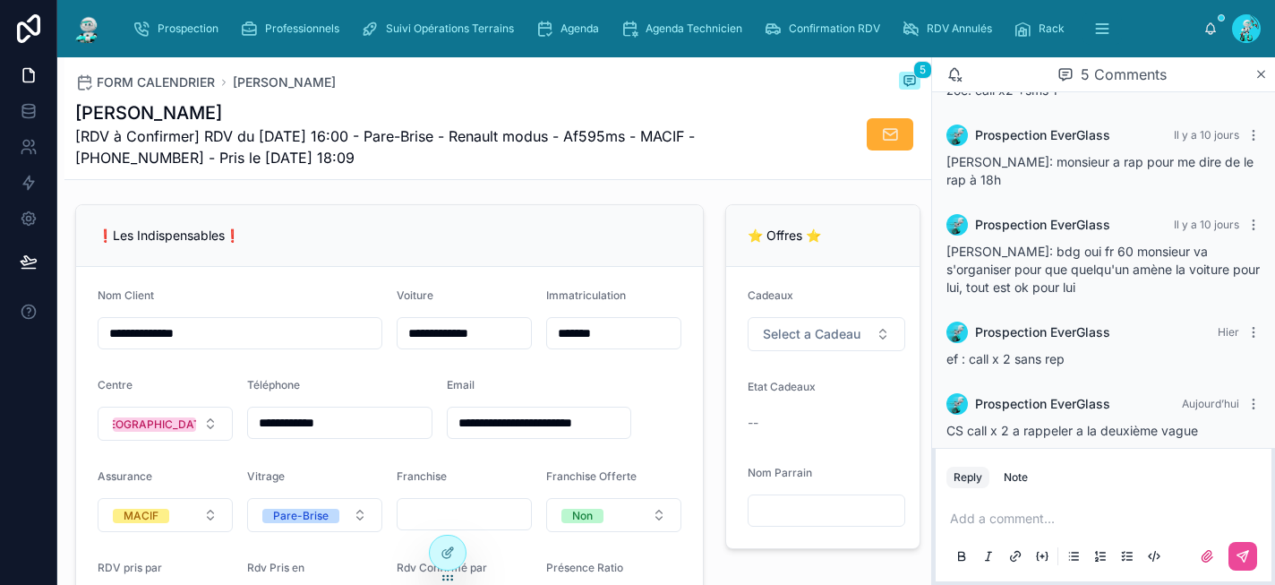
scroll to position [424, 0]
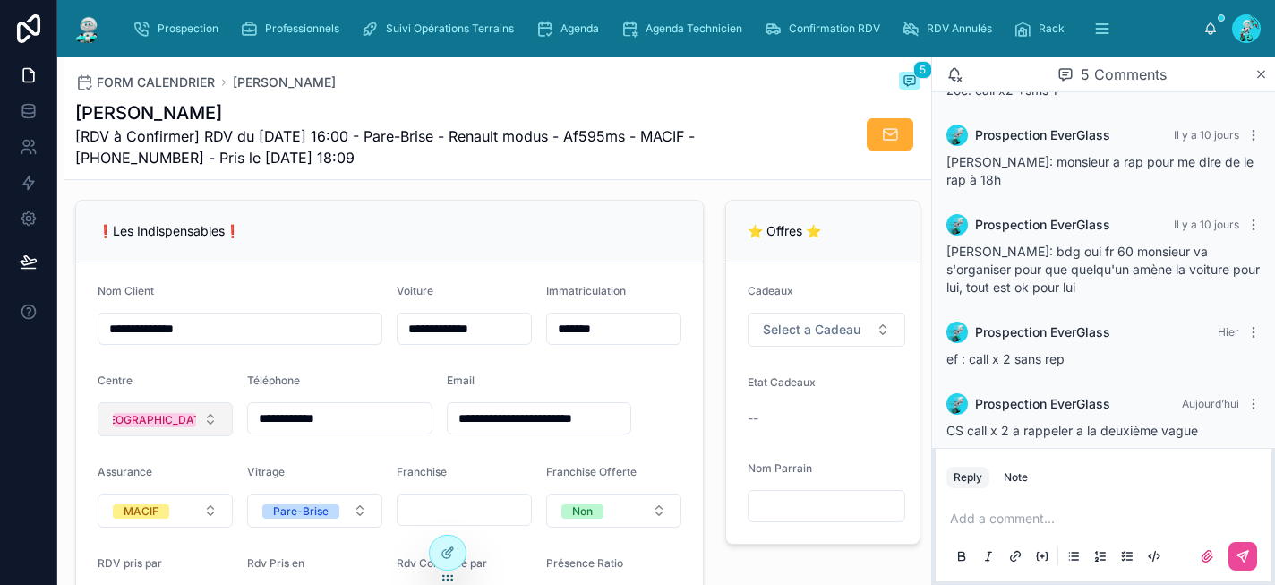
drag, startPoint x: 360, startPoint y: 433, endPoint x: 223, endPoint y: 432, distance: 137.0
click at [223, 432] on form "**********" at bounding box center [389, 451] width 627 height 378
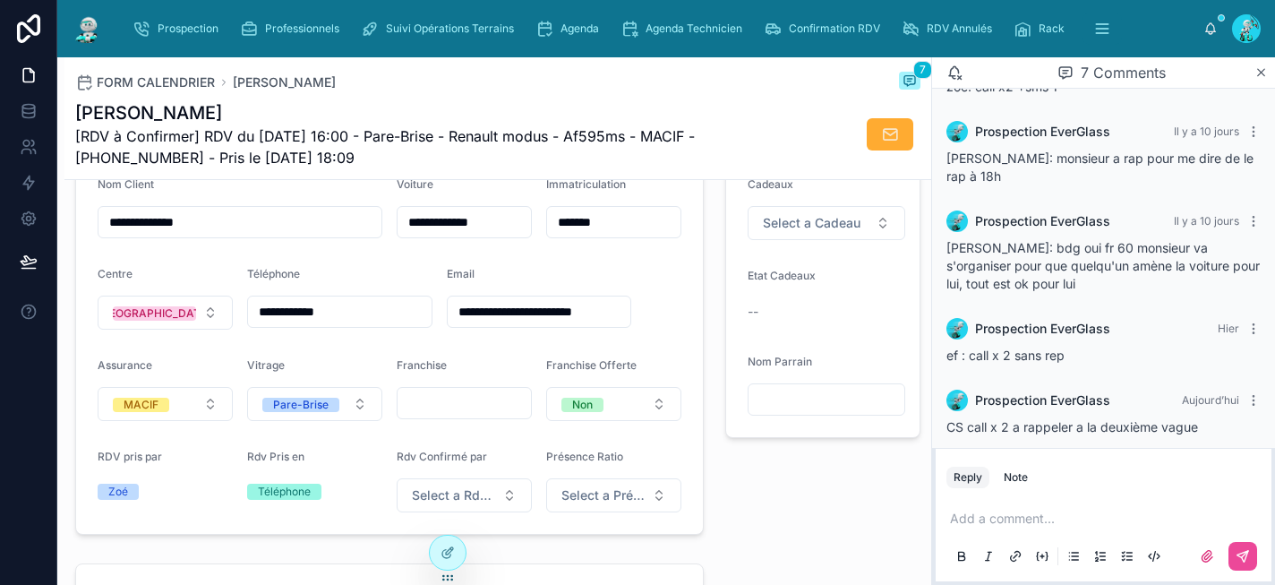
scroll to position [203, 0]
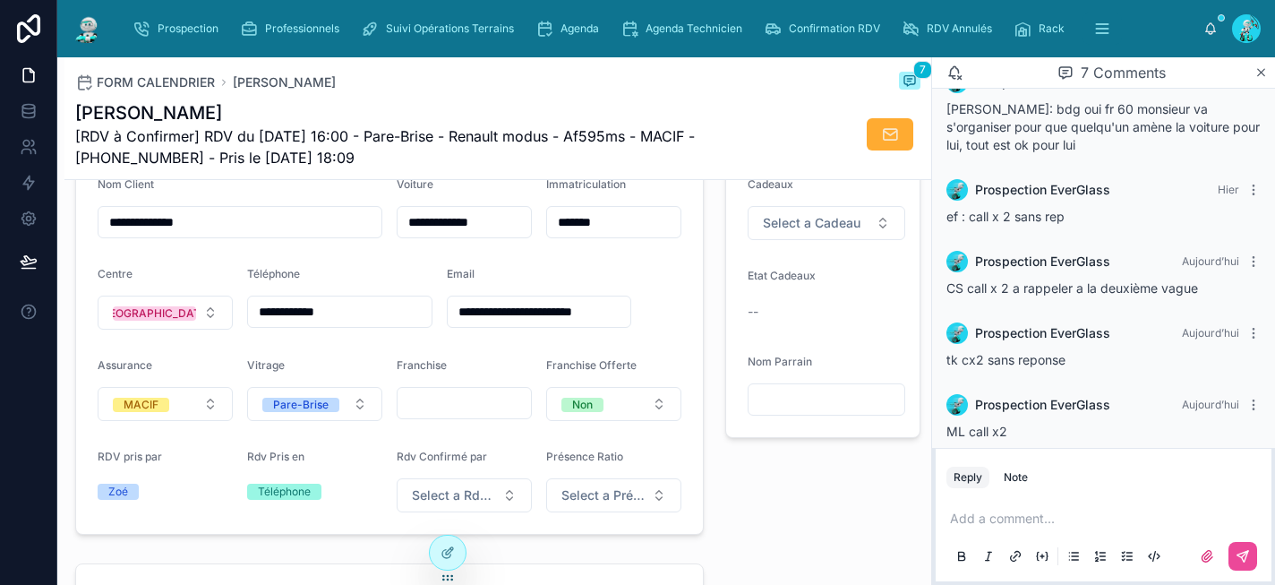
click at [715, 277] on div "⭐ Offres ⭐ Cadeaux Select a Cadeau Etat Cadeaux -- Nom Parrain" at bounding box center [823, 314] width 217 height 456
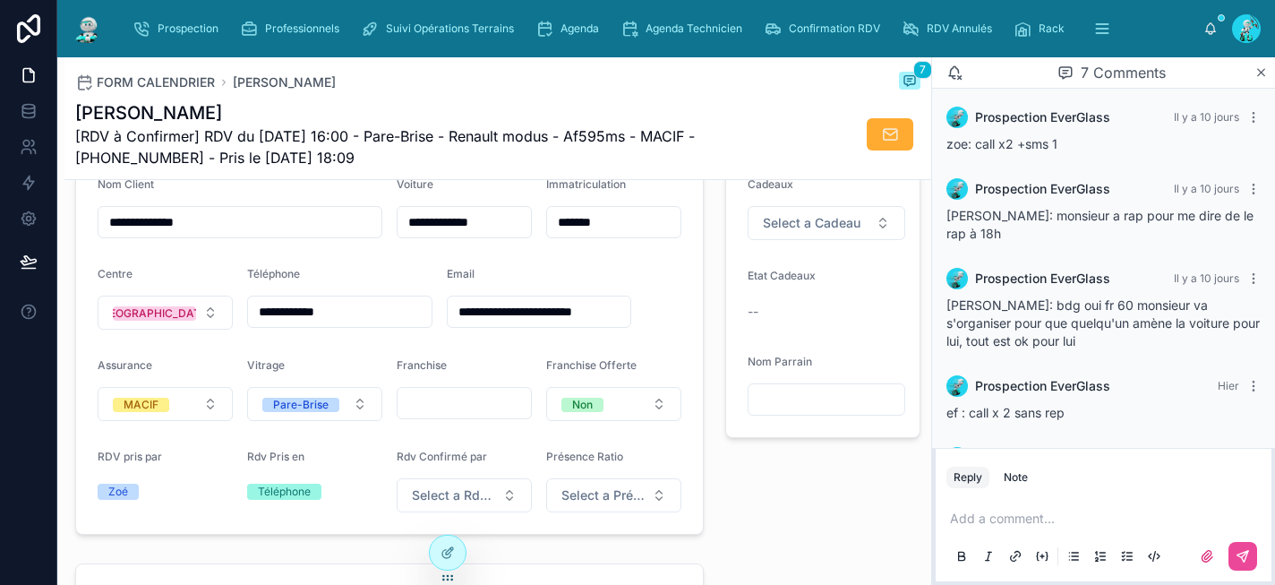
scroll to position [0, 0]
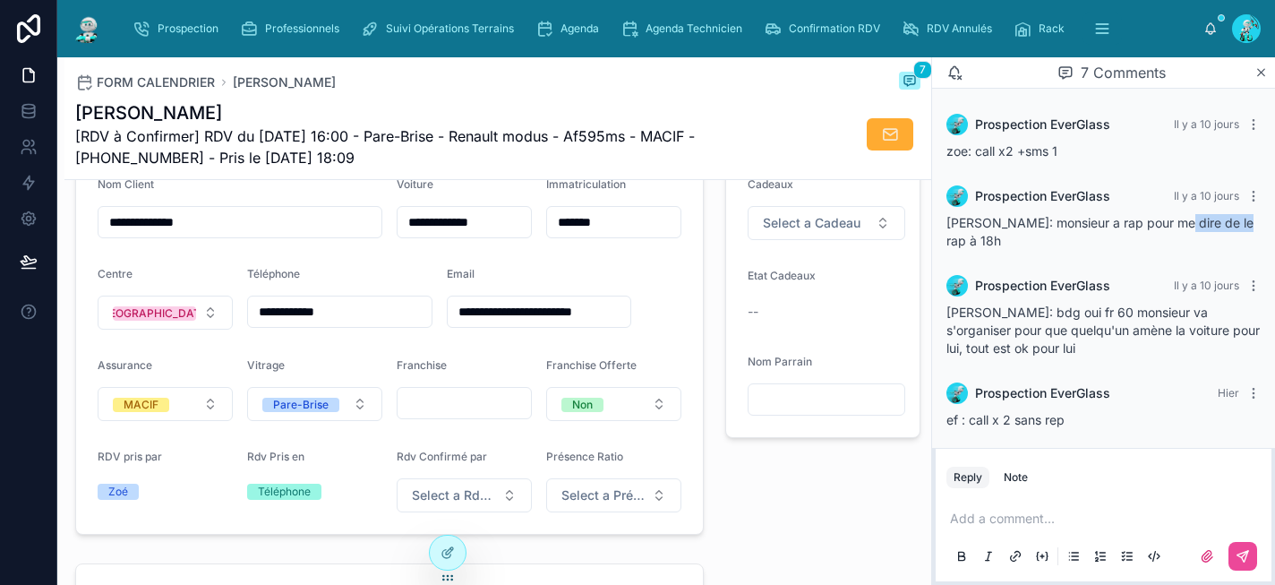
drag, startPoint x: 1167, startPoint y: 227, endPoint x: 1240, endPoint y: 223, distance: 73.5
click at [1240, 223] on div "zoe: monsieur a rap pour me dire de le rap à 18h" at bounding box center [1104, 232] width 314 height 36
drag, startPoint x: 990, startPoint y: 221, endPoint x: 1238, endPoint y: 226, distance: 248.1
click at [1238, 226] on div "zoe: monsieur a rap pour me dire de le rap à 18h" at bounding box center [1104, 232] width 314 height 36
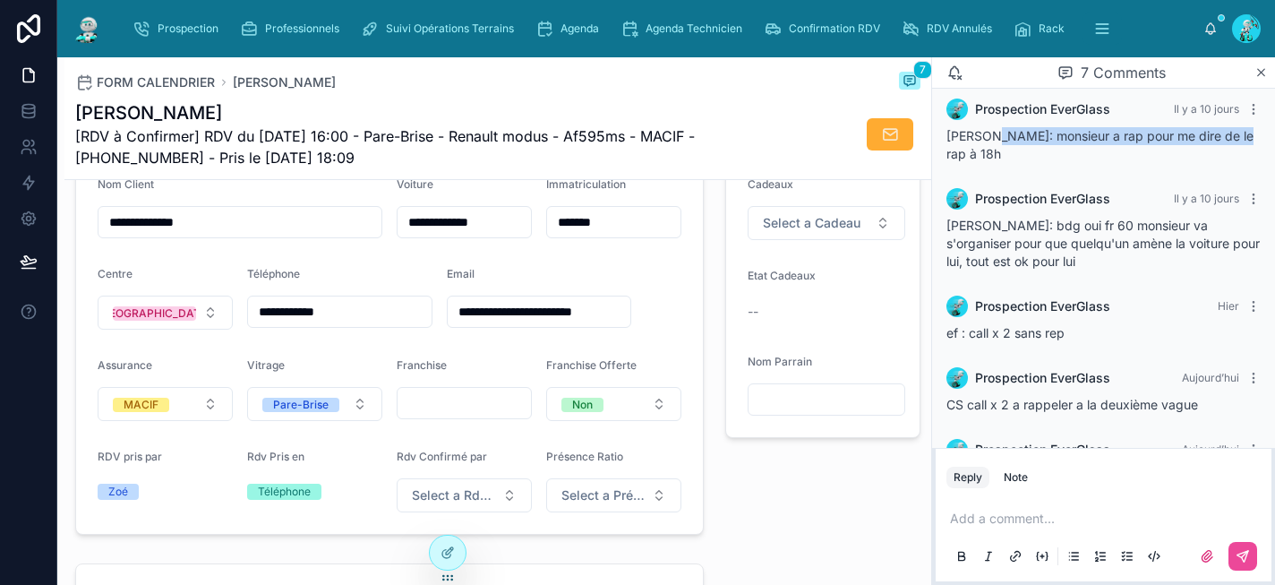
scroll to position [81, 0]
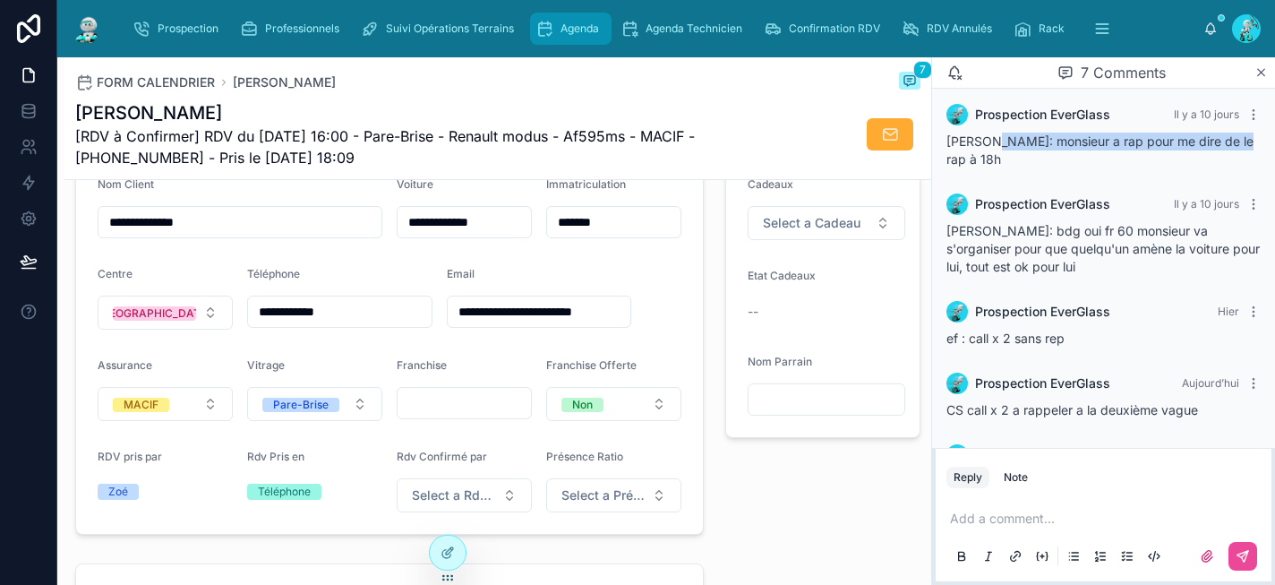
click at [564, 32] on span "Agenda" at bounding box center [580, 28] width 39 height 14
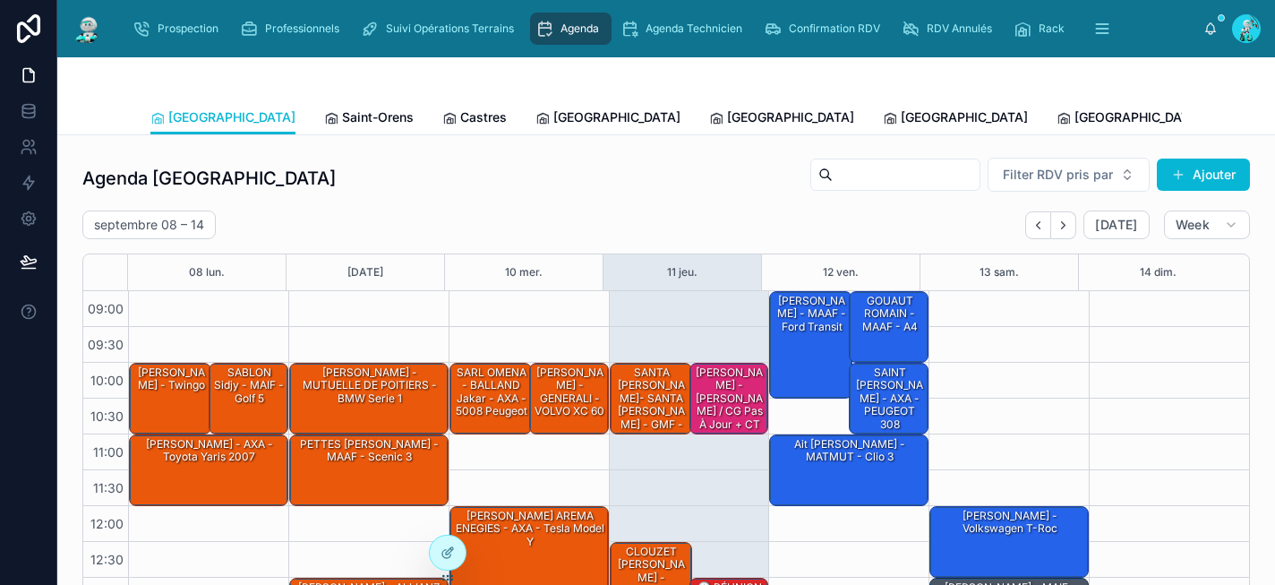
scroll to position [295, 0]
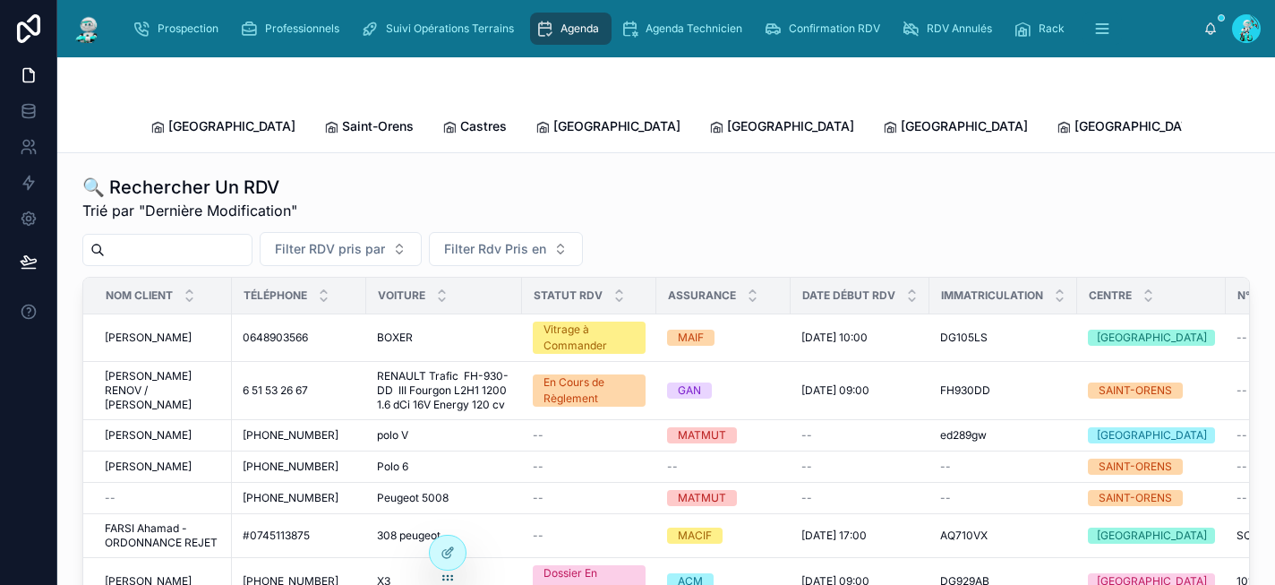
click at [193, 237] on input "text" at bounding box center [178, 249] width 147 height 25
paste input "*******"
type input "*******"
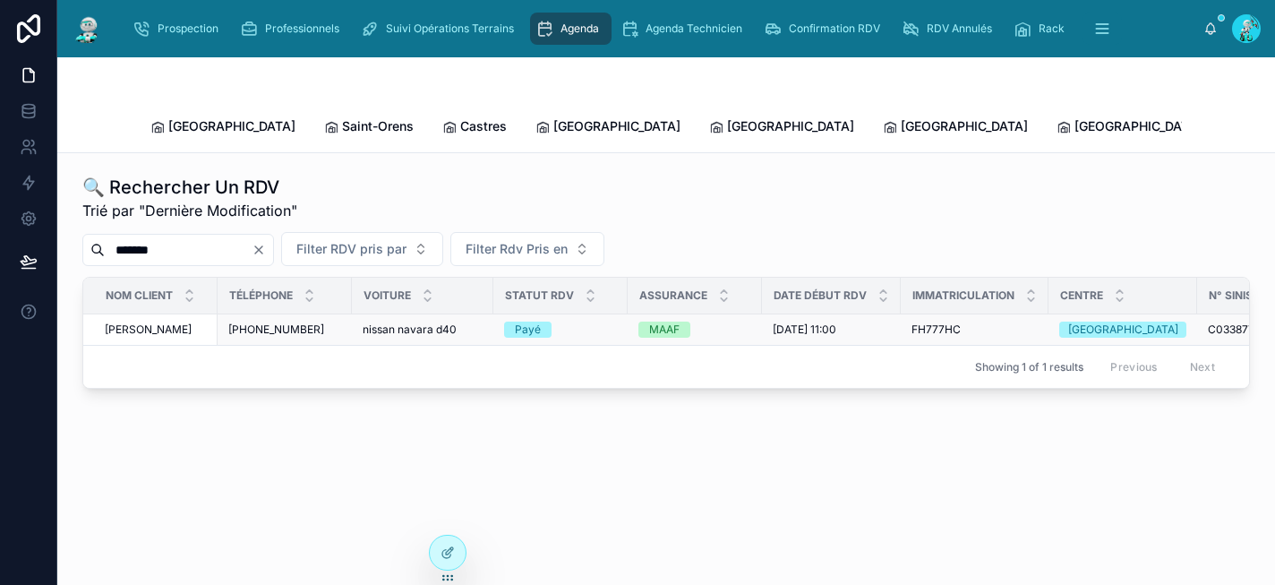
click at [723, 321] on div "MAAF" at bounding box center [694, 329] width 113 height 16
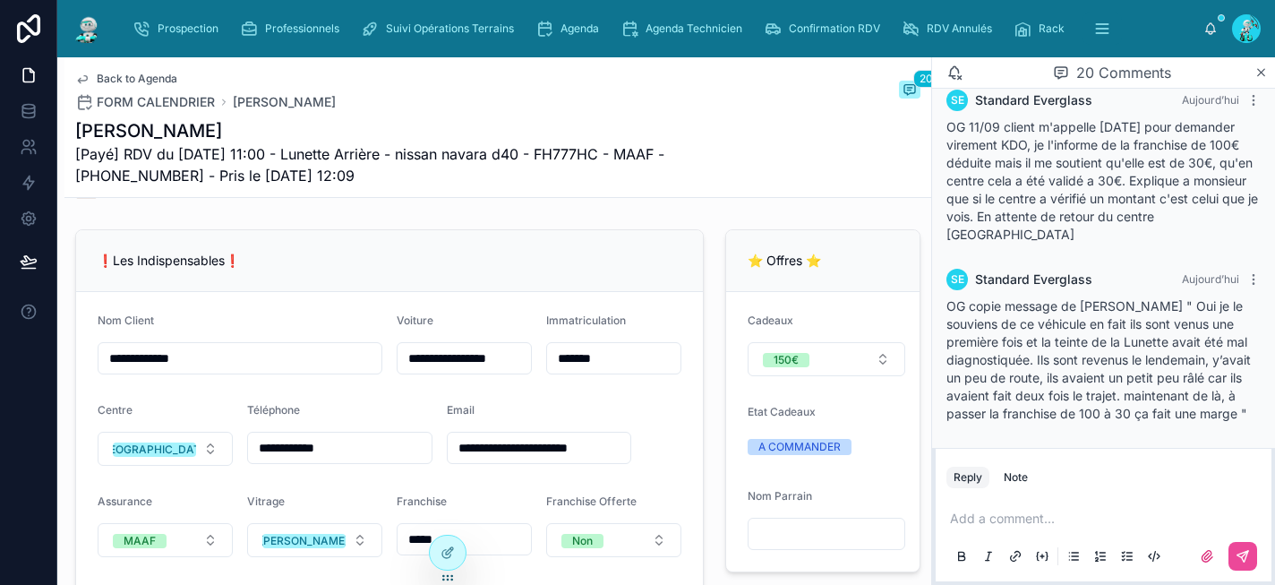
scroll to position [2935, 0]
type input "**********"
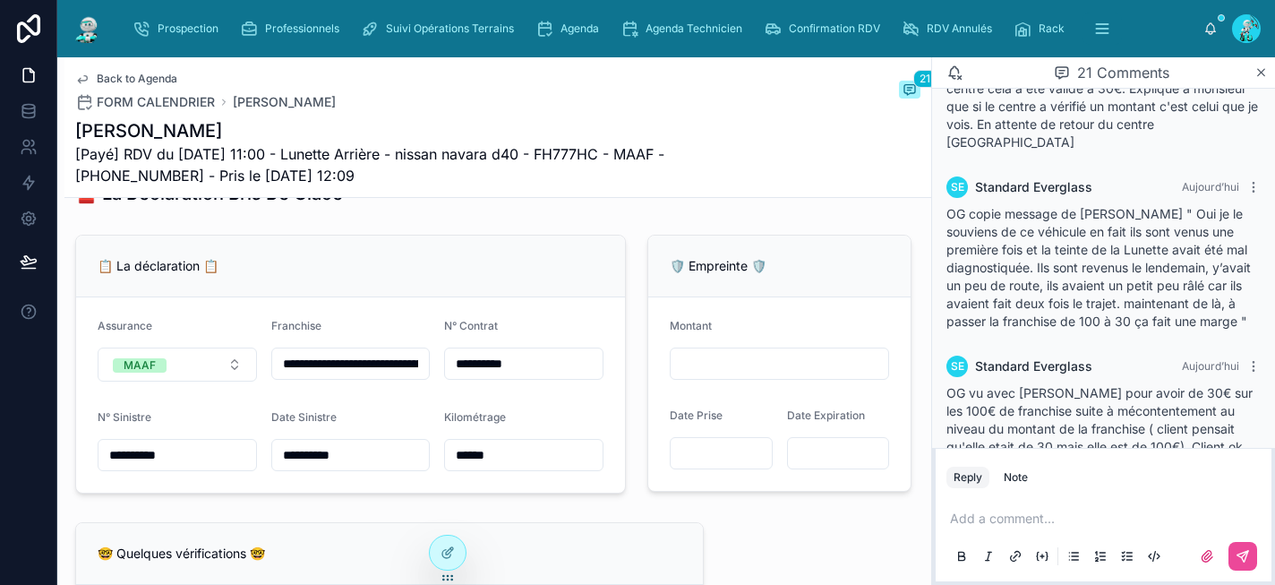
scroll to position [1161, 0]
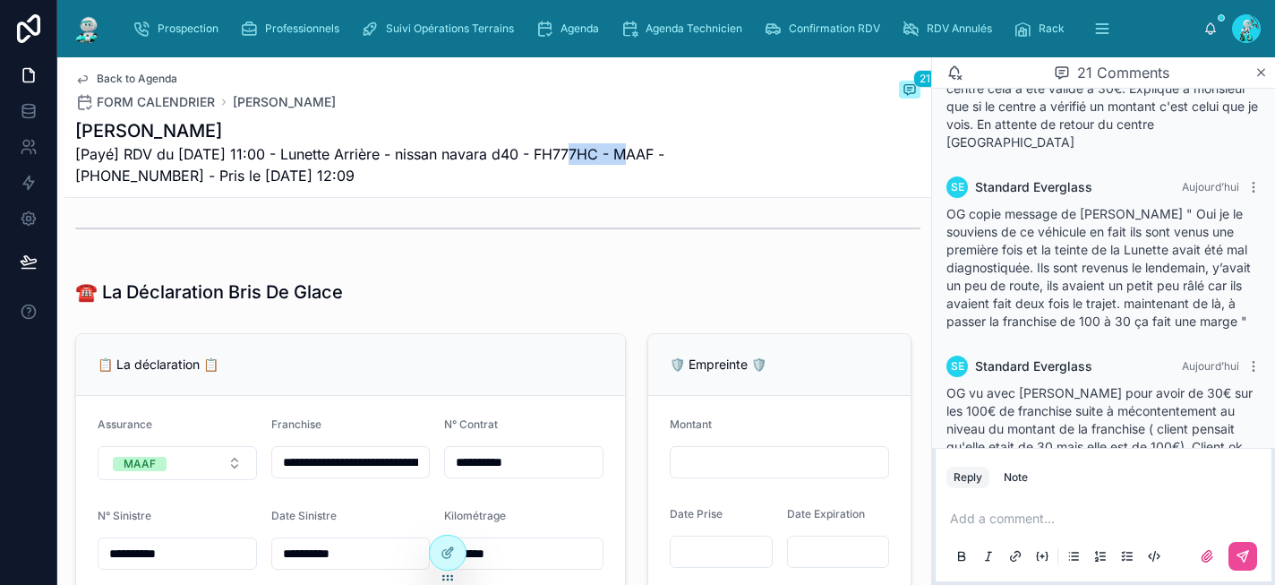
drag, startPoint x: 624, startPoint y: 150, endPoint x: 561, endPoint y: 143, distance: 63.1
click at [561, 143] on span "[Payé] RDV du 31/07/2025 11:00 - Lunette Arrière - nissan navara d40 - FH777HC …" at bounding box center [430, 164] width 711 height 43
copy span "FH777HC"
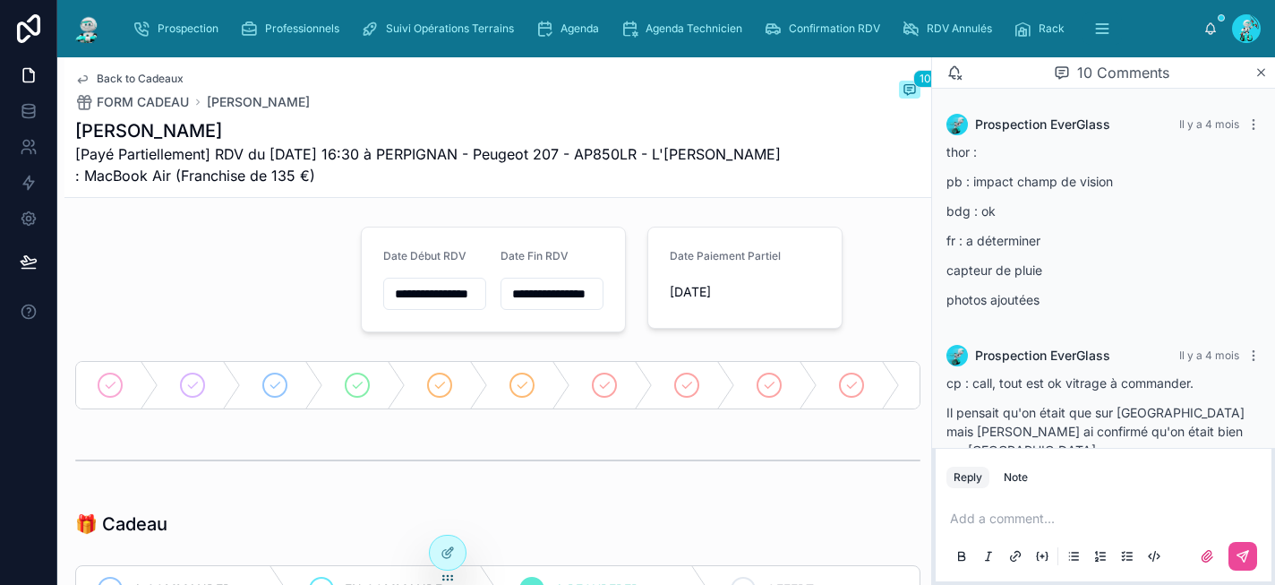
scroll to position [721, 0]
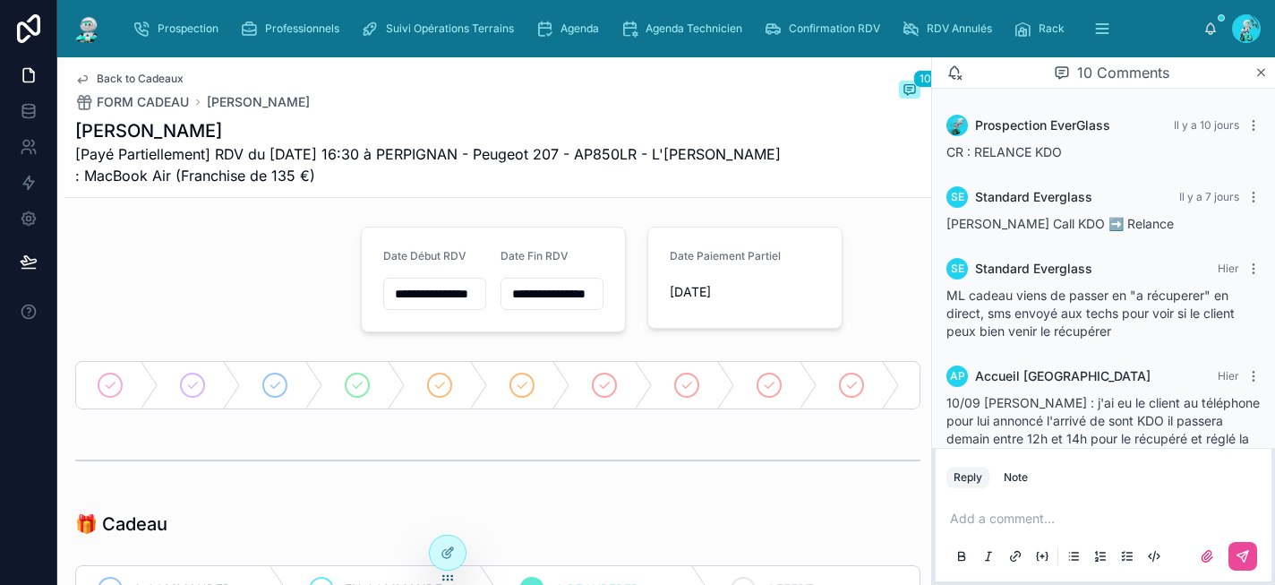
type input "*******"
click at [215, 35] on span "Prospection" at bounding box center [188, 28] width 61 height 14
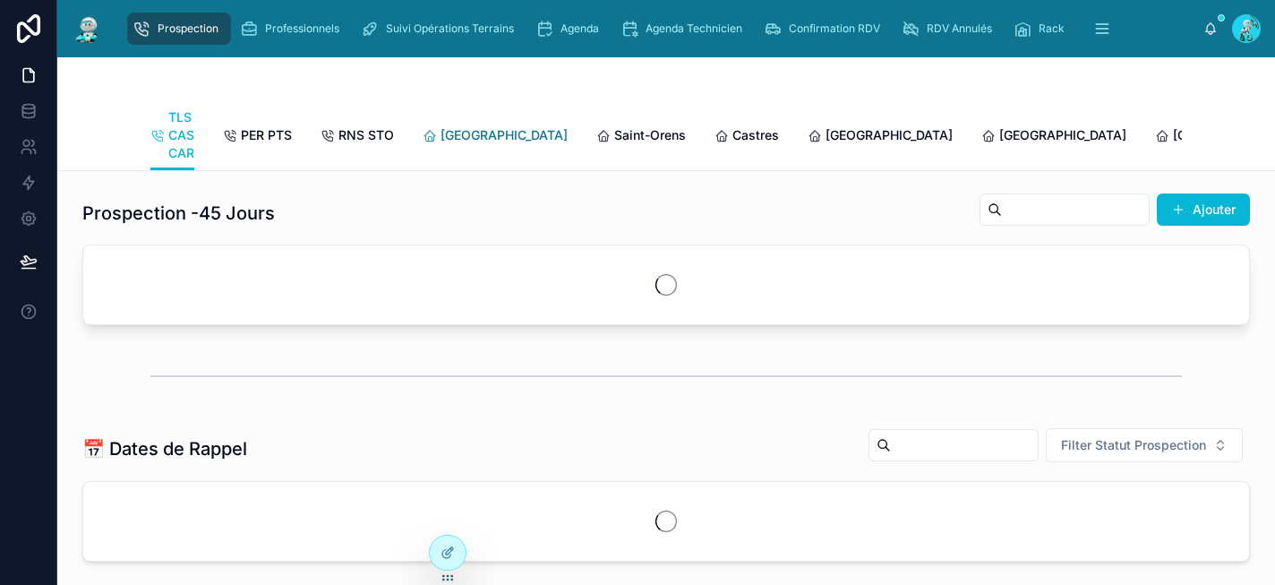
click at [464, 134] on span "[GEOGRAPHIC_DATA]" at bounding box center [504, 135] width 127 height 18
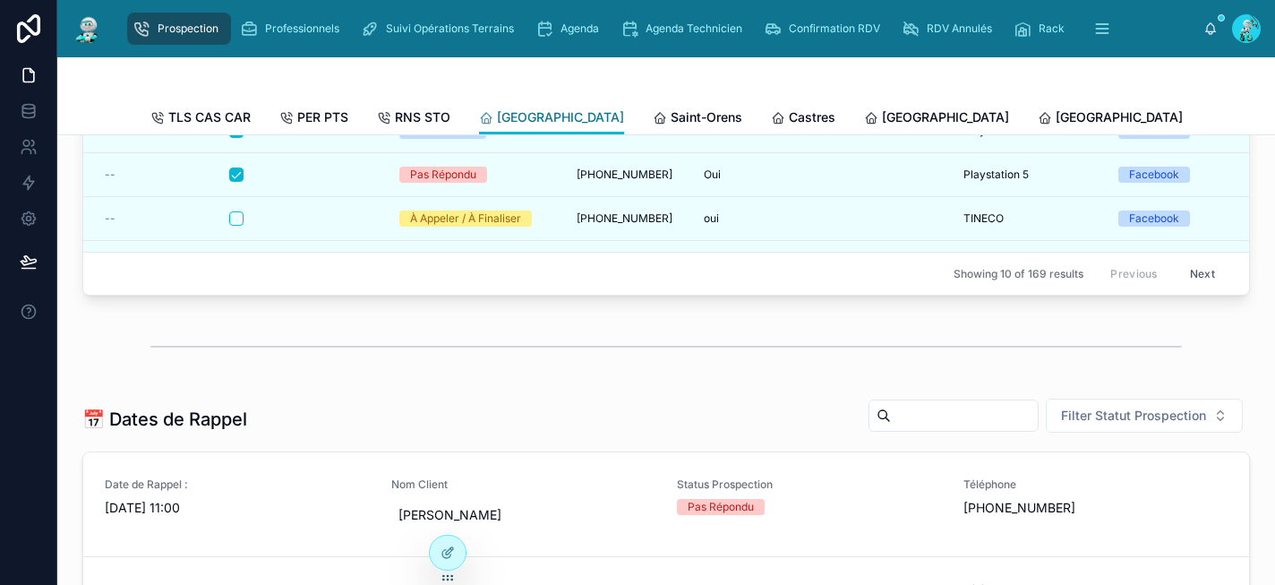
scroll to position [488, 0]
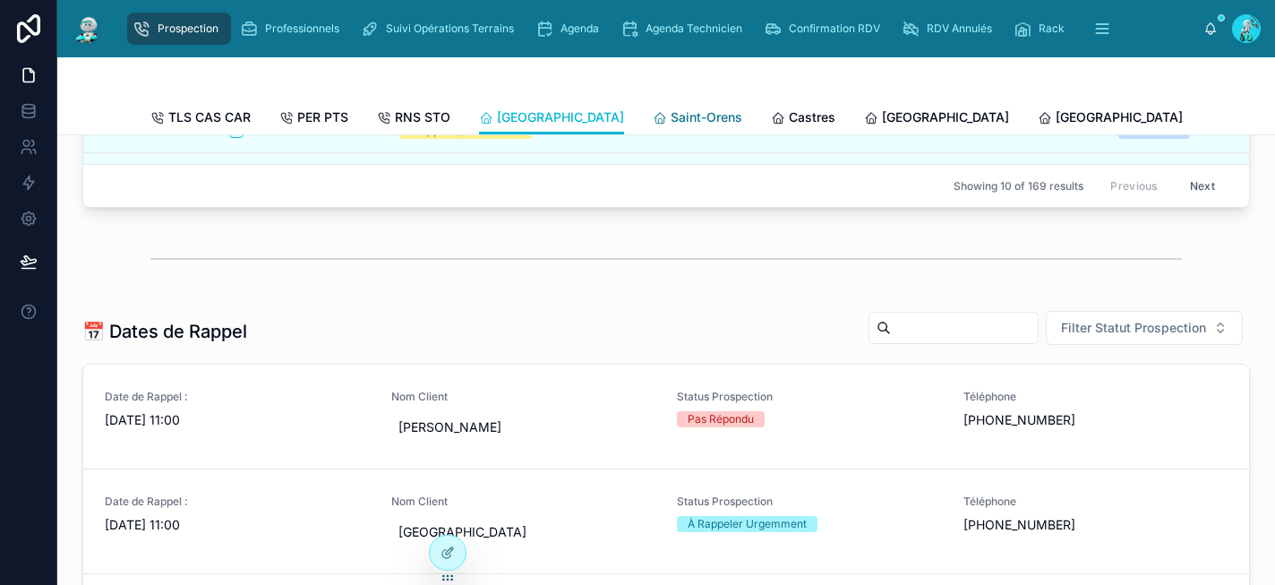
click at [671, 122] on span "Saint-Orens" at bounding box center [707, 117] width 72 height 18
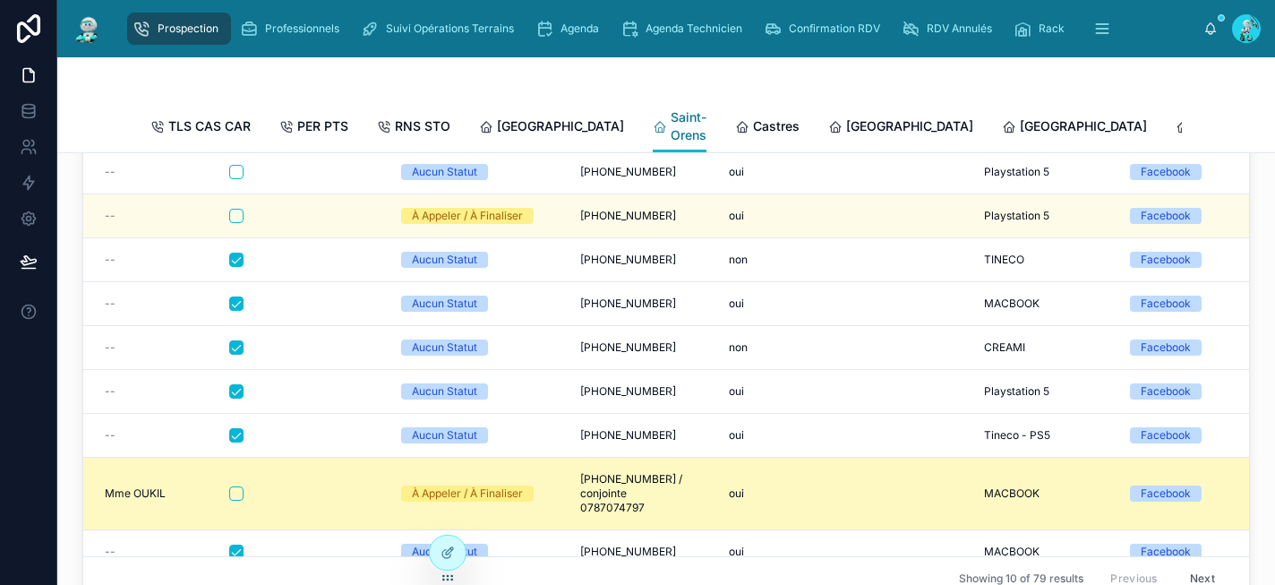
scroll to position [72, 0]
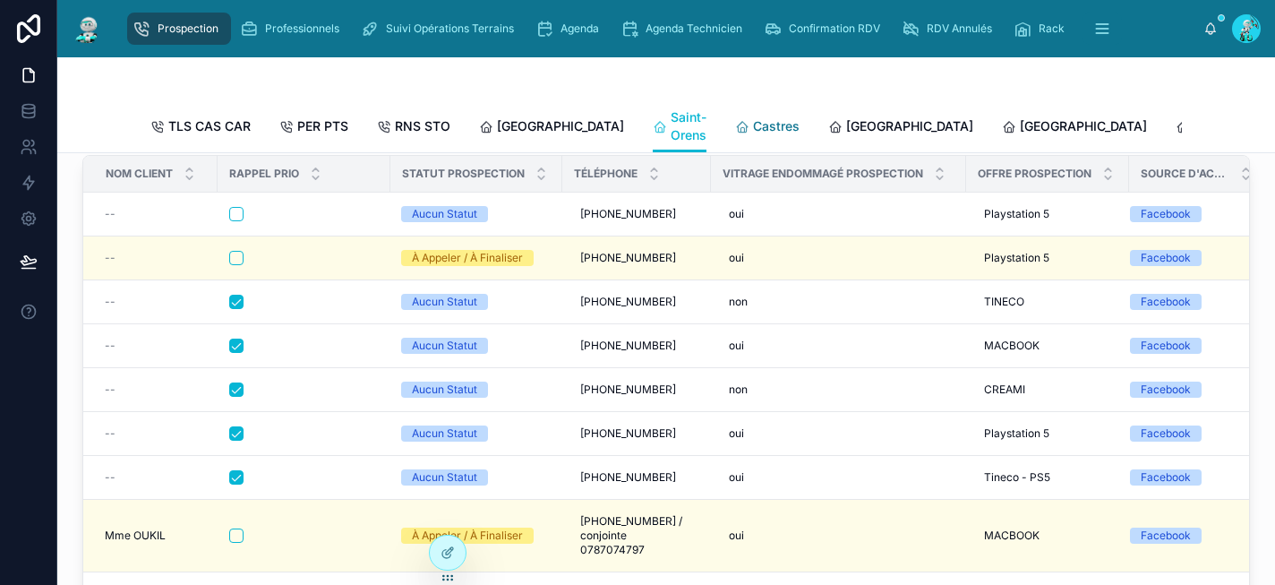
click at [753, 121] on span "Castres" at bounding box center [776, 126] width 47 height 18
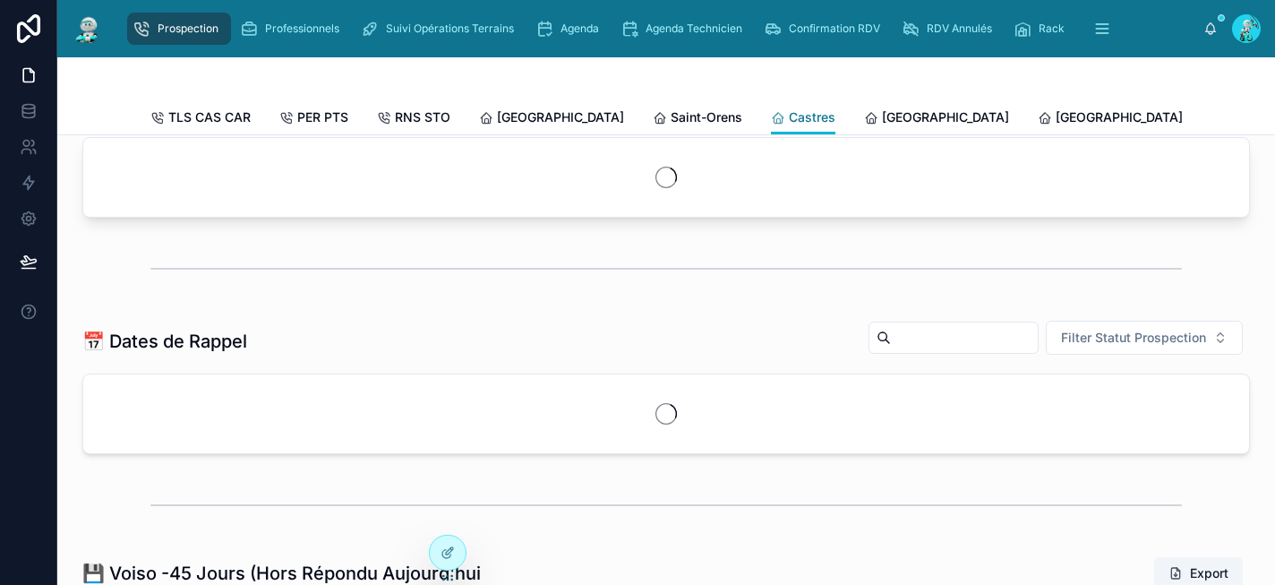
scroll to position [54, 0]
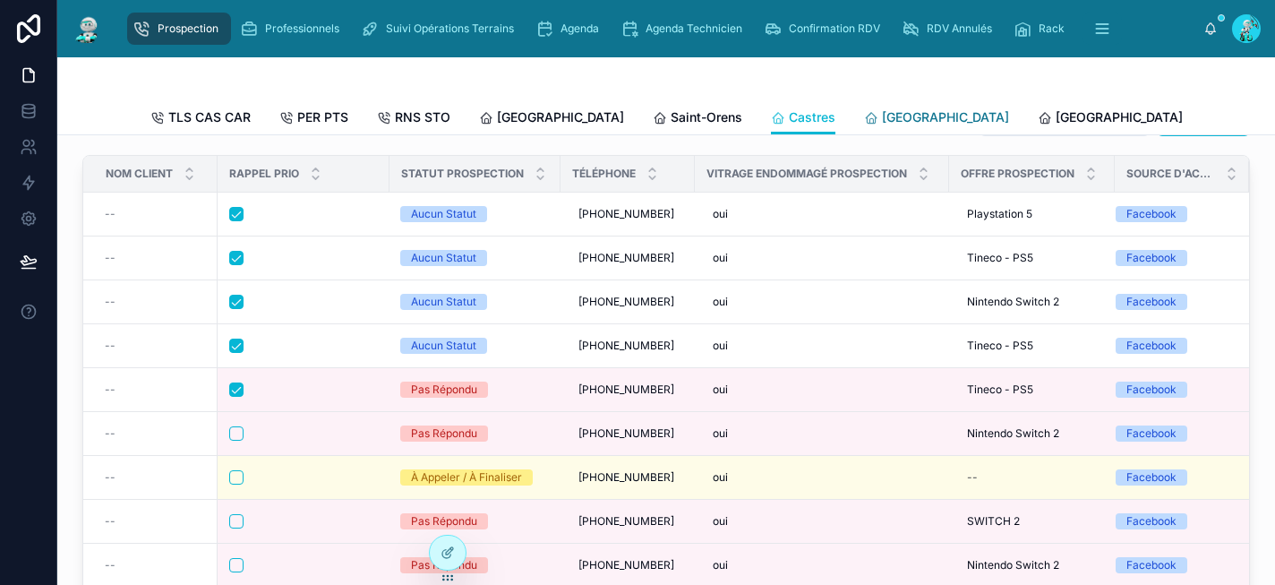
click at [882, 124] on span "[GEOGRAPHIC_DATA]" at bounding box center [945, 117] width 127 height 18
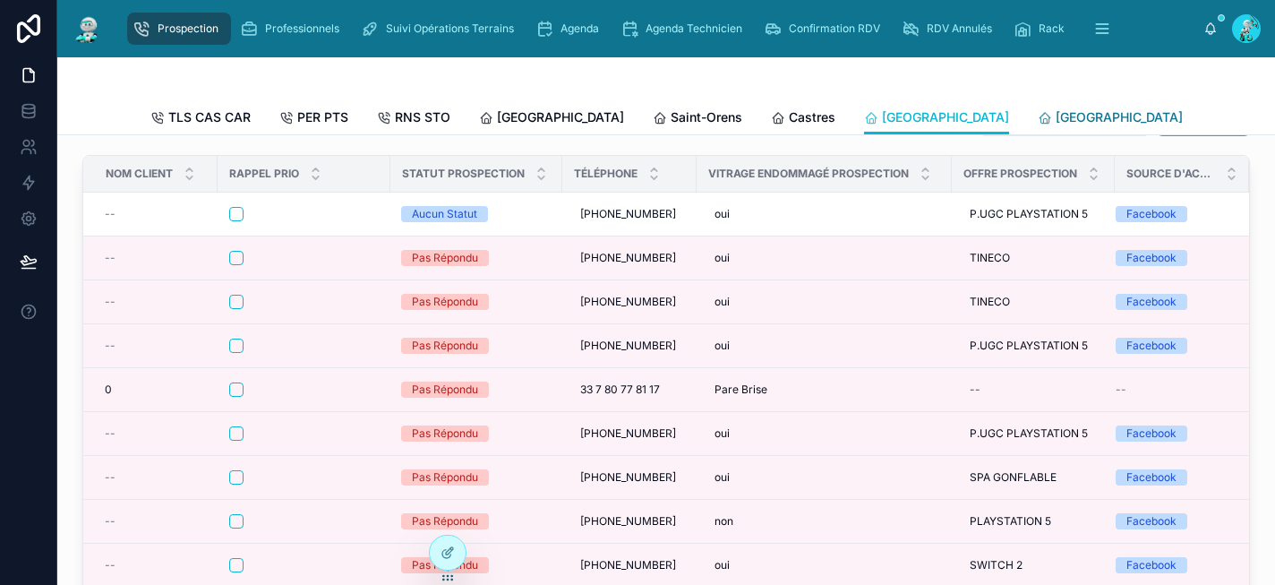
click at [1056, 116] on span "[GEOGRAPHIC_DATA]" at bounding box center [1119, 117] width 127 height 18
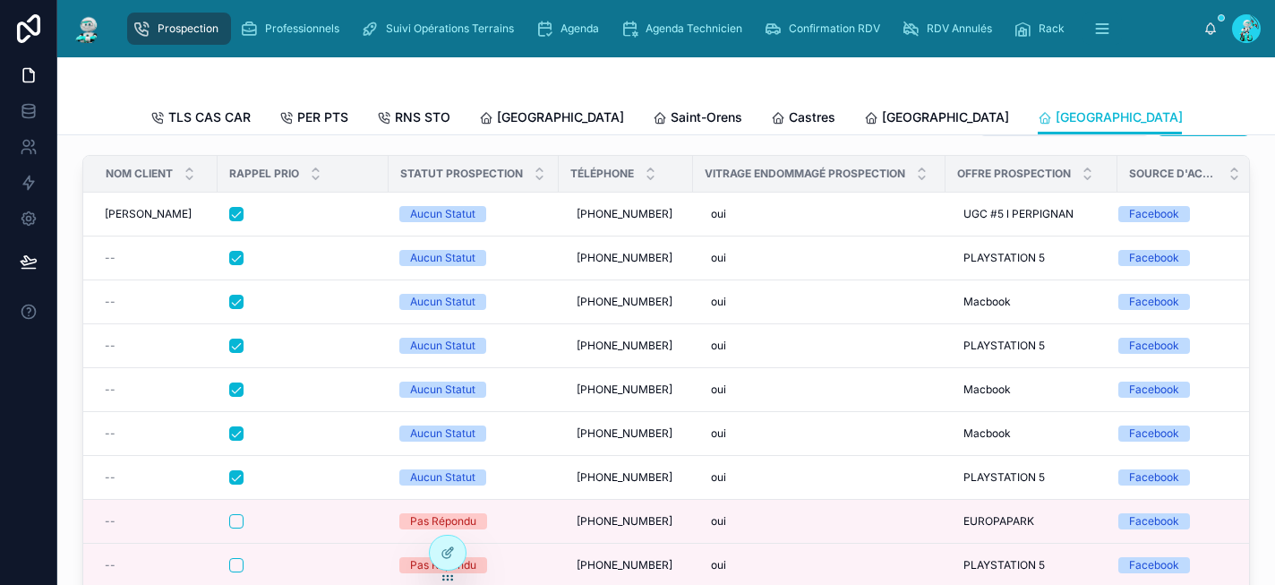
click at [1229, 115] on span "[GEOGRAPHIC_DATA]" at bounding box center [1292, 117] width 127 height 18
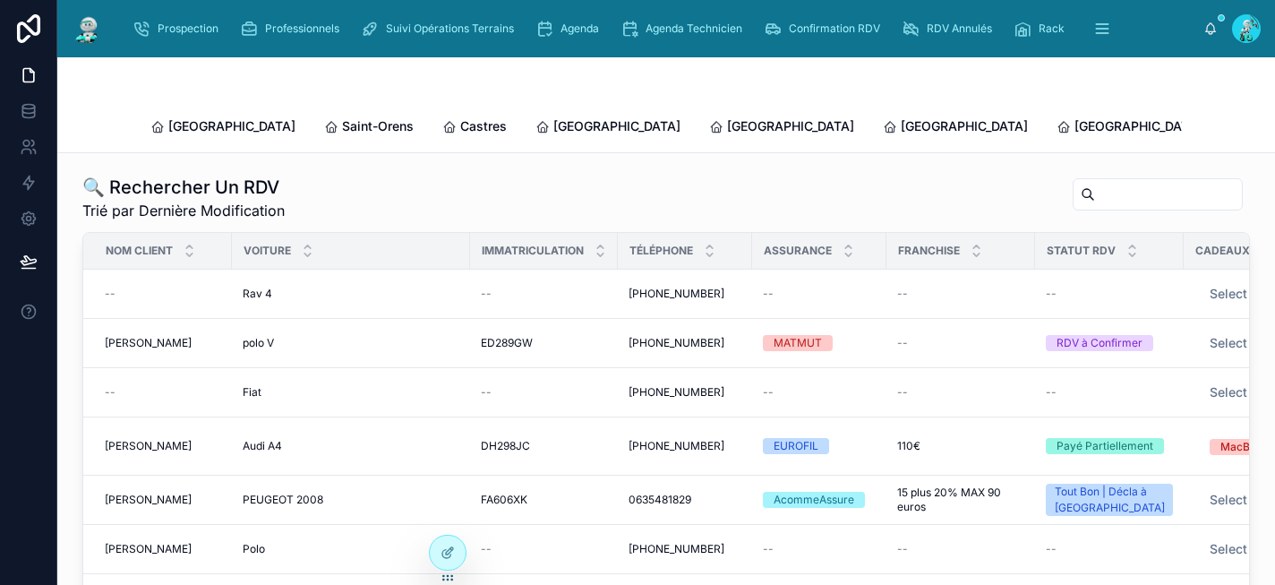
click at [1095, 182] on input "text" at bounding box center [1168, 194] width 147 height 25
paste input "*******"
type input "*******"
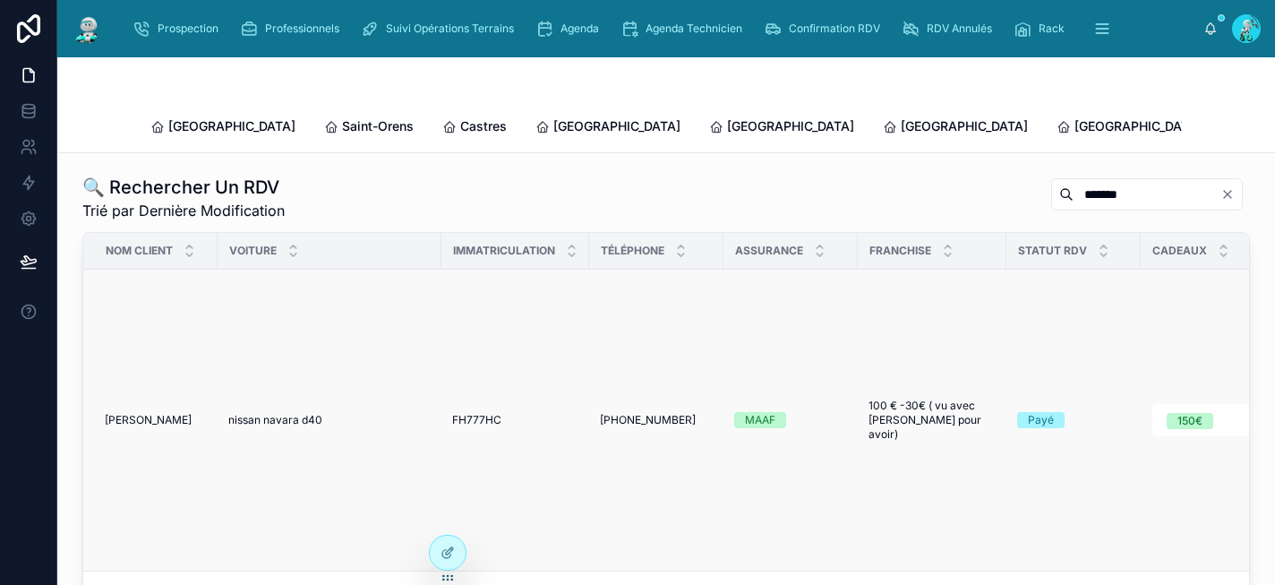
click at [288, 413] on span "nissan navara d40" at bounding box center [275, 420] width 94 height 14
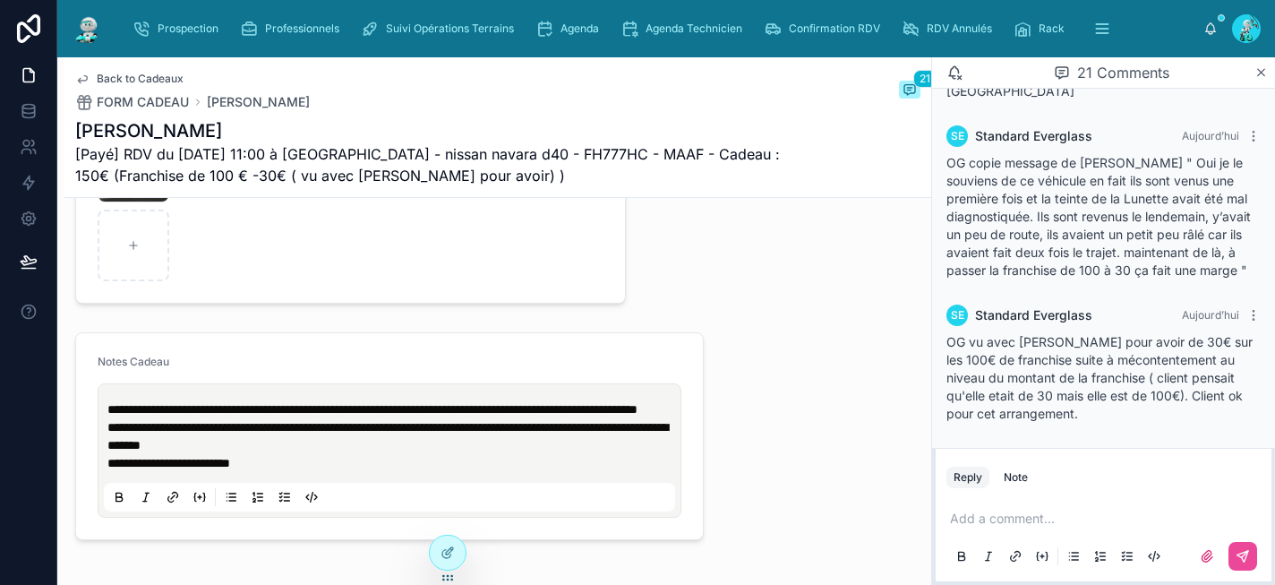
scroll to position [1093, 0]
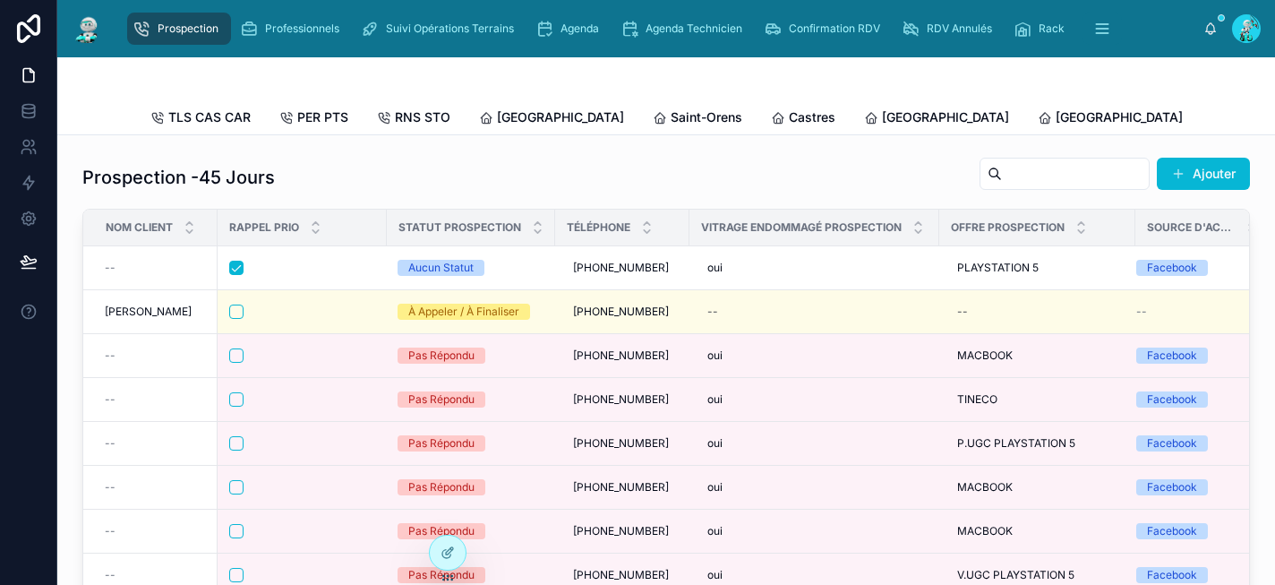
scroll to position [54, 0]
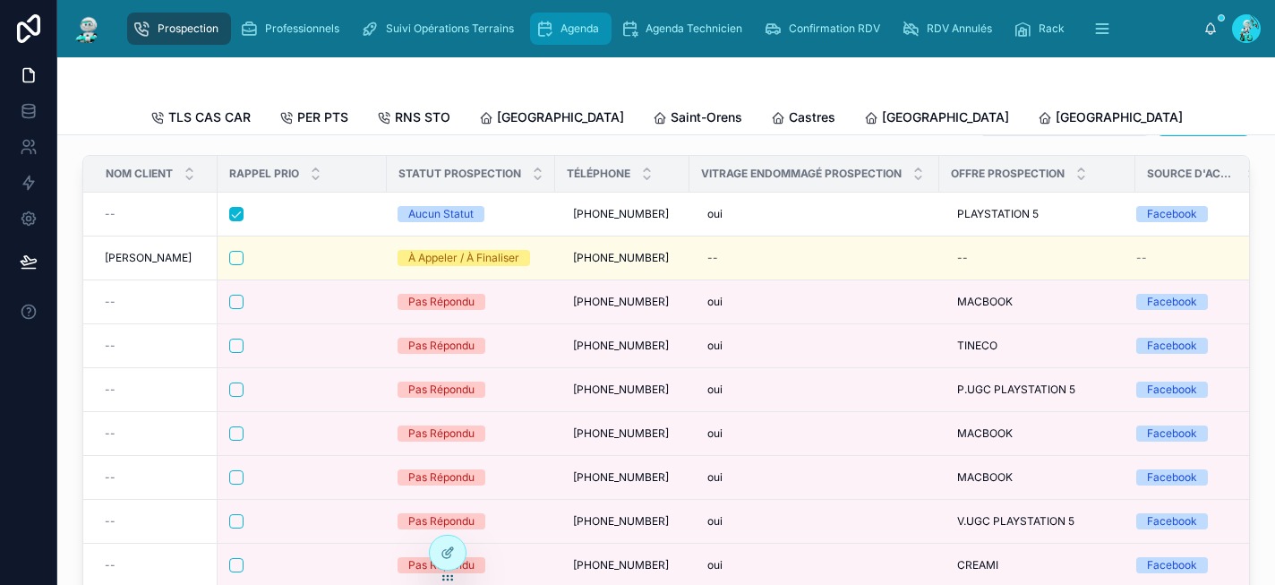
click at [572, 28] on span "Agenda" at bounding box center [580, 28] width 39 height 14
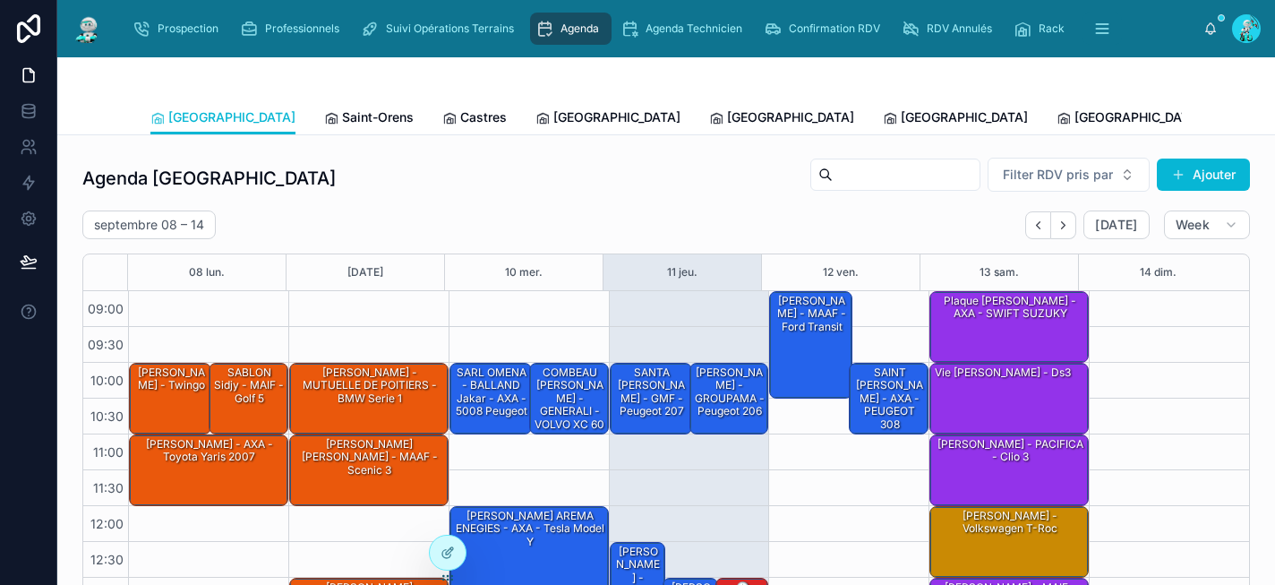
scroll to position [295, 0]
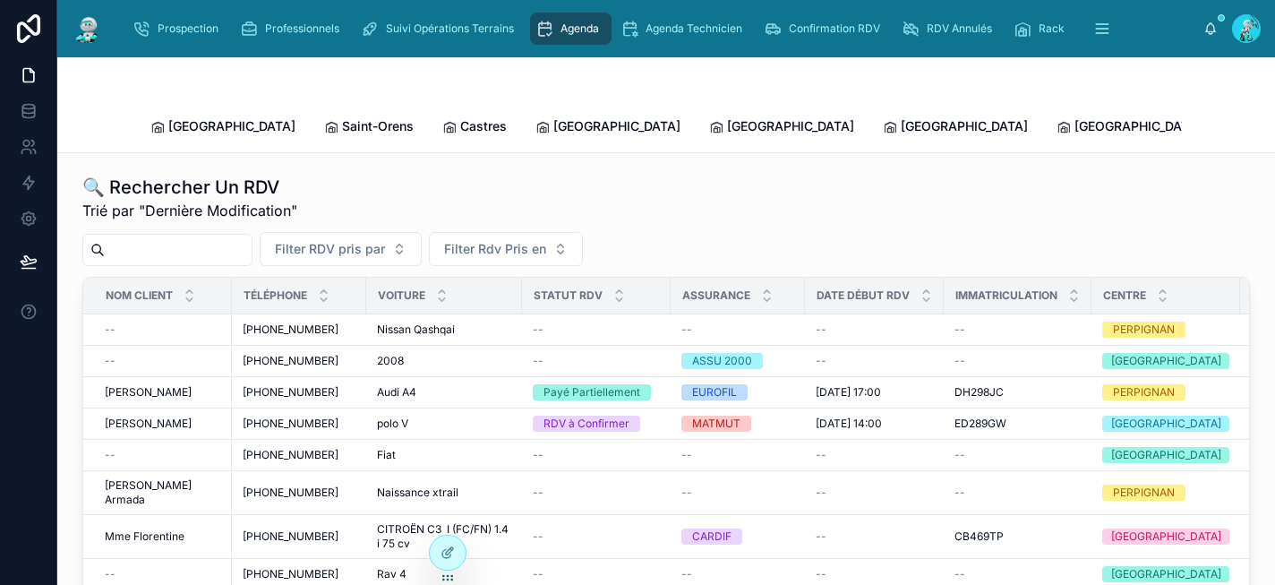
click at [182, 237] on input "text" at bounding box center [178, 249] width 147 height 25
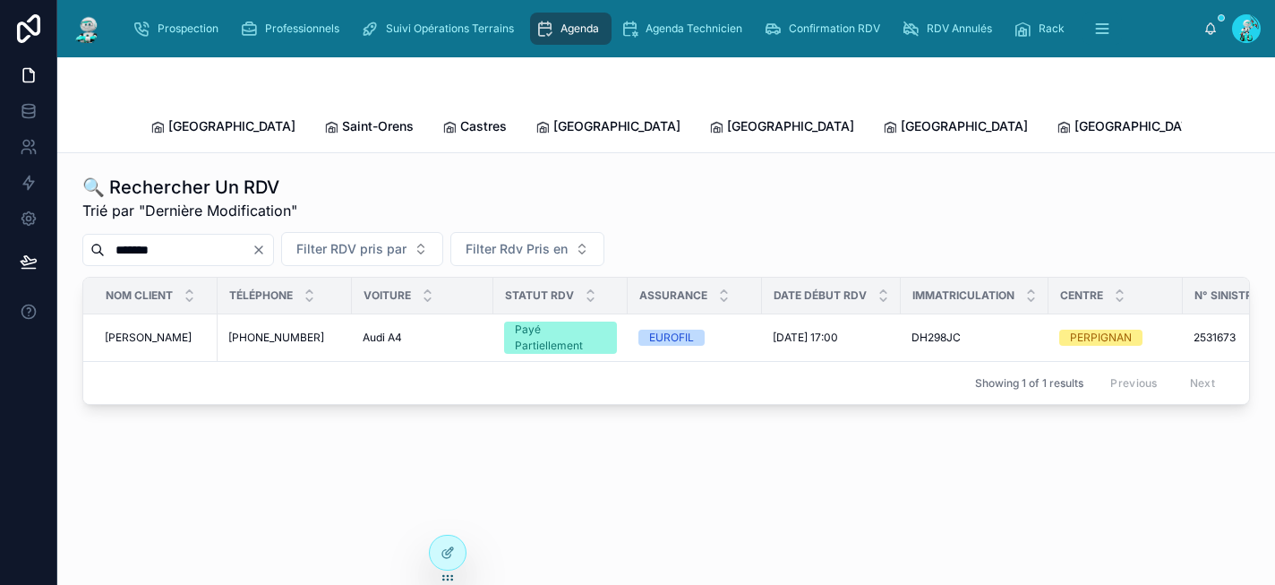
type input "*******"
click at [277, 330] on span "[PHONE_NUMBER]" at bounding box center [276, 337] width 96 height 14
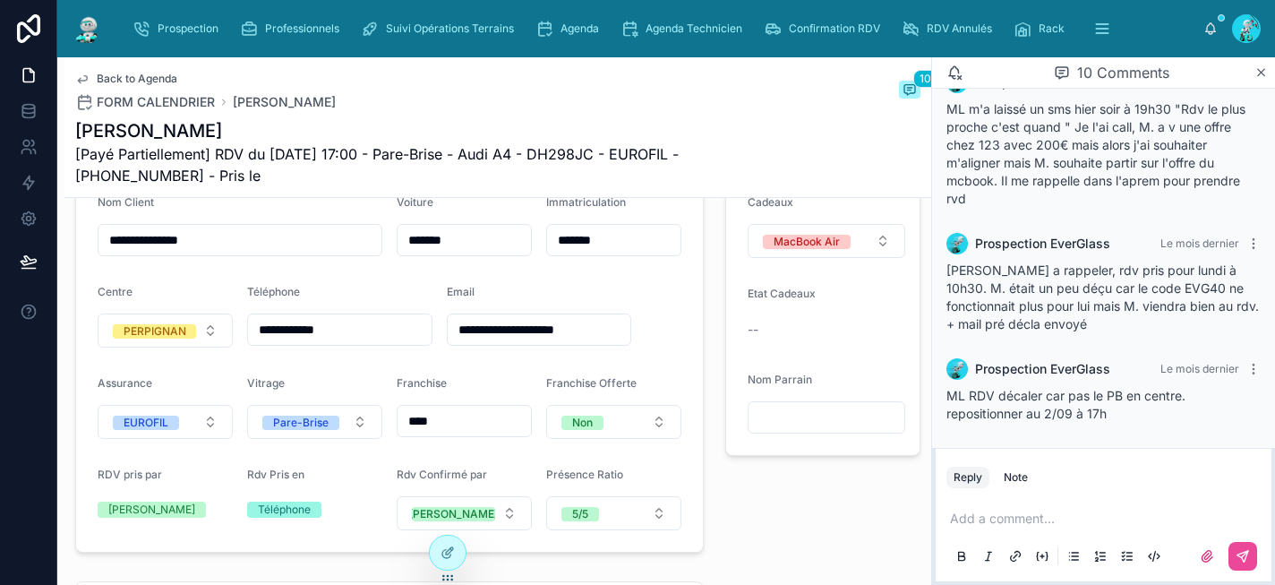
scroll to position [984, 0]
click at [1018, 521] on p at bounding box center [1107, 519] width 314 height 18
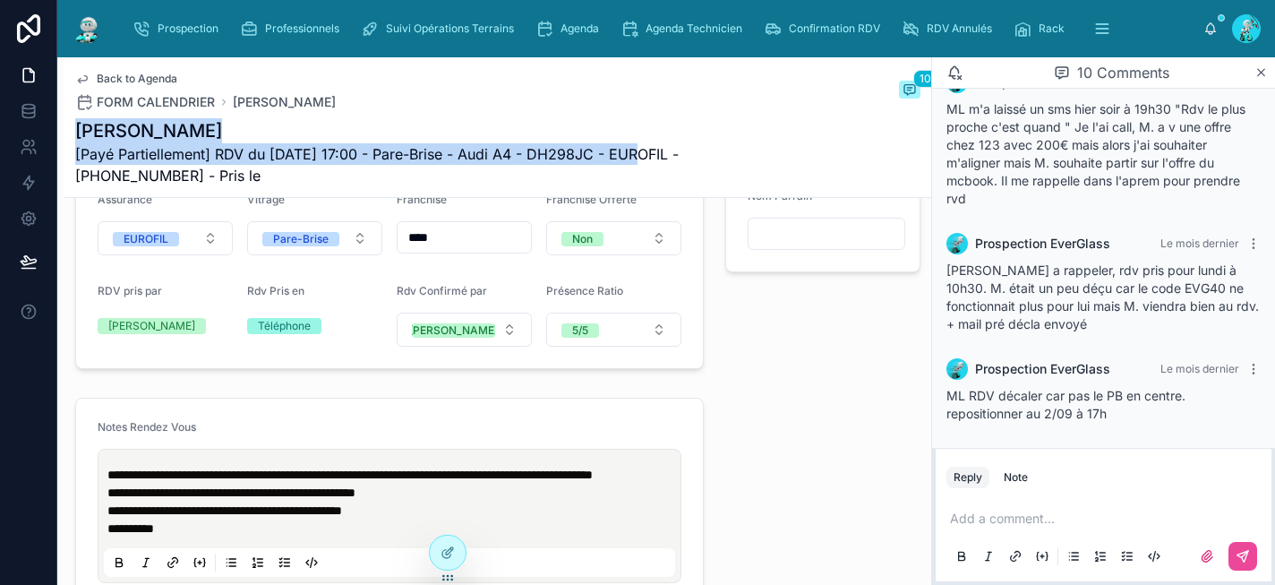
drag, startPoint x: 633, startPoint y: 148, endPoint x: 78, endPoint y: 124, distance: 555.7
click at [78, 124] on div "[PERSON_NAME] [Payé Partiellement] RDV du [DATE] 17:00 - Pare-Brise - Audi A4 -…" at bounding box center [430, 152] width 711 height 68
copy div "[PERSON_NAME] [Payé Partiellement] RDV du [DATE] 17:00 - Pare-Brise - Audi A4 -…"
click at [582, 21] on span "Agenda" at bounding box center [580, 28] width 39 height 14
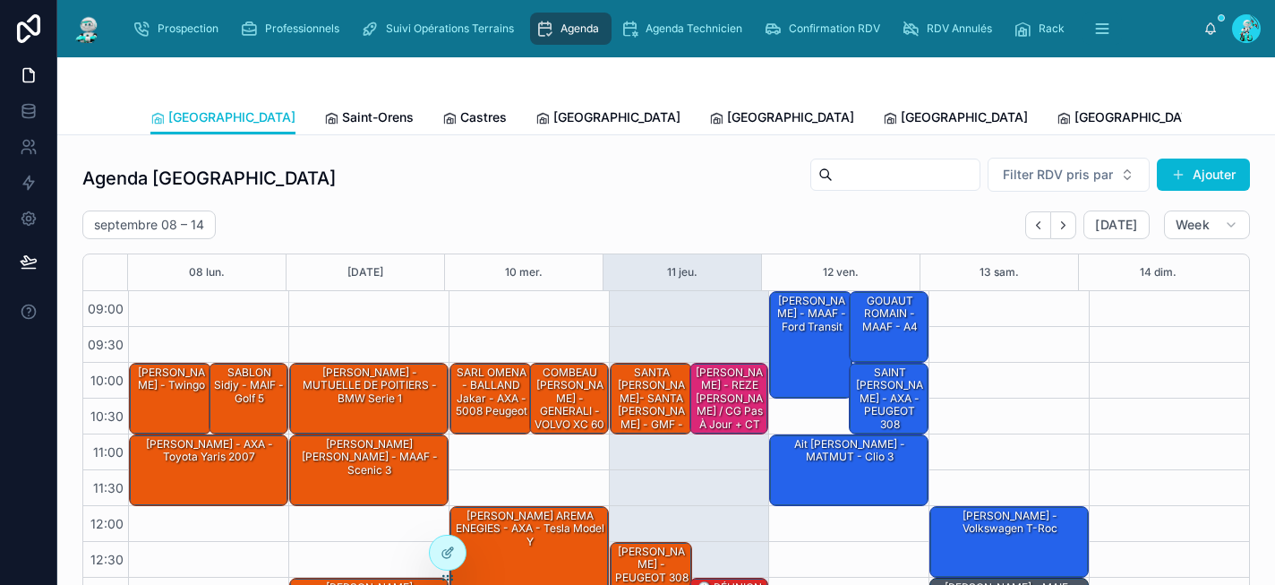
scroll to position [295, 0]
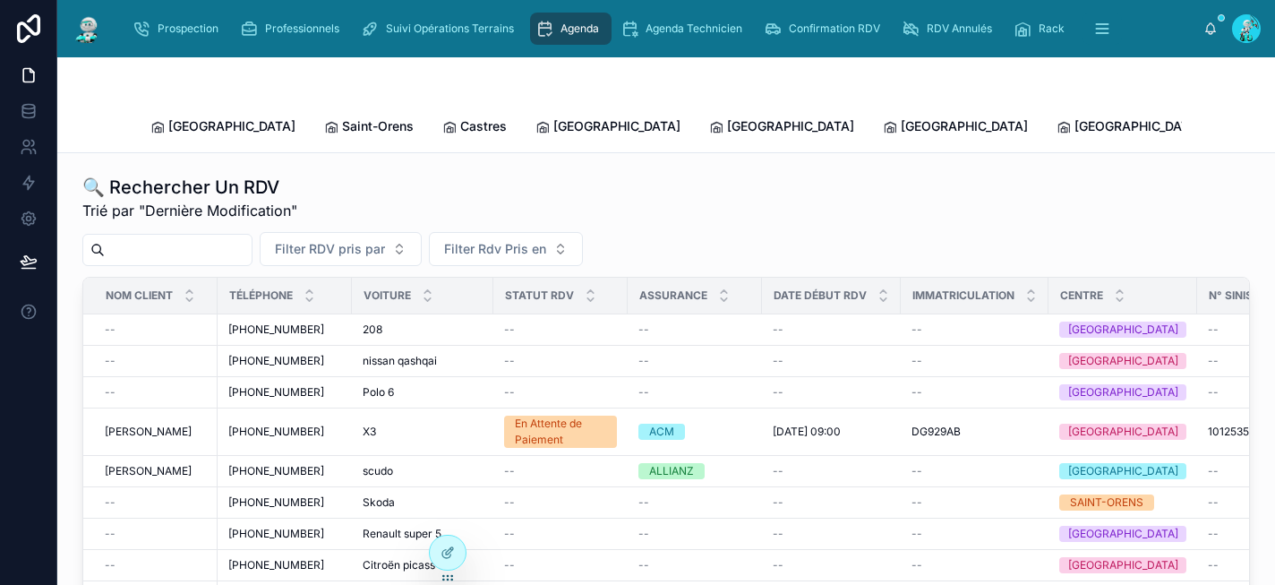
click at [193, 237] on input "text" at bounding box center [178, 249] width 147 height 25
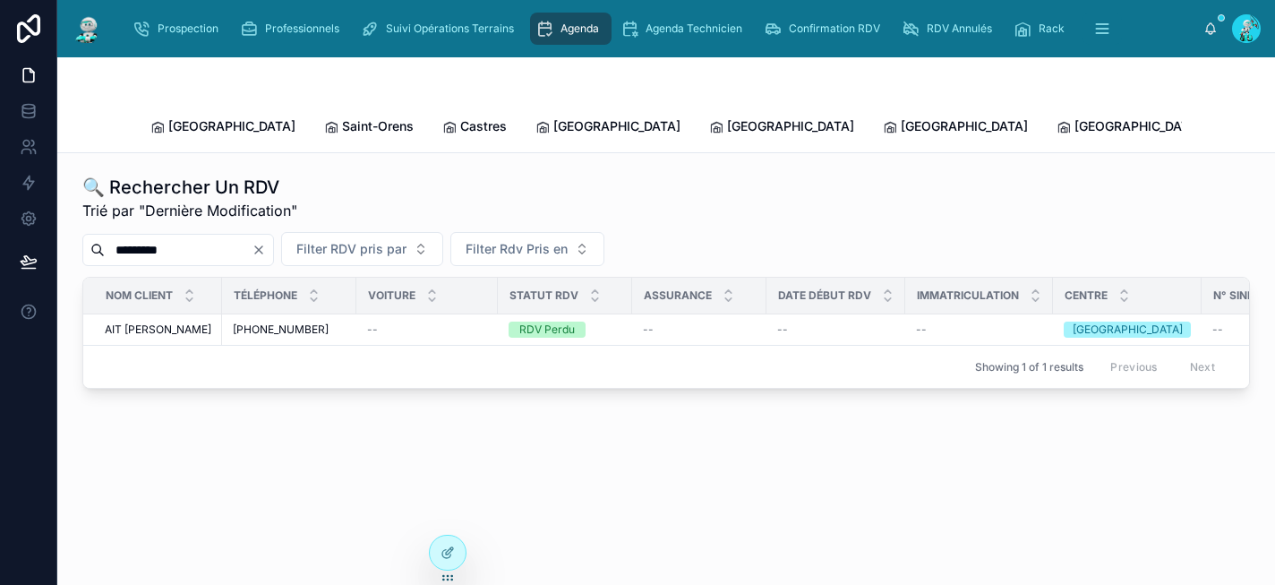
type input "*********"
click at [715, 322] on div "--" at bounding box center [699, 329] width 113 height 14
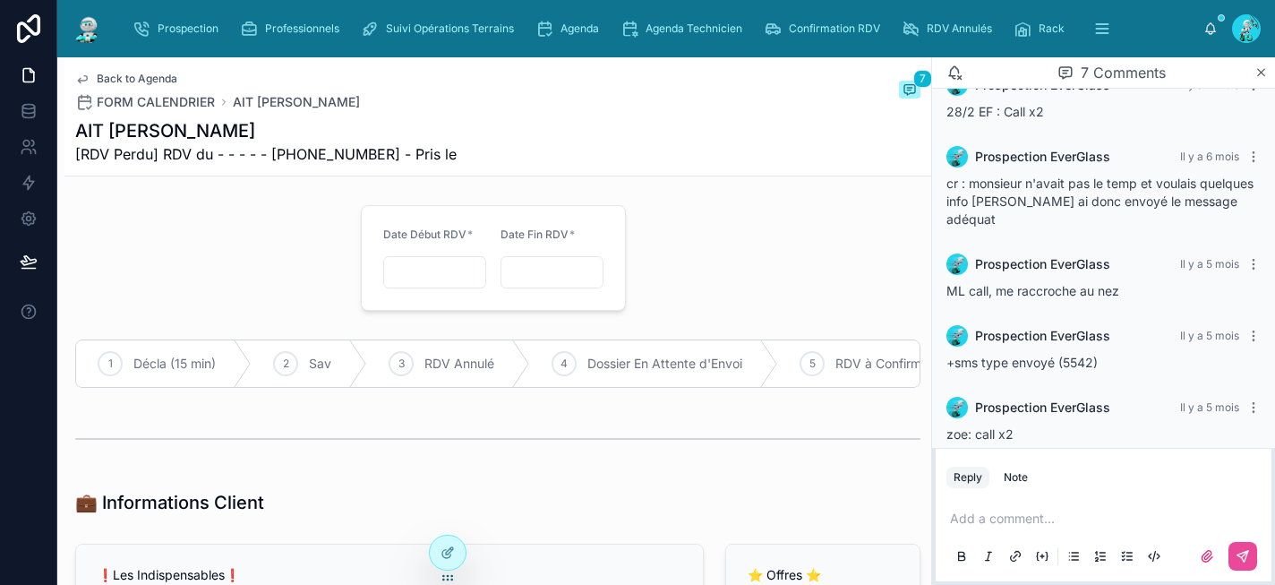
scroll to position [239, 0]
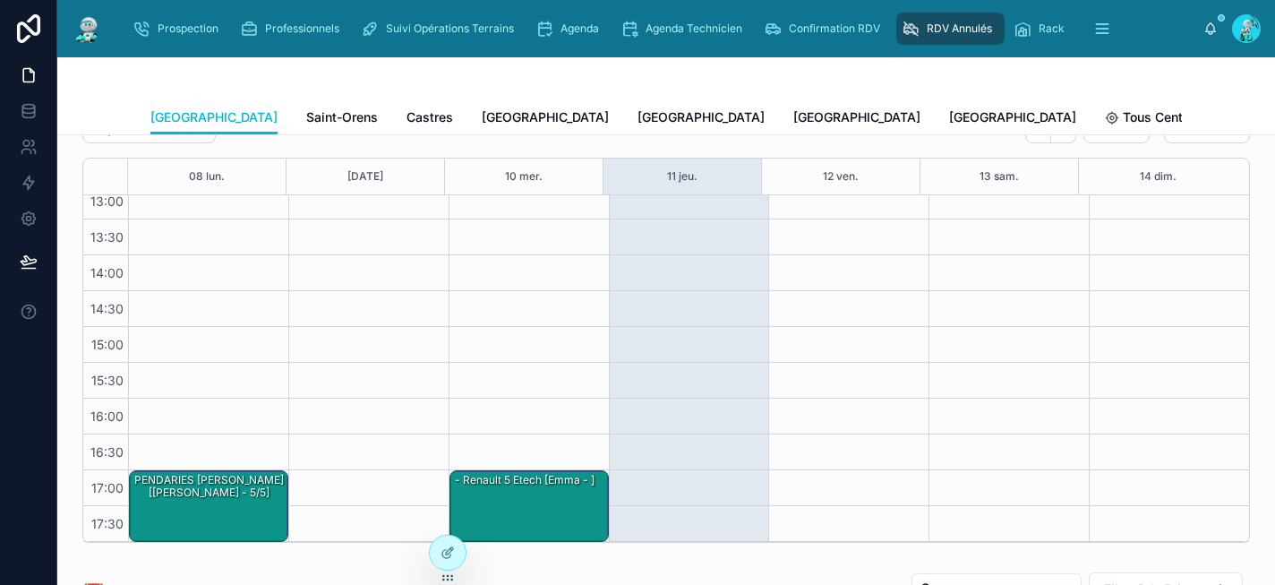
scroll to position [99, 0]
click at [949, 112] on span "[GEOGRAPHIC_DATA]" at bounding box center [1012, 117] width 127 height 18
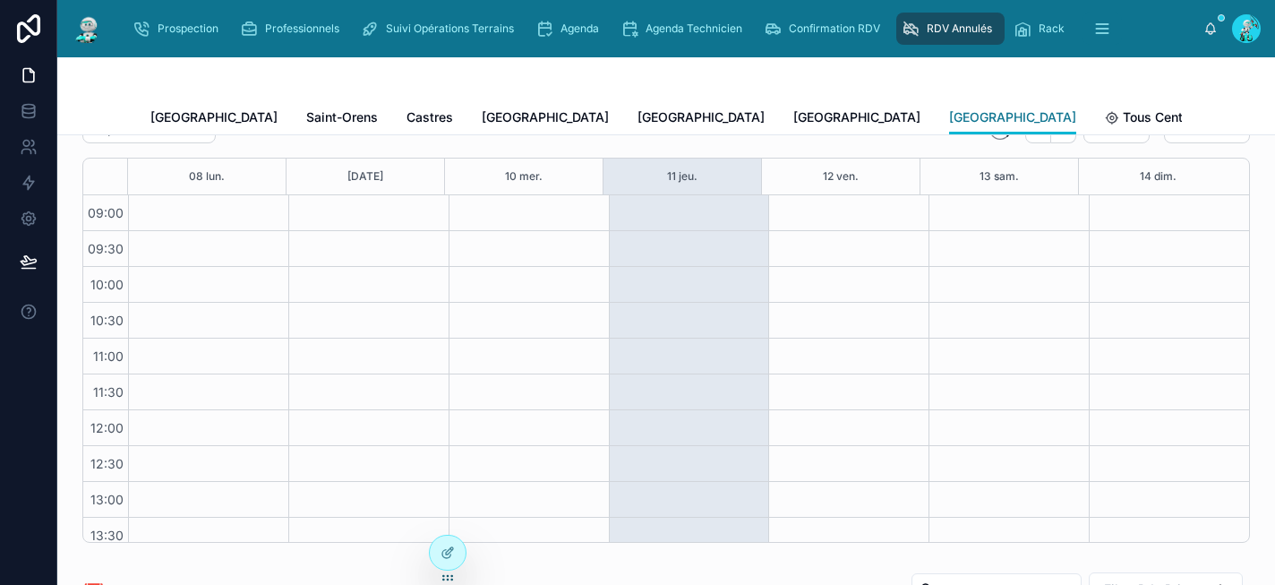
scroll to position [298, 0]
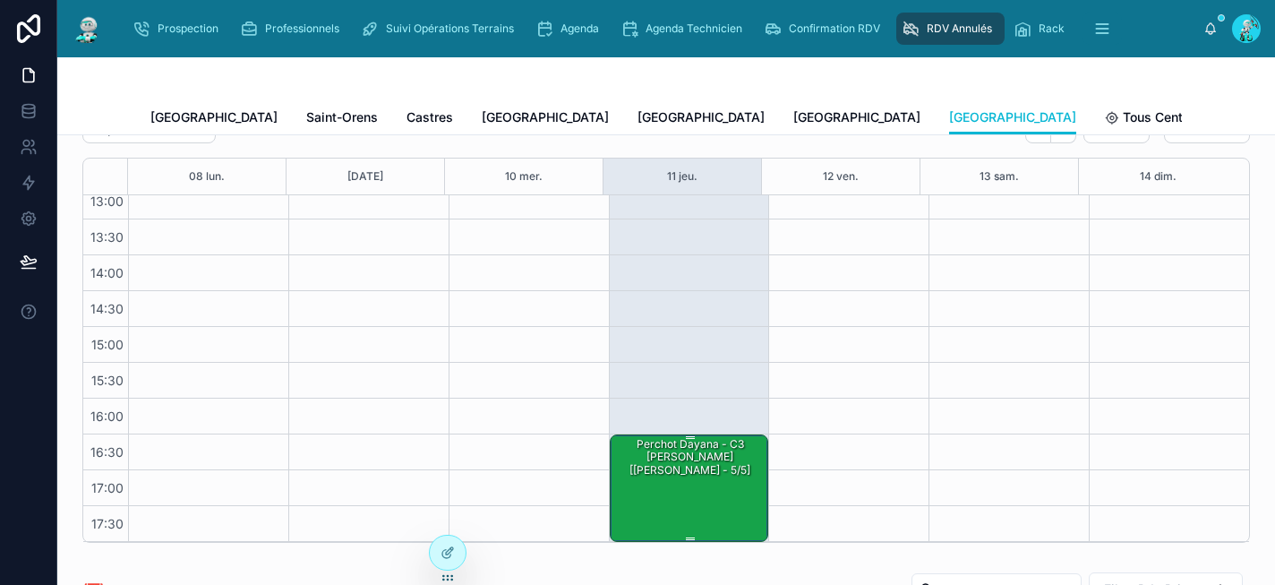
click at [697, 455] on div "Perchot Dayana - C3 [PERSON_NAME] [[PERSON_NAME] - 5/5]" at bounding box center [690, 457] width 154 height 42
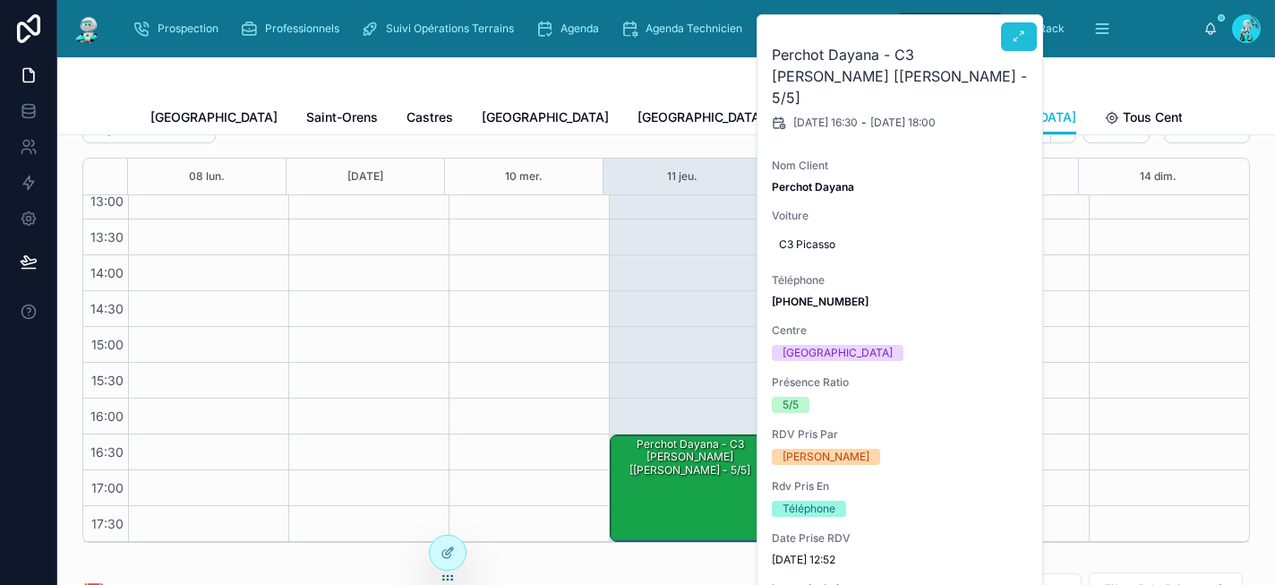
click at [1014, 28] on button at bounding box center [1019, 36] width 36 height 29
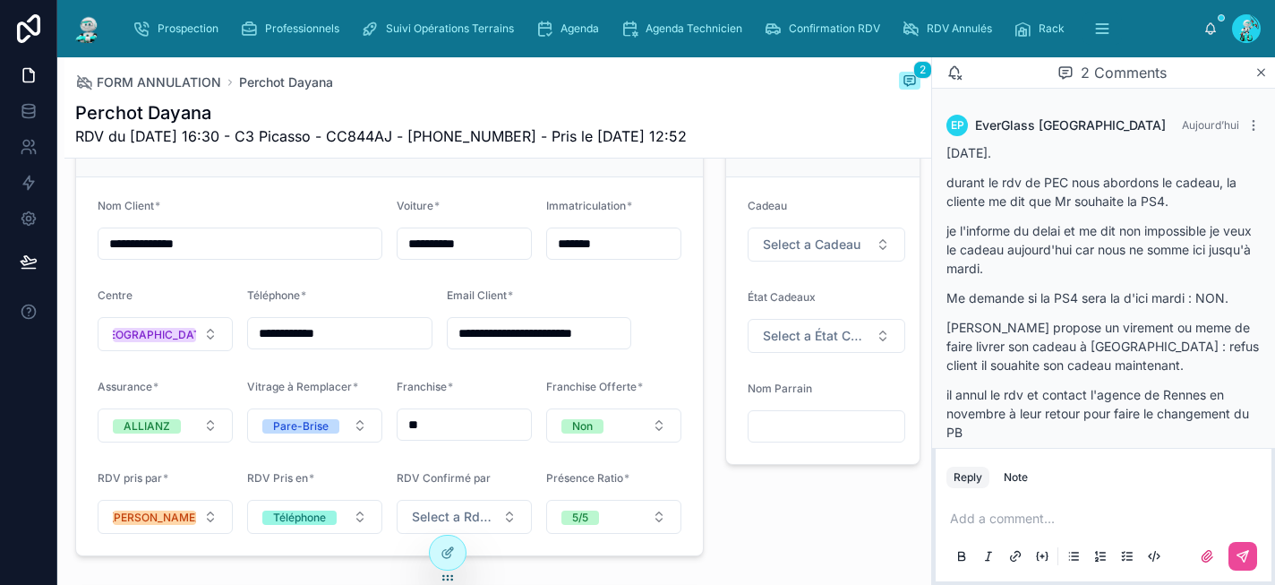
scroll to position [405, 0]
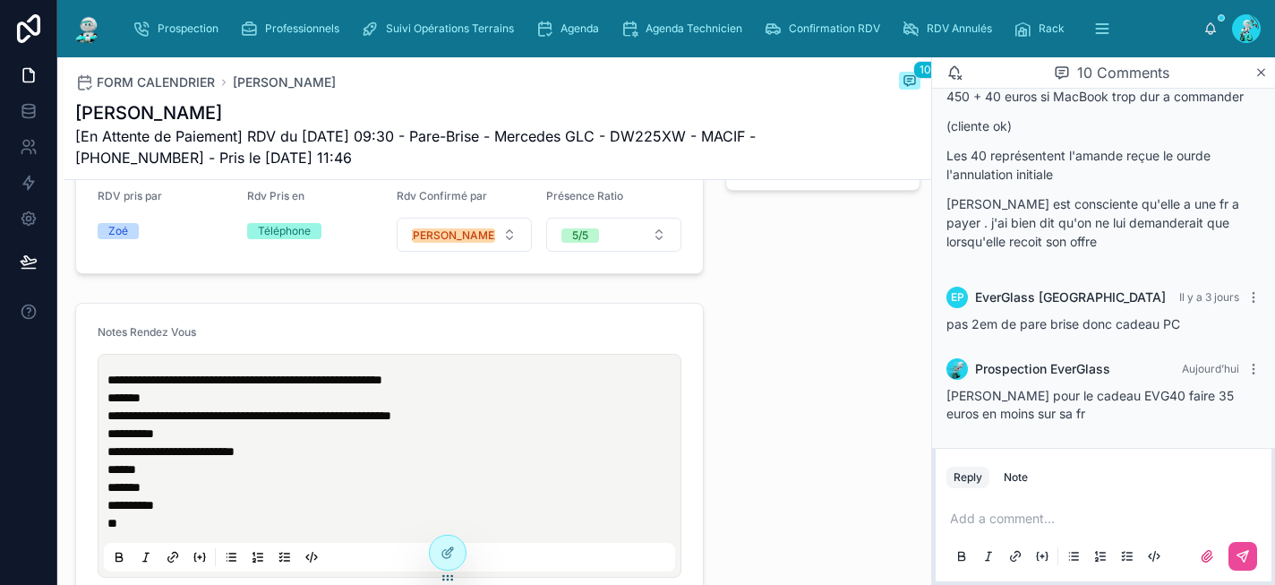
scroll to position [715, 0]
click at [520, 387] on p "**********" at bounding box center [392, 379] width 571 height 18
click at [655, 459] on p "**********" at bounding box center [392, 450] width 571 height 18
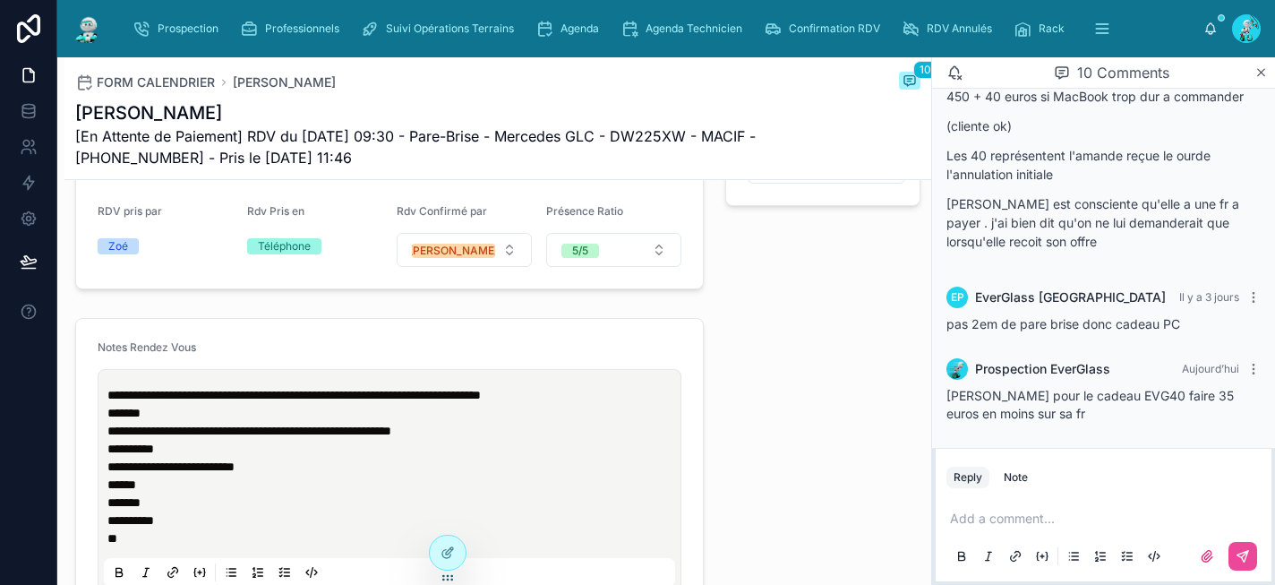
scroll to position [565, 0]
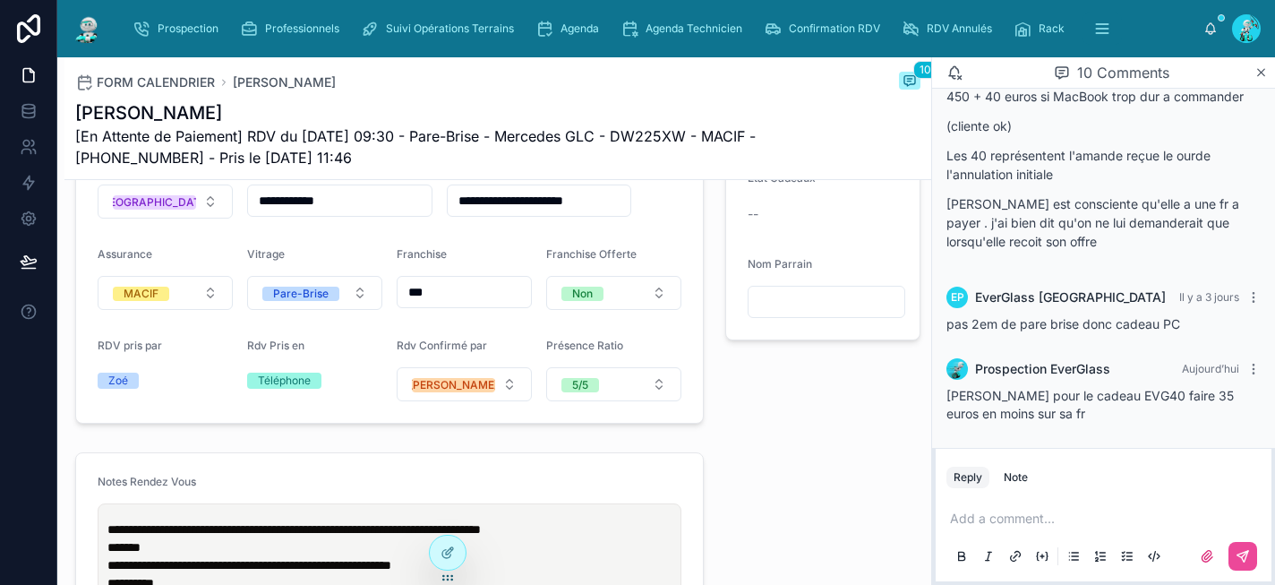
click at [448, 302] on input "***" at bounding box center [464, 291] width 133 height 25
type input "****"
type input "*****"
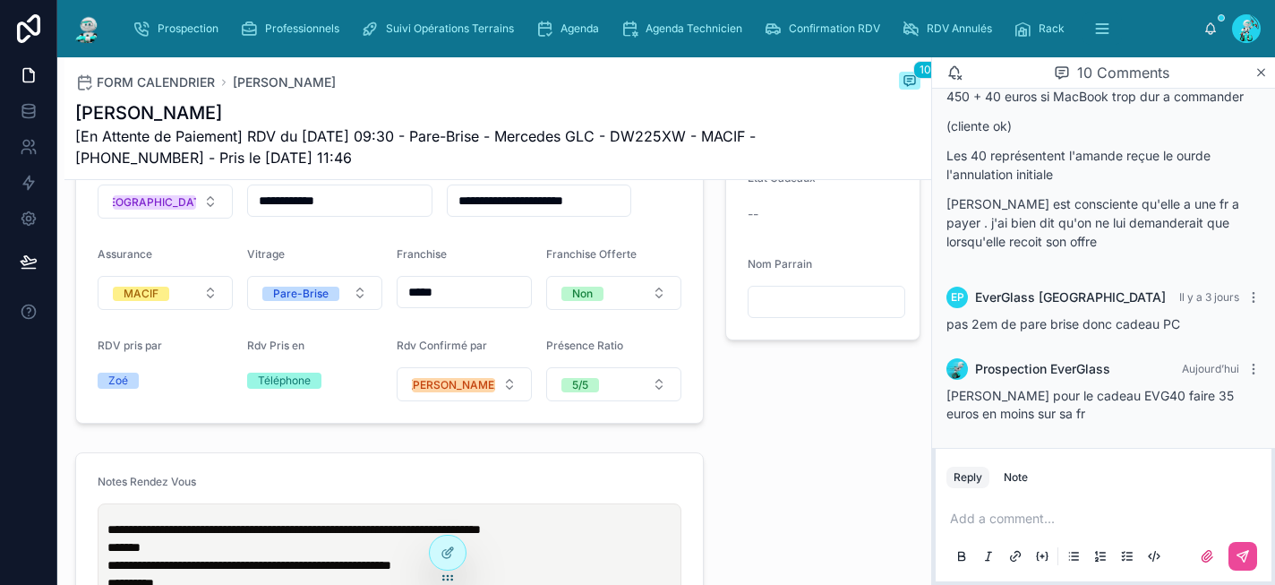
type input "******"
type input "*******"
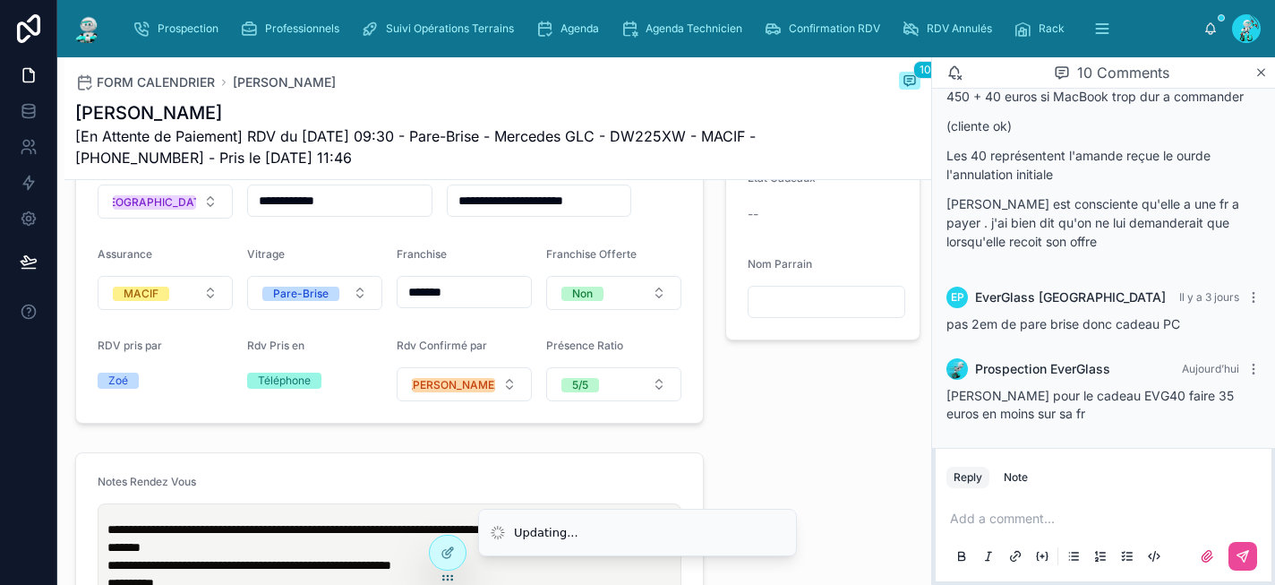
click at [782, 383] on div "⭐ Offres ⭐ Cadeaux Ordinateur Portable Etat Cadeaux -- Nom Parrain" at bounding box center [823, 203] width 217 height 456
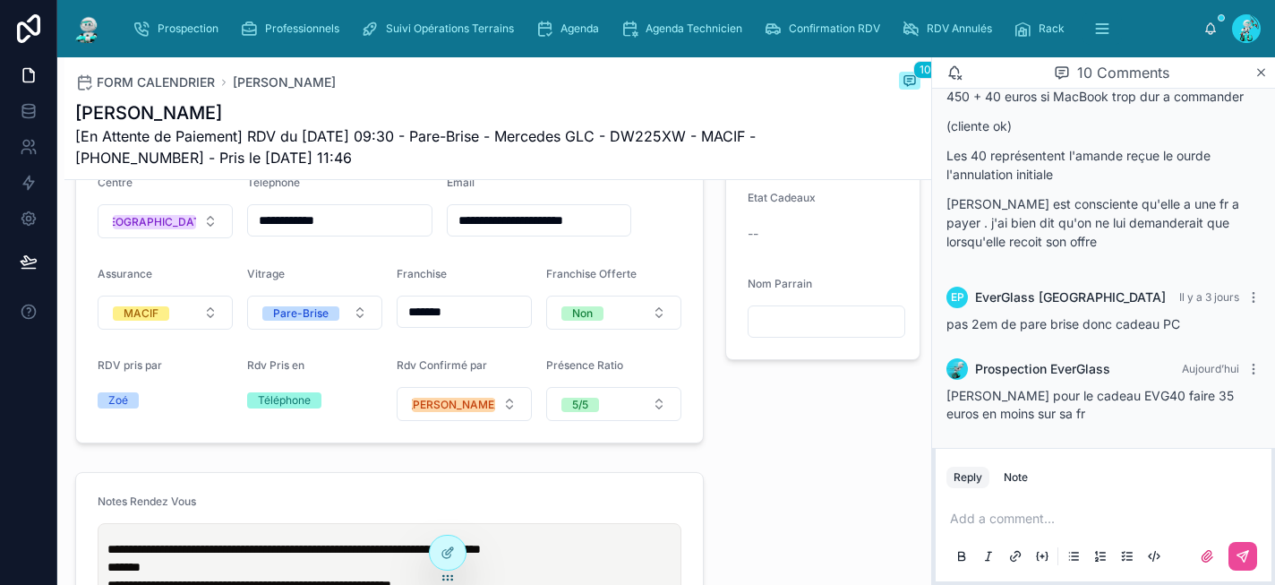
click at [110, 555] on span "**********" at bounding box center [293, 549] width 373 height 13
click at [816, 450] on div "⭐ Offres ⭐ Cadeaux Ordinateur Portable Etat Cadeaux -- Nom Parrain" at bounding box center [823, 223] width 217 height 456
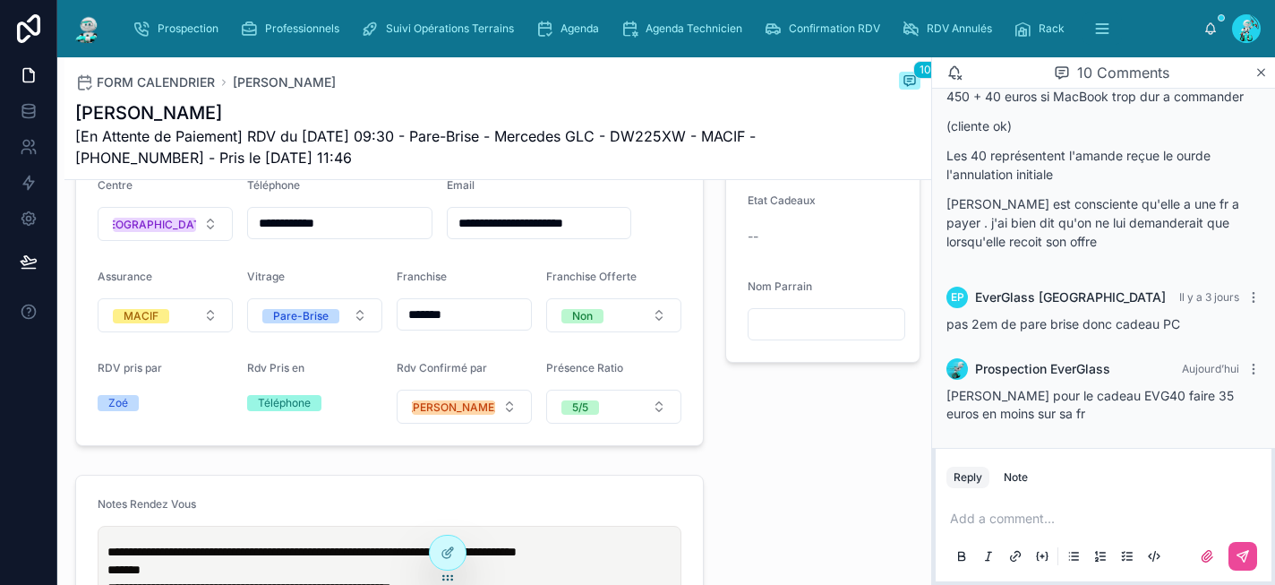
scroll to position [542, 0]
drag, startPoint x: 719, startPoint y: 137, endPoint x: 645, endPoint y: 139, distance: 74.3
click at [645, 139] on span "[En Attente de Paiement] RDV du [DATE] 09:30 - Pare-Brise - Mercedes GLC - DW22…" at bounding box center [430, 146] width 711 height 43
copy span "DW225XW"
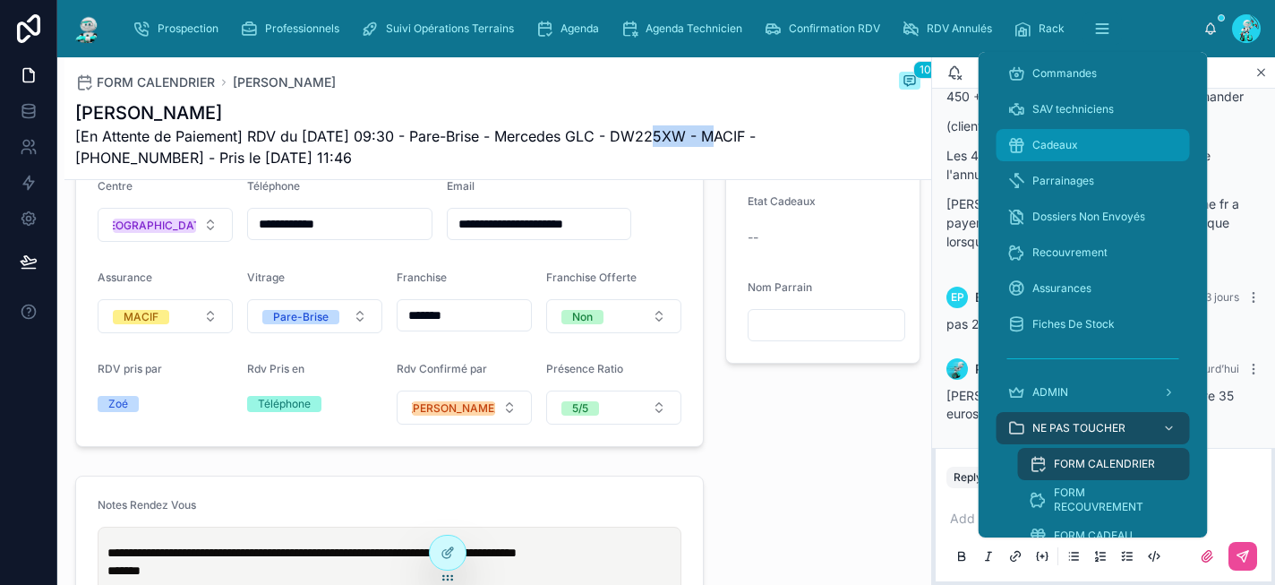
click at [1050, 142] on span "Cadeaux" at bounding box center [1055, 145] width 46 height 14
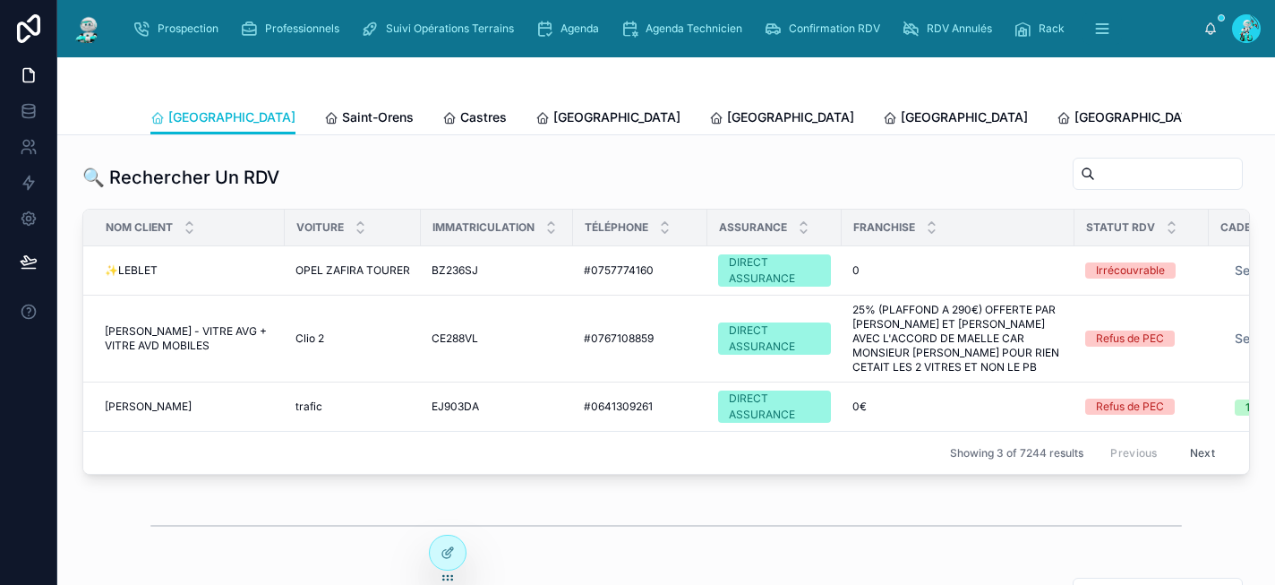
click at [1125, 178] on input "text" at bounding box center [1168, 173] width 147 height 25
paste input "*******"
type input "*******"
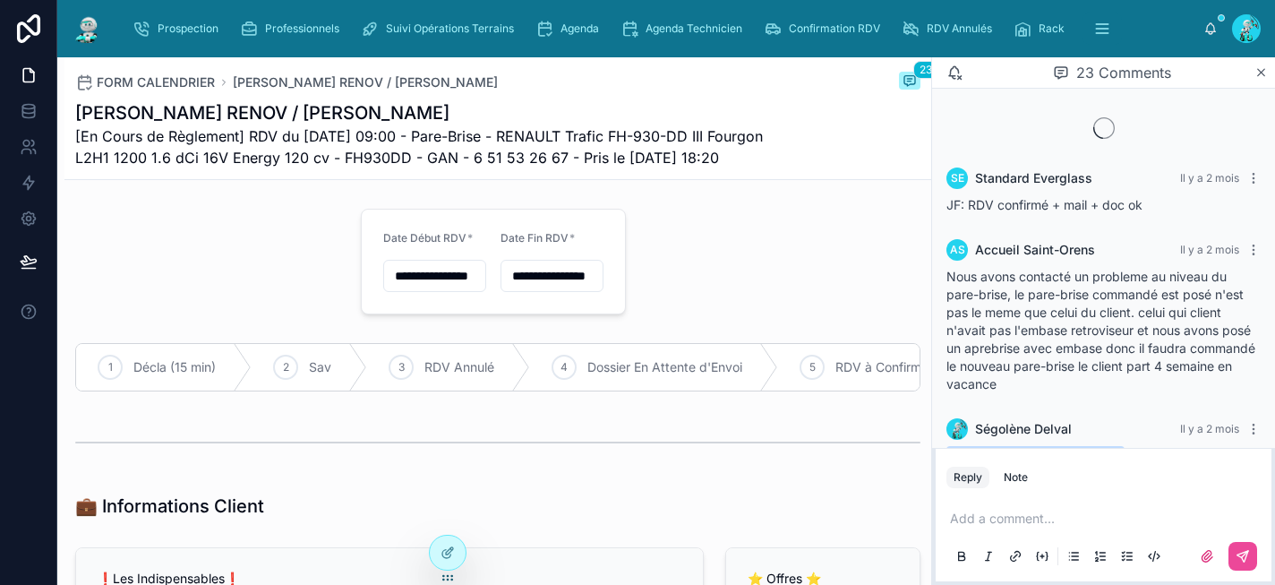
scroll to position [2365, 0]
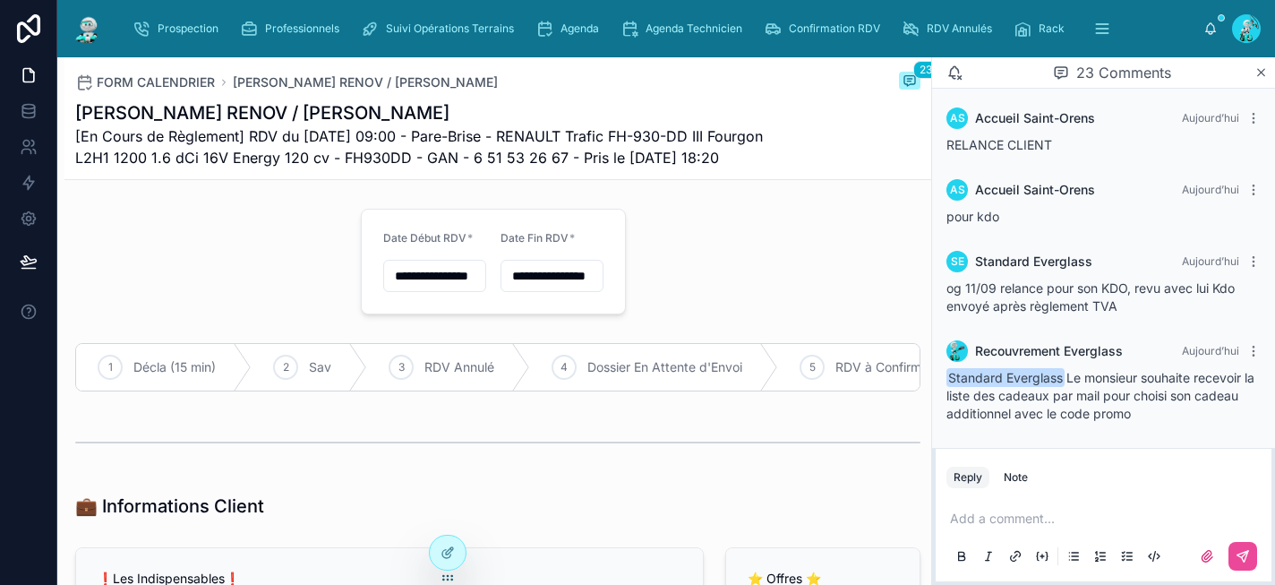
click at [1047, 512] on p at bounding box center [1107, 519] width 314 height 18
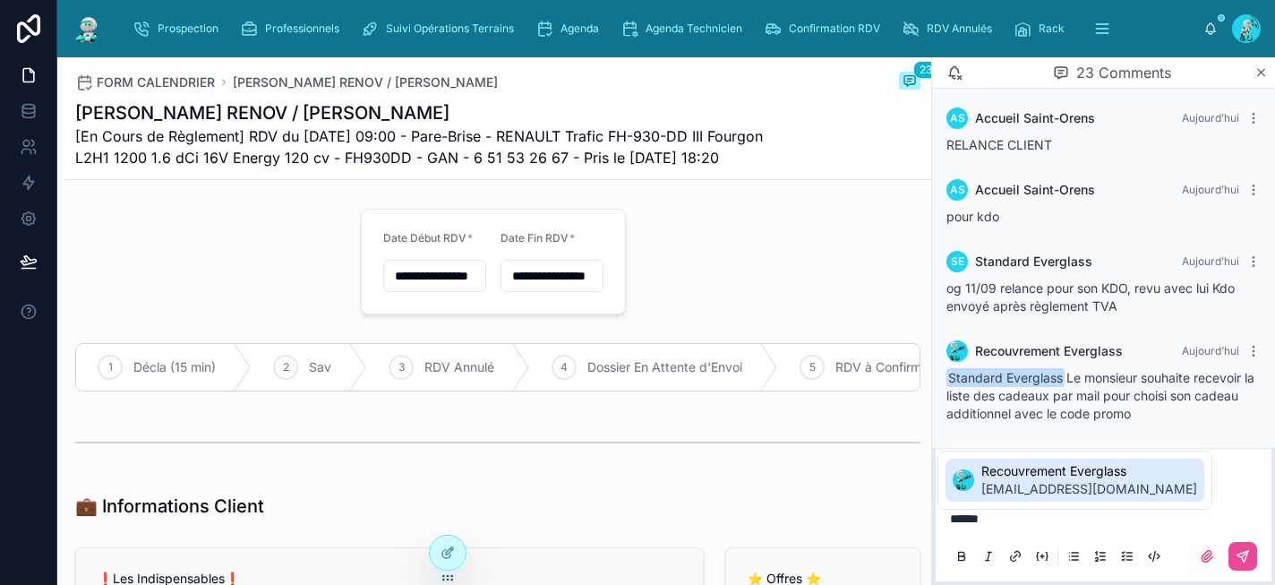
click at [1047, 469] on span "Recouvrement Everglass" at bounding box center [1089, 471] width 216 height 18
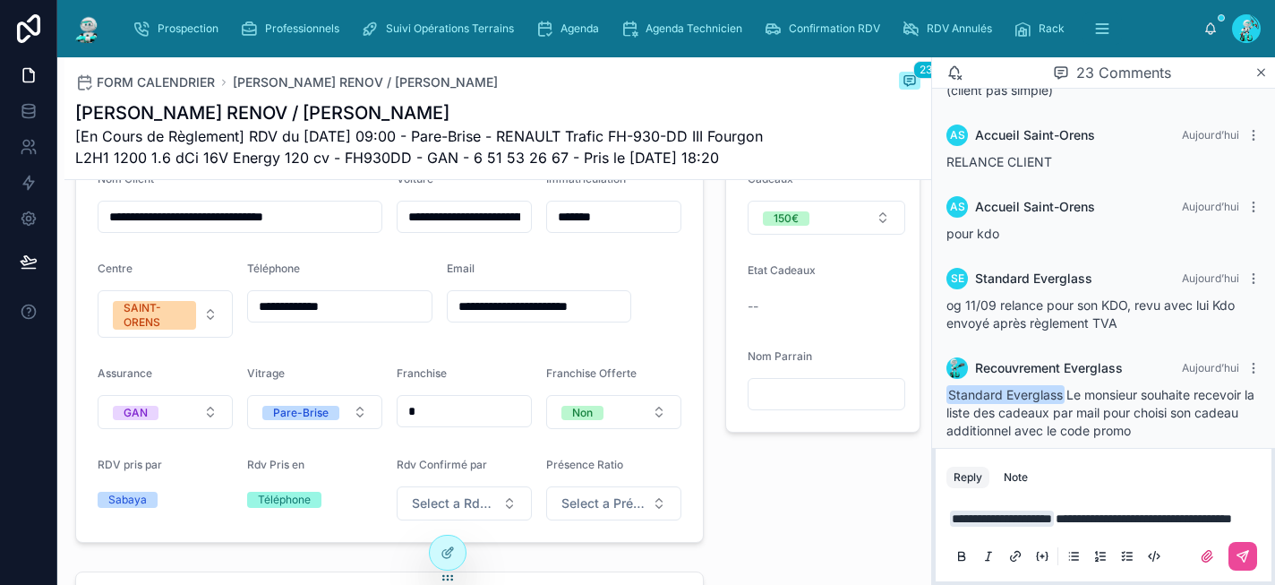
scroll to position [2580, 0]
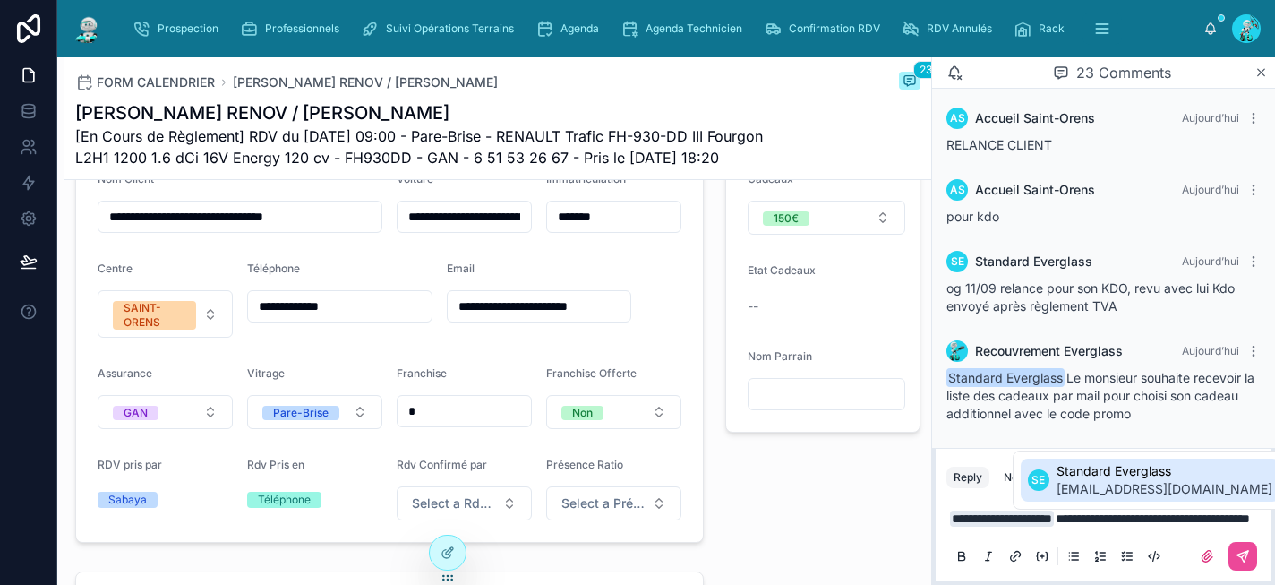
click at [1113, 486] on span "[EMAIL_ADDRESS][DOMAIN_NAME]" at bounding box center [1165, 489] width 216 height 18
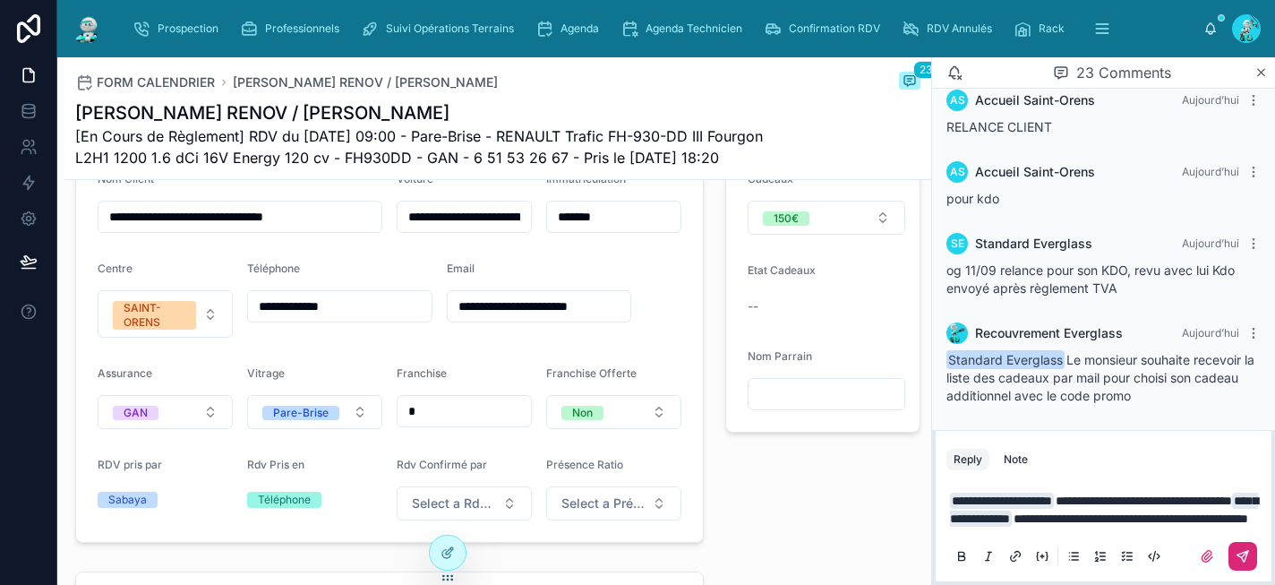
click at [1243, 553] on icon at bounding box center [1243, 556] width 14 height 14
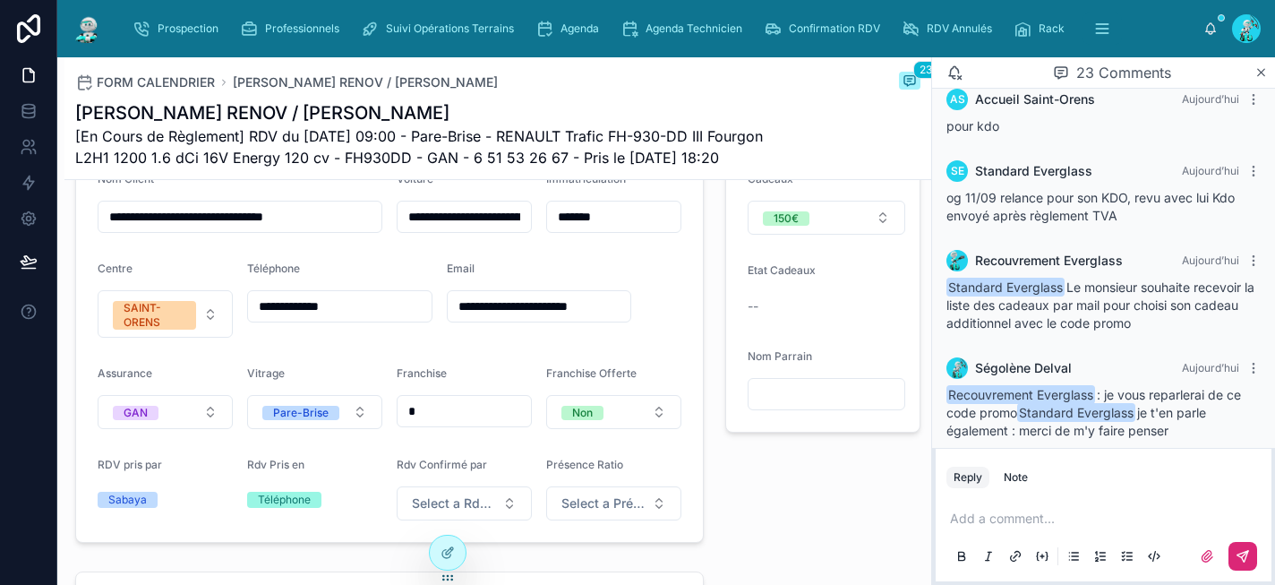
scroll to position [2669, 0]
